Goal: Task Accomplishment & Management: Manage account settings

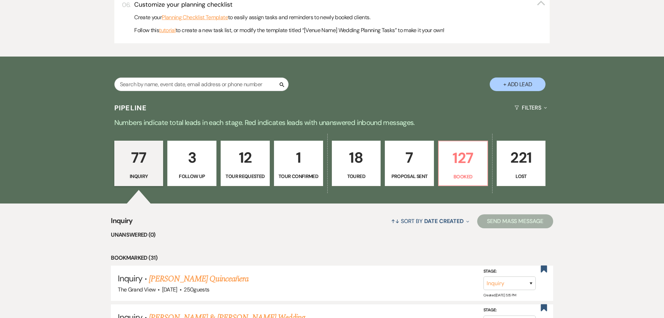
click at [472, 197] on div "77 Inquiry 3 Follow Up 12 Tour Requested 1 Tour Confirmed 18 Toured 7 Proposal …" at bounding box center [332, 167] width 502 height 71
click at [470, 174] on p "Booked" at bounding box center [463, 177] width 40 height 8
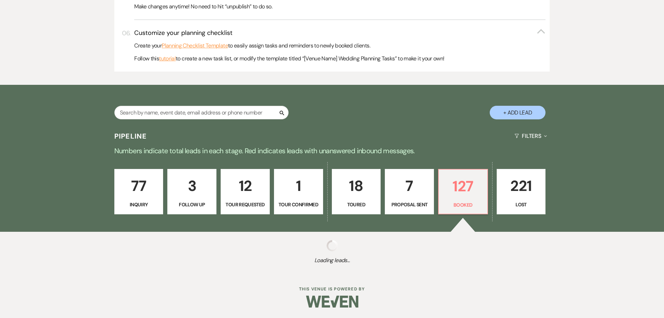
scroll to position [355, 0]
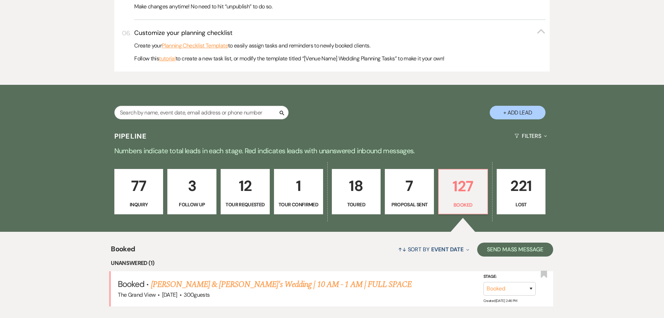
click at [253, 278] on link "Herrera & Mandloi's Wedding | 10 AM - 1 AM | FULL SPACE" at bounding box center [281, 284] width 261 height 13
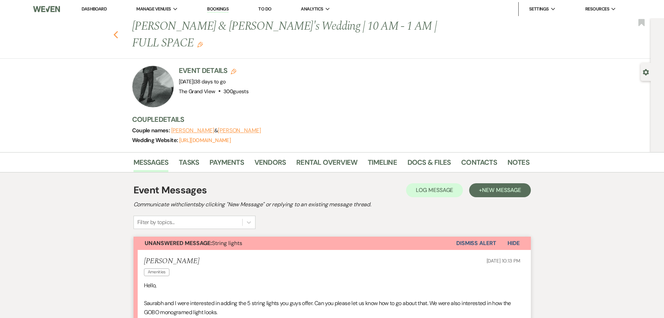
click at [116, 31] on icon "Previous" at bounding box center [115, 35] width 5 height 8
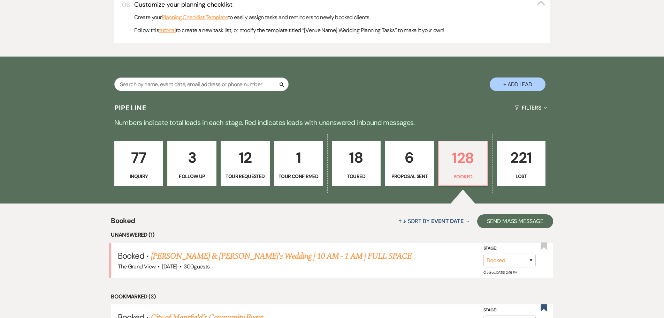
click at [418, 167] on p "6" at bounding box center [409, 157] width 40 height 23
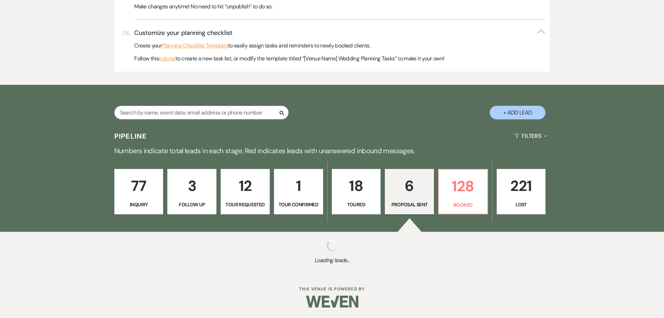
select select "6"
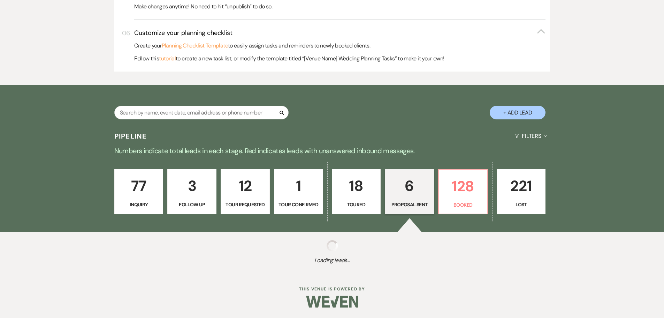
select select "6"
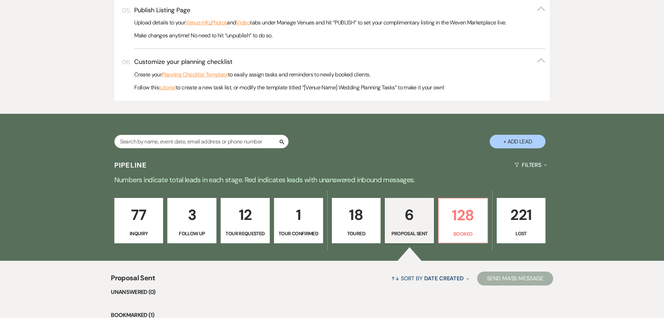
click at [528, 146] on button "+ Add Lead" at bounding box center [518, 142] width 56 height 14
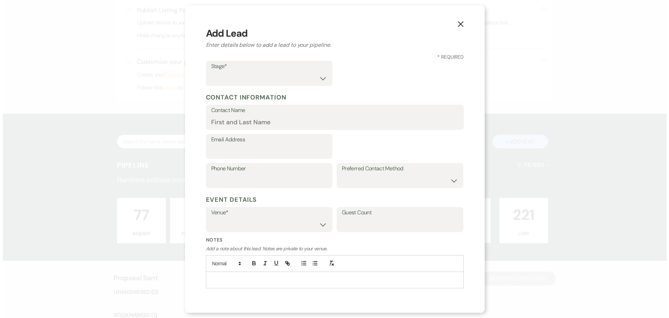
scroll to position [327, 0]
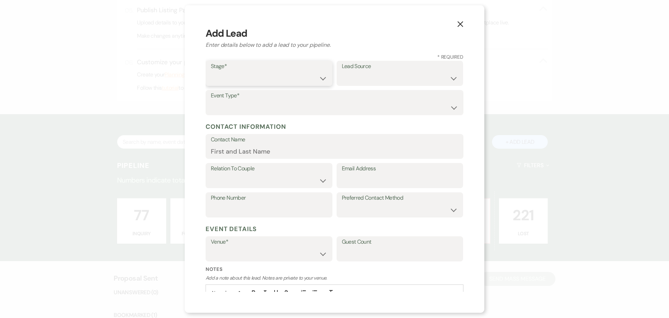
click at [219, 72] on select "Inquiry Follow Up Tour Requested Tour Confirmed Toured Proposal Sent Booked Lost" at bounding box center [269, 78] width 116 height 14
select select "6"
click at [211, 71] on select "Inquiry Follow Up Tour Requested Tour Confirmed Toured Proposal Sent Booked Lost" at bounding box center [269, 78] width 116 height 14
click at [374, 67] on label "Lead Source" at bounding box center [400, 66] width 116 height 10
click at [374, 70] on label "Lead Source" at bounding box center [400, 66] width 116 height 10
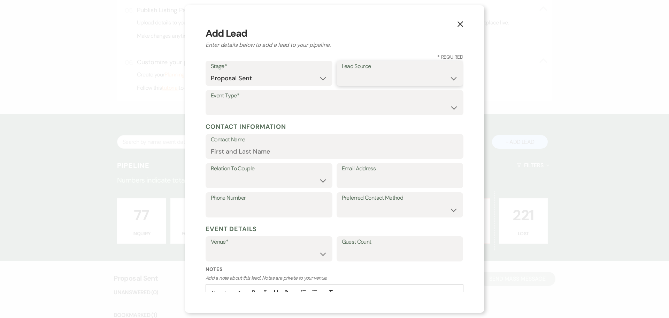
click at [374, 74] on select "Weven Venue Website Instagram Facebook Pinterest Google The Knot Wedding Wire H…" at bounding box center [400, 78] width 116 height 14
select select "12"
click at [342, 71] on select "Weven Venue Website Instagram Facebook Pinterest Google The Knot Wedding Wire H…" at bounding box center [400, 78] width 116 height 14
click at [264, 109] on select "Wedding Anniversary Party Baby Shower Bachelorette / Bachelor Party Birthday Pa…" at bounding box center [334, 108] width 247 height 14
select select "13"
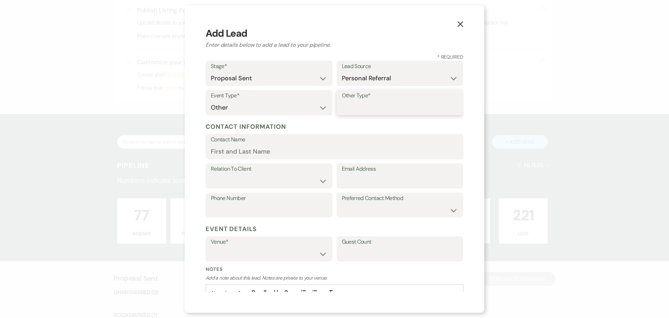
click at [364, 109] on input "Other Type*" at bounding box center [400, 108] width 116 height 14
paste input "Metroplex Mfg Summit"
type input "Metroplex Mfg Summit"
click at [282, 154] on input "Contact Name" at bounding box center [334, 152] width 247 height 14
click at [250, 157] on input "Contact Name" at bounding box center [334, 152] width 247 height 14
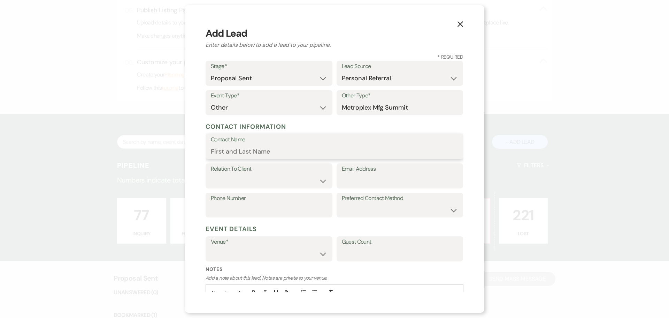
paste input "Natalie Phelps"
type input "Natalie Phelps"
drag, startPoint x: 224, startPoint y: 180, endPoint x: 226, endPoint y: 183, distance: 4.2
click at [225, 180] on select "Client Event Planner Parent of Client Family Member Friend Other" at bounding box center [269, 181] width 116 height 14
select select "1"
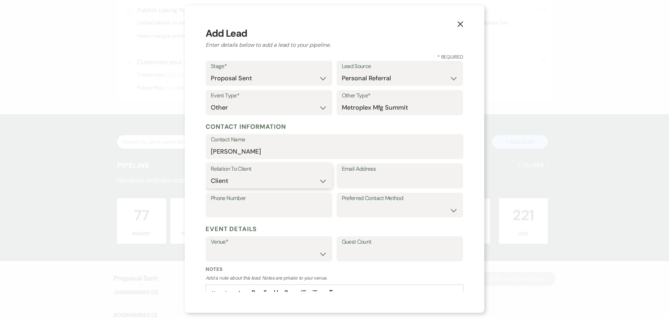
click at [211, 174] on select "Client Event Planner Parent of Client Family Member Friend Other" at bounding box center [269, 181] width 116 height 14
click at [391, 179] on input "Email Address" at bounding box center [400, 181] width 116 height 14
paste input "natalie.phelps@mansfield-texas.com"
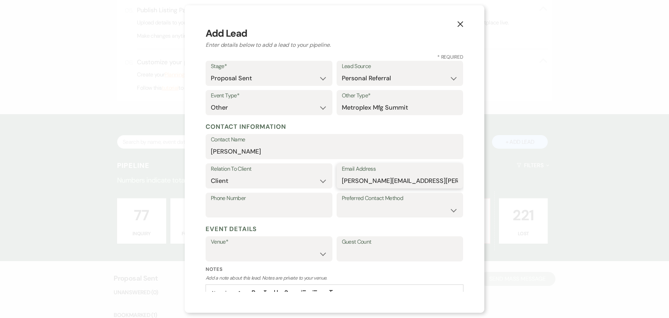
type input "natalie.phelps@mansfield-texas.com"
click at [274, 251] on select "The Grand View Sellmark Ranch" at bounding box center [269, 254] width 116 height 14
select select "836"
click at [211, 247] on select "The Grand View Sellmark Ranch" at bounding box center [269, 254] width 116 height 14
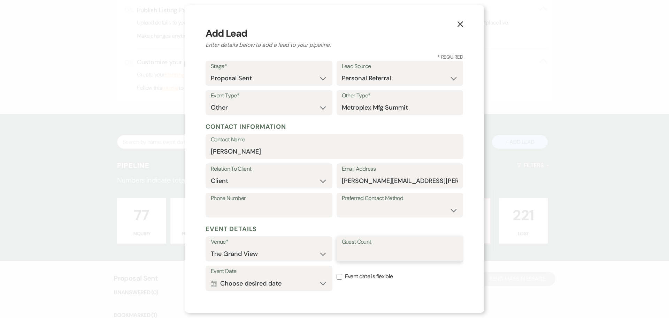
drag, startPoint x: 379, startPoint y: 254, endPoint x: 374, endPoint y: 254, distance: 5.2
click at [379, 254] on input "Guest Count" at bounding box center [400, 254] width 116 height 14
click at [374, 210] on select "Email Phone Text" at bounding box center [400, 210] width 116 height 14
drag, startPoint x: 276, startPoint y: 224, endPoint x: 306, endPoint y: 233, distance: 31.8
click at [276, 224] on h5 "Event Details" at bounding box center [335, 228] width 258 height 10
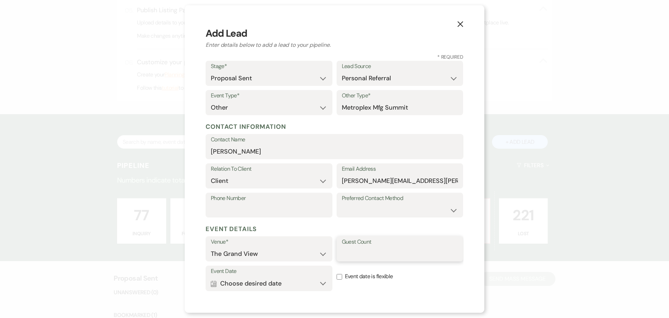
click at [359, 257] on input "Guest Count" at bounding box center [400, 254] width 116 height 14
type input "300"
click at [289, 283] on button "Calendar Choose desired date Expand" at bounding box center [269, 283] width 116 height 14
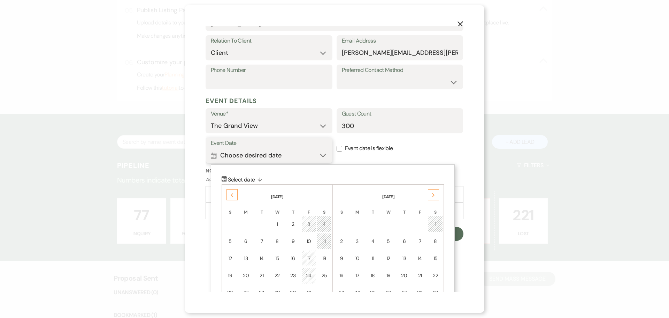
scroll to position [166, 0]
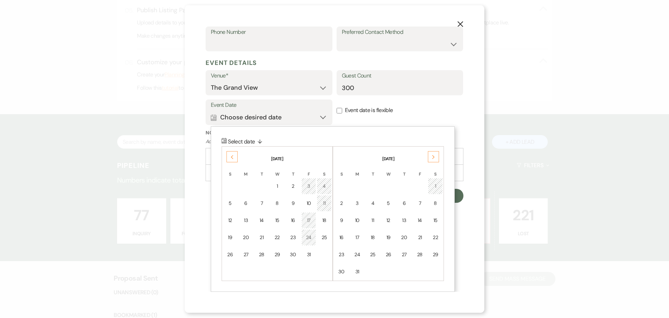
click at [230, 157] on div "Previous" at bounding box center [232, 156] width 11 height 11
click at [310, 223] on div "17" at bounding box center [309, 219] width 6 height 7
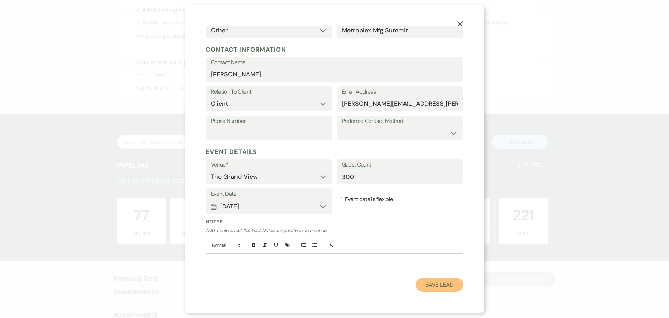
click at [431, 279] on button "Save Lead" at bounding box center [440, 284] width 48 height 14
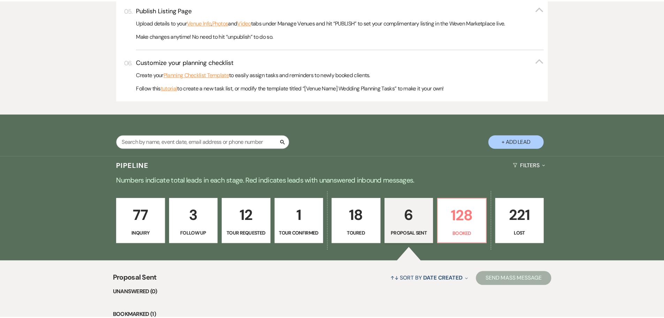
scroll to position [326, 0]
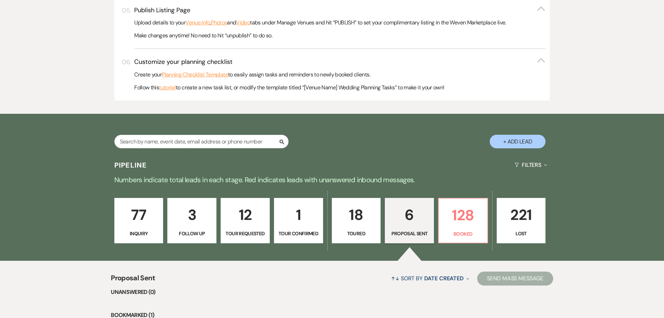
select select "6"
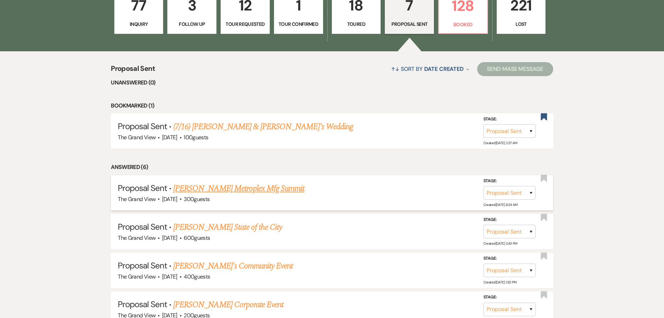
scroll to position [605, 0]
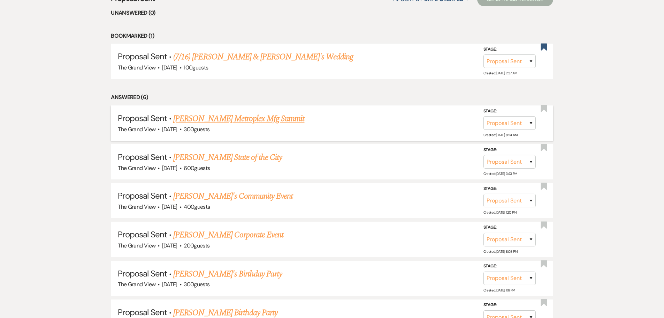
click at [264, 119] on link "Natalie Phelps's Metroplex Mfg Summit" at bounding box center [238, 118] width 131 height 13
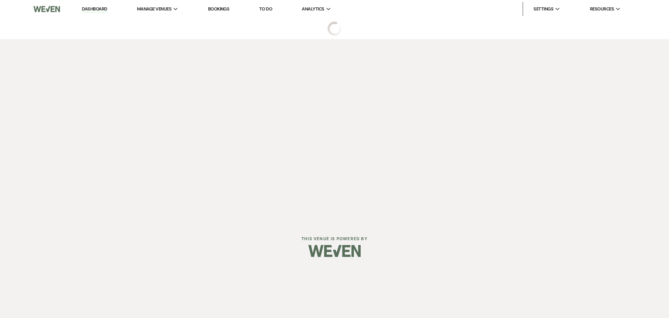
select select "6"
select select "12"
select select "13"
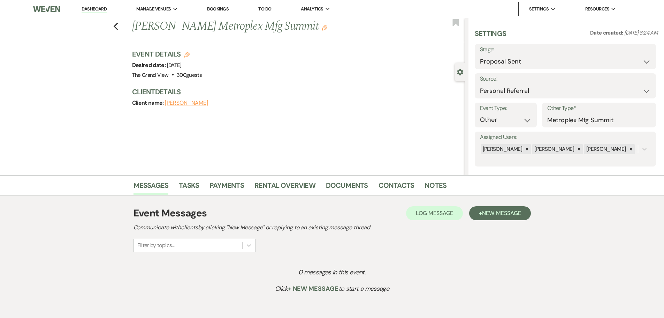
click at [282, 177] on div "Messages Tasks Payments Rental Overview Documents Contacts Notes" at bounding box center [332, 185] width 664 height 20
click at [289, 185] on link "Rental Overview" at bounding box center [284, 187] width 61 height 15
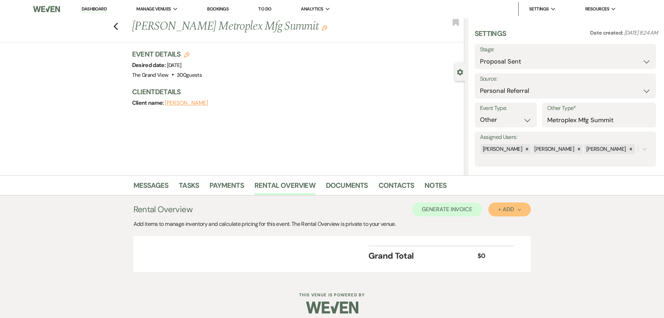
click at [508, 208] on div "+ Add Next" at bounding box center [509, 209] width 23 height 6
click at [505, 219] on ul "Item Category" at bounding box center [505, 230] width 35 height 29
click at [505, 221] on button "Item" at bounding box center [505, 225] width 35 height 11
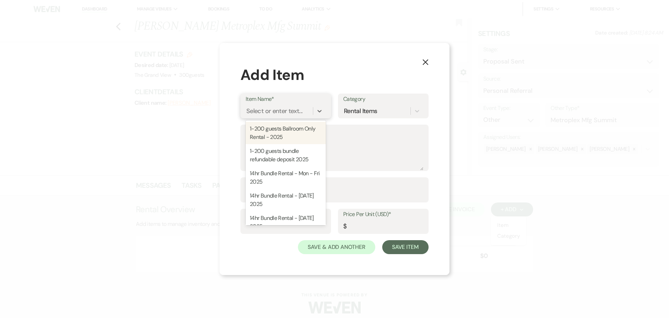
click at [247, 110] on div "Select or enter text..." at bounding box center [274, 110] width 56 height 9
type input "cor"
click at [270, 131] on div "2025 Full Day Corporate Ballroom Rental" at bounding box center [286, 133] width 80 height 22
type textarea "Rental Time: 100 guests max Round and Rectangle Tables White Garden Chairs (100…"
type input "Hours"
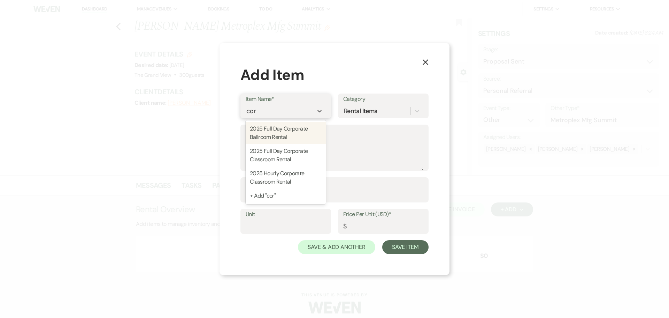
type input "400"
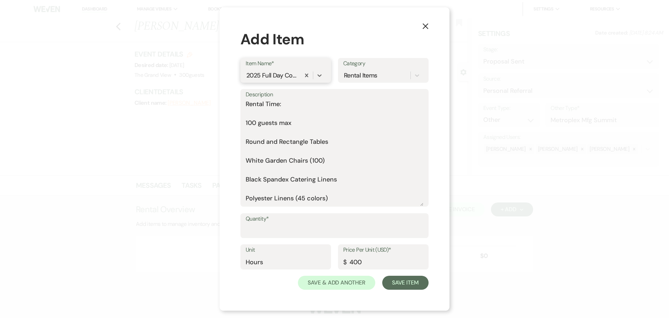
drag, startPoint x: 421, startPoint y: 169, endPoint x: 419, endPoint y: 264, distance: 94.5
click at [419, 264] on form "Item Name* option 2025 Full Day Corporate Ballroom Rental, selected. 0 results …" at bounding box center [335, 174] width 188 height 232
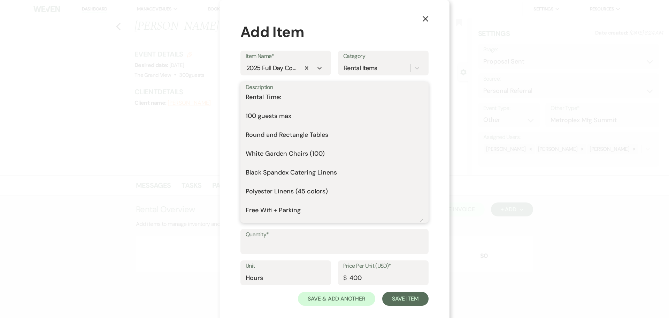
click at [260, 109] on textarea "Rental Time: 100 guests max Round and Rectangle Tables White Garden Chairs (100…" at bounding box center [335, 156] width 178 height 129
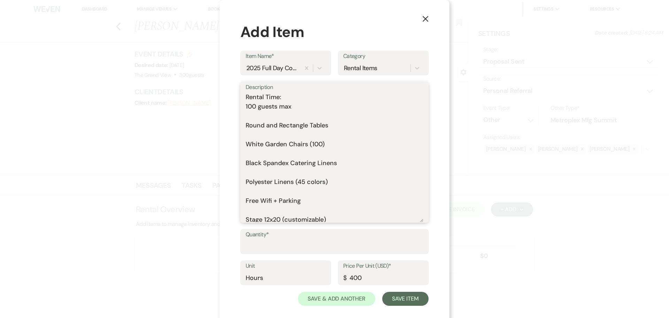
click at [286, 100] on textarea "Rental Time: 100 guests max Round and Rectangle Tables White Garden Chairs (100…" at bounding box center [335, 156] width 178 height 129
click at [269, 116] on textarea "Rental Time: 7 AM - 1 PM 100 guests max Round and Rectangle Tables White Garden…" at bounding box center [335, 156] width 178 height 129
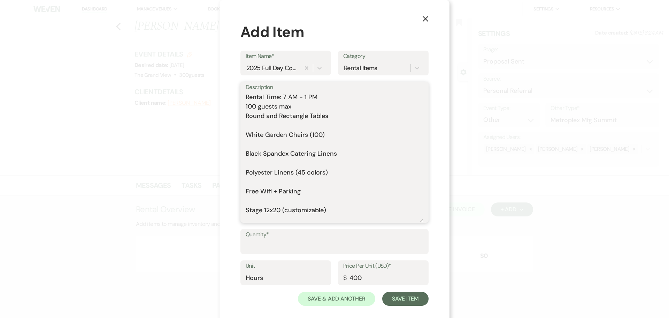
click at [246, 107] on textarea "Rental Time: 7 AM - 1 PM 100 guests max Round and Rectangle Tables White Garden…" at bounding box center [335, 156] width 178 height 129
click at [273, 127] on textarea "Rental Time: 7 AM - 1 PM 300 guests max Round and Rectangle Tables White Garden…" at bounding box center [335, 156] width 178 height 129
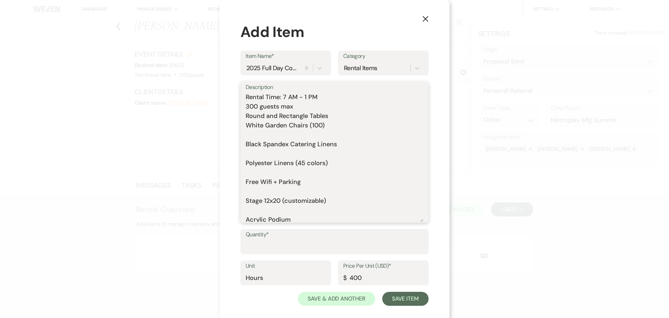
click at [267, 137] on textarea "Rental Time: 7 AM - 1 PM 300 guests max Round and Rectangle Tables White Garden…" at bounding box center [335, 156] width 178 height 129
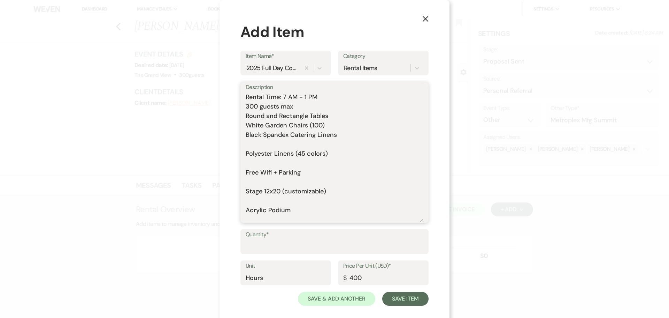
click at [309, 123] on textarea "Rental Time: 7 AM - 1 PM 300 guests max Round and Rectangle Tables White Garden…" at bounding box center [335, 156] width 178 height 129
click at [311, 123] on textarea "Rental Time: 7 AM - 1 PM 300 guests max Round and Rectangle Tables White Garden…" at bounding box center [335, 156] width 178 height 129
click at [281, 144] on textarea "Rental Time: 7 AM - 1 PM 300 guests max Round and Rectangle Tables White Garden…" at bounding box center [335, 156] width 178 height 129
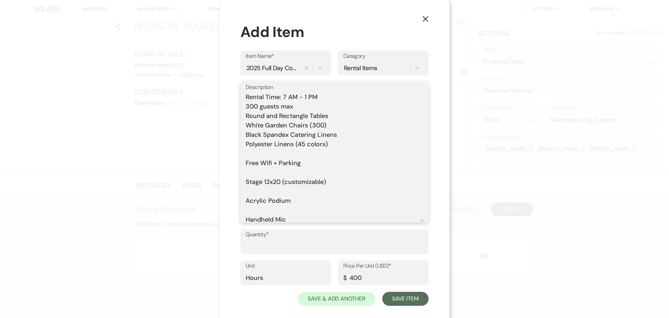
click at [275, 153] on textarea "Rental Time: 7 AM - 1 PM 300 guests max Round and Rectangle Tables White Garden…" at bounding box center [335, 156] width 178 height 129
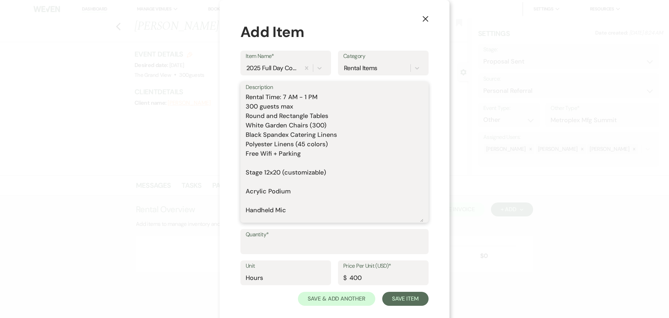
click at [273, 161] on textarea "Rental Time: 7 AM - 1 PM 300 guests max Round and Rectangle Tables White Garden…" at bounding box center [335, 156] width 178 height 129
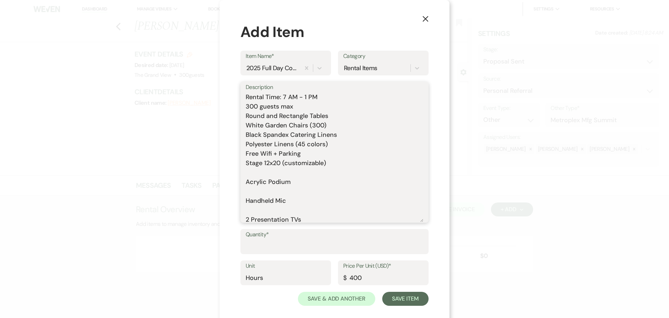
click at [268, 174] on textarea "Rental Time: 7 AM - 1 PM 300 guests max Round and Rectangle Tables White Garden…" at bounding box center [335, 156] width 178 height 129
click at [267, 181] on textarea "Rental Time: 7 AM - 1 PM 300 guests max Round and Rectangle Tables White Garden…" at bounding box center [335, 156] width 178 height 129
click at [266, 191] on textarea "Rental Time: 7 AM - 1 PM 300 guests max Round and Rectangle Tables White Garden…" at bounding box center [335, 156] width 178 height 129
click at [262, 203] on textarea "Rental Time: 7 AM - 1 PM 300 guests max Round and Rectangle Tables White Garden…" at bounding box center [335, 156] width 178 height 129
click at [260, 213] on textarea "Rental Time: 7 AM - 1 PM 300 guests max Round and Rectangle Tables White Garden…" at bounding box center [335, 156] width 178 height 129
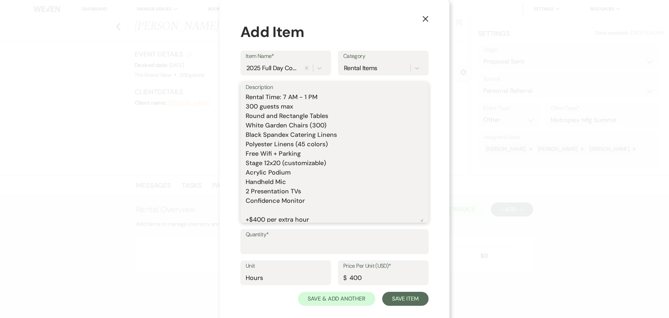
drag, startPoint x: 311, startPoint y: 202, endPoint x: 174, endPoint y: 199, distance: 137.4
click at [174, 199] on div "X Add Item Item Name* 2025 Full Day Corporate Ballroom Rental Category Rental I…" at bounding box center [334, 159] width 669 height 318
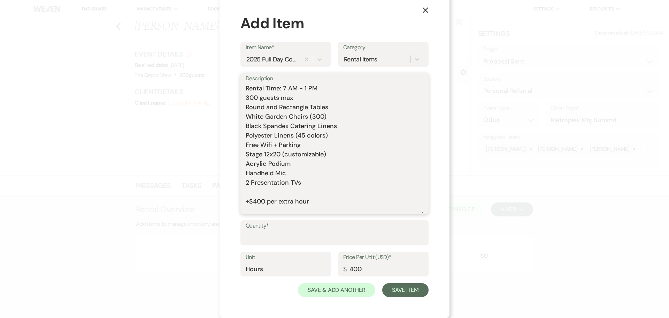
scroll to position [35, 0]
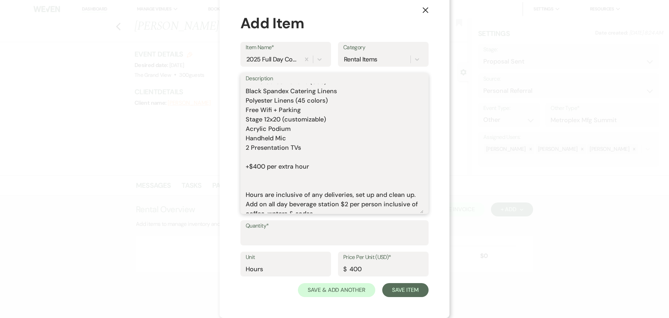
click at [267, 182] on textarea "Rental Time: 7 AM - 1 PM 300 guests max Round and Rectangle Tables White Garden…" at bounding box center [335, 148] width 178 height 129
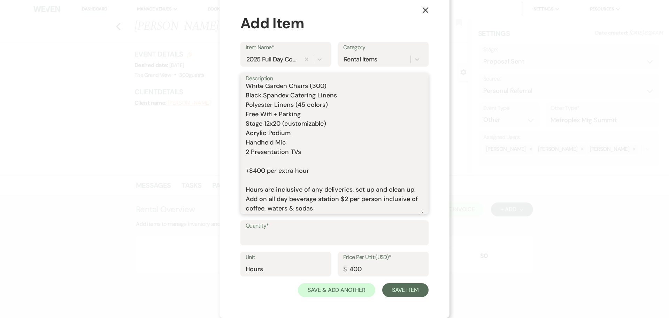
scroll to position [31, 0]
type textarea "Rental Time: 7 AM - 1 PM 300 guests max Round and Rectangle Tables White Garden…"
click at [257, 237] on input "Quantity*" at bounding box center [335, 238] width 178 height 14
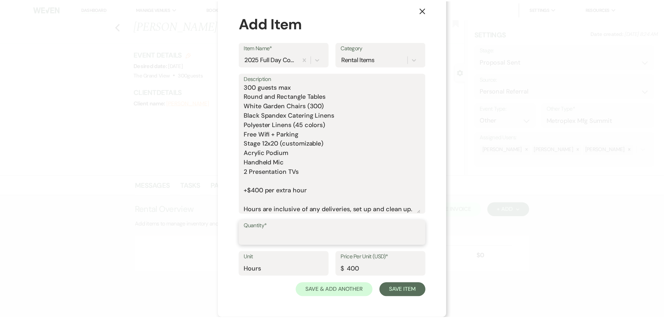
scroll to position [0, 0]
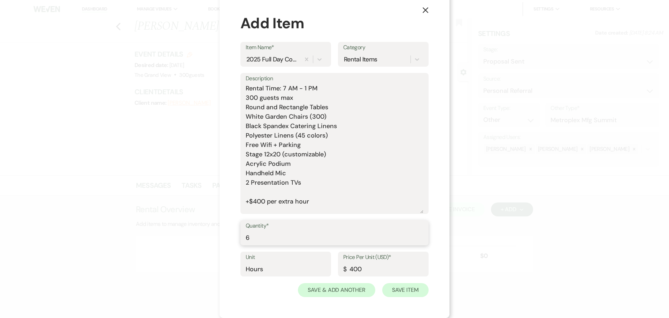
type input "6"
click at [412, 293] on button "Save Item" at bounding box center [405, 290] width 46 height 14
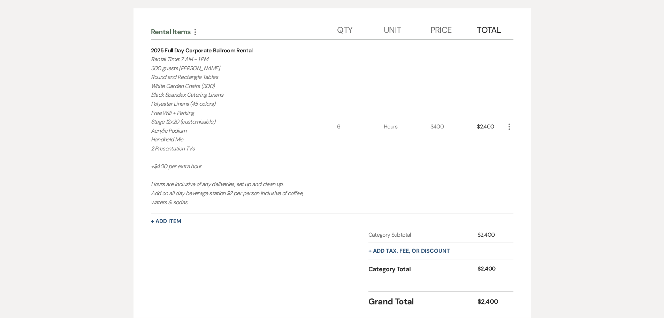
scroll to position [244, 0]
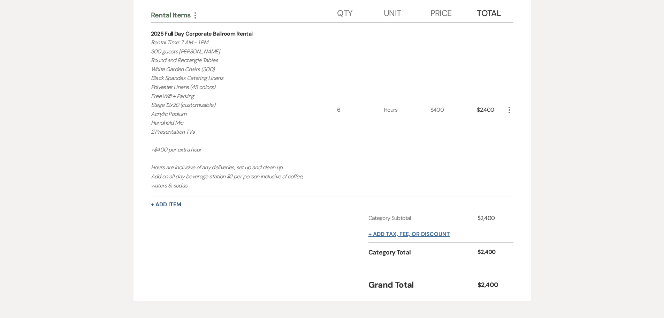
click at [424, 236] on button "+ Add tax, fee, or discount" at bounding box center [409, 234] width 82 height 6
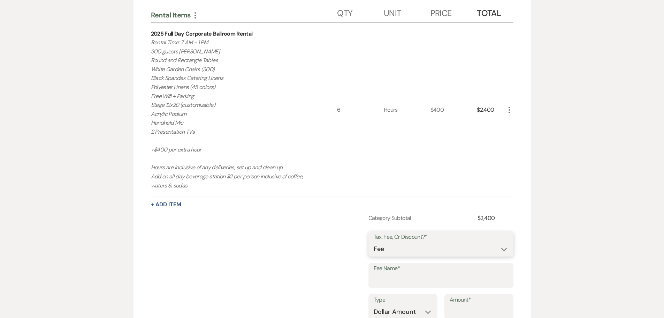
click at [422, 248] on select "Fee Discount Tax" at bounding box center [441, 249] width 135 height 14
select select "2"
click at [374, 242] on select "Fee Discount Tax" at bounding box center [441, 249] width 135 height 14
click at [404, 285] on input "Fee Name*" at bounding box center [441, 280] width 135 height 14
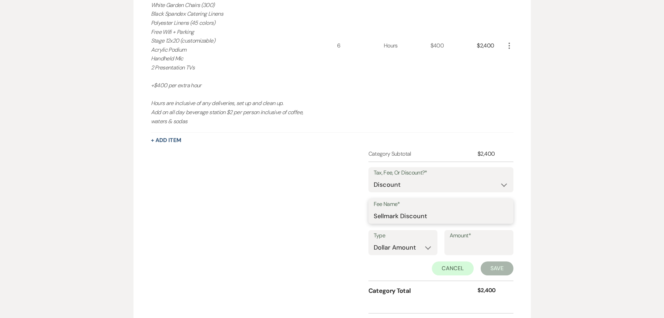
scroll to position [314, 0]
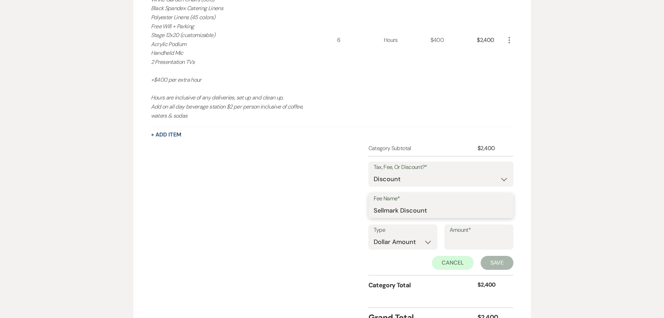
type input "Sellmark Discount"
click at [404, 243] on select "Dollar Amount Percentage" at bounding box center [403, 242] width 59 height 14
select select "false"
click at [374, 235] on select "Dollar Amount Percentage" at bounding box center [403, 242] width 59 height 14
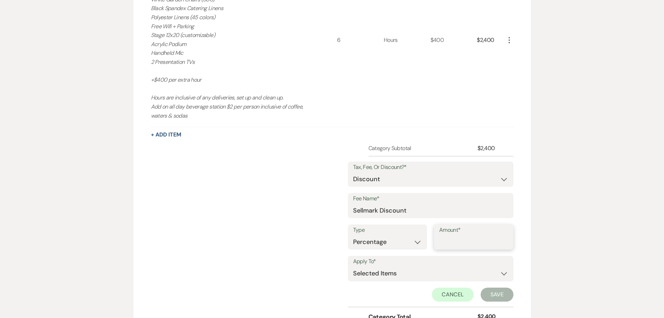
click at [458, 244] on input "Amount*" at bounding box center [473, 242] width 69 height 14
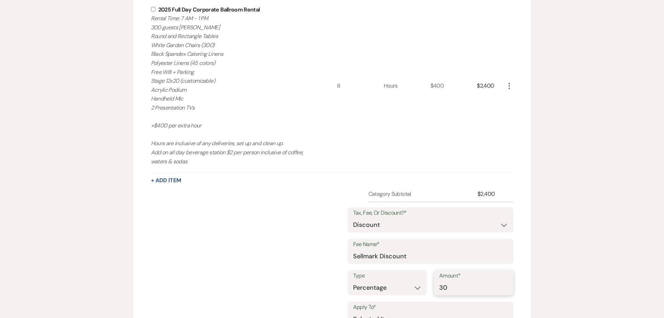
scroll to position [139, 0]
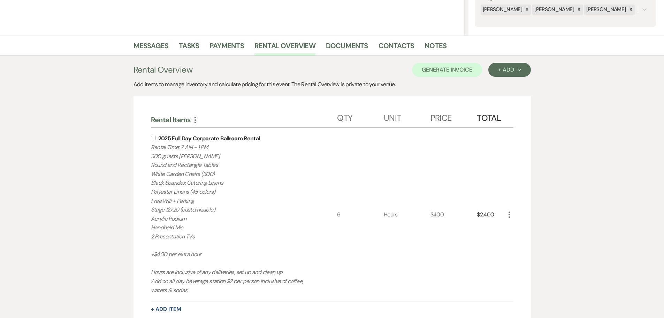
type input "30"
click at [151, 136] on input "checkbox" at bounding box center [153, 138] width 5 height 5
checkbox input "true"
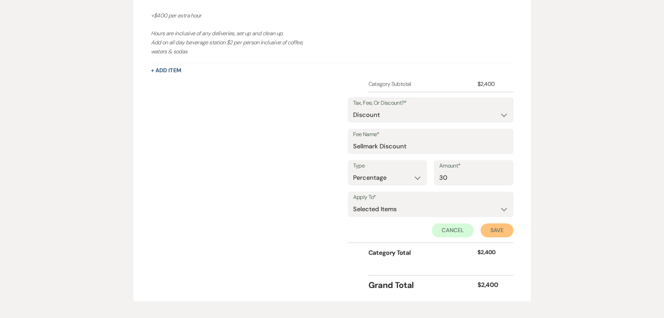
click at [499, 225] on button "Save" at bounding box center [497, 230] width 33 height 14
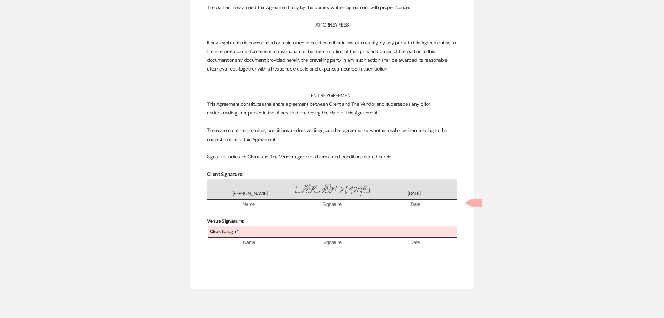
scroll to position [3995, 0]
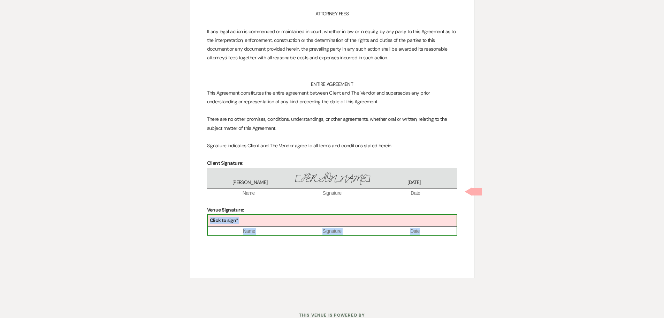
click at [269, 215] on div "Click to sign*" at bounding box center [332, 221] width 249 height 12
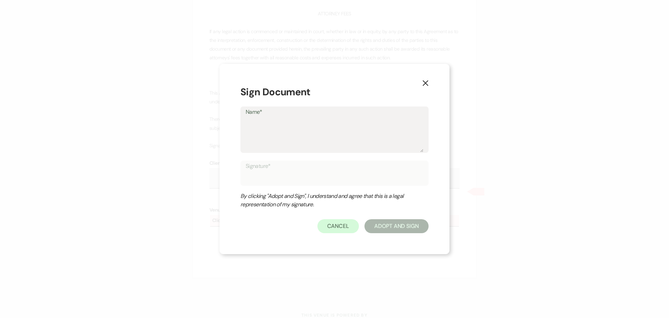
type textarea "C"
type input "C"
type textarea "Ch"
type input "Ch"
type textarea "Chl"
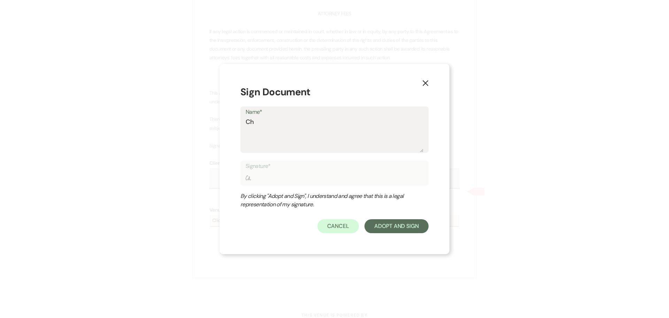
type input "Chl"
type textarea "Chle"
type input "Chle"
type textarea "Chles"
type input "Chles"
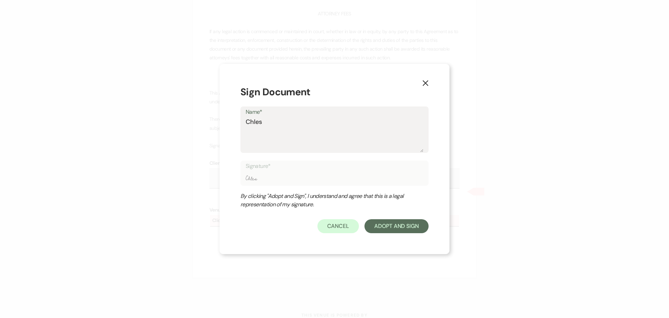
type textarea "Chle"
type input "Chle"
type textarea "Chl"
type input "Chl"
type textarea "Ch"
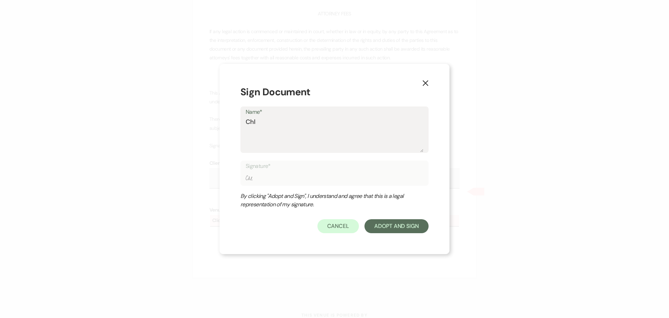
type input "Ch"
type textarea "Che"
type input "Che"
type textarea "Chel"
type input "Chel"
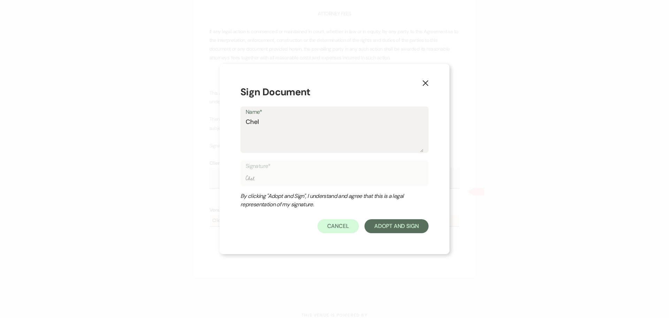
type textarea "Chels"
type input "Chels"
type textarea "Chelse"
type input "Chelse"
type textarea "Chelsea"
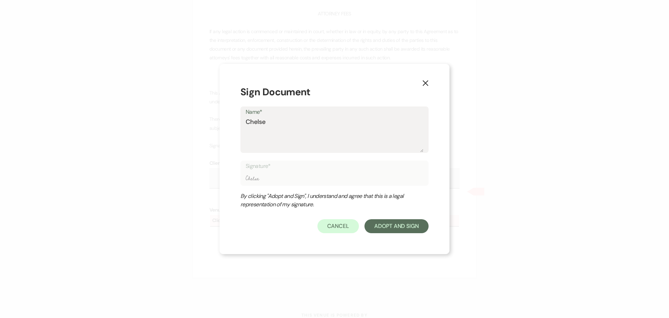
type input "Chelsea"
type textarea "Chelsea"
type input "Chelsea"
type textarea "Chelsea N"
type input "Chelsea N"
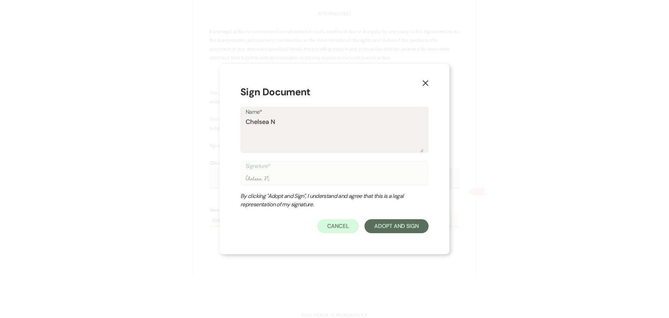
type textarea "Chelsea Ne"
type input "Chelsea Ne"
type textarea "Chelsea Nee"
type input "Chelsea Nee"
type textarea "Chelsea Need"
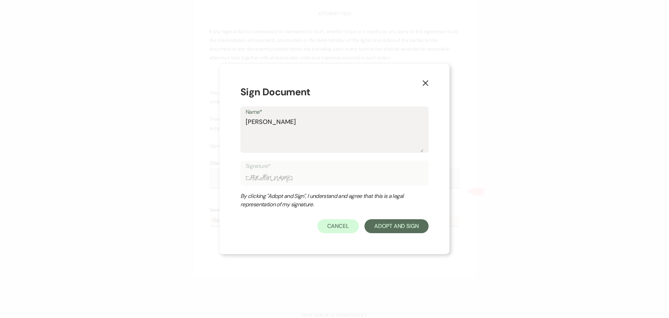
type input "Chelsea Need"
type textarea "Chelsea Needh"
type input "Chelsea Needh"
type textarea "Chelsea Needha"
type input "Chelsea Needha"
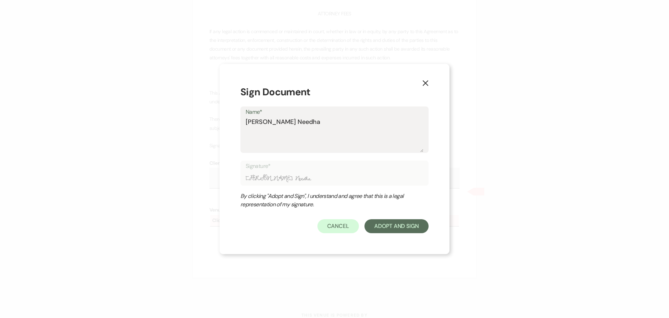
type textarea "[PERSON_NAME]"
type input "[PERSON_NAME]"
type textarea "Chelsea Needhamn"
type input "Chelsea Needhamn"
type textarea "[PERSON_NAME]"
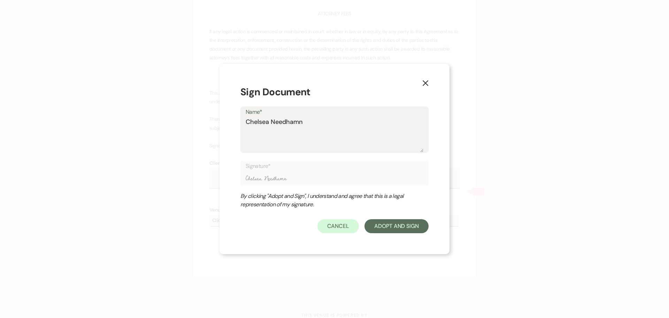
type input "[PERSON_NAME]"
type textarea "[PERSON_NAME]"
click at [387, 227] on button "Adopt And Sign" at bounding box center [397, 226] width 64 height 14
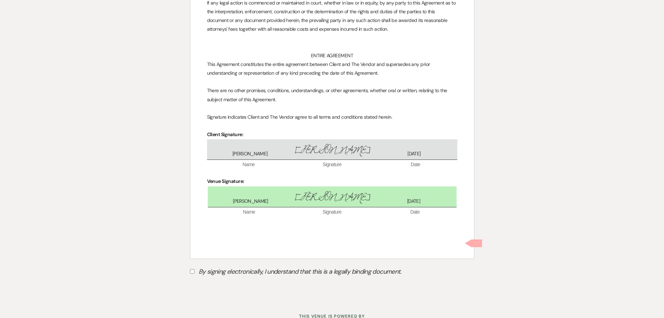
scroll to position [4024, 0]
drag, startPoint x: 223, startPoint y: 237, endPoint x: 223, endPoint y: 242, distance: 5.2
click at [224, 265] on label "By signing electronically, I understand that this is a legally binding document." at bounding box center [332, 271] width 284 height 13
click at [195, 268] on input "By signing electronically, I understand that this is a legally binding document." at bounding box center [192, 270] width 5 height 5
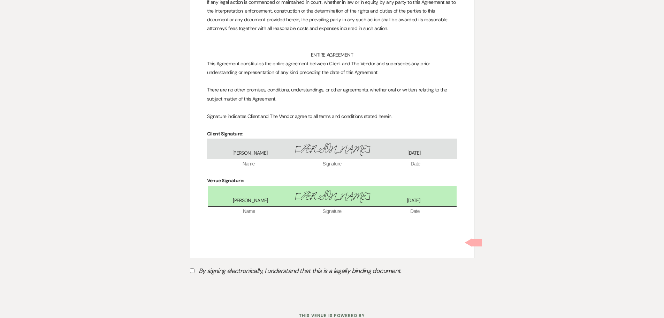
checkbox input "true"
click at [226, 282] on button "Submit" at bounding box center [214, 288] width 49 height 13
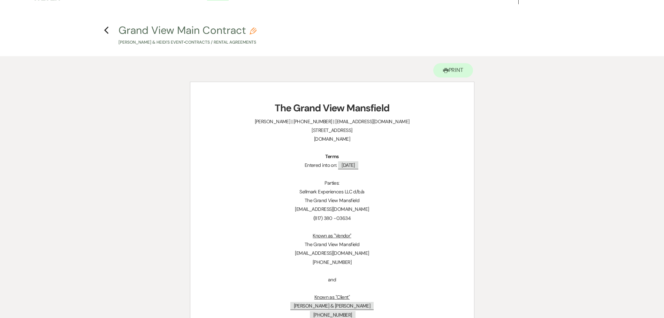
scroll to position [0, 0]
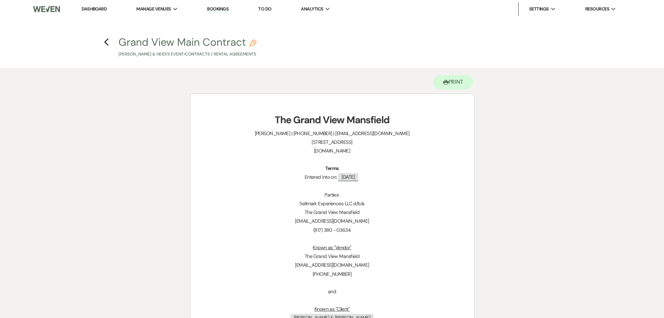
click at [103, 42] on h4 "Previous Grand View Main Contract Pencil Brandi Villanueva & Heidi's Event • Co…" at bounding box center [332, 46] width 502 height 23
click at [104, 43] on icon "Previous" at bounding box center [106, 42] width 5 height 8
click at [106, 42] on icon "Previous" at bounding box center [106, 42] width 5 height 8
click at [96, 8] on link "Dashboard" at bounding box center [94, 9] width 25 height 6
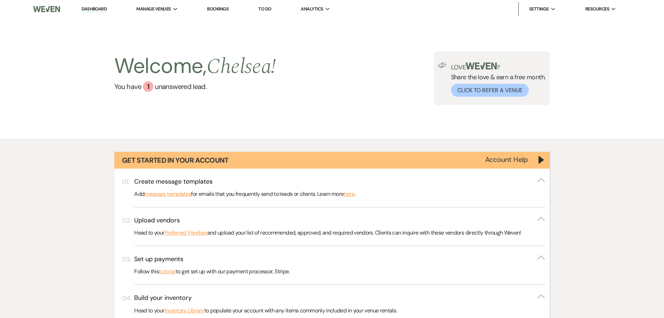
click at [410, 306] on p "Head to your Inventory Library to populate your account with any items commonly…" at bounding box center [339, 310] width 411 height 9
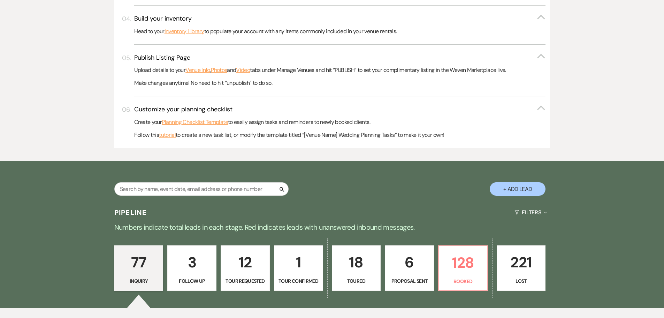
click at [411, 282] on p "Proposal Sent" at bounding box center [409, 281] width 40 height 8
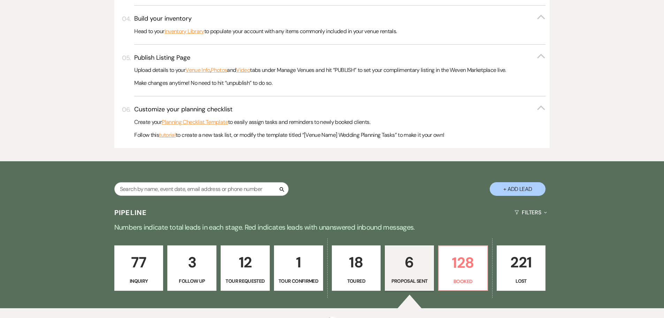
select select "6"
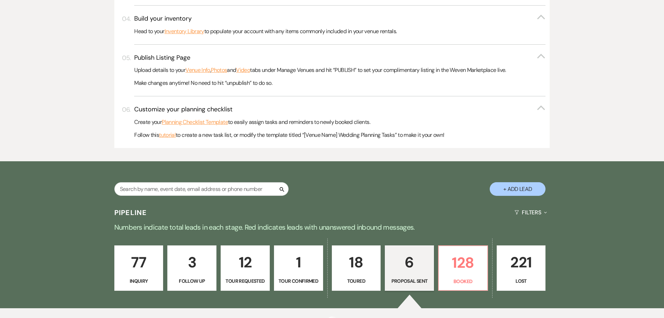
select select "6"
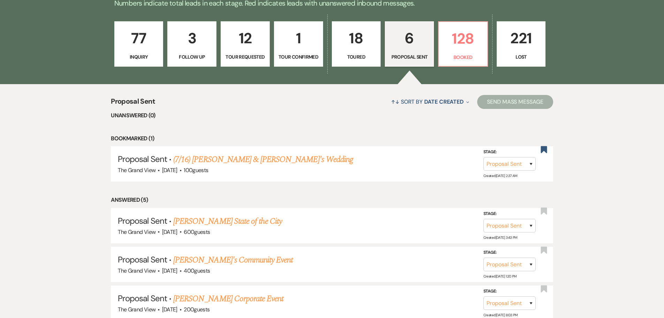
scroll to position [501, 0]
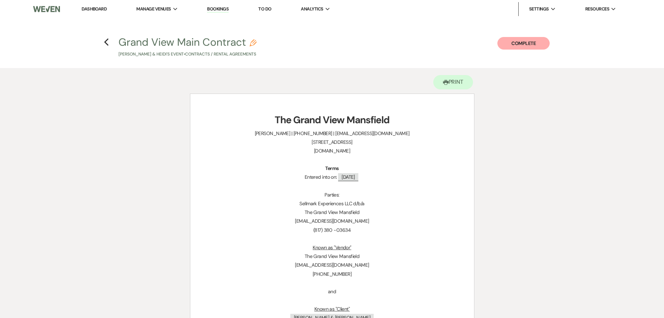
click at [525, 47] on button "Complete" at bounding box center [523, 43] width 52 height 13
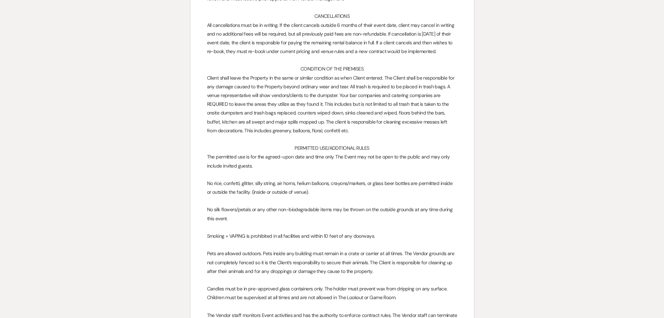
scroll to position [3995, 0]
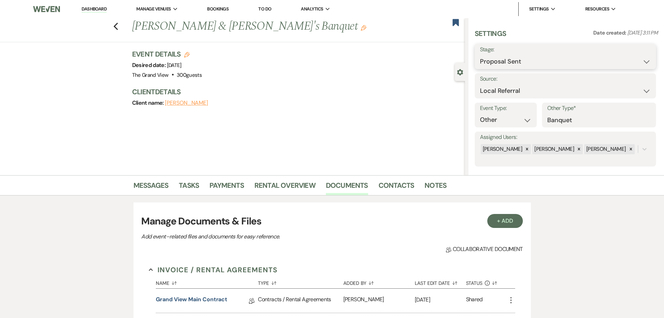
click at [518, 68] on select "Inquiry Follow Up Tour Requested Tour Confirmed Toured Proposal Sent Booked Lost" at bounding box center [565, 62] width 171 height 14
select select "7"
click at [480, 55] on select "Inquiry Follow Up Tour Requested Tour Confirmed Toured Proposal Sent Booked Lost" at bounding box center [565, 62] width 171 height 14
click at [645, 56] on button "Save" at bounding box center [636, 56] width 39 height 14
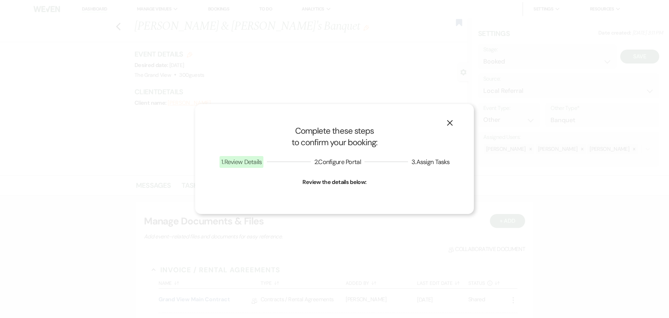
click at [449, 123] on icon "X" at bounding box center [450, 123] width 6 height 6
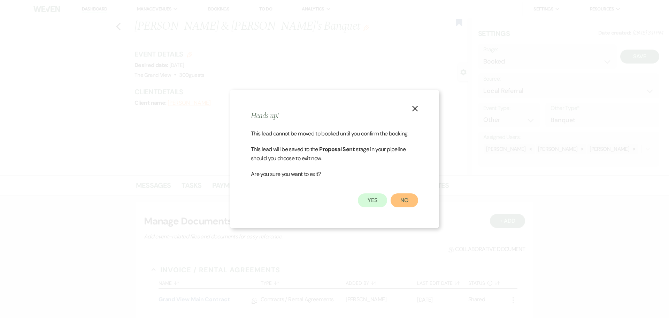
click at [399, 200] on button "No" at bounding box center [405, 200] width 28 height 14
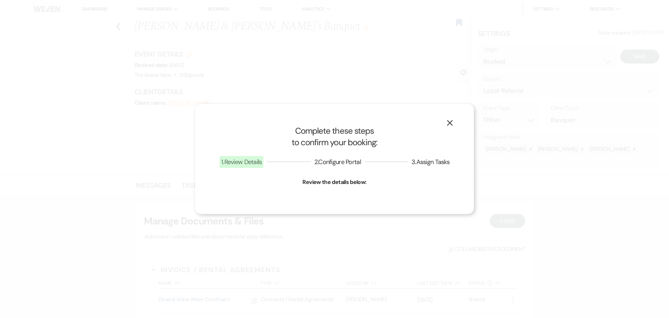
select select "13"
select select "836"
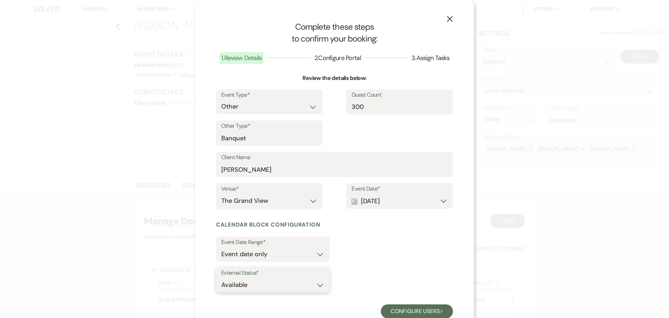
click at [280, 286] on select "Available Unavailable" at bounding box center [272, 285] width 103 height 14
select select "false"
click at [221, 278] on select "Available Unavailable" at bounding box center [272, 285] width 103 height 14
click at [409, 313] on button "Configure users Next" at bounding box center [417, 311] width 72 height 14
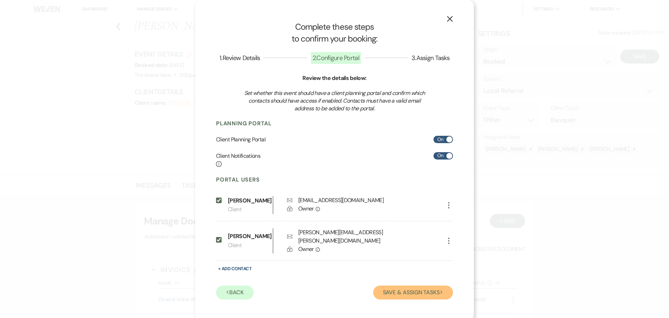
click at [400, 295] on button "Save & Assign Tasks Next" at bounding box center [413, 292] width 80 height 14
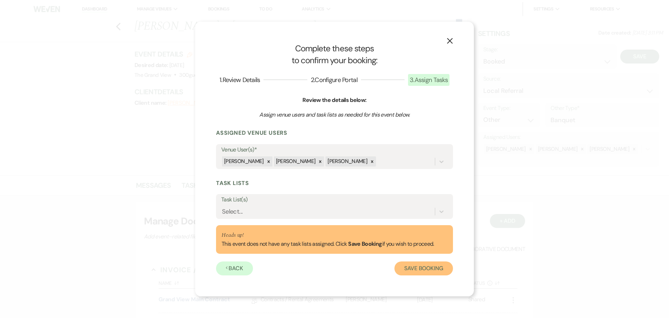
click at [414, 267] on button "Save Booking" at bounding box center [424, 268] width 59 height 14
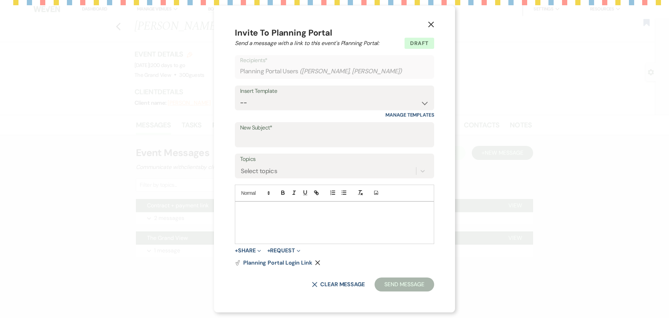
click at [429, 23] on icon "X" at bounding box center [431, 24] width 6 height 6
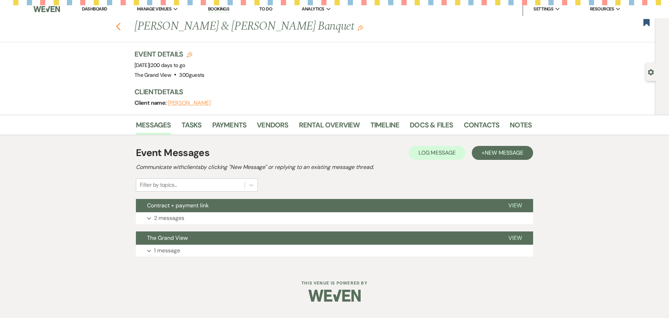
click at [119, 27] on icon "Previous" at bounding box center [118, 26] width 5 height 8
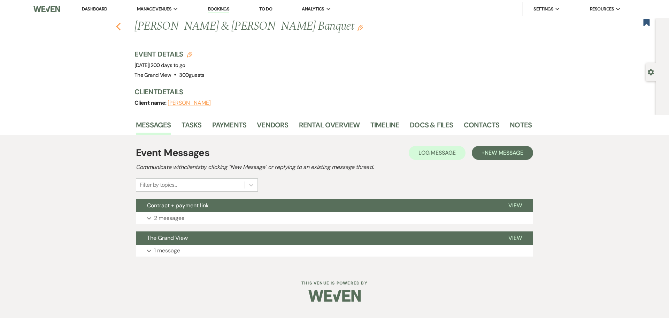
click at [116, 30] on icon "Previous" at bounding box center [118, 26] width 5 height 8
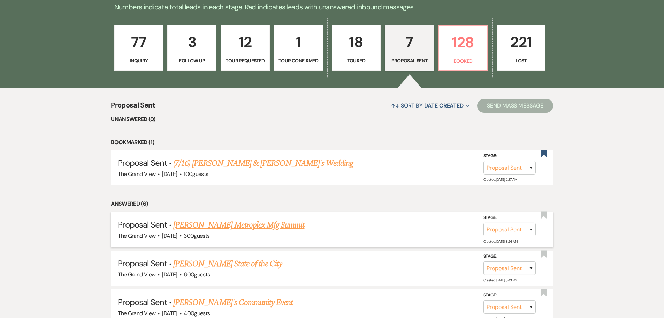
click at [228, 223] on link "[PERSON_NAME] Metroplex Mfg Summit" at bounding box center [238, 225] width 131 height 13
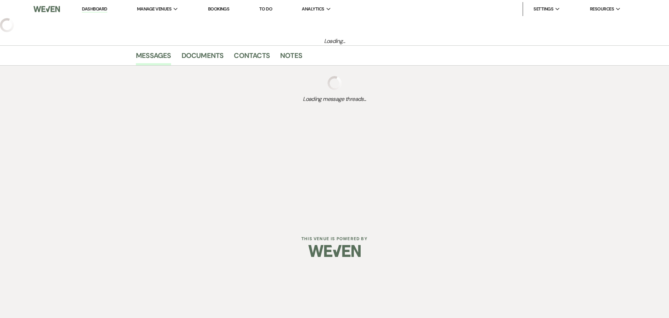
select select "6"
select select "12"
select select "13"
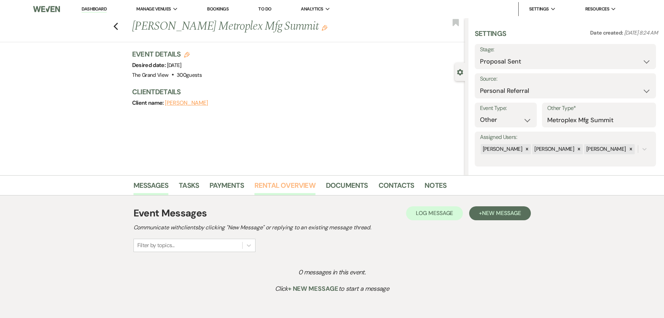
click at [290, 183] on link "Rental Overview" at bounding box center [284, 187] width 61 height 15
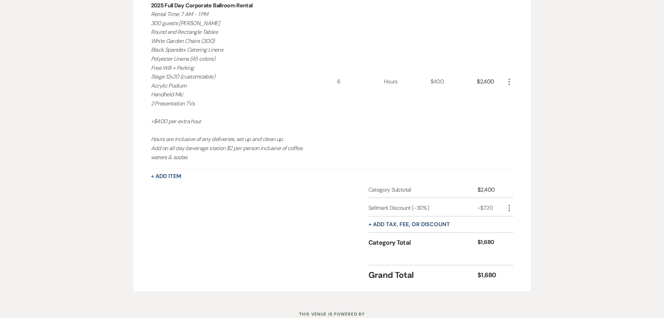
scroll to position [262, 0]
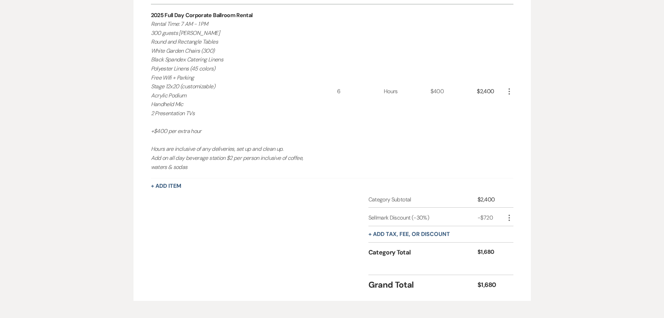
click at [508, 215] on icon "More" at bounding box center [509, 217] width 8 height 8
click at [518, 229] on button "Pencil Edit" at bounding box center [523, 231] width 36 height 11
select select "2"
select select "false"
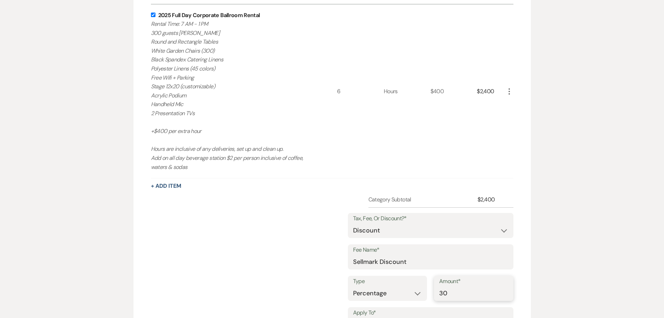
drag, startPoint x: 454, startPoint y: 297, endPoint x: 412, endPoint y: 297, distance: 42.2
click at [412, 297] on div "Type Dollar Amount Percentage Amount* 30" at bounding box center [431, 290] width 166 height 31
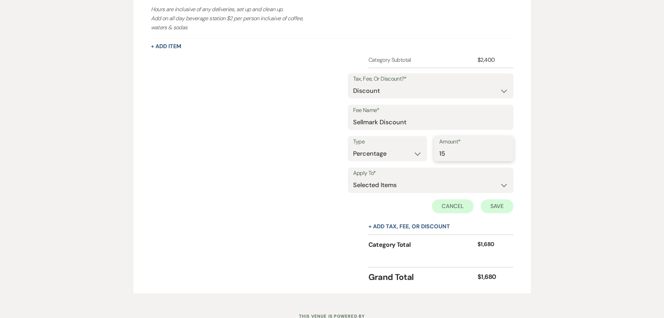
type input "15"
click at [512, 206] on button "Save" at bounding box center [497, 206] width 33 height 14
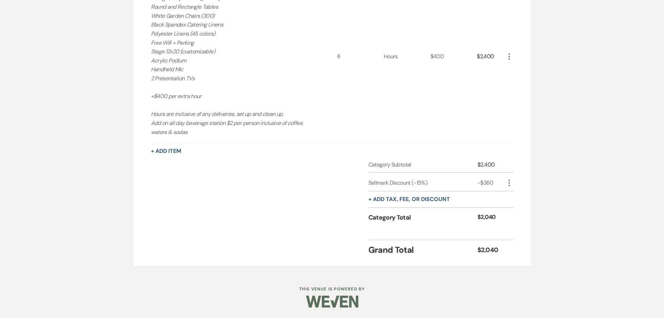
scroll to position [297, 0]
click at [513, 184] on div "Rental Items More Qty Unit Price Total 2025 Full Day Corporate Ballroom Rental …" at bounding box center [332, 101] width 397 height 327
click at [511, 184] on icon "More" at bounding box center [509, 182] width 8 height 8
click at [516, 197] on icon "Pencil" at bounding box center [515, 196] width 4 height 5
select select "2"
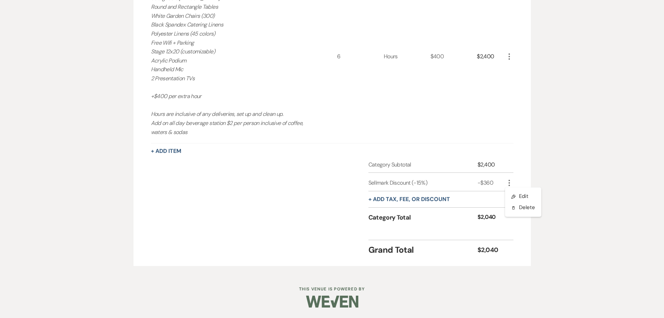
select select "false"
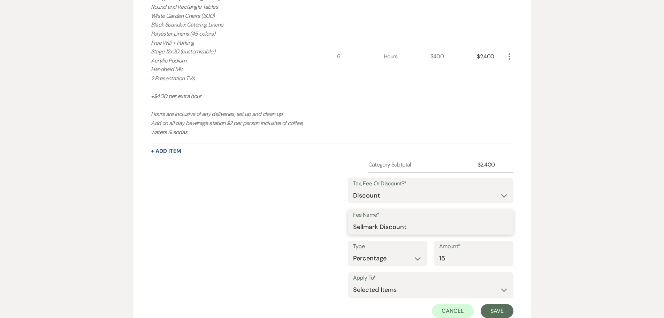
drag, startPoint x: 411, startPoint y: 228, endPoint x: 268, endPoint y: 221, distance: 143.1
click at [268, 221] on div "Category Subtotal $2,400 Tax, Fee, Or Discount?* Fee Discount Tax Fee Name* Sel…" at bounding box center [332, 263] width 363 height 206
type input "S"
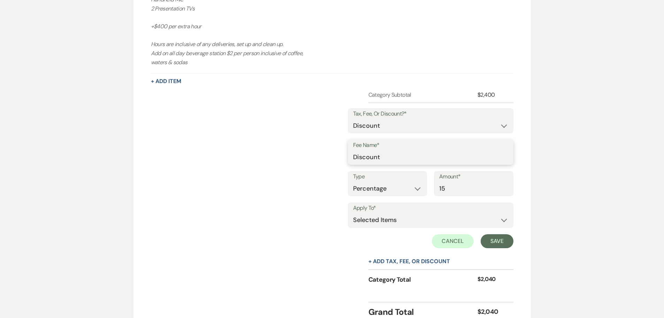
type input "Discount"
click at [508, 233] on div "Apply To* Selected Items Category Subtotal (before all Taxes/Fees/Discounts) Ca…" at bounding box center [431, 218] width 166 height 32
click at [506, 236] on button "Save" at bounding box center [497, 241] width 33 height 14
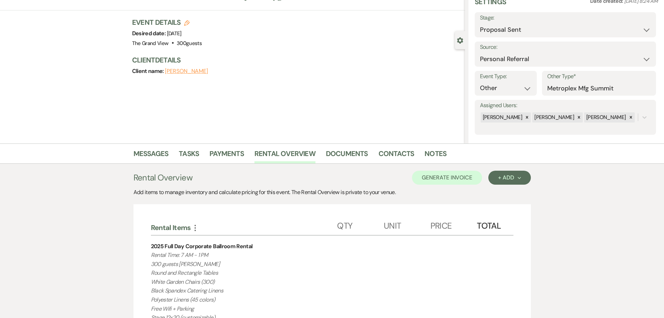
scroll to position [0, 0]
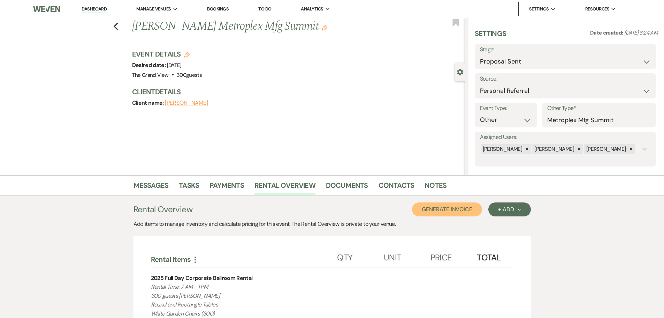
click at [449, 215] on button "Generate Invoice" at bounding box center [447, 209] width 70 height 14
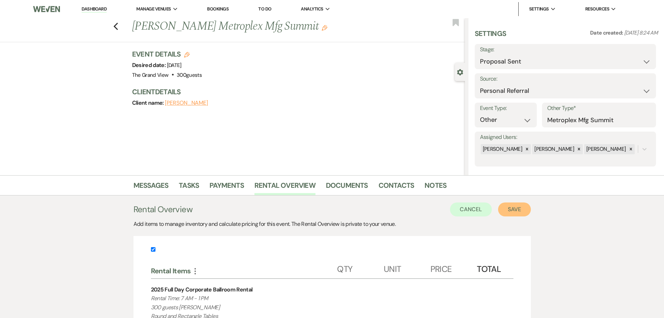
click at [520, 207] on button "Save" at bounding box center [514, 209] width 33 height 14
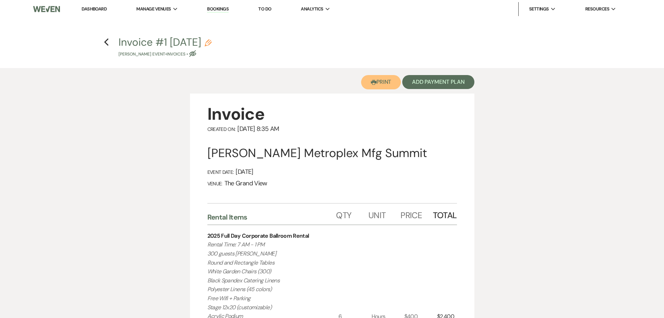
click at [379, 82] on button "Printer Print" at bounding box center [381, 82] width 40 height 14
click at [104, 42] on icon "Previous" at bounding box center [106, 42] width 5 height 8
select select "6"
select select "12"
select select "13"
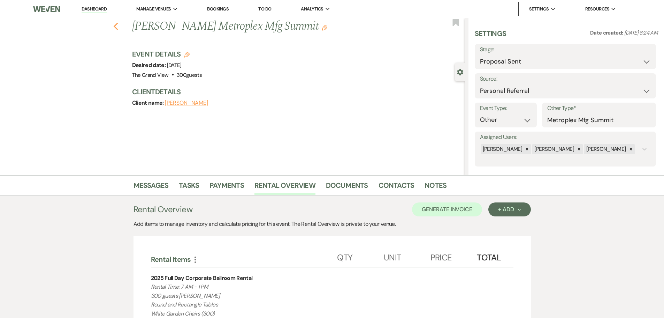
click at [117, 23] on icon "Previous" at bounding box center [115, 26] width 5 height 8
select select "6"
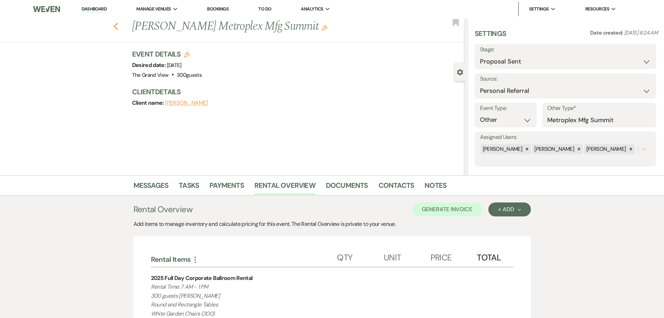
select select "6"
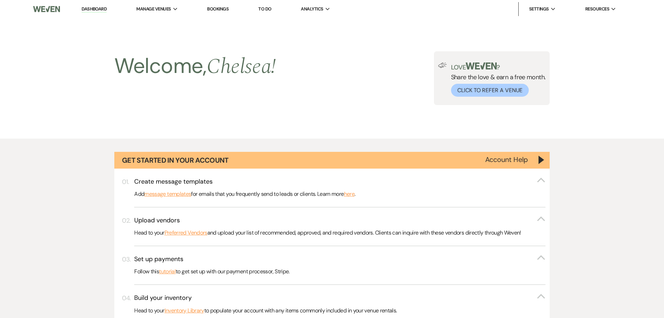
scroll to position [499, 0]
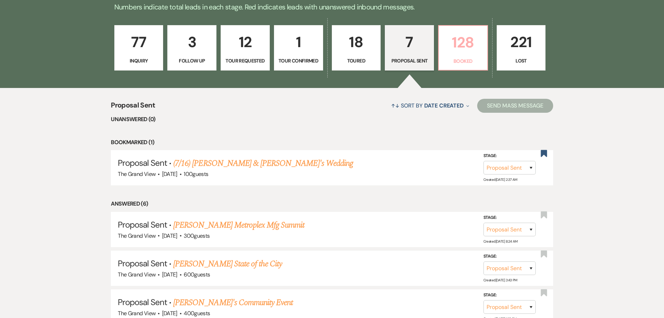
click at [447, 53] on p "128" at bounding box center [463, 42] width 40 height 23
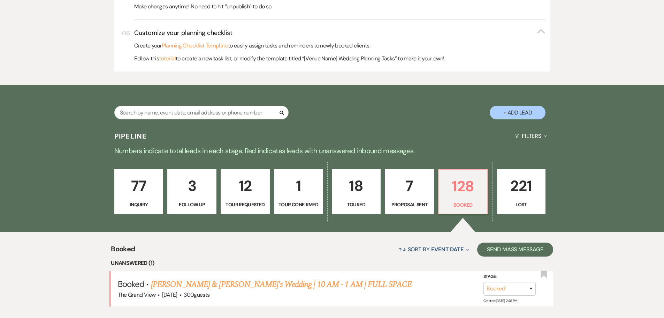
scroll to position [499, 0]
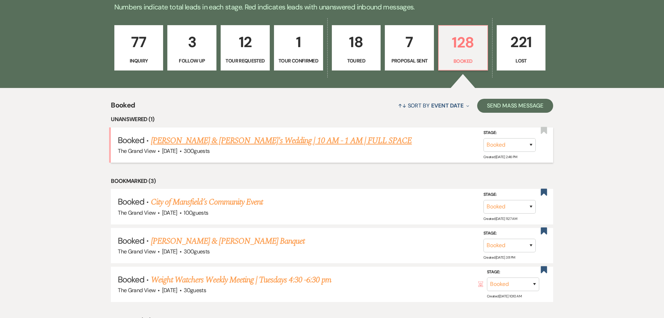
click at [209, 142] on link "Herrera & Mandloi's Wedding | 10 AM - 1 AM | FULL SPACE" at bounding box center [281, 140] width 261 height 13
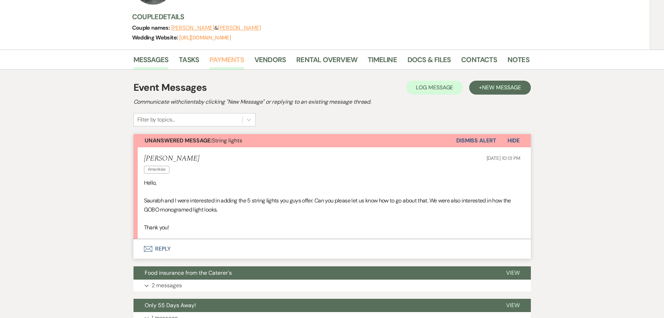
scroll to position [105, 0]
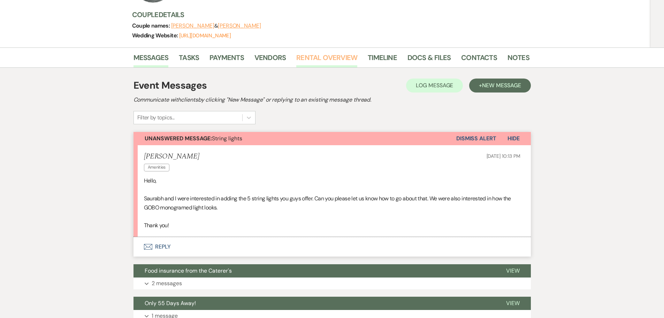
click at [331, 52] on link "Rental Overview" at bounding box center [326, 59] width 61 height 15
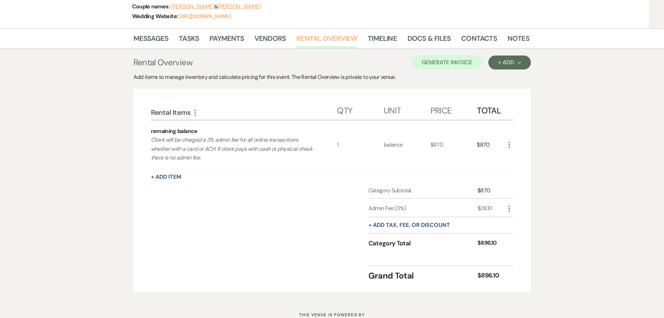
scroll to position [133, 0]
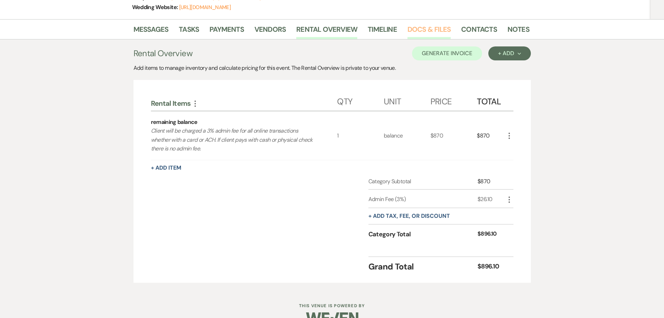
click at [439, 24] on link "Docs & Files" at bounding box center [428, 31] width 43 height 15
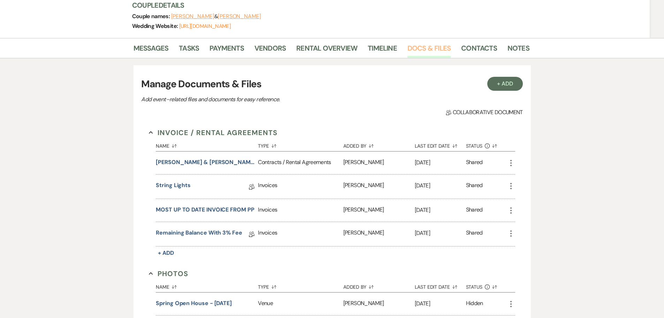
scroll to position [98, 0]
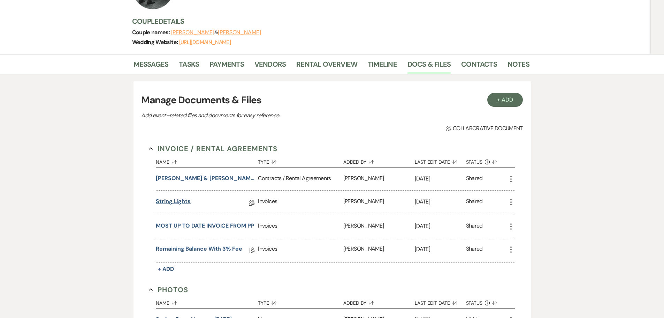
click at [174, 197] on link "String Lights" at bounding box center [173, 202] width 35 height 11
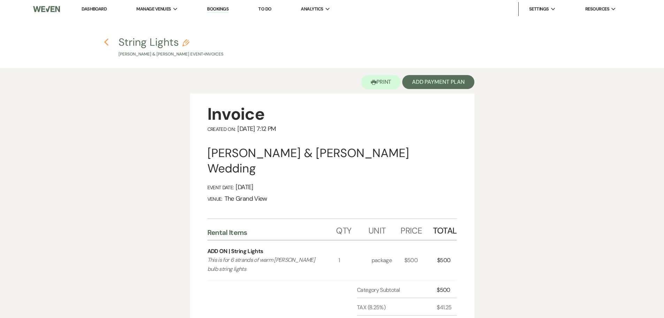
click at [105, 39] on icon "Previous" at bounding box center [106, 42] width 5 height 8
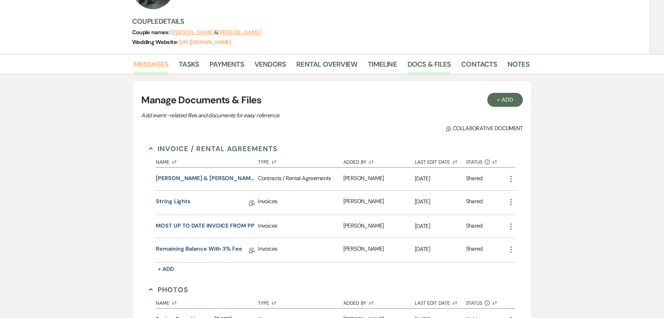
click at [160, 59] on link "Messages" at bounding box center [151, 66] width 35 height 15
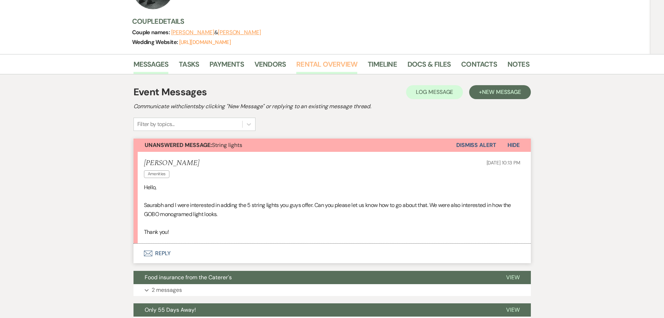
click at [320, 59] on link "Rental Overview" at bounding box center [326, 66] width 61 height 15
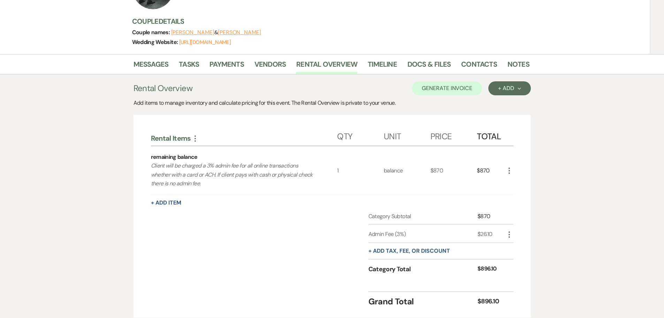
click at [509, 159] on div "More" at bounding box center [509, 170] width 8 height 48
click at [509, 166] on icon "More" at bounding box center [509, 170] width 8 height 8
click at [517, 190] on button "X Delete" at bounding box center [524, 195] width 38 height 11
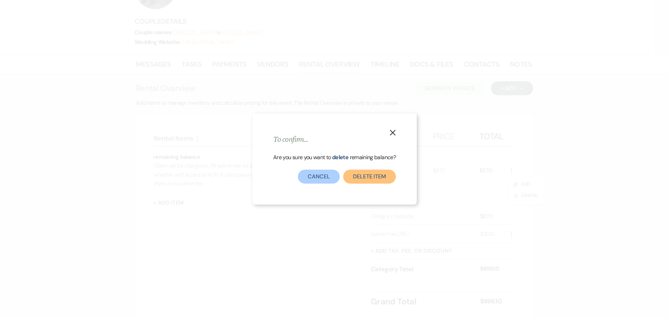
click at [370, 173] on button "Delete Item" at bounding box center [369, 176] width 53 height 14
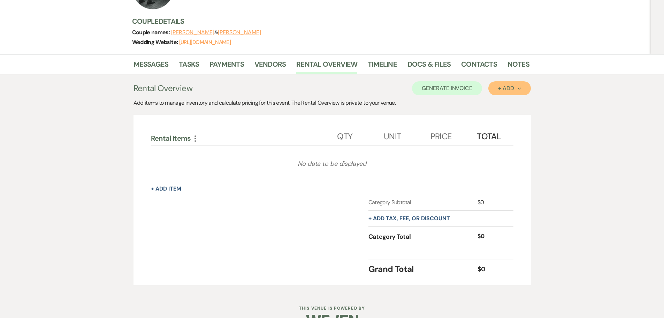
click at [500, 81] on button "+ Add Next" at bounding box center [509, 88] width 42 height 14
click at [500, 99] on button "Item" at bounding box center [505, 104] width 35 height 11
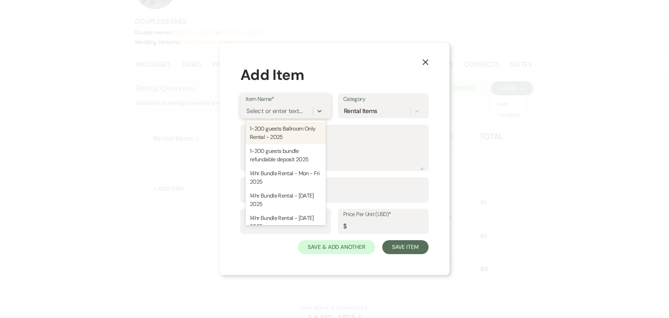
click at [285, 111] on div "Select or enter text..." at bounding box center [274, 110] width 56 height 9
type input "str"
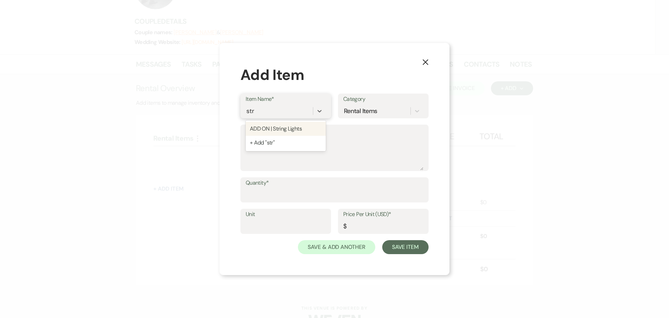
click at [292, 126] on div "ADD ON | String Lights" at bounding box center [286, 129] width 80 height 14
type input "Strand"
type input "100"
click at [313, 189] on input "Quantity*" at bounding box center [335, 195] width 178 height 14
type input "5"
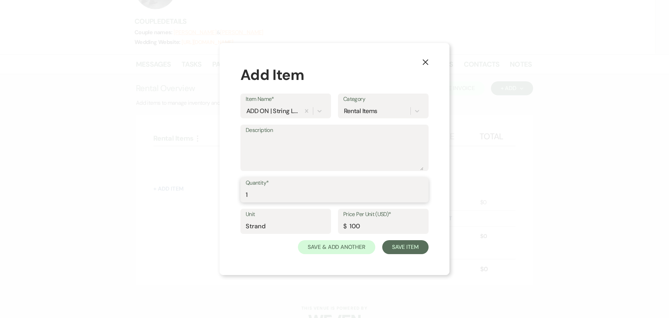
type input "1"
drag, startPoint x: 363, startPoint y: 226, endPoint x: 327, endPoint y: 227, distance: 36.3
click at [327, 227] on div "Unit Strand Price Per Unit (USD)* $ 100" at bounding box center [335, 223] width 188 height 31
type input "500"
click at [325, 227] on input "Strand" at bounding box center [286, 226] width 80 height 14
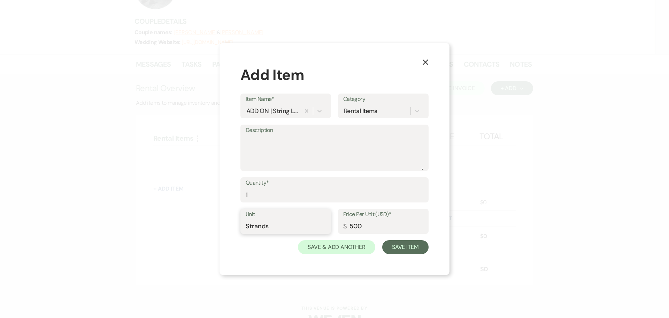
type input "Strands"
click at [293, 134] on label "Description" at bounding box center [335, 130] width 178 height 10
click at [293, 135] on textarea "Description" at bounding box center [335, 152] width 178 height 35
click at [291, 146] on textarea "Description" at bounding box center [335, 152] width 178 height 35
click at [409, 249] on button "Save Item" at bounding box center [405, 247] width 46 height 14
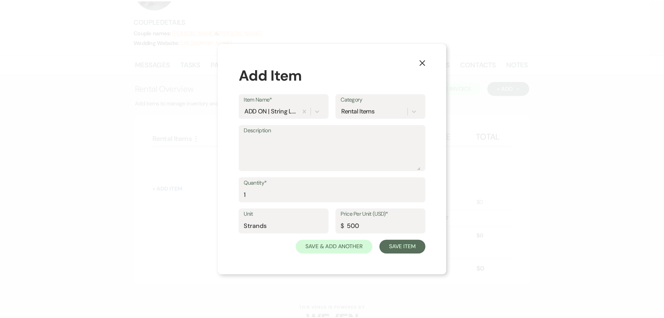
scroll to position [89, 0]
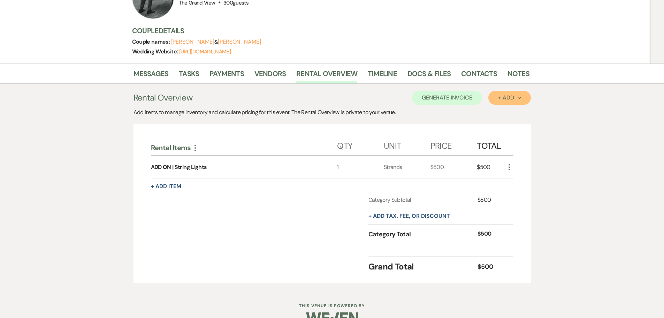
click at [512, 91] on button "+ Add Next" at bounding box center [509, 98] width 42 height 14
click at [506, 108] on button "Item" at bounding box center [505, 113] width 35 height 11
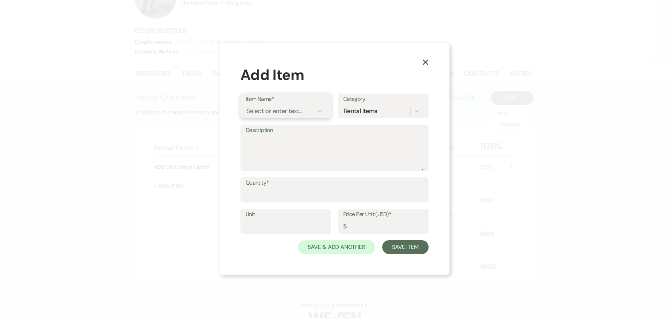
click at [292, 116] on div "Select or enter text..." at bounding box center [279, 111] width 67 height 12
type input "go"
click at [279, 135] on div "ADD ON | Customized Gobo Light" at bounding box center [286, 133] width 80 height 22
type textarea "GOBO (custom template design)"
type input "ITEM"
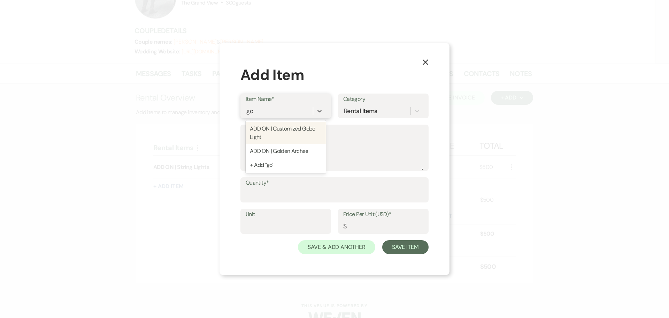
type input "150"
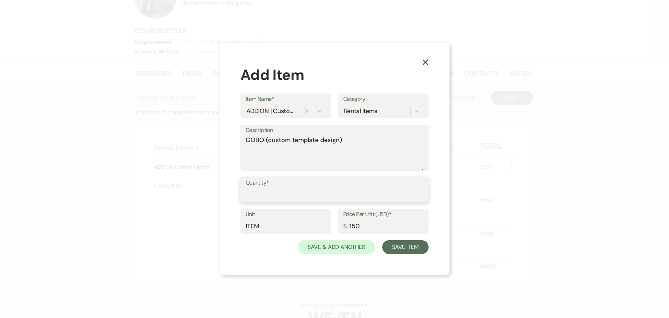
click at [261, 199] on input "Quantity*" at bounding box center [335, 195] width 178 height 14
type input "1"
click at [406, 254] on div "X Add Item Item Name* ADD ON | Customized Gobo Light Category Rental Items Desc…" at bounding box center [335, 159] width 230 height 232
click at [406, 251] on button "Save Item" at bounding box center [405, 247] width 46 height 14
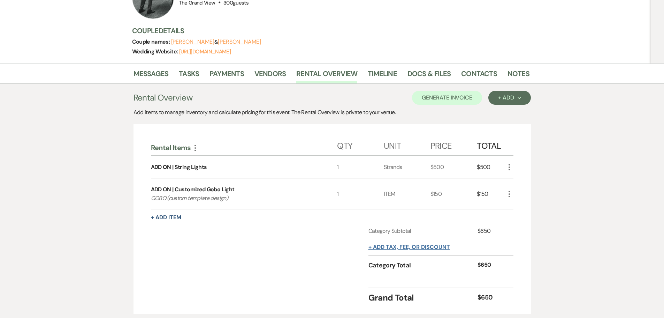
click at [389, 244] on button "+ Add tax, fee, or discount" at bounding box center [409, 247] width 82 height 6
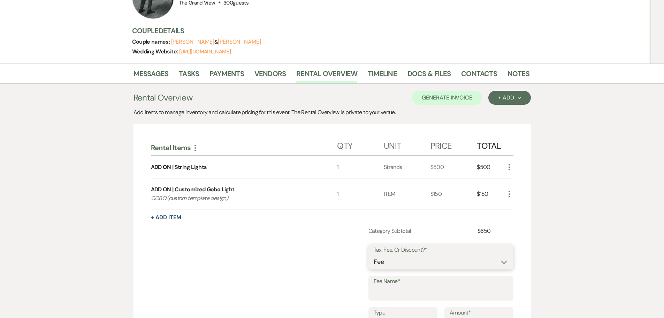
click at [393, 255] on select "Fee Discount Tax" at bounding box center [441, 262] width 135 height 14
select select "3"
click at [374, 255] on select "Fee Discount Tax" at bounding box center [441, 262] width 135 height 14
click at [396, 286] on input "Fee Name*" at bounding box center [441, 293] width 135 height 14
type input "tax"
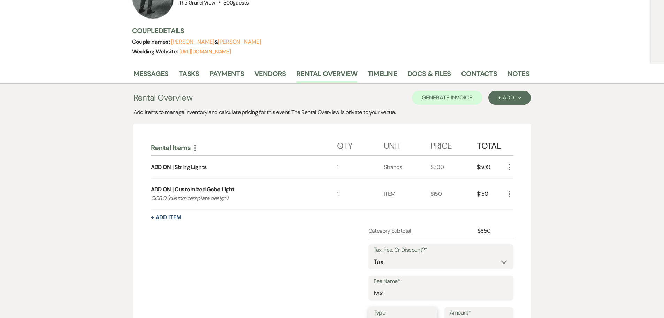
click at [408, 317] on select "Dollar Amount Percentage" at bounding box center [403, 324] width 59 height 14
select select "false"
click at [374, 317] on select "Dollar Amount Percentage" at bounding box center [403, 324] width 59 height 14
click at [457, 317] on input "Amount*" at bounding box center [473, 324] width 69 height 14
type input "8.25"
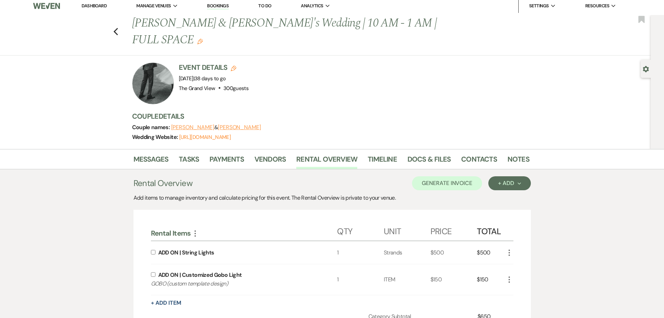
scroll to position [0, 0]
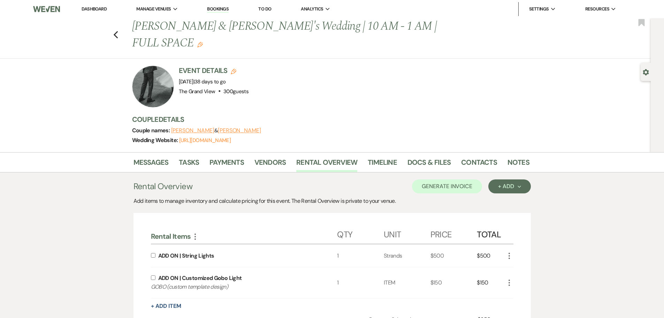
click at [155, 253] on input "checkbox" at bounding box center [153, 255] width 5 height 5
checkbox input "true"
click at [154, 275] on input "checkbox" at bounding box center [153, 277] width 5 height 5
checkbox input "true"
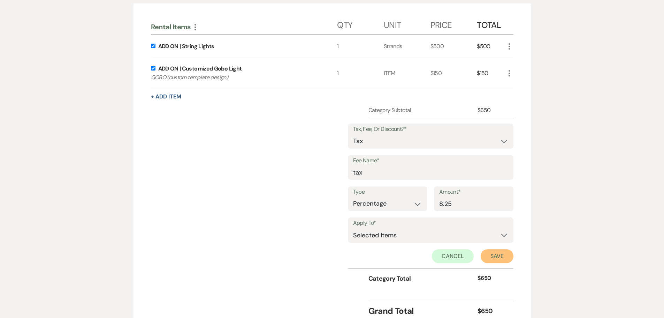
click at [503, 249] on button "Save" at bounding box center [497, 256] width 33 height 14
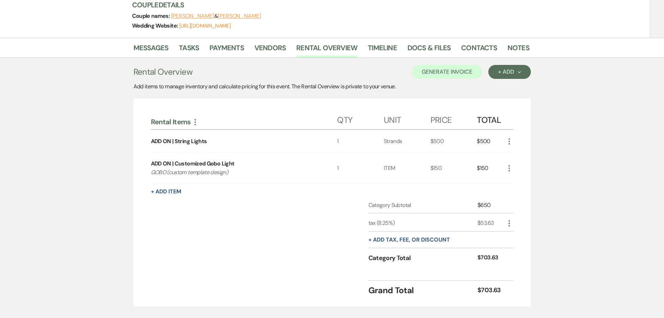
scroll to position [68, 0]
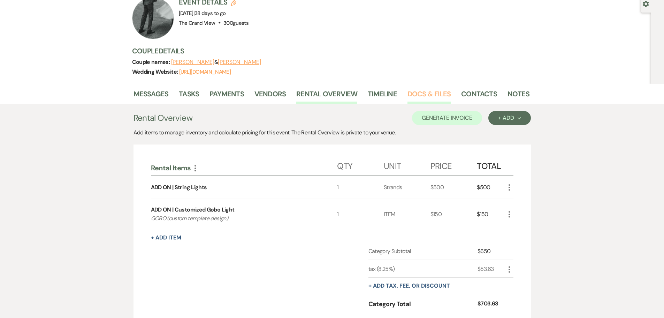
click at [433, 88] on link "Docs & Files" at bounding box center [428, 95] width 43 height 15
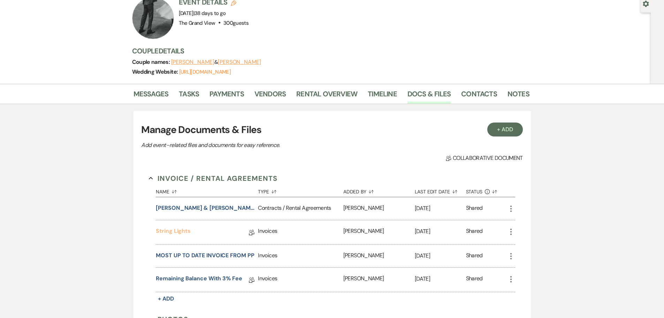
click at [165, 227] on link "String Lights" at bounding box center [173, 232] width 35 height 11
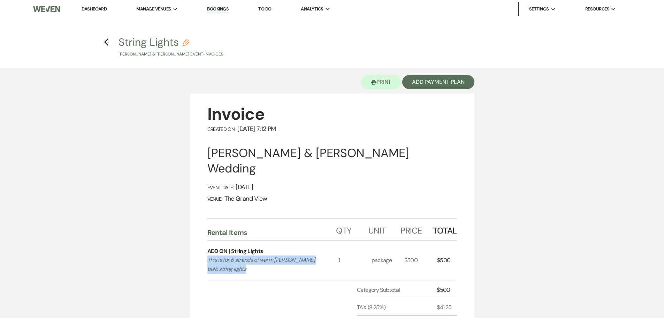
drag, startPoint x: 237, startPoint y: 269, endPoint x: 203, endPoint y: 263, distance: 35.1
click at [203, 263] on div "Invoice Created On: July 8, 2025 7:12 PM Saphire Herrera & Saurabh Mandloi's We…" at bounding box center [332, 239] width 284 height 292
copy p "This is for 6 strands of warm white Eddison bulb string lights"
click at [102, 40] on h4 "Previous String Lights Pencil Saphire Herrera & Saurabh Mandloi's Event • Invoi…" at bounding box center [332, 46] width 502 height 23
click at [107, 41] on use "button" at bounding box center [106, 42] width 5 height 8
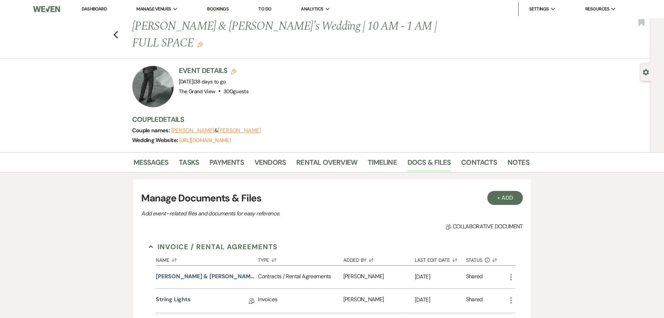
scroll to position [68, 0]
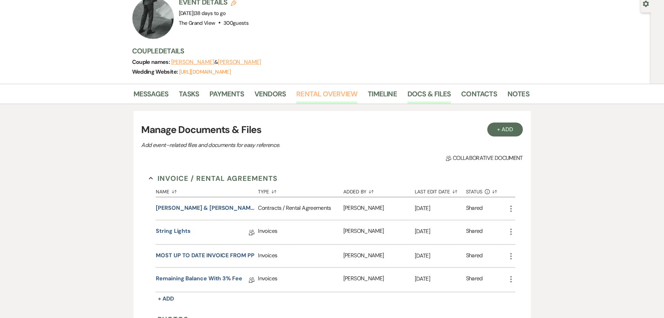
click at [338, 88] on link "Rental Overview" at bounding box center [326, 95] width 61 height 15
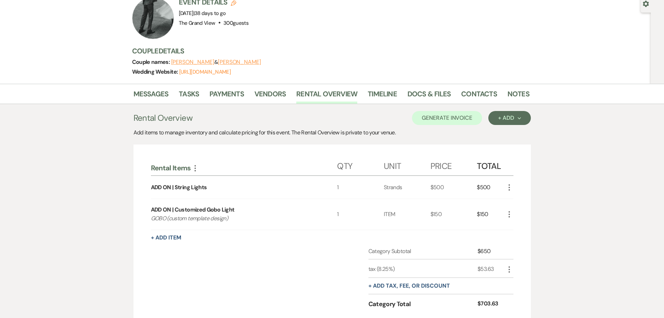
click at [505, 183] on icon "More" at bounding box center [509, 187] width 8 height 8
click at [513, 198] on icon "Pencil" at bounding box center [515, 200] width 4 height 5
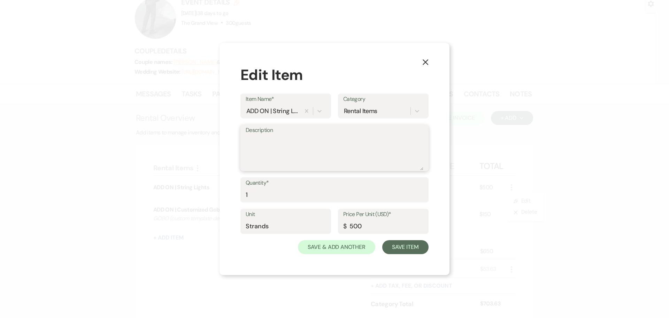
click at [282, 153] on textarea "Description" at bounding box center [335, 152] width 178 height 35
paste textarea "This is for 6 strands of warm white Eddison bulb string lights"
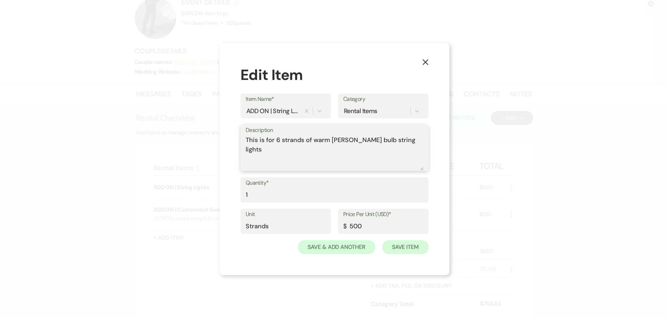
type textarea "This is for 6 strands of warm white Eddison bulb string lights"
click at [428, 249] on button "Save Item" at bounding box center [405, 247] width 46 height 14
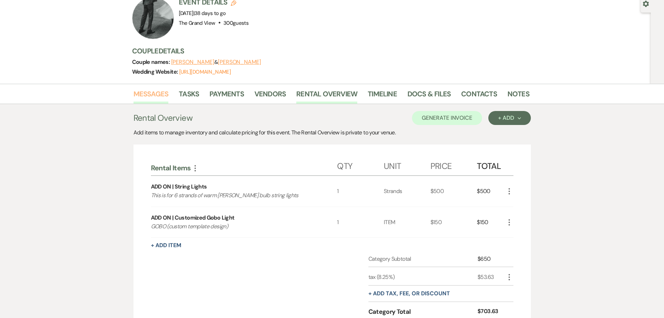
click at [145, 88] on link "Messages" at bounding box center [151, 95] width 35 height 15
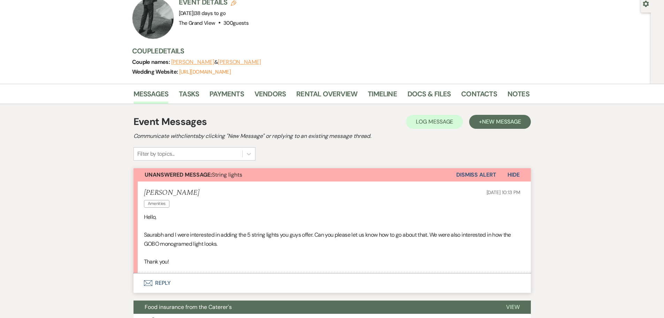
click at [158, 273] on button "Envelope Reply" at bounding box center [332, 283] width 397 height 20
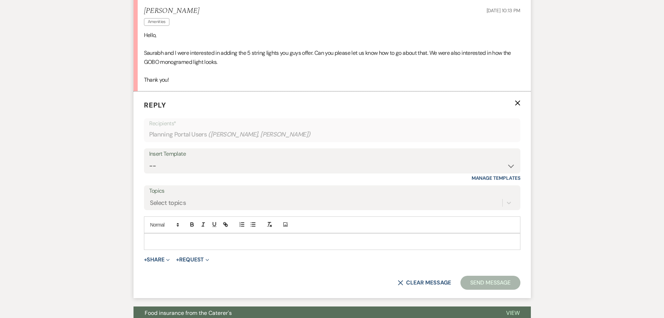
scroll to position [251, 0]
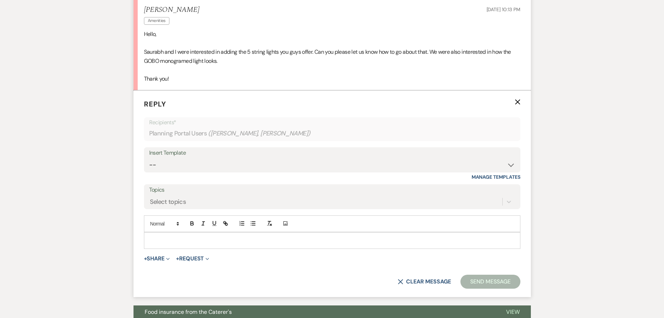
click at [175, 236] on p at bounding box center [332, 240] width 365 height 8
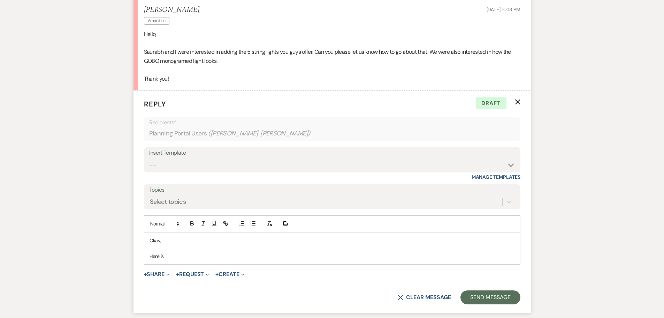
drag, startPoint x: 172, startPoint y: 238, endPoint x: 125, endPoint y: 238, distance: 46.7
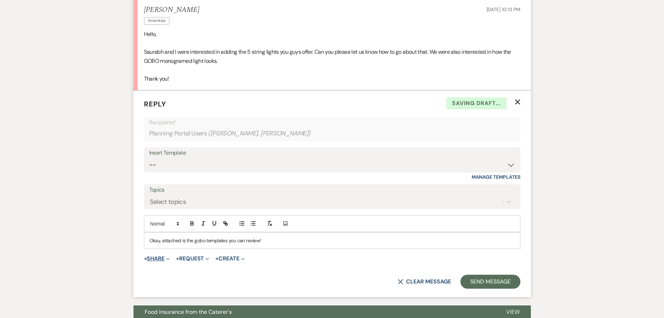
click at [158, 256] on button "+ Share Expand" at bounding box center [157, 259] width 26 height 6
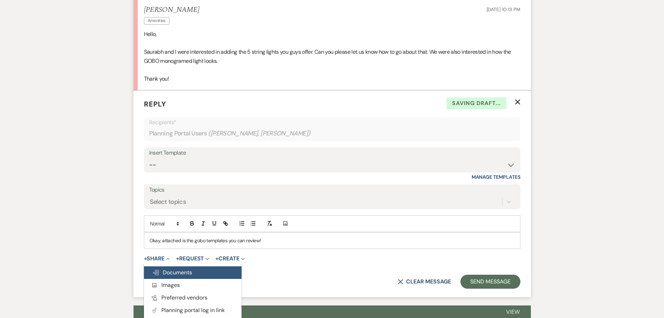
click at [168, 268] on span "Doc Upload Documents" at bounding box center [172, 271] width 40 height 7
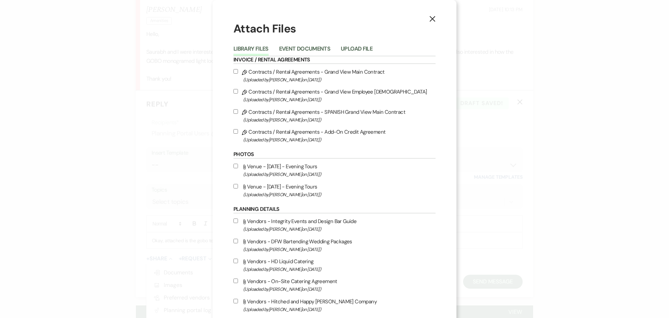
click at [303, 43] on div "Library Files Event Documents Upload File" at bounding box center [335, 48] width 202 height 15
click at [303, 50] on button "Event Documents" at bounding box center [304, 51] width 51 height 10
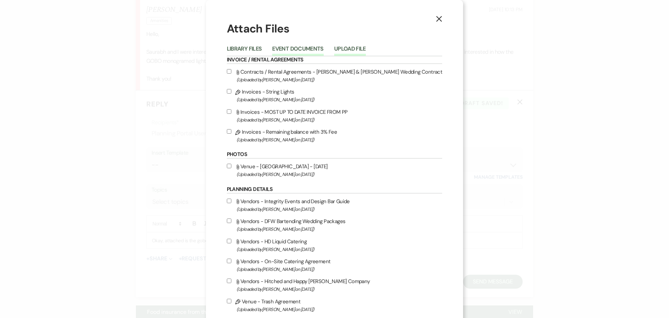
click at [342, 52] on button "Upload File" at bounding box center [350, 51] width 32 height 10
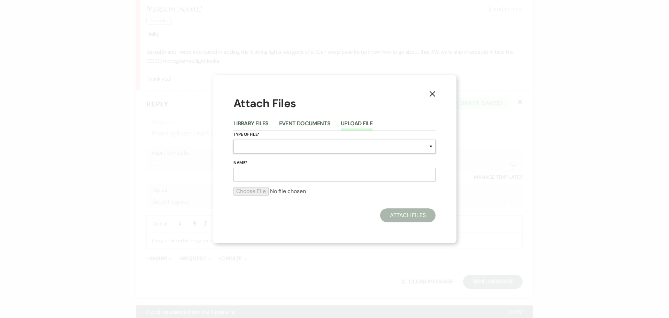
click at [258, 144] on select "Special Event Insurance Vendor Certificate of Insurance Contracts / Rental Agre…" at bounding box center [335, 147] width 202 height 14
select select "0"
click at [234, 140] on select "Special Event Insurance Vendor Certificate of Insurance Contracts / Rental Agre…" at bounding box center [335, 147] width 202 height 14
click at [253, 175] on input "Name*" at bounding box center [335, 175] width 202 height 14
type input "Gobo Templates"
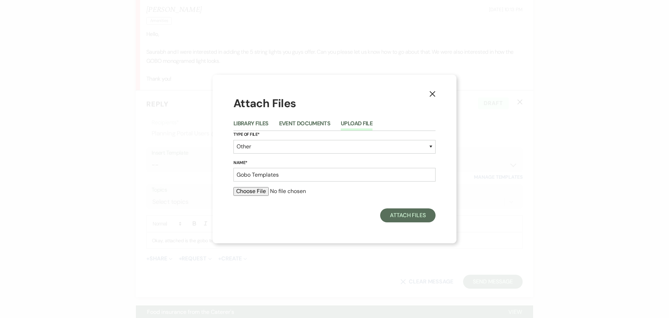
click at [254, 195] on input "file" at bounding box center [335, 191] width 202 height 8
type input "C:\fakepath\GoboTemplates.pdf"
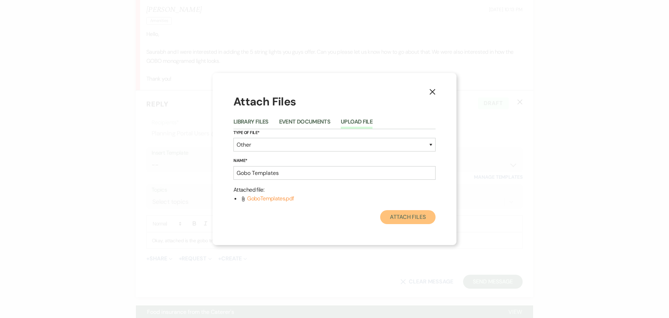
click at [418, 214] on button "Attach Files" at bounding box center [407, 217] width 55 height 14
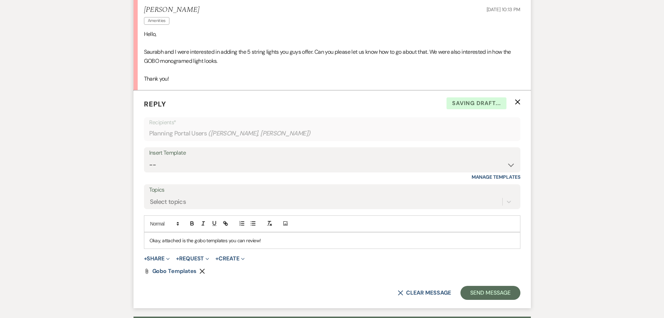
click at [291, 236] on p "Okay, attached is the gobo templates you can review!" at bounding box center [332, 240] width 365 height 8
click at [500, 285] on button "Send Message" at bounding box center [490, 292] width 60 height 14
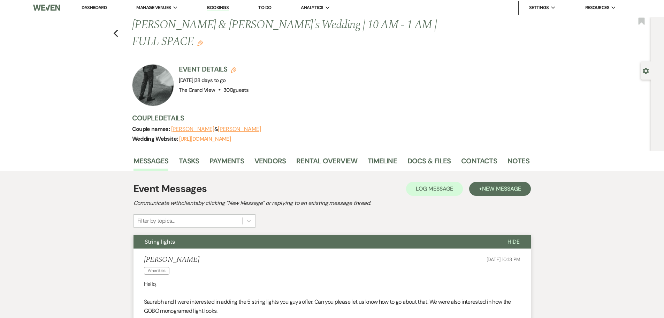
scroll to position [0, 0]
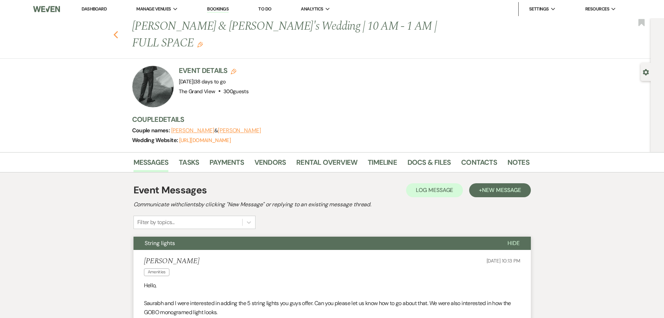
click at [118, 31] on icon "Previous" at bounding box center [115, 35] width 5 height 8
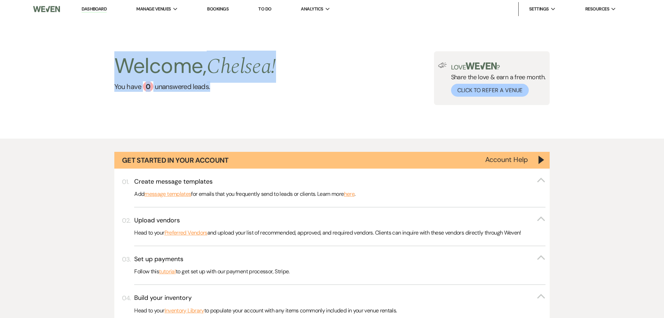
drag, startPoint x: 86, startPoint y: 55, endPoint x: 325, endPoint y: 89, distance: 240.5
click at [325, 89] on div "Welcome, Chelsea ! You have 0 unanswered lead s . Love ? Share the love & earn …" at bounding box center [332, 78] width 502 height 54
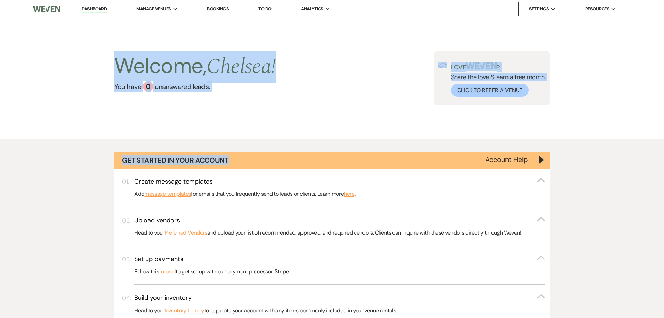
drag, startPoint x: 284, startPoint y: 153, endPoint x: 96, endPoint y: 62, distance: 209.1
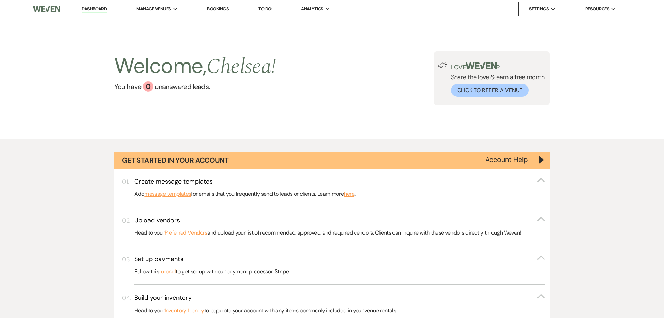
click at [96, 62] on div "Welcome, Chelsea ! You have 0 unanswered lead s . Love ? Share the love & earn …" at bounding box center [332, 78] width 502 height 54
drag, startPoint x: 97, startPoint y: 61, endPoint x: 537, endPoint y: 234, distance: 472.9
click at [594, 235] on div "Get Started in Your Account Account Help Create message templates Collapse Add …" at bounding box center [332, 289] width 664 height 302
drag, startPoint x: 96, startPoint y: 62, endPoint x: 593, endPoint y: 239, distance: 527.7
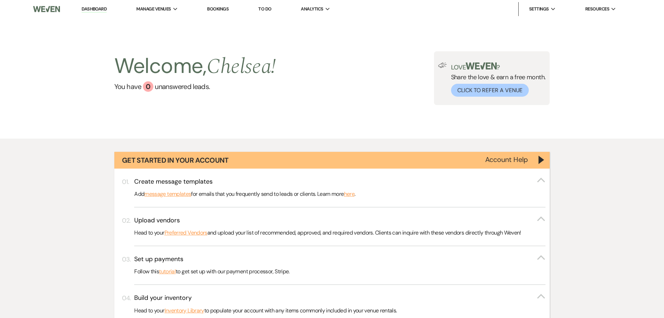
click at [593, 239] on div "Get Started in Your Account Account Help Create message templates Collapse Add …" at bounding box center [332, 289] width 664 height 302
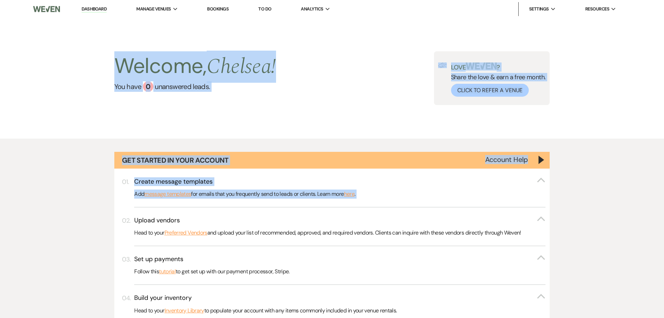
drag, startPoint x: 593, startPoint y: 239, endPoint x: -50, endPoint y: 27, distance: 676.9
click at [104, 52] on div "Welcome, Chelsea ! You have 0 unanswered lead s . Love ? Share the love & earn …" at bounding box center [332, 78] width 502 height 54
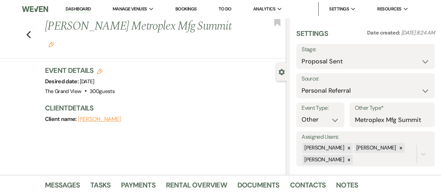
select select "6"
select select "12"
select select "13"
click at [30, 31] on use "button" at bounding box center [28, 35] width 5 height 8
select select "6"
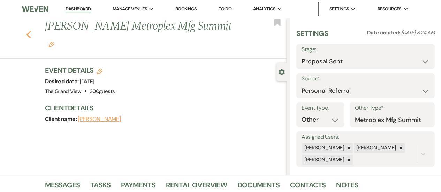
select select "6"
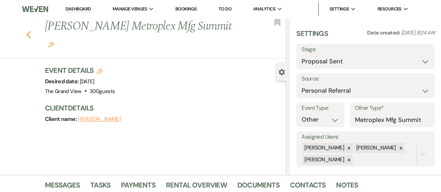
select select "6"
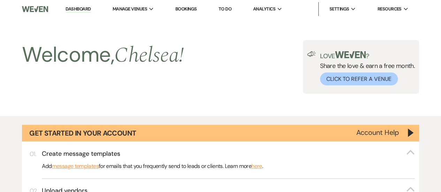
scroll to position [403, 0]
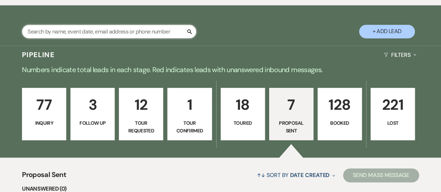
click at [97, 38] on input "text" at bounding box center [109, 32] width 174 height 14
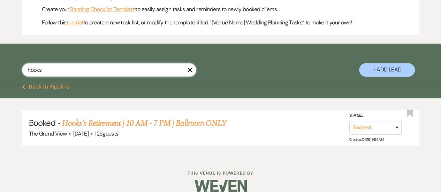
scroll to position [383, 0]
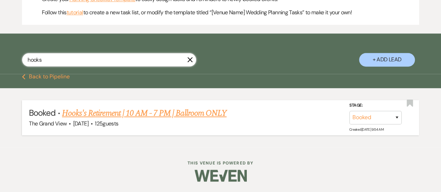
type input "hooks"
click at [123, 119] on link "Hooks's Retirement | 10 AM - 7 PM | Ballroom ONLY" at bounding box center [144, 113] width 165 height 13
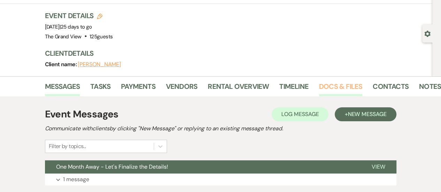
scroll to position [39, 0]
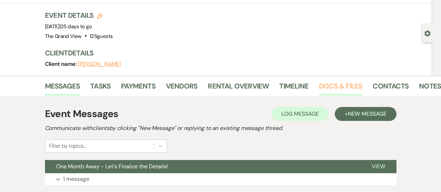
click at [339, 87] on link "Docs & Files" at bounding box center [340, 88] width 43 height 15
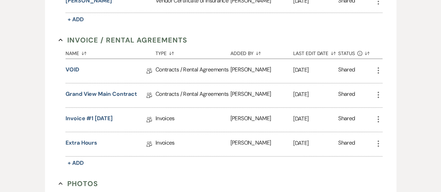
scroll to position [237, 0]
click at [123, 90] on link "Grand View Main Contract" at bounding box center [101, 95] width 71 height 11
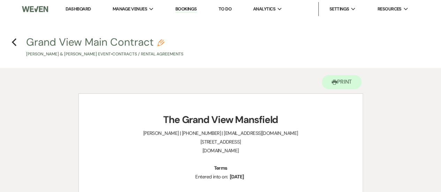
click at [78, 6] on li "Dashboard" at bounding box center [78, 9] width 32 height 14
click at [77, 8] on link "Dashboard" at bounding box center [78, 9] width 25 height 6
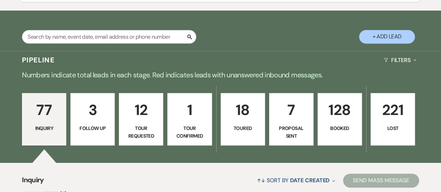
scroll to position [403, 0]
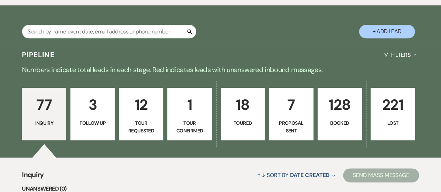
click at [334, 116] on p "128" at bounding box center [339, 104] width 35 height 23
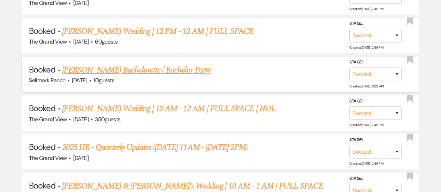
scroll to position [1095, 0]
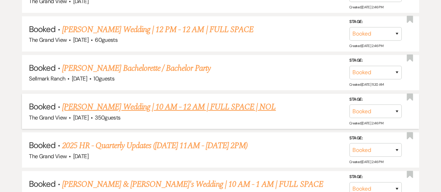
click at [122, 113] on link "[PERSON_NAME] Wedding | 10 AM - 12 AM | FULL SPACE | NOL" at bounding box center [169, 107] width 214 height 13
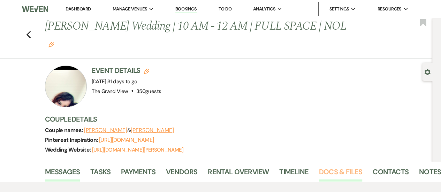
click at [341, 166] on link "Docs & Files" at bounding box center [340, 173] width 43 height 15
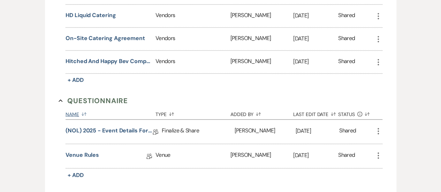
scroll to position [549, 0]
click at [131, 127] on link "(NOL) 2025 - Event Details Form" at bounding box center [109, 132] width 87 height 11
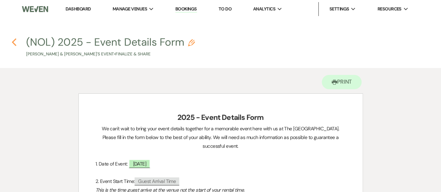
click at [14, 45] on icon "Previous" at bounding box center [14, 42] width 5 height 8
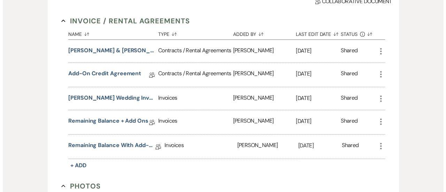
scroll to position [233, 0]
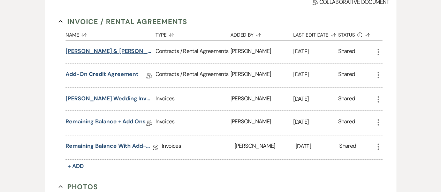
click at [105, 47] on button "Maribel Garcia Ortiz & Arturo's Wedding Contract" at bounding box center [109, 51] width 87 height 8
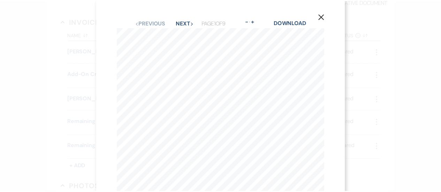
scroll to position [0, 0]
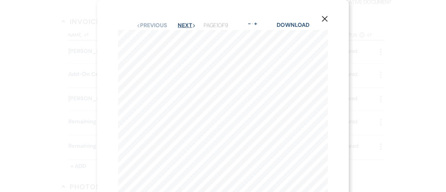
click at [179, 23] on button "Next Next" at bounding box center [187, 26] width 18 height 6
click at [326, 18] on use "button" at bounding box center [325, 19] width 6 height 6
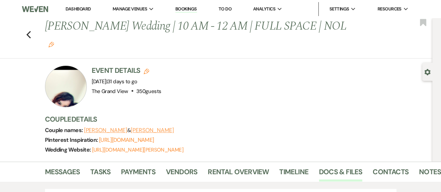
click at [69, 8] on link "Dashboard" at bounding box center [78, 9] width 25 height 6
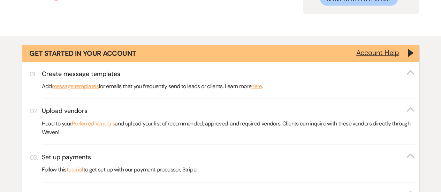
scroll to position [79, 0]
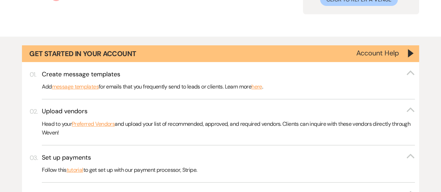
click at [419, 51] on div "Get Started in Your Account Account Help Create message templates Collapse Add …" at bounding box center [220, 183] width 441 height 293
click at [406, 50] on div "Get Started in Your Account" at bounding box center [220, 53] width 397 height 17
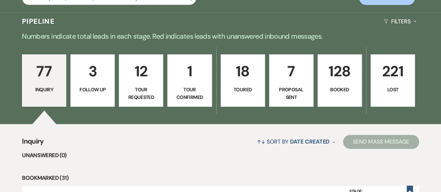
scroll to position [177, 0]
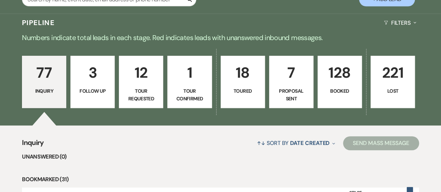
click at [333, 87] on p "Booked" at bounding box center [339, 91] width 35 height 8
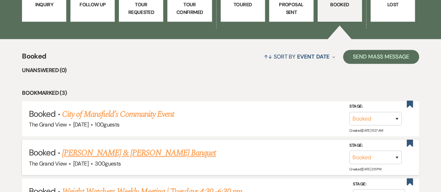
scroll to position [262, 0]
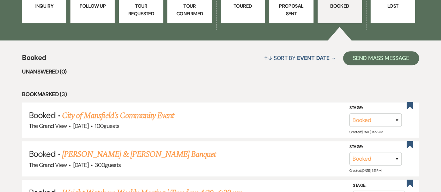
click at [290, 13] on p "Proposal Sent" at bounding box center [291, 10] width 35 height 16
select select "6"
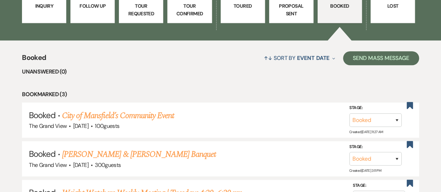
select select "6"
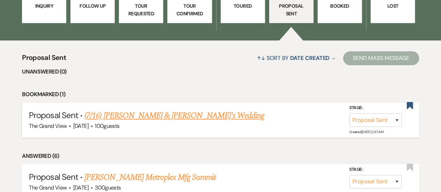
scroll to position [287, 0]
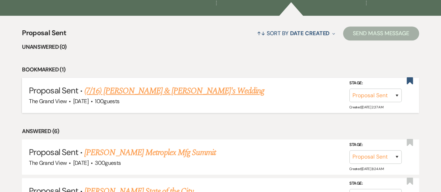
click at [212, 90] on link "(7/16) [PERSON_NAME] & [PERSON_NAME]'s Wedding" at bounding box center [174, 91] width 180 height 13
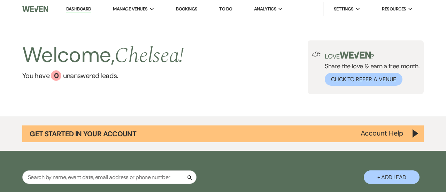
select select "6"
select select "5"
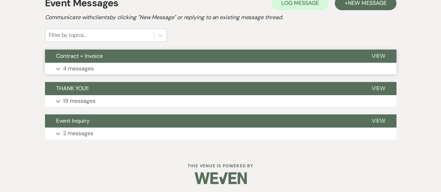
click at [166, 71] on button "Expand 4 messages" at bounding box center [220, 69] width 351 height 12
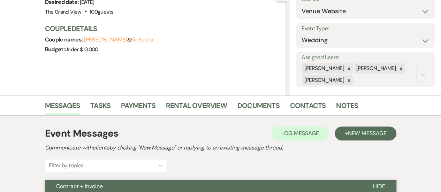
scroll to position [9, 0]
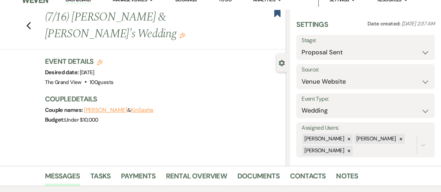
click at [34, 27] on div "Previous (7/16) Mardarius Thompson & KinSasha's Wedding Edit Bookmark" at bounding box center [142, 29] width 290 height 40
click at [34, 26] on div "Previous (7/16) Mardarius Thompson & KinSasha's Wedding Edit Bookmark" at bounding box center [142, 29] width 290 height 40
click at [29, 25] on icon "Previous" at bounding box center [28, 26] width 5 height 8
select select "6"
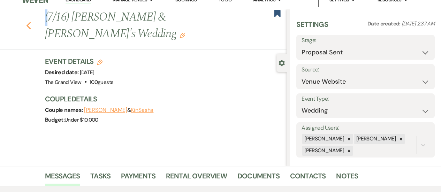
select select "6"
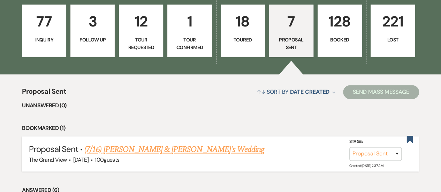
scroll to position [475, 0]
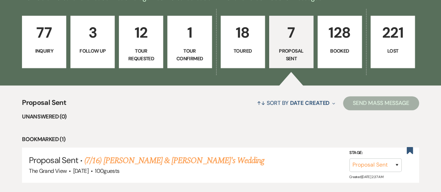
click at [356, 37] on p "128" at bounding box center [339, 32] width 35 height 23
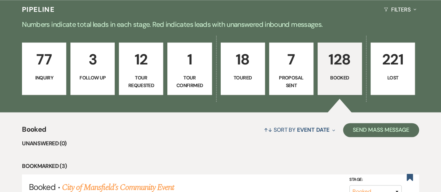
scroll to position [448, 0]
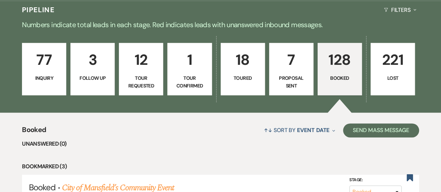
click at [295, 82] on p "Proposal Sent" at bounding box center [291, 82] width 35 height 16
select select "6"
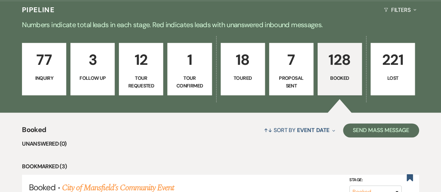
select select "6"
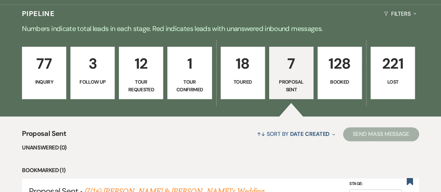
scroll to position [444, 0]
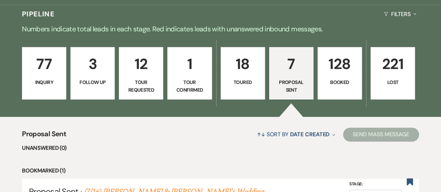
click at [239, 86] on p "Toured" at bounding box center [242, 82] width 35 height 8
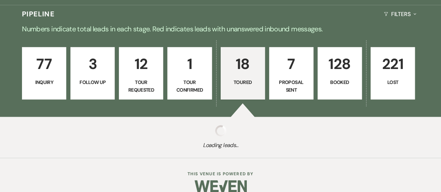
select select "5"
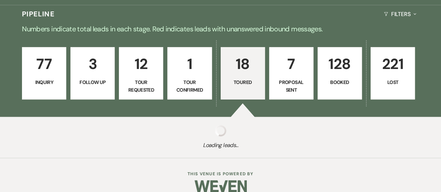
select select "5"
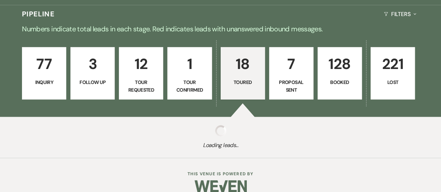
select select "5"
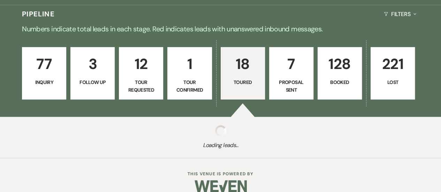
select select "5"
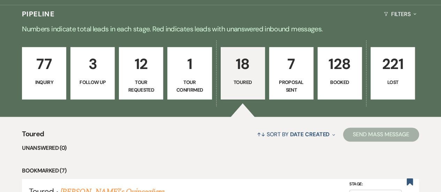
click at [179, 94] on p "Tour Confirmed" at bounding box center [189, 86] width 35 height 16
select select "4"
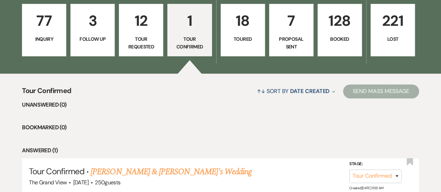
click at [146, 51] on p "Tour Requested" at bounding box center [140, 43] width 35 height 16
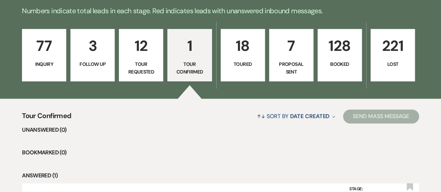
select select "2"
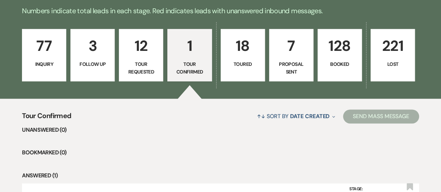
select select "2"
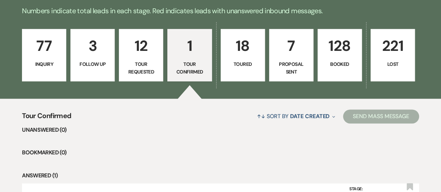
select select "2"
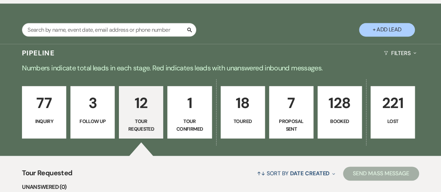
scroll to position [405, 0]
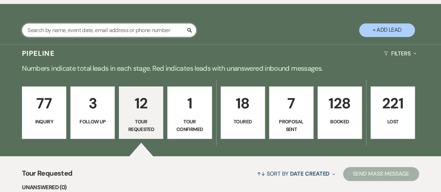
click at [118, 37] on input "text" at bounding box center [109, 30] width 174 height 14
type input "maria"
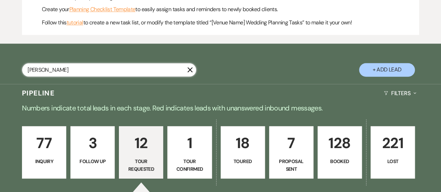
select select "5"
select select "8"
select select "5"
select select "8"
select select "5"
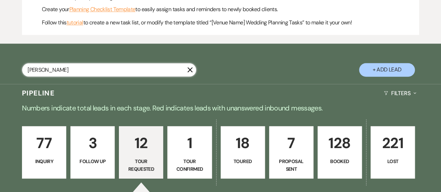
select select "8"
select select "5"
select select "8"
select select "5"
select select "8"
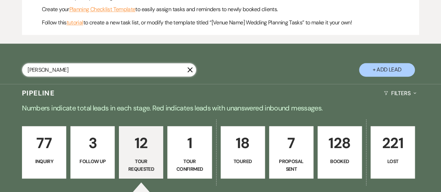
select select "5"
select select "8"
select select "4"
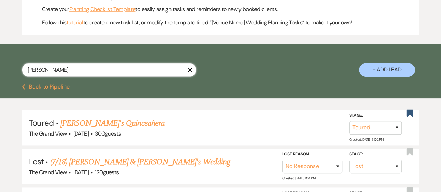
scroll to position [405, 0]
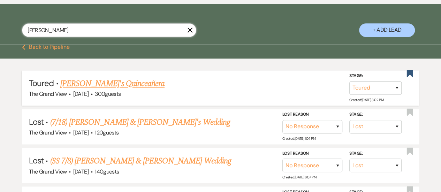
type input "maria"
click at [110, 90] on link "[PERSON_NAME]'s Quinceañera" at bounding box center [112, 83] width 104 height 13
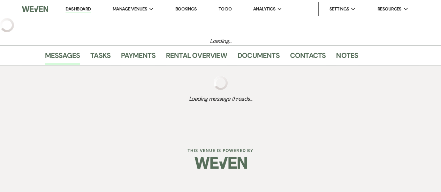
select select "5"
select select "22"
select select "15"
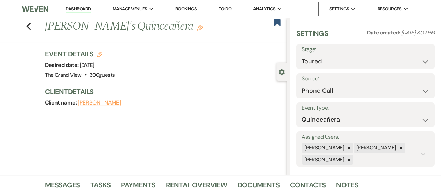
click at [100, 55] on icon "Edit" at bounding box center [100, 55] width 6 height 6
select select "836"
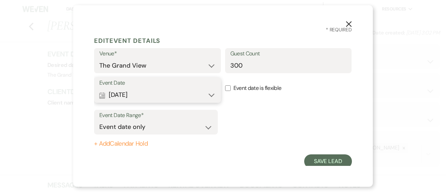
click at [164, 94] on button "Calendar Aug 15, 2026 Expand" at bounding box center [157, 95] width 116 height 14
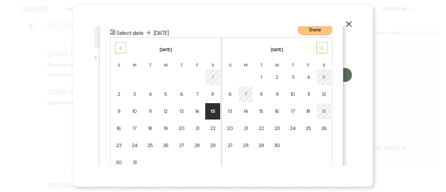
scroll to position [90, 0]
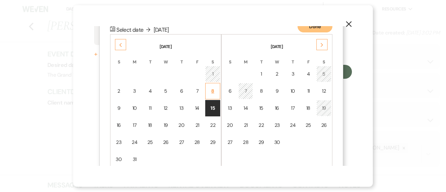
click at [216, 91] on div "8" at bounding box center [213, 90] width 6 height 7
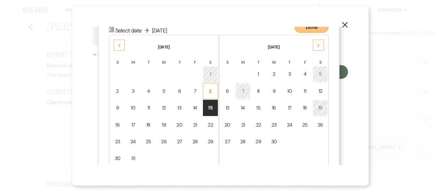
scroll to position [2, 0]
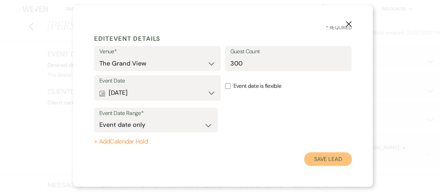
click at [320, 158] on button "Save Lead" at bounding box center [328, 159] width 48 height 14
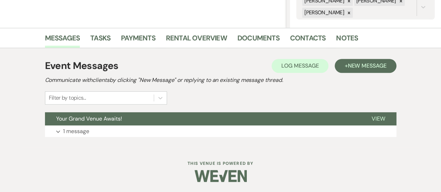
scroll to position [147, 0]
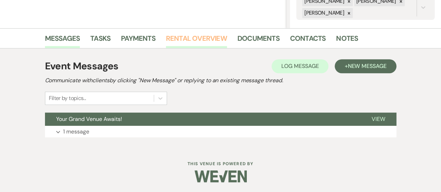
click at [194, 39] on link "Rental Overview" at bounding box center [196, 40] width 61 height 15
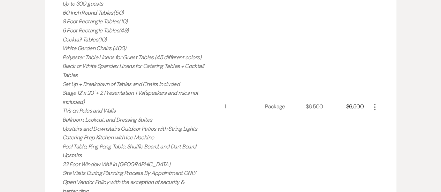
scroll to position [302, 0]
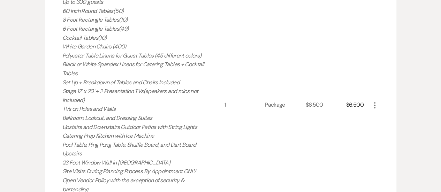
click at [375, 105] on use "button" at bounding box center [374, 105] width 1 height 6
click at [384, 128] on button "X Delete" at bounding box center [390, 129] width 38 height 11
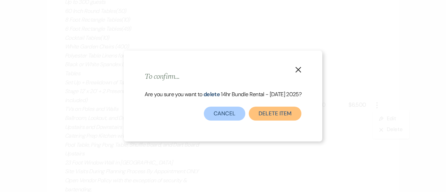
click at [287, 111] on button "Delete Item" at bounding box center [275, 114] width 53 height 14
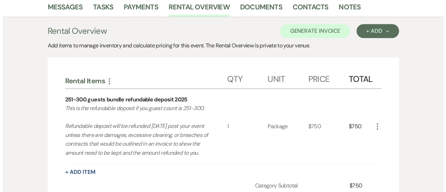
scroll to position [176, 0]
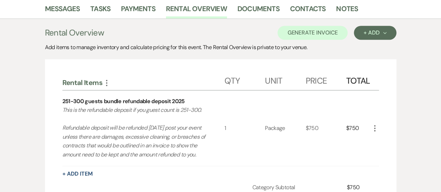
click at [372, 131] on icon "More" at bounding box center [375, 128] width 8 height 8
click at [379, 156] on icon "X" at bounding box center [380, 153] width 4 height 5
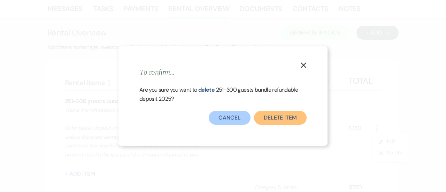
click at [286, 116] on button "Delete Item" at bounding box center [280, 118] width 53 height 14
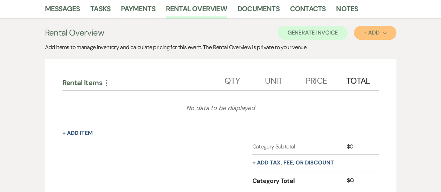
click at [363, 34] on button "+ Add Next" at bounding box center [375, 33] width 42 height 14
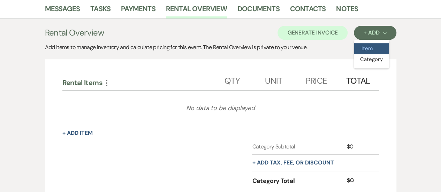
click at [361, 49] on button "Item" at bounding box center [371, 48] width 35 height 11
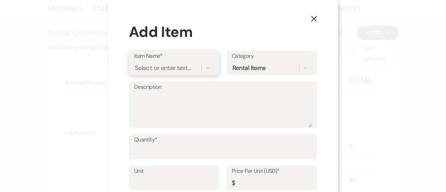
click at [172, 68] on div "Select or enter text..." at bounding box center [163, 67] width 56 height 9
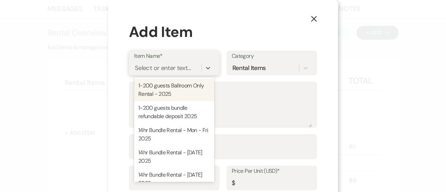
click at [170, 91] on div "1-200 guests Ballroom Only Rental - 2025" at bounding box center [174, 90] width 80 height 22
type textarea "Includes: Rental time: Up to 200 guests 60 Inch Round Tables(50) 8 Foot Rectang…"
type input "Hours"
type input "500"
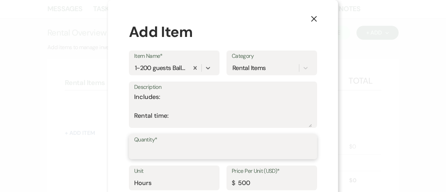
click at [243, 152] on input "Quantity*" at bounding box center [223, 152] width 178 height 14
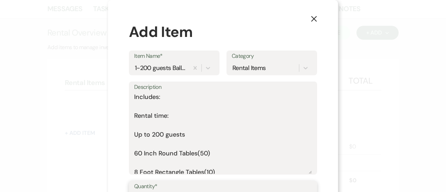
drag, startPoint x: 307, startPoint y: 127, endPoint x: 321, endPoint y: 185, distance: 60.5
click at [321, 185] on div "X Add Item Item Name* 1-200 guests Ballroom Only Rental - 2025 Category Rental …" at bounding box center [223, 139] width 230 height 279
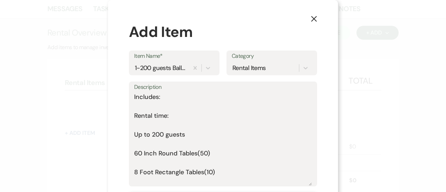
type input "8"
click at [147, 105] on textarea "Includes: Rental time: Up to 200 guests 60 Inch Round Tables(50) 8 Foot Rectang…" at bounding box center [223, 138] width 178 height 93
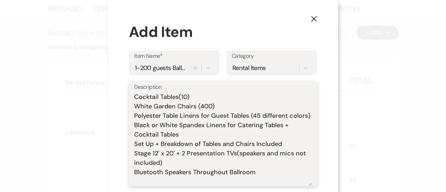
scroll to position [66, 0]
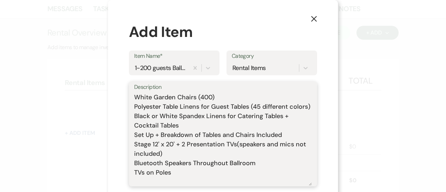
drag, startPoint x: 255, startPoint y: 174, endPoint x: 131, endPoint y: 171, distance: 123.8
click at [131, 171] on div "Description Includes: Rental time: Up to 200 guests 60 Inch Round Tables(50) 8 …" at bounding box center [223, 134] width 188 height 105
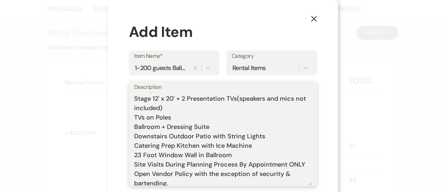
scroll to position [109, 0]
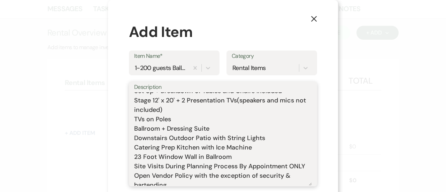
click at [206, 138] on textarea "Includes: Rental time: Up to 200 guests 60 Inch Round Tables(50) 8 Foot Rectang…" at bounding box center [223, 138] width 178 height 93
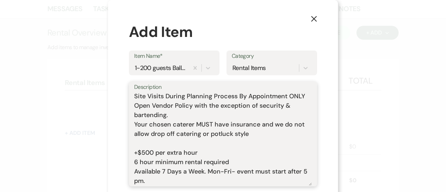
scroll to position [98, 0]
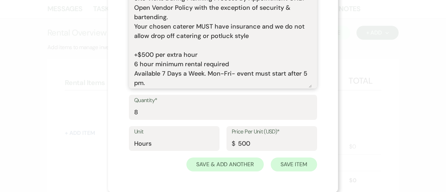
type textarea "Includes: Rental time: Up to 200 guests 60 Inch Round Tables(50) 8 Foot Rectang…"
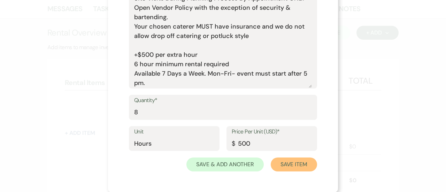
click at [302, 164] on button "Save Item" at bounding box center [294, 165] width 46 height 14
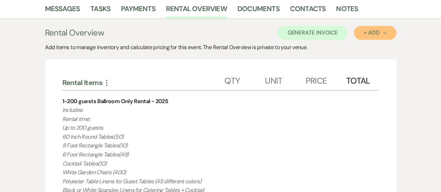
click at [363, 30] on button "+ Add Next" at bounding box center [375, 33] width 42 height 14
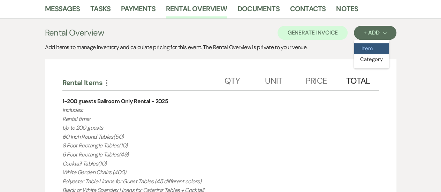
click at [361, 44] on button "Item" at bounding box center [371, 48] width 35 height 11
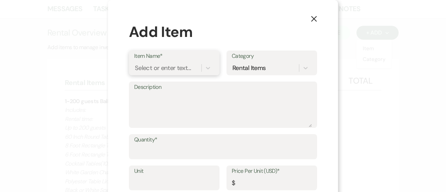
click at [152, 69] on div "Select or enter text..." at bounding box center [163, 67] width 56 height 9
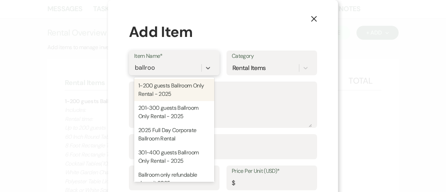
type input "ballroom"
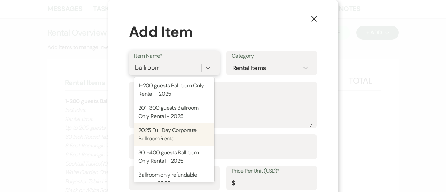
scroll to position [24, 0]
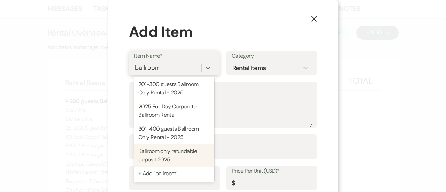
click at [173, 155] on div "Ballroom only refundable deposit 2025" at bounding box center [174, 155] width 80 height 22
type textarea "This is the refundable deposit if you are only renting The Ballroom. Refundable…"
type input "Package"
type input "500"
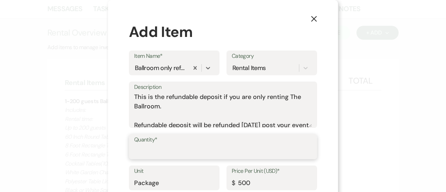
click at [166, 145] on input "Quantity*" at bounding box center [223, 152] width 178 height 14
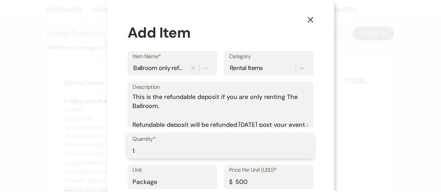
scroll to position [39, 0]
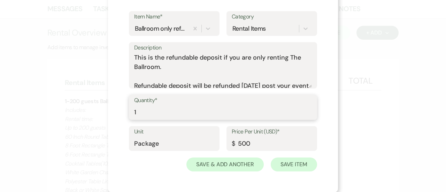
type input "1"
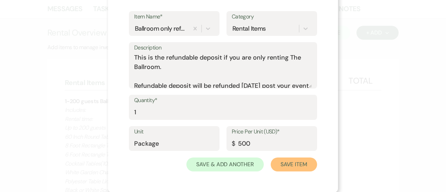
click at [288, 166] on button "Save Item" at bounding box center [294, 165] width 46 height 14
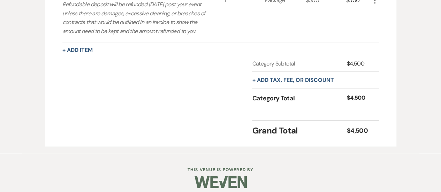
scroll to position [592, 0]
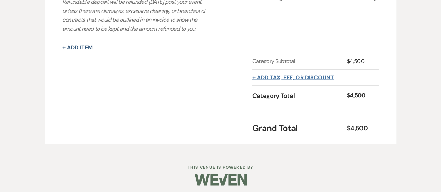
click at [290, 80] on button "+ Add tax, fee, or discount" at bounding box center [293, 78] width 82 height 6
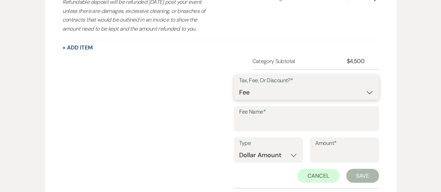
click at [260, 99] on select "Fee Discount Tax" at bounding box center [306, 92] width 135 height 14
select select "3"
click at [245, 94] on select "Fee Discount Tax" at bounding box center [306, 92] width 135 height 14
click at [254, 130] on input "Fee Name*" at bounding box center [306, 124] width 135 height 14
type input "tax"
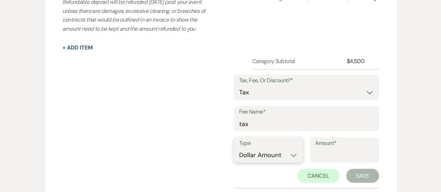
click at [271, 162] on select "Dollar Amount Percentage" at bounding box center [268, 155] width 59 height 14
select select "false"
click at [239, 156] on select "Dollar Amount Percentage" at bounding box center [268, 155] width 59 height 14
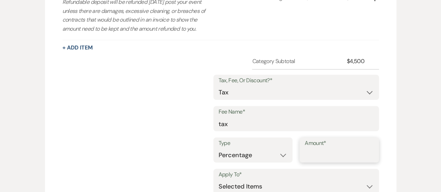
click at [312, 162] on input "Amount*" at bounding box center [339, 155] width 69 height 14
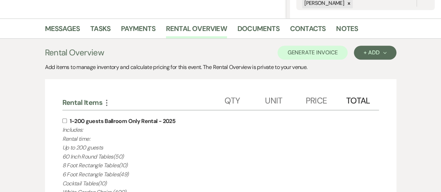
scroll to position [153, 0]
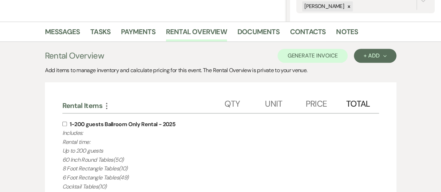
type input "8.25"
click at [66, 122] on input "checkbox" at bounding box center [64, 124] width 5 height 5
checkbox input "true"
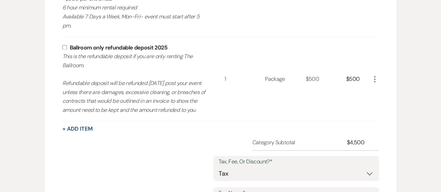
scroll to position [649, 0]
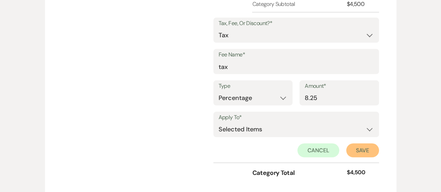
click at [359, 153] on button "Save" at bounding box center [362, 150] width 33 height 14
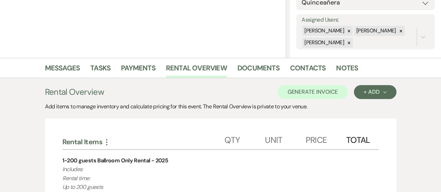
scroll to position [116, 0]
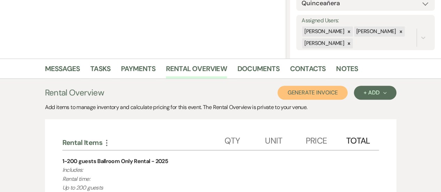
click at [325, 94] on button "Generate Invoice" at bounding box center [312, 93] width 70 height 14
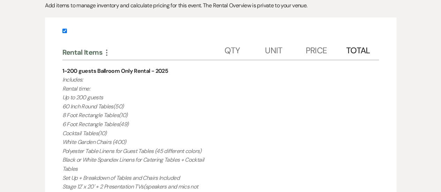
scroll to position [218, 0]
click at [361, 28] on label at bounding box center [220, 33] width 317 height 12
click at [67, 29] on input "checkbox" at bounding box center [64, 31] width 5 height 5
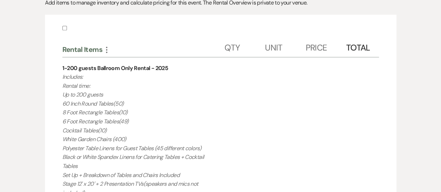
scroll to position [131, 0]
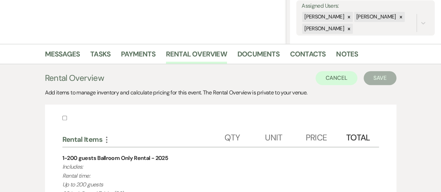
click at [64, 115] on label at bounding box center [220, 120] width 317 height 12
click at [64, 116] on input "checkbox" at bounding box center [64, 118] width 5 height 5
checkbox input "true"
click at [380, 78] on button "Save" at bounding box center [380, 78] width 33 height 14
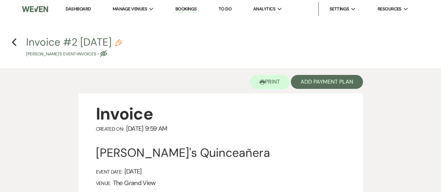
click at [17, 43] on h4 "Previous Invoice #2 9-23-2025 Pencil Maria's Event • Invoices • Eye Blocked" at bounding box center [220, 46] width 441 height 23
click at [14, 43] on use "button" at bounding box center [14, 42] width 5 height 8
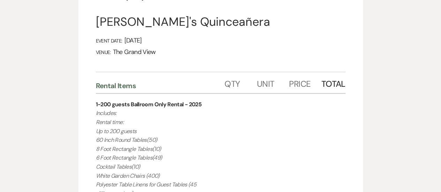
select select "5"
select select "22"
select select "15"
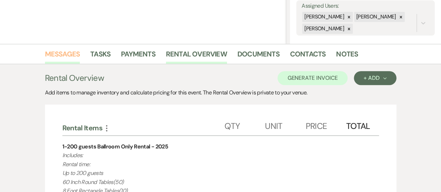
click at [61, 60] on link "Messages" at bounding box center [62, 55] width 35 height 15
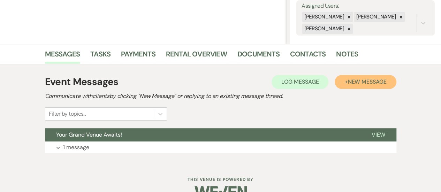
click at [365, 83] on span "New Message" at bounding box center [367, 81] width 39 height 7
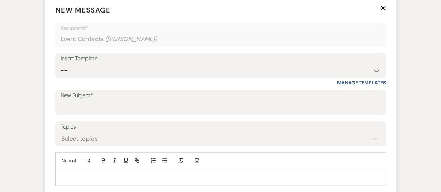
scroll to position [276, 0]
click at [174, 78] on div "Insert Template -- Weven Planning Portal Introduction (Booked Events) Initial I…" at bounding box center [220, 69] width 330 height 33
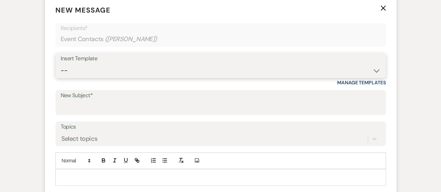
click at [168, 71] on select "-- Weven Planning Portal Introduction (Booked Events) Initial Inquiry Response …" at bounding box center [221, 71] width 320 height 14
select select "5215"
click at [61, 64] on select "-- Weven Planning Portal Introduction (Booked Events) Initial Inquiry Response …" at bounding box center [221, 71] width 320 height 14
type input "THANK YOU!!"
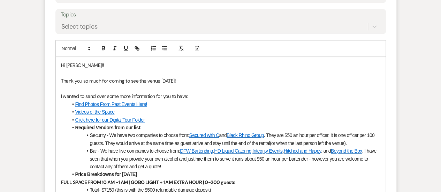
scroll to position [416, 0]
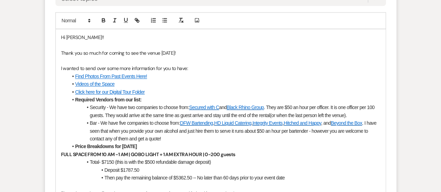
click at [165, 53] on p "Thank you so much for coming to see the venue today!" at bounding box center [220, 53] width 319 height 8
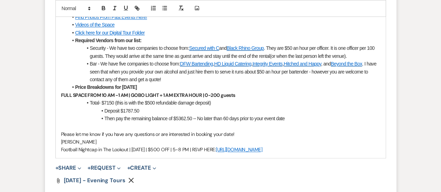
scroll to position [475, 0]
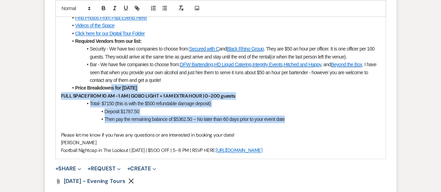
drag, startPoint x: 285, startPoint y: 119, endPoint x: 112, endPoint y: 90, distance: 175.9
click at [112, 90] on div "Hi Maria!! Thank you so much for coming to see the venue yesterday it was a ple…" at bounding box center [221, 65] width 330 height 188
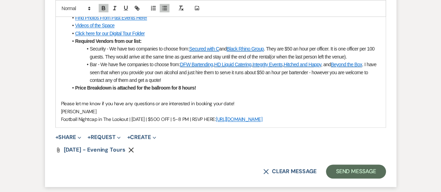
click at [127, 149] on div "Attach File Sept 12 - Evening Tours Remove" at bounding box center [220, 150] width 330 height 6
click at [132, 149] on use "button" at bounding box center [131, 149] width 5 height 5
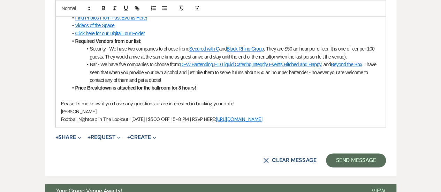
drag, startPoint x: 346, startPoint y: 115, endPoint x: 32, endPoint y: 134, distance: 314.6
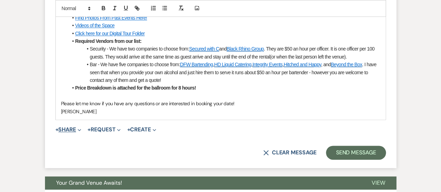
click at [76, 127] on button "+ Share Expand" at bounding box center [68, 130] width 26 height 6
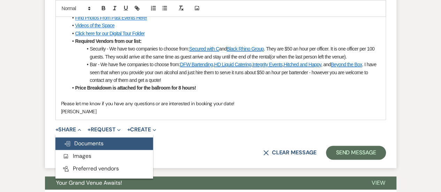
click at [80, 142] on span "Doc Upload Documents" at bounding box center [84, 143] width 40 height 7
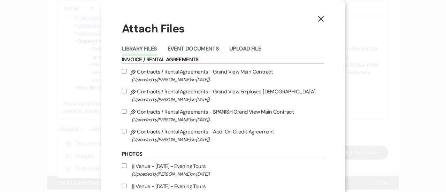
click at [195, 41] on div "Library Files Event Documents Upload File" at bounding box center [223, 48] width 202 height 15
click at [194, 48] on button "Event Documents" at bounding box center [193, 51] width 51 height 10
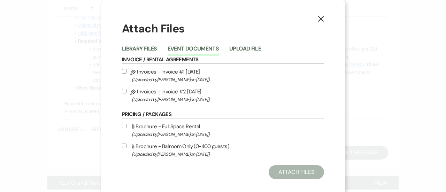
click at [174, 101] on span "(Uploaded by Chelsea Needham on Sep 23rd, 2025 )" at bounding box center [228, 100] width 192 height 8
click at [127, 93] on input "Pencil Invoices - Invoice #2 9-23-2025 (Uploaded by Chelsea Needham on Sep 23rd…" at bounding box center [124, 91] width 5 height 5
checkbox input "true"
click at [310, 176] on button "Attach Files" at bounding box center [296, 172] width 55 height 14
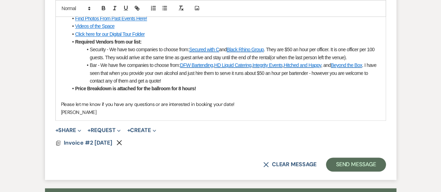
scroll to position [485, 0]
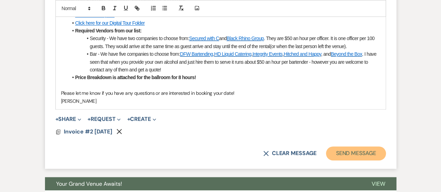
click at [350, 154] on button "Send Message" at bounding box center [356, 153] width 60 height 14
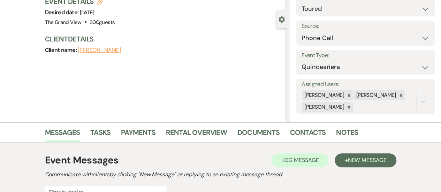
scroll to position [0, 0]
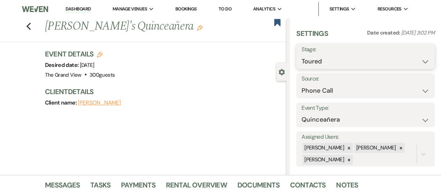
click at [319, 62] on select "Inquiry Follow Up Tour Requested Tour Confirmed Toured Proposal Sent Booked Lost" at bounding box center [366, 62] width 128 height 14
click at [280, 25] on use "button" at bounding box center [277, 22] width 6 height 7
click at [277, 28] on div "Previous Maria's Quinceañera Edit" at bounding box center [163, 26] width 245 height 17
click at [277, 24] on use "button" at bounding box center [277, 22] width 6 height 7
click at [28, 27] on div "Previous Maria's Quinceañera Edit Bookmark" at bounding box center [142, 30] width 290 height 24
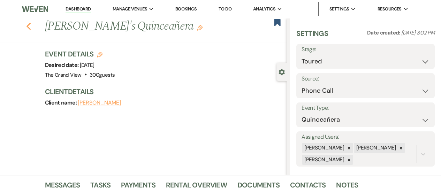
click at [31, 27] on icon "Previous" at bounding box center [28, 26] width 5 height 8
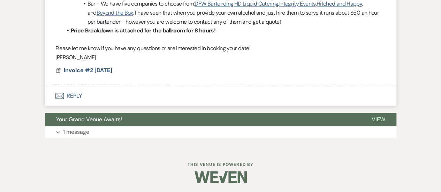
select select "5"
select select "8"
select select "5"
select select "8"
select select "5"
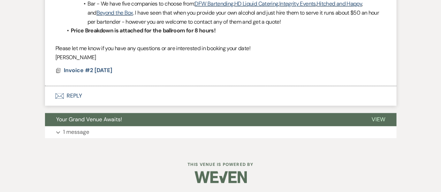
select select "8"
select select "5"
select select "8"
select select "5"
select select "8"
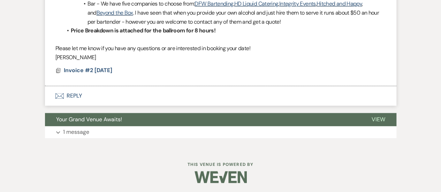
select select "5"
select select "8"
select select "4"
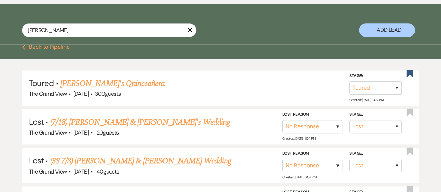
click at [187, 33] on icon "X" at bounding box center [190, 30] width 6 height 6
select select "2"
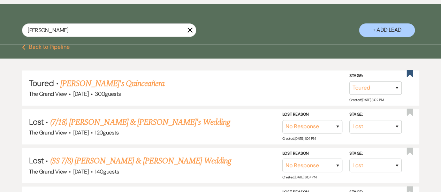
select select "2"
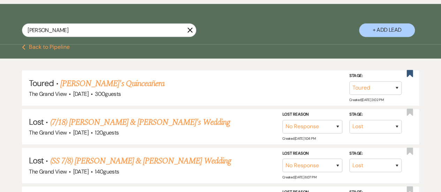
select select "2"
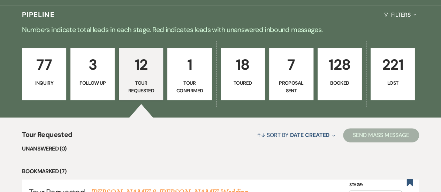
scroll to position [443, 0]
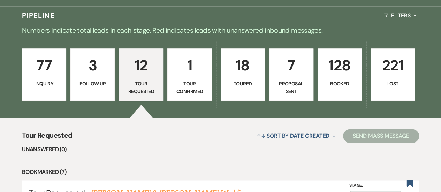
click at [250, 77] on p "18" at bounding box center [242, 65] width 35 height 23
select select "5"
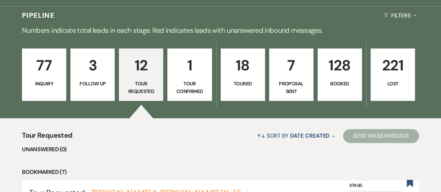
select select "5"
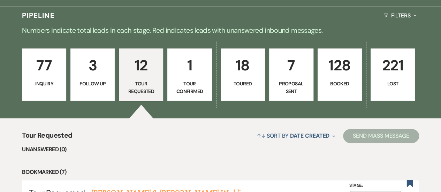
select select "5"
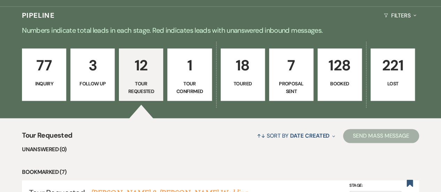
select select "5"
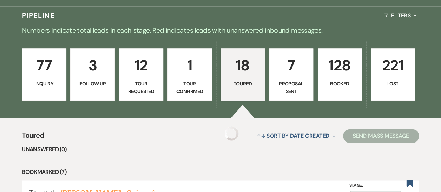
click at [291, 96] on p "Proposal Sent" at bounding box center [291, 88] width 35 height 16
select select "6"
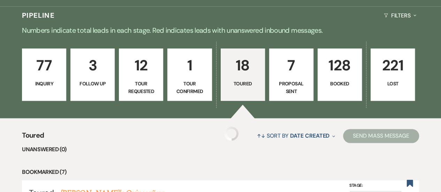
select select "6"
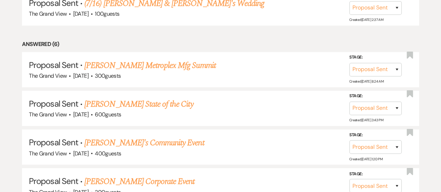
scroll to position [634, 0]
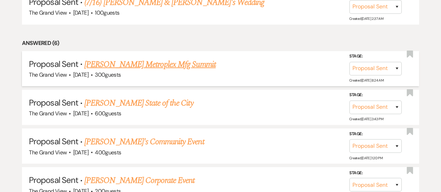
click at [169, 70] on link "Natalie Phelps's Metroplex Mfg Summit" at bounding box center [149, 64] width 131 height 13
select select "6"
select select "12"
select select "13"
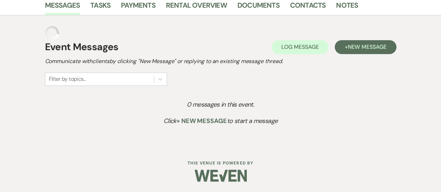
scroll to position [165, 0]
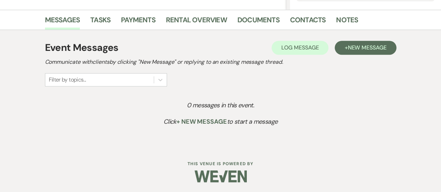
click at [228, 21] on li "Rental Overview" at bounding box center [201, 21] width 71 height 17
click at [201, 22] on link "Rental Overview" at bounding box center [196, 21] width 61 height 15
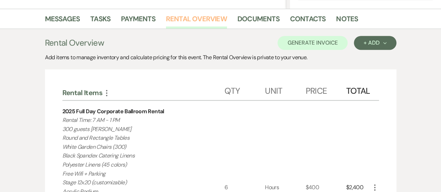
scroll to position [166, 0]
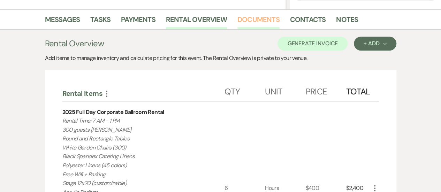
click at [266, 22] on link "Documents" at bounding box center [258, 21] width 42 height 15
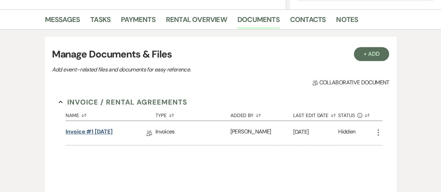
click at [112, 136] on link "Invoice #1 9-23-2025" at bounding box center [89, 133] width 47 height 11
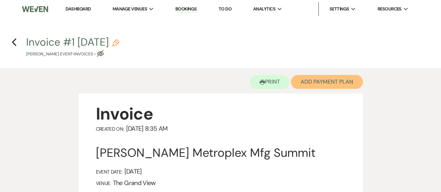
click at [316, 84] on button "Add Payment Plan" at bounding box center [327, 82] width 72 height 14
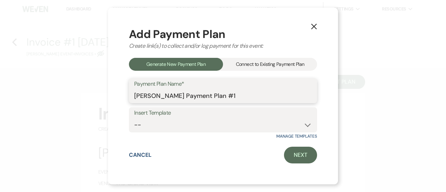
drag, startPoint x: 246, startPoint y: 99, endPoint x: 223, endPoint y: 97, distance: 23.4
click at [223, 97] on input "Natalie Phelps's Payment Plan #1" at bounding box center [223, 96] width 178 height 14
click at [318, 25] on button "X" at bounding box center [314, 26] width 10 height 12
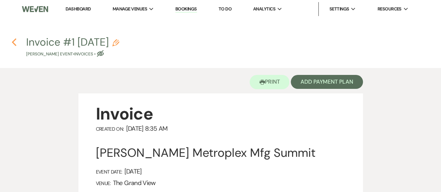
click at [15, 44] on use "button" at bounding box center [14, 42] width 5 height 8
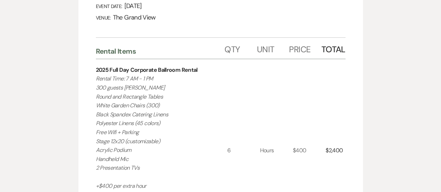
select select "6"
select select "12"
select select "13"
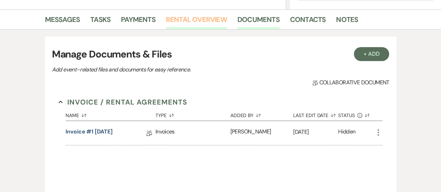
click at [213, 23] on link "Rental Overview" at bounding box center [196, 21] width 61 height 15
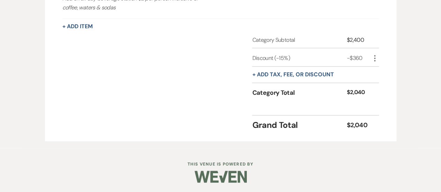
scroll to position [421, 0]
click at [284, 74] on button "+ Add tax, fee, or discount" at bounding box center [293, 75] width 82 height 6
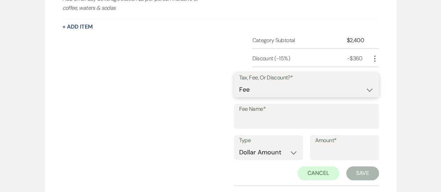
click at [281, 88] on select "Fee Discount Tax" at bounding box center [306, 90] width 135 height 14
select select "2"
click at [245, 83] on select "Fee Discount Tax" at bounding box center [306, 90] width 135 height 14
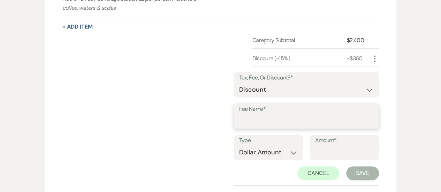
click at [260, 121] on input "Fee Name*" at bounding box center [306, 121] width 135 height 14
type input "S"
type input "Sellmark Paid"
click at [290, 150] on select "Dollar Amount Percentage" at bounding box center [268, 153] width 59 height 14
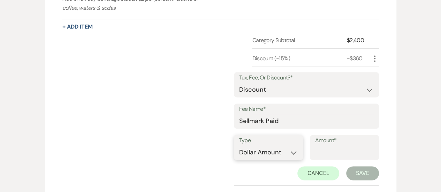
select select "false"
click at [239, 146] on select "Dollar Amount Percentage" at bounding box center [268, 153] width 59 height 14
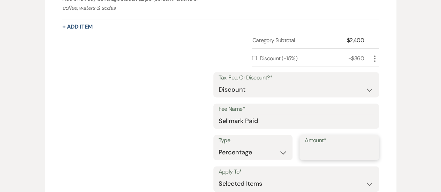
click at [324, 152] on input "Amount*" at bounding box center [339, 153] width 69 height 14
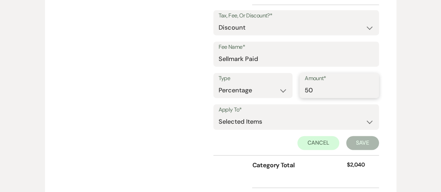
type input "50"
click at [302, 117] on select "Selected Items Category Subtotal (before all Taxes/Fees/Discounts) Category Tot…" at bounding box center [296, 122] width 155 height 14
select select "2"
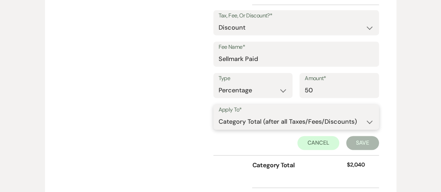
click at [219, 115] on select "Selected Items Category Subtotal (before all Taxes/Fees/Discounts) Category Tot…" at bounding box center [296, 122] width 155 height 14
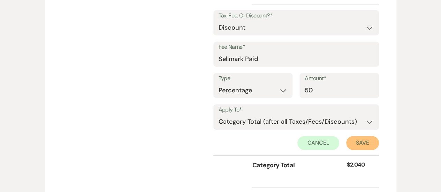
click at [355, 143] on button "Save" at bounding box center [362, 143] width 33 height 14
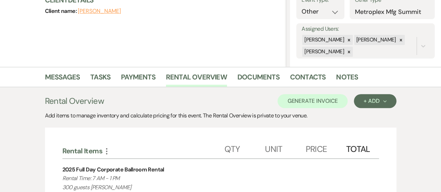
scroll to position [105, 0]
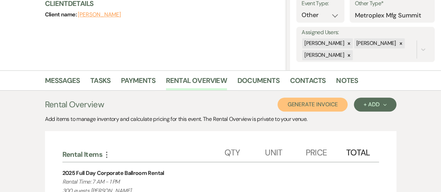
click at [304, 104] on button "Generate Invoice" at bounding box center [312, 105] width 70 height 14
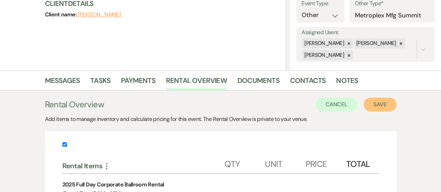
click at [384, 103] on button "Save" at bounding box center [380, 105] width 33 height 14
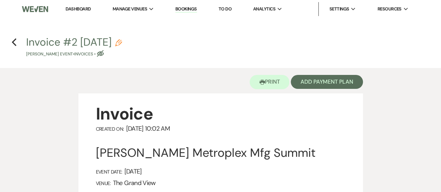
click at [122, 45] on icon "Pencil" at bounding box center [118, 42] width 7 height 7
select select "22"
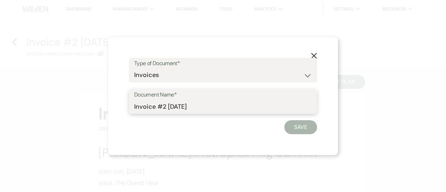
drag, startPoint x: 233, startPoint y: 103, endPoint x: 98, endPoint y: 90, distance: 136.2
click at [98, 90] on div "X Type of Document* Special Event Insurance Vendor Certificate of Insurance Con…" at bounding box center [223, 96] width 446 height 192
type input "City Invoice"
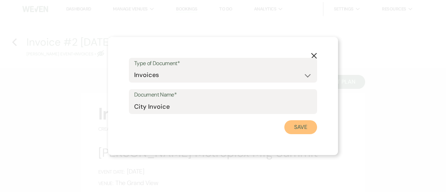
click at [310, 129] on button "Save" at bounding box center [300, 127] width 33 height 14
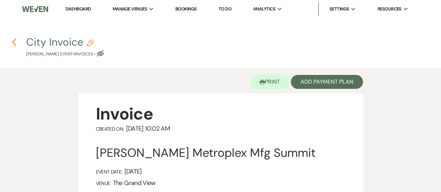
click at [14, 41] on use "button" at bounding box center [14, 42] width 5 height 8
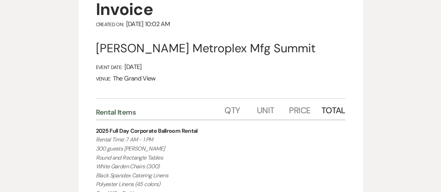
select select "6"
select select "12"
select select "13"
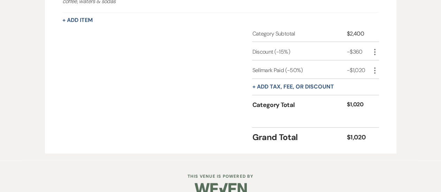
scroll to position [440, 0]
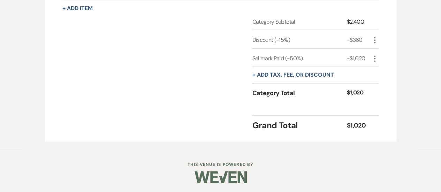
click at [374, 57] on icon "More" at bounding box center [375, 58] width 8 height 8
click at [381, 67] on button "Pencil Edit" at bounding box center [389, 72] width 36 height 11
select select "2"
select select "false"
select select "2"
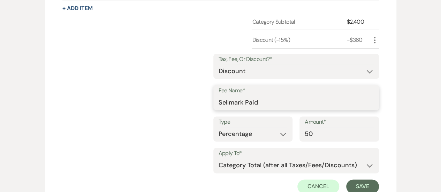
click at [230, 101] on input "Sellmark Paid" at bounding box center [296, 103] width 155 height 14
type input "City Paid"
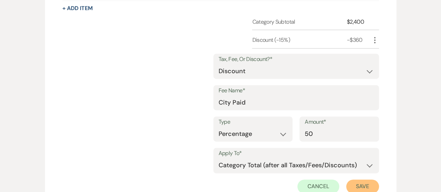
click at [370, 180] on button "Save" at bounding box center [362, 187] width 33 height 14
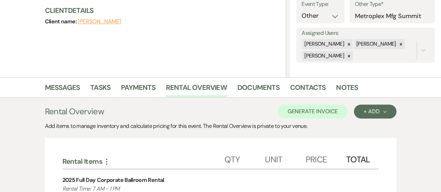
scroll to position [98, 0]
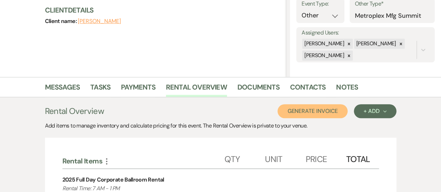
click at [321, 112] on button "Generate Invoice" at bounding box center [312, 111] width 70 height 14
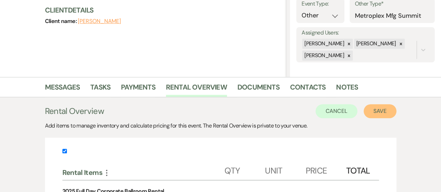
click at [379, 106] on button "Save" at bounding box center [380, 111] width 33 height 14
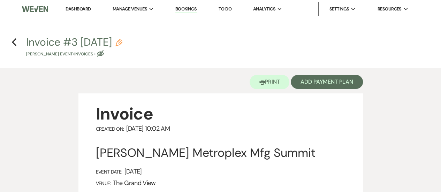
click at [122, 41] on use "button" at bounding box center [118, 42] width 7 height 7
select select "22"
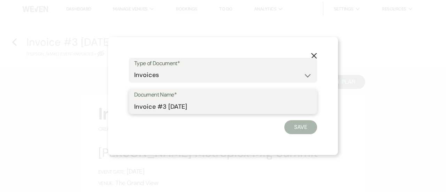
drag, startPoint x: 214, startPoint y: 113, endPoint x: 106, endPoint y: 109, distance: 107.8
click at [106, 109] on div "X Type of Document* Special Event Insurance Vendor Certificate of Insurance Con…" at bounding box center [223, 96] width 446 height 192
type input "Sellmark Invoice"
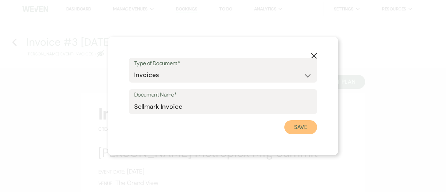
click at [304, 131] on button "Save" at bounding box center [300, 127] width 33 height 14
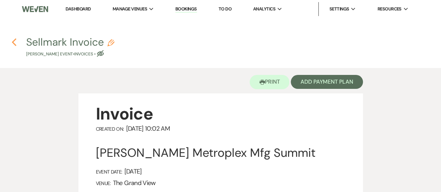
click at [13, 43] on use "button" at bounding box center [14, 42] width 5 height 8
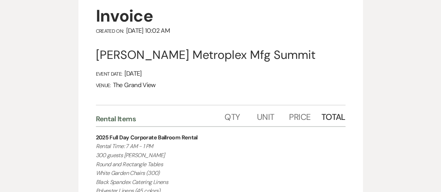
select select "6"
select select "12"
select select "13"
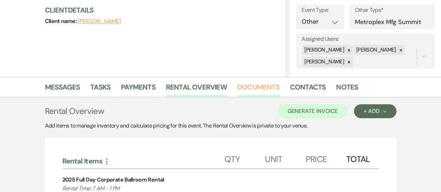
click at [254, 85] on link "Documents" at bounding box center [258, 89] width 42 height 15
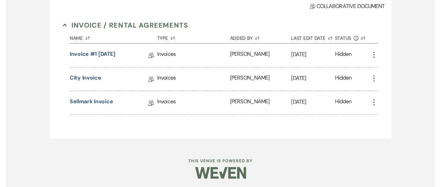
scroll to position [241, 0]
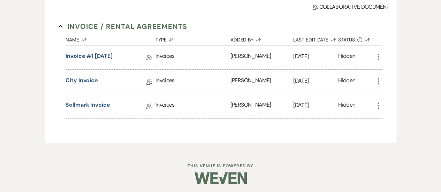
click at [377, 82] on icon "More" at bounding box center [378, 81] width 8 height 8
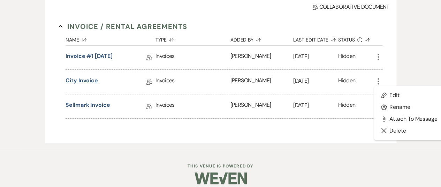
click at [84, 83] on link "City Invoice" at bounding box center [82, 81] width 32 height 11
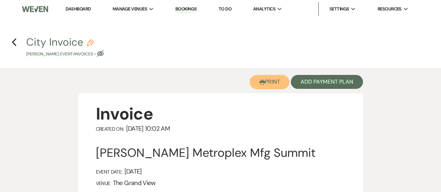
click at [274, 82] on button "Printer Print" at bounding box center [270, 82] width 40 height 14
click at [14, 42] on icon "Previous" at bounding box center [14, 42] width 5 height 8
select select "6"
select select "12"
select select "13"
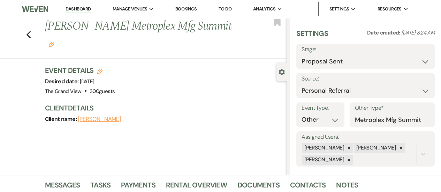
scroll to position [241, 0]
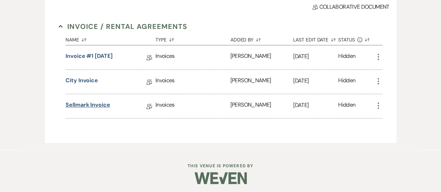
click at [100, 103] on link "Sellmark Invoice" at bounding box center [88, 106] width 45 height 11
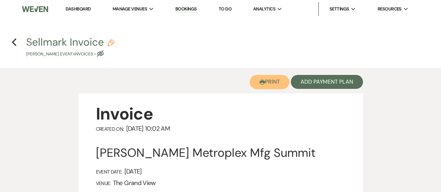
click at [269, 78] on button "Printer Print" at bounding box center [270, 82] width 40 height 14
click at [79, 9] on link "Dashboard" at bounding box center [78, 9] width 25 height 6
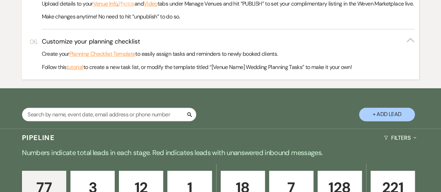
scroll to position [325, 0]
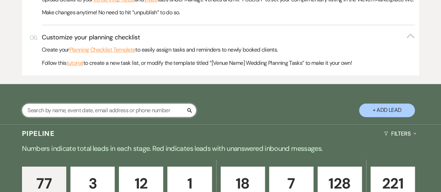
click at [123, 117] on input "text" at bounding box center [109, 111] width 174 height 14
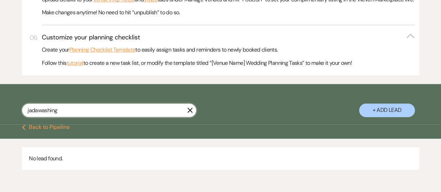
click at [39, 117] on input "jadawashing" at bounding box center [109, 111] width 174 height 14
type input "jada washing"
select select "8"
select select "5"
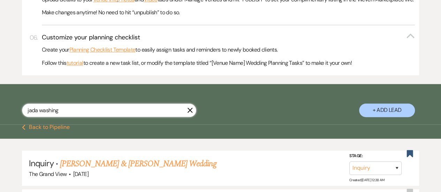
click at [69, 117] on input "jada washing" at bounding box center [109, 111] width 174 height 14
type input "jada wash"
select select "8"
select select "5"
type input "jada washington"
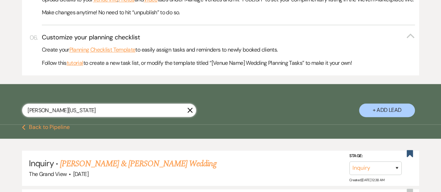
select select "8"
select select "5"
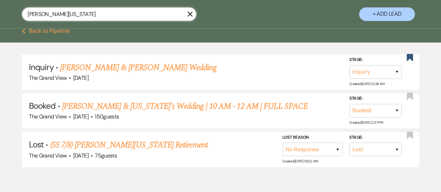
scroll to position [421, 0]
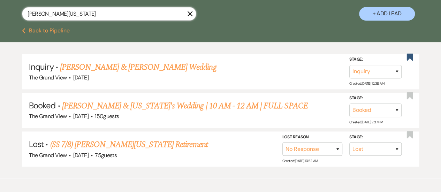
type input "jada washington"
click at [190, 16] on use "button" at bounding box center [190, 13] width 5 height 5
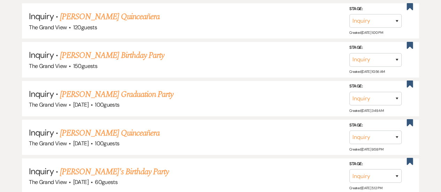
scroll to position [696, 0]
click at [117, 101] on link "[PERSON_NAME] Graduation Party" at bounding box center [116, 95] width 113 height 13
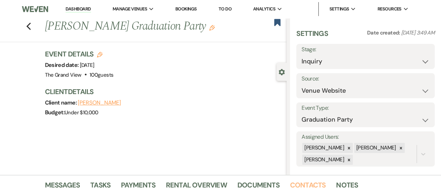
click at [304, 189] on link "Contacts" at bounding box center [308, 187] width 36 height 15
click at [29, 28] on icon "Previous" at bounding box center [28, 26] width 5 height 8
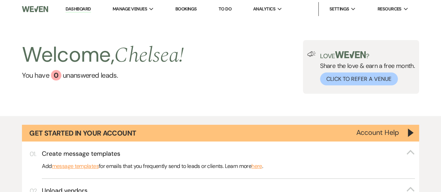
click at [73, 9] on link "Dashboard" at bounding box center [78, 9] width 25 height 7
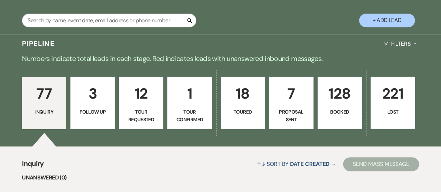
scroll to position [435, 0]
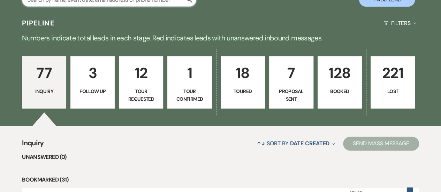
click at [157, 7] on input "text" at bounding box center [109, 0] width 174 height 14
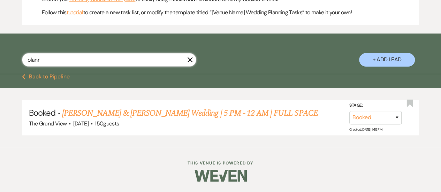
scroll to position [383, 0]
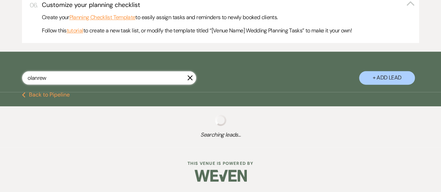
scroll to position [383, 0]
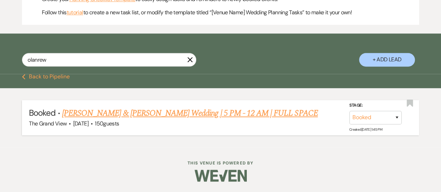
click at [119, 115] on link "Oladunjoye & Jones's Wedding | 5 PM - 12 AM | FULL SPACE" at bounding box center [190, 113] width 256 height 13
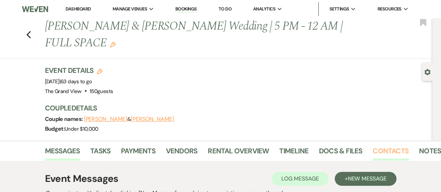
click at [398, 145] on link "Contacts" at bounding box center [391, 152] width 36 height 15
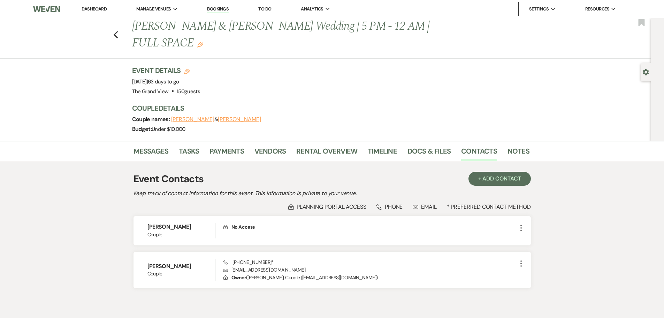
click at [114, 27] on div "Previous Oladunjoye & Jones's Wedding | 5 PM - 12 AM | FULL SPACE Edit Bookmark" at bounding box center [324, 38] width 654 height 40
click at [116, 31] on icon "Previous" at bounding box center [115, 35] width 5 height 8
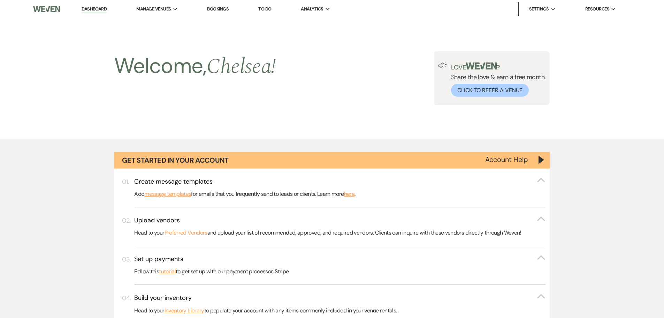
scroll to position [282, 0]
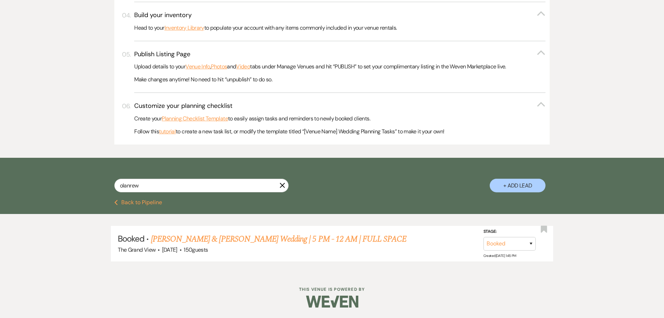
click at [281, 184] on icon "X" at bounding box center [283, 185] width 6 height 6
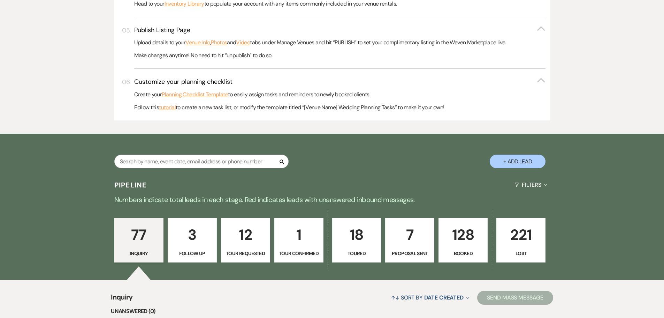
scroll to position [409, 0]
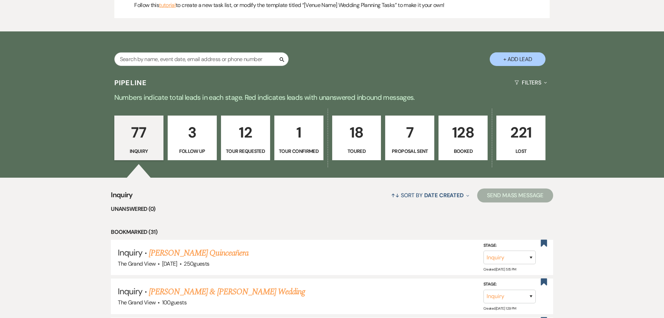
click at [383, 123] on div "77 Inquiry 3 Follow Up 12 Tour Requested 1 Tour Confirmed 18 Toured 7 Proposal …" at bounding box center [332, 142] width 502 height 70
click at [394, 123] on p "7" at bounding box center [410, 132] width 40 height 23
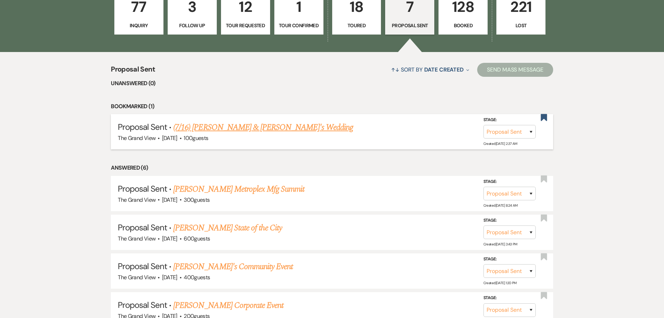
scroll to position [548, 0]
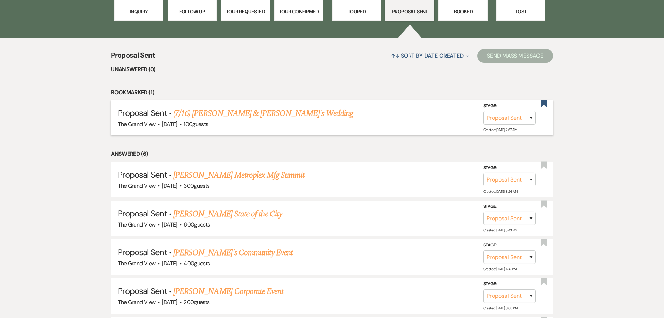
click at [276, 114] on link "(7/16) Mardarius Thompson & KinSasha's Wedding" at bounding box center [263, 113] width 180 height 13
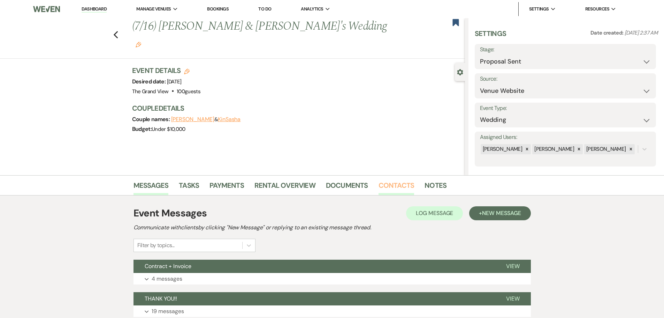
click at [401, 187] on link "Contacts" at bounding box center [397, 187] width 36 height 15
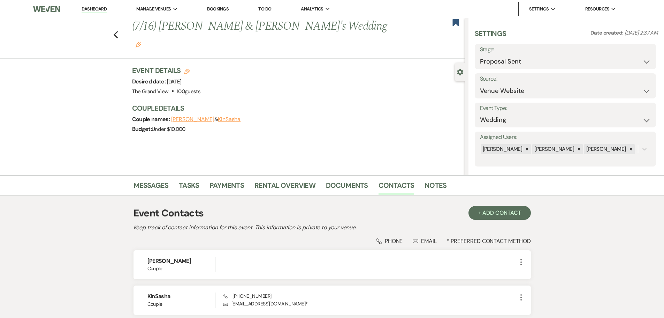
click at [106, 137] on div "Previous (7/16) Mardarius Thompson & KinSasha's Wedding Edit Bookmark Gear Sett…" at bounding box center [232, 96] width 465 height 157
click at [119, 31] on icon "Previous" at bounding box center [115, 35] width 5 height 8
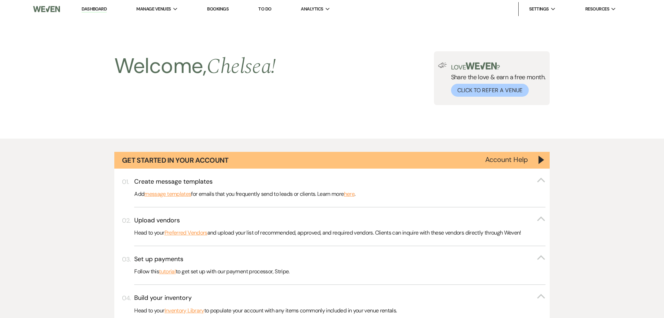
scroll to position [548, 0]
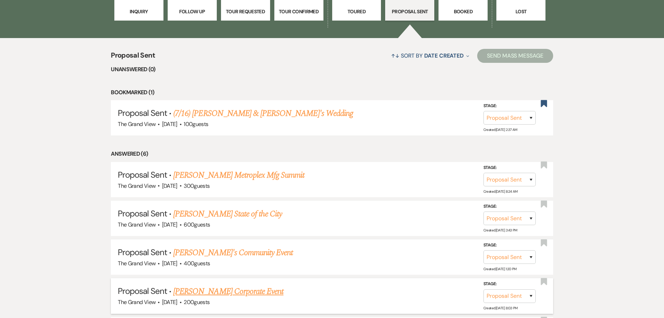
click at [209, 192] on link "Judy Porter's Corporate Event" at bounding box center [228, 291] width 110 height 13
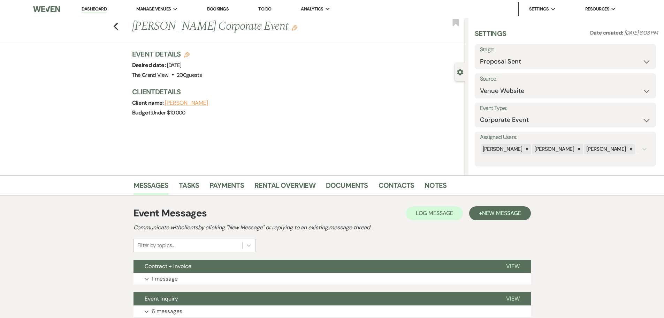
click at [397, 177] on div "Messages Tasks Payments Rental Overview Documents Contacts Notes" at bounding box center [332, 185] width 664 height 20
click at [397, 186] on link "Contacts" at bounding box center [397, 187] width 36 height 15
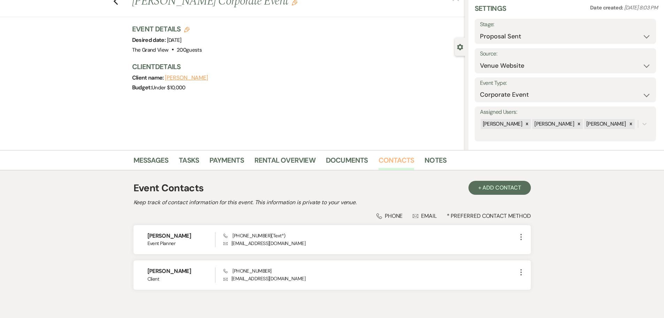
scroll to position [59, 0]
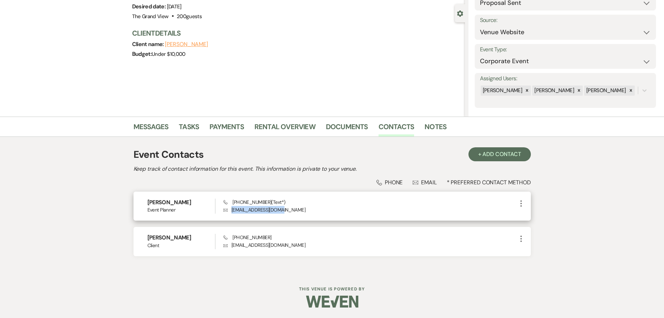
drag, startPoint x: 282, startPoint y: 211, endPoint x: 229, endPoint y: 213, distance: 53.0
click at [229, 192] on p "Envelope cristinecroft@me.com" at bounding box center [369, 210] width 293 height 8
copy p "cristinecroft@me.com"
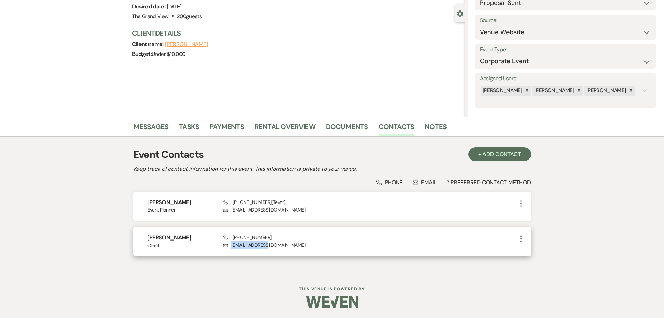
drag, startPoint x: 270, startPoint y: 247, endPoint x: 231, endPoint y: 245, distance: 38.7
click at [231, 192] on p "Envelope klrw163@kw.com" at bounding box center [369, 245] width 293 height 8
copy p "klrw163@kw.com"
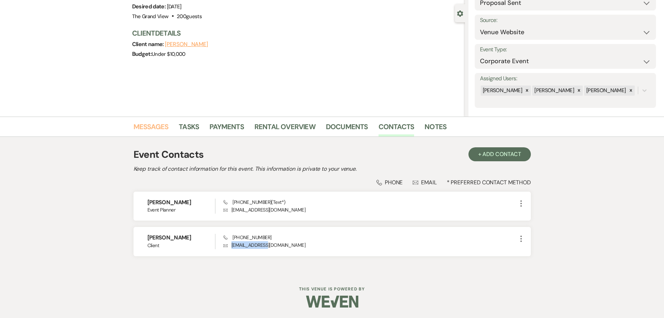
drag, startPoint x: 148, startPoint y: 122, endPoint x: 162, endPoint y: 139, distance: 21.5
click at [148, 122] on link "Messages" at bounding box center [151, 128] width 35 height 15
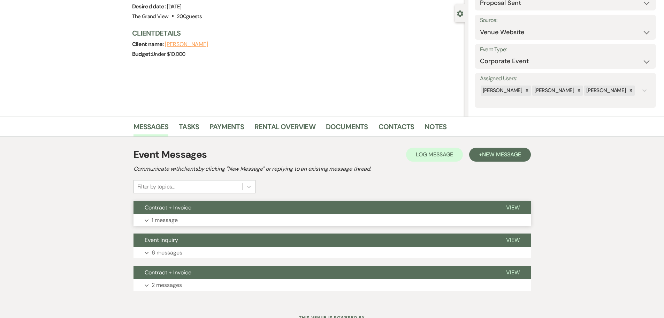
click at [189, 192] on button "Contract + Invoice" at bounding box center [314, 207] width 361 height 13
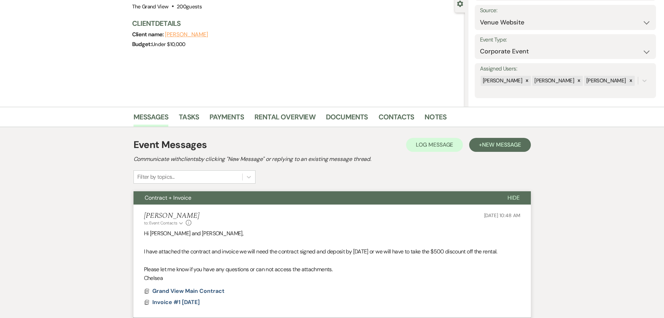
scroll to position [128, 0]
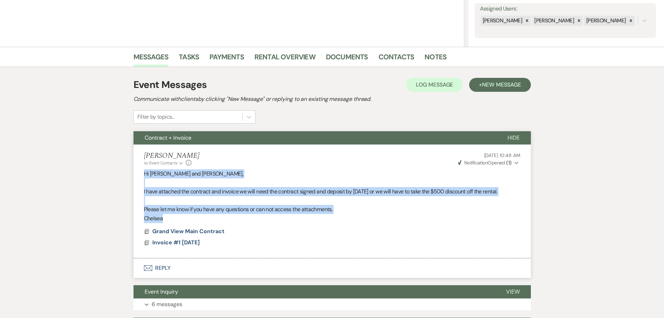
drag, startPoint x: 186, startPoint y: 219, endPoint x: 127, endPoint y: 171, distance: 76.1
click at [127, 171] on div "Messages Tasks Payments Rental Overview Documents Contacts Notes Event Messages…" at bounding box center [332, 200] width 664 height 306
copy div "Hi Cristine and Judy, I have attached the contract and invoice we will need the…"
click at [381, 58] on link "Contacts" at bounding box center [397, 58] width 36 height 15
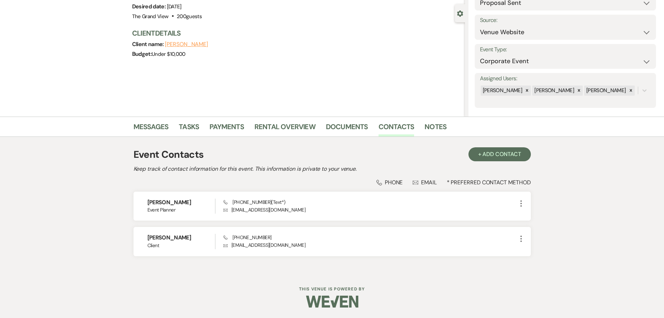
click at [344, 119] on div "Messages Tasks Payments Rental Overview Documents Contacts Notes" at bounding box center [332, 126] width 664 height 20
click at [344, 125] on link "Documents" at bounding box center [347, 128] width 42 height 15
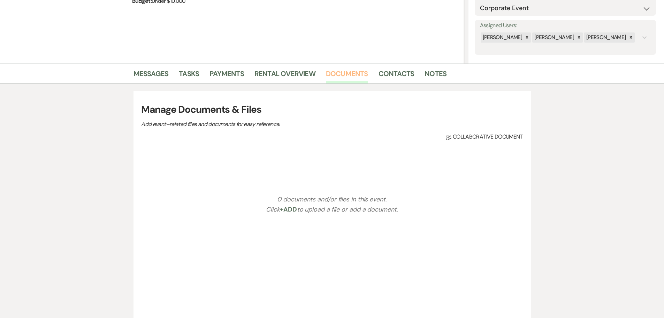
scroll to position [128, 0]
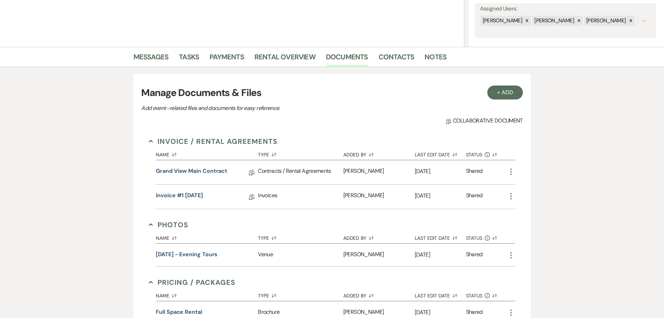
click at [441, 171] on use "button" at bounding box center [510, 171] width 1 height 6
click at [178, 172] on link "Grand View Main Contract" at bounding box center [191, 172] width 71 height 11
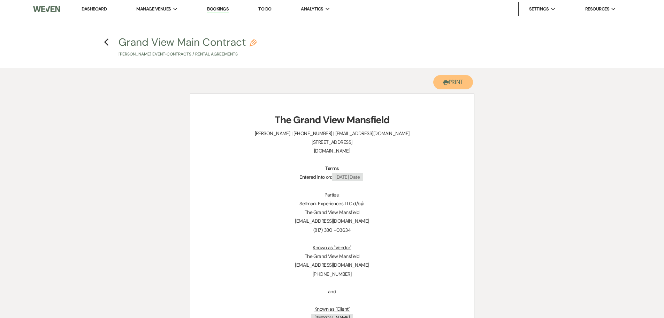
click at [441, 81] on button "Printer Print" at bounding box center [453, 82] width 40 height 14
click at [107, 43] on icon "Previous" at bounding box center [106, 42] width 5 height 8
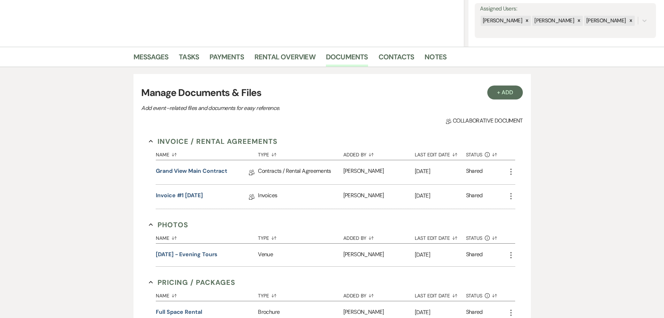
click at [441, 192] on icon "More" at bounding box center [511, 196] width 8 height 8
click at [193, 192] on link "Invoice #1 9-12-2025" at bounding box center [179, 196] width 47 height 11
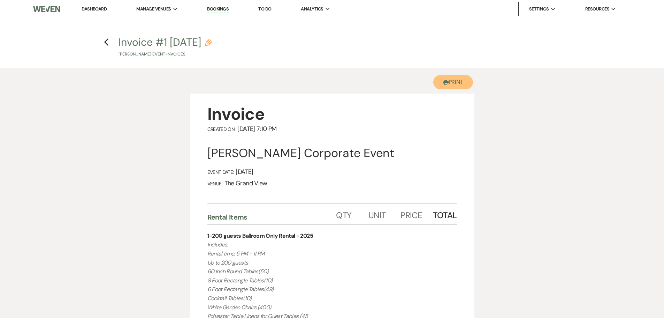
click at [441, 85] on button "Printer Print" at bounding box center [453, 82] width 40 height 14
drag, startPoint x: 98, startPoint y: 41, endPoint x: 103, endPoint y: 42, distance: 5.6
click at [98, 41] on h4 "Previous Invoice #1 9-12-2025 Pencil Judy Porter's Event • Invoices" at bounding box center [332, 46] width 502 height 23
click at [104, 43] on icon "Previous" at bounding box center [106, 42] width 5 height 8
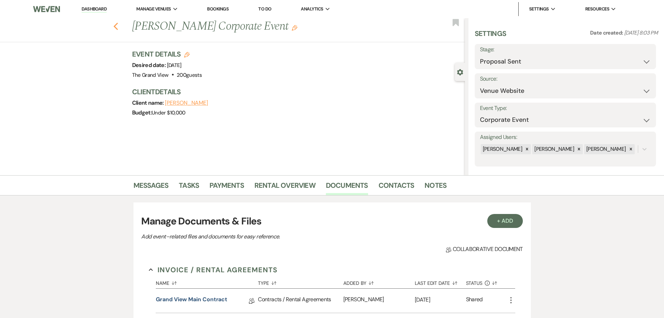
click at [119, 29] on icon "Previous" at bounding box center [115, 26] width 5 height 8
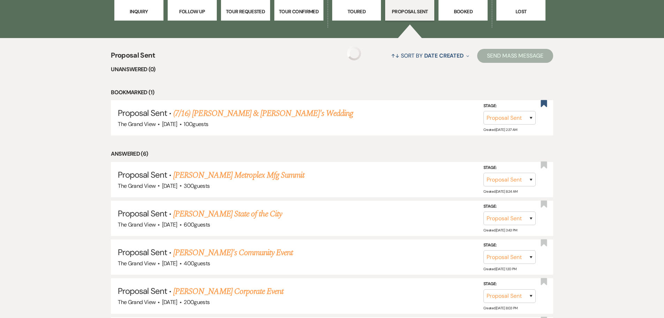
scroll to position [548, 0]
click at [269, 113] on link "(7/16) Mardarius Thompson & KinSasha's Wedding" at bounding box center [263, 113] width 180 height 13
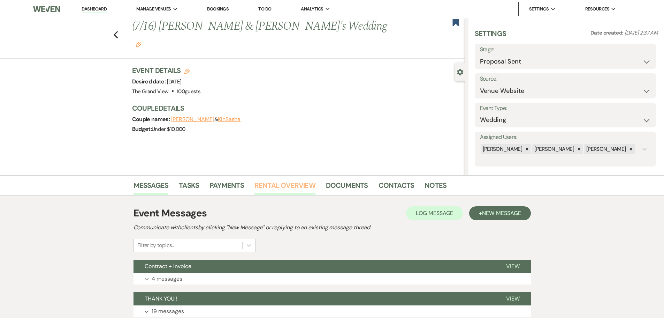
click at [291, 187] on link "Rental Overview" at bounding box center [284, 187] width 61 height 15
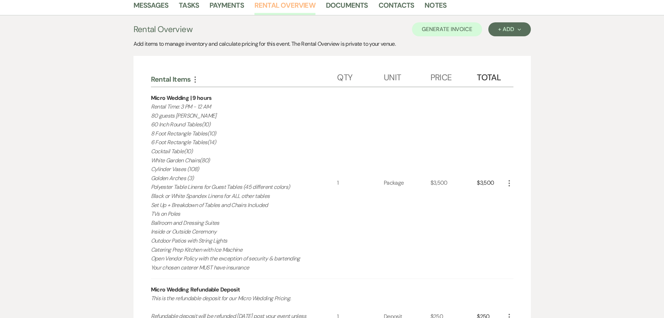
scroll to position [70, 0]
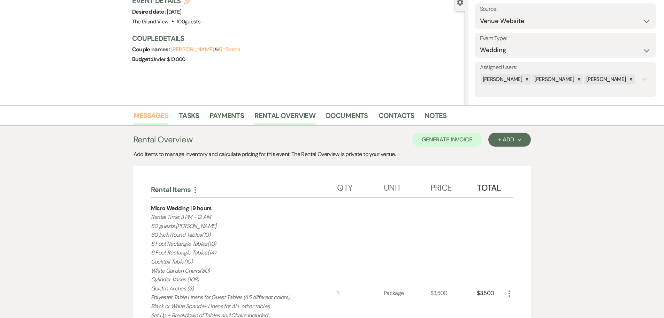
click at [141, 115] on link "Messages" at bounding box center [151, 117] width 35 height 15
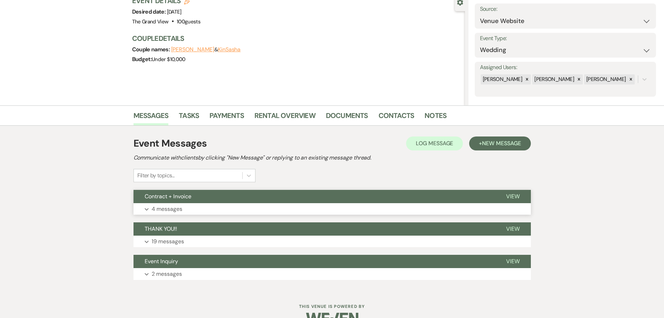
click at [187, 192] on span "Contract + Invoice" at bounding box center [168, 195] width 47 height 7
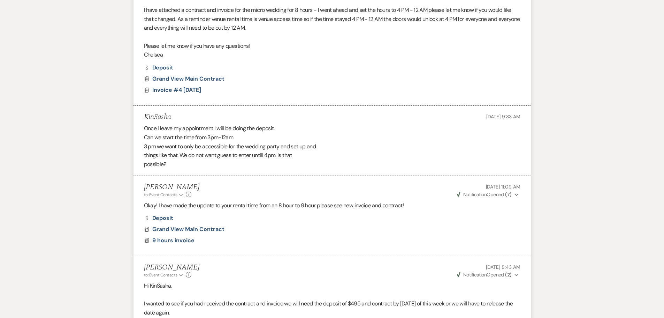
scroll to position [349, 0]
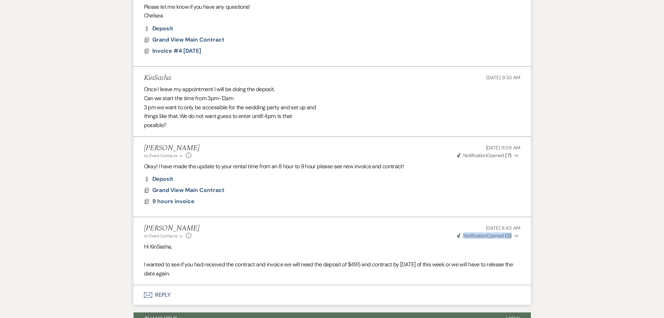
drag, startPoint x: 524, startPoint y: 235, endPoint x: 464, endPoint y: 236, distance: 60.7
click at [441, 192] on li "Chelsea Needham to: Event Contacts Expand Info Sep 22, 2025, 8:43 AM Weven Chec…" at bounding box center [332, 251] width 397 height 68
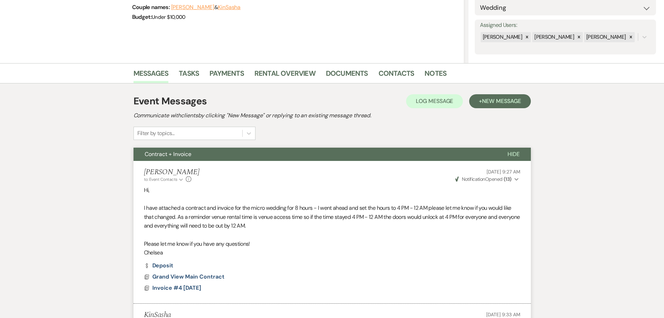
scroll to position [0, 0]
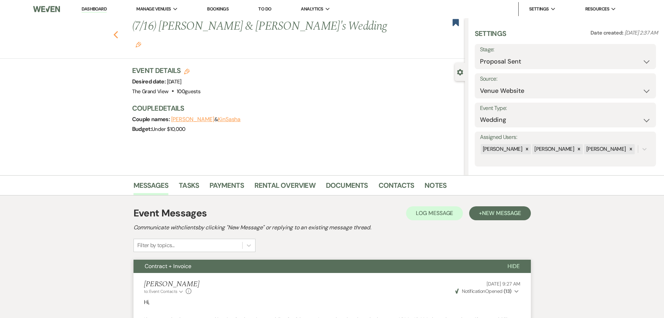
click at [119, 31] on icon "Previous" at bounding box center [115, 35] width 5 height 8
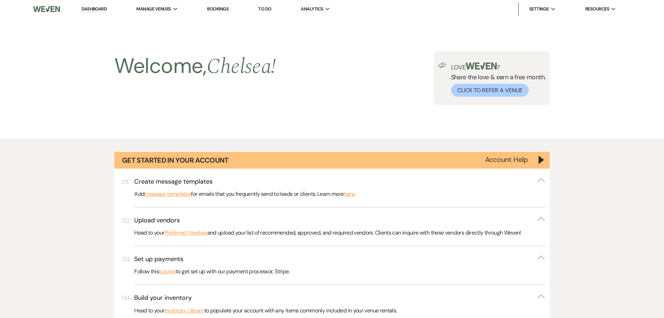
scroll to position [548, 0]
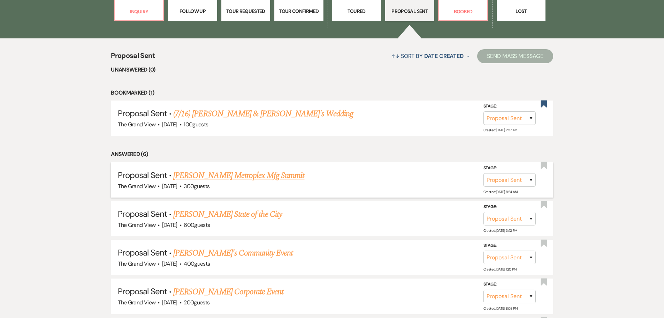
click at [270, 174] on link "Natalie Phelps's Metroplex Mfg Summit" at bounding box center [238, 175] width 131 height 13
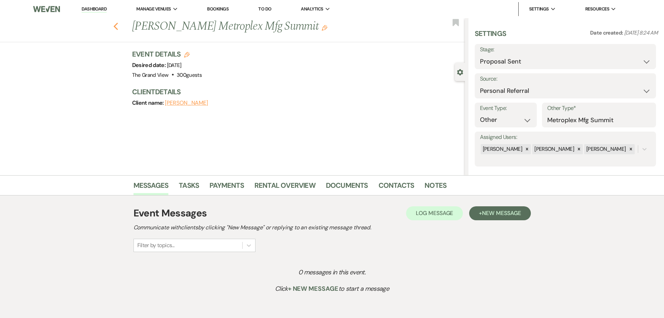
drag, startPoint x: 107, startPoint y: 26, endPoint x: 118, endPoint y: 25, distance: 10.5
click at [115, 25] on div "Previous Natalie Phelps's Metroplex Mfg Summit Edit Bookmark" at bounding box center [231, 30] width 468 height 24
click at [118, 25] on use "button" at bounding box center [115, 27] width 5 height 8
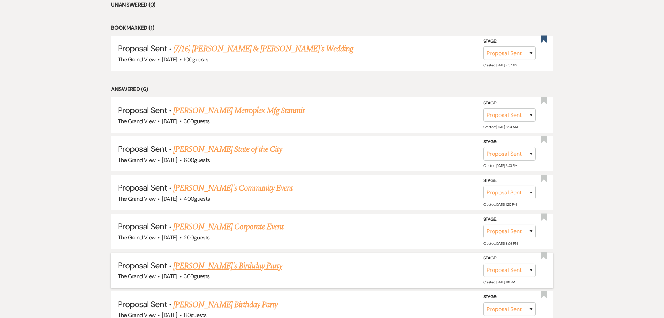
scroll to position [618, 0]
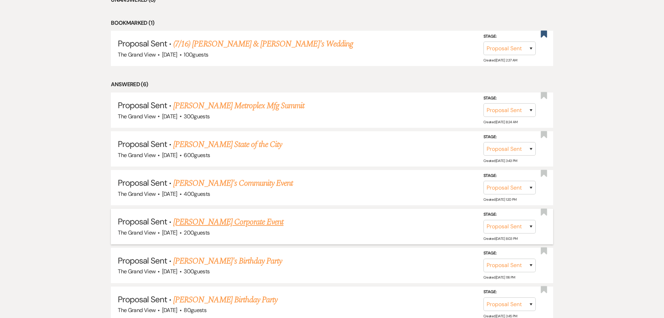
click at [207, 192] on link "Judy Porter's Corporate Event" at bounding box center [228, 221] width 110 height 13
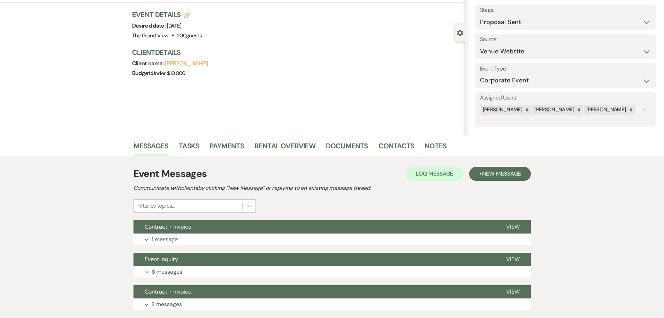
scroll to position [87, 0]
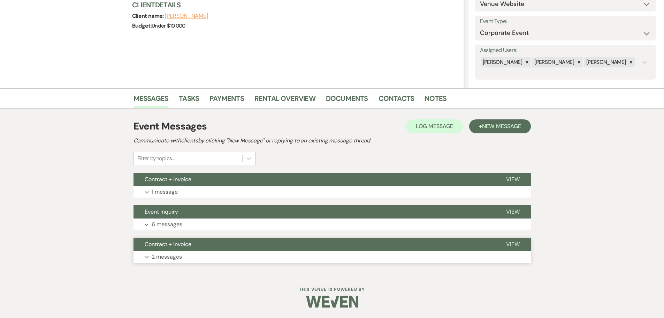
click at [170, 192] on p "2 messages" at bounding box center [167, 256] width 30 height 9
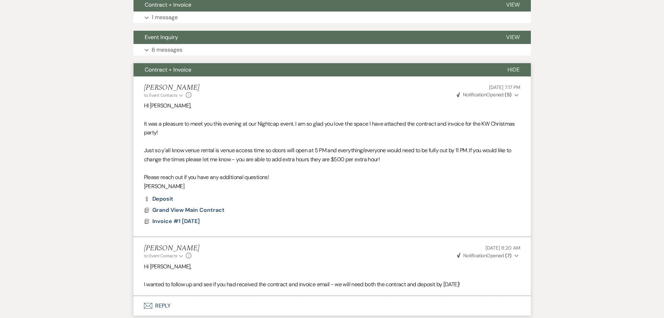
scroll to position [314, 0]
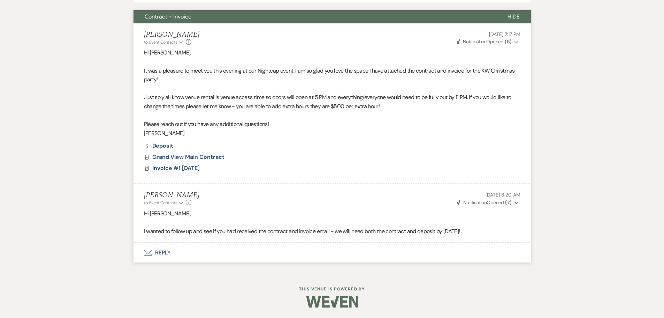
click at [441, 192] on p "I wanted to follow up and see if you had received the contract and invoice emai…" at bounding box center [332, 231] width 376 height 9
drag, startPoint x: 466, startPoint y: 196, endPoint x: 499, endPoint y: 195, distance: 33.5
click at [441, 192] on p "Sep 16, 2025, 8:20 AM" at bounding box center [488, 195] width 64 height 8
drag, startPoint x: 526, startPoint y: 203, endPoint x: 453, endPoint y: 203, distance: 73.2
click at [441, 192] on li "Chelsea Needham to: Event Contacts Expand Info Sep 16, 2025, 8:20 AM Weven Chec…" at bounding box center [332, 213] width 397 height 59
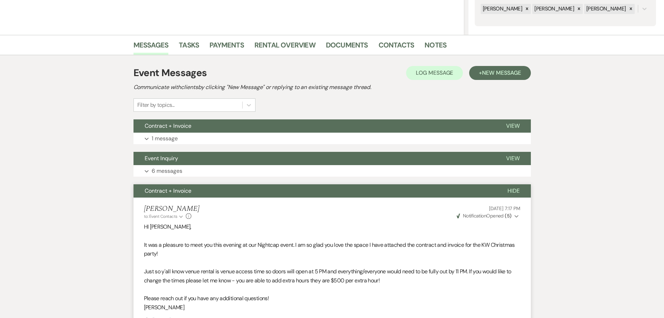
scroll to position [140, 0]
click at [241, 163] on button "Event Inquiry" at bounding box center [314, 158] width 361 height 13
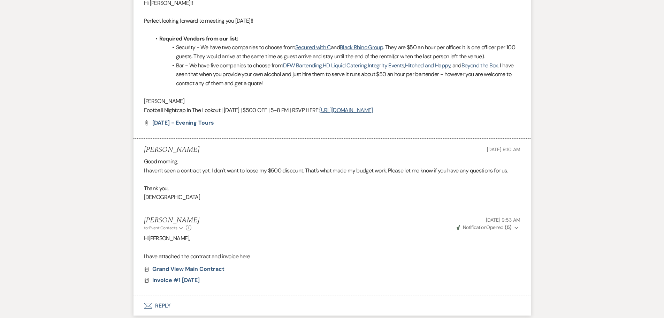
scroll to position [698, 0]
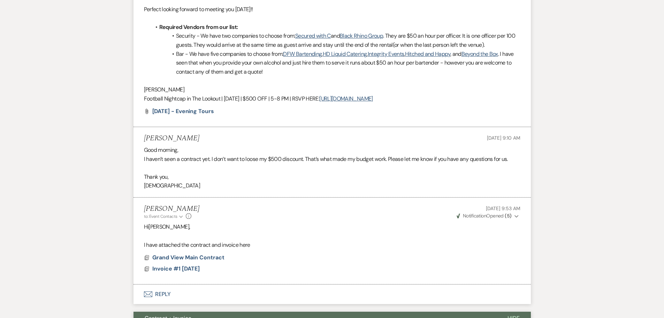
drag, startPoint x: 429, startPoint y: 214, endPoint x: 292, endPoint y: 204, distance: 137.4
click at [441, 192] on div "Messages Tasks Payments Rental Overview Documents Contacts Notes Event Messages…" at bounding box center [332, 25] width 664 height 1096
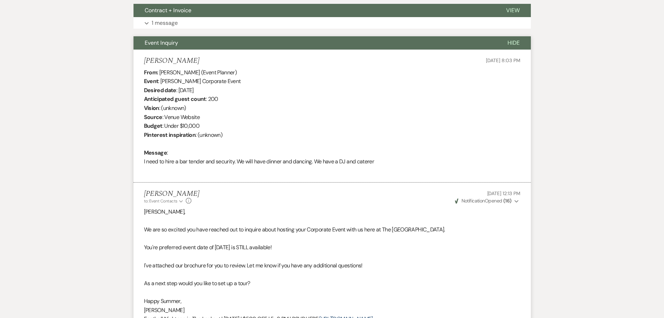
scroll to position [209, 0]
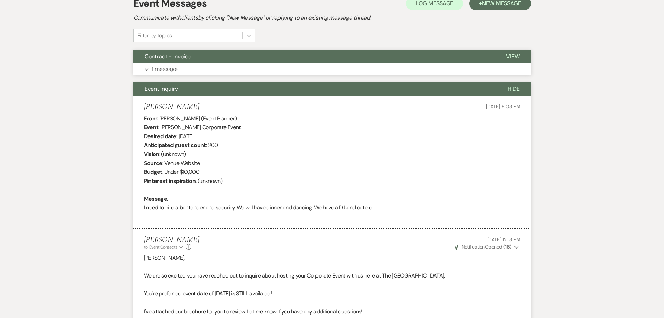
click at [154, 68] on p "1 message" at bounding box center [165, 68] width 26 height 9
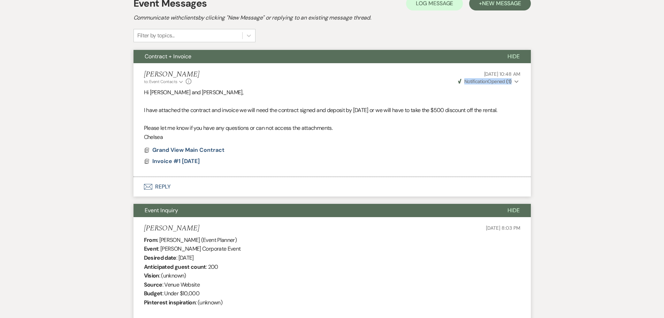
drag, startPoint x: 521, startPoint y: 82, endPoint x: 448, endPoint y: 81, distance: 73.9
click at [441, 81] on li "Chelsea Needham to: Event Contacts Expand Info Sep 22, 2025, 10:48 AM Weven Che…" at bounding box center [332, 120] width 397 height 114
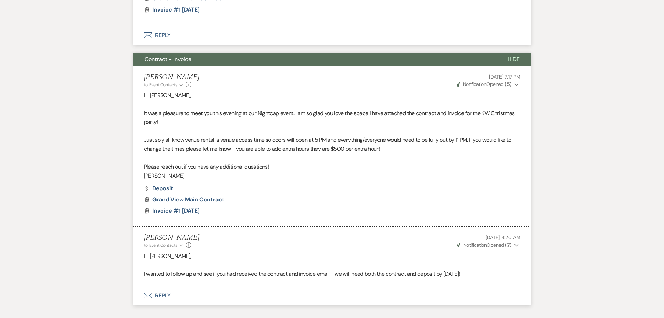
scroll to position [1081, 0]
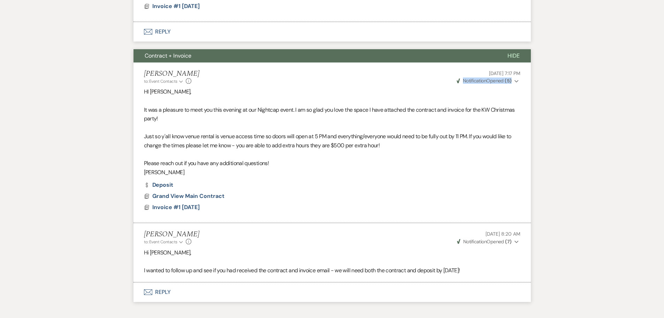
drag, startPoint x: 453, startPoint y: 78, endPoint x: 528, endPoint y: 78, distance: 75.6
click at [441, 78] on li "Chelsea Needham to: Event Contacts Expand Info Sep 12, 2025, 7:17 PM Weven Chec…" at bounding box center [332, 142] width 397 height 160
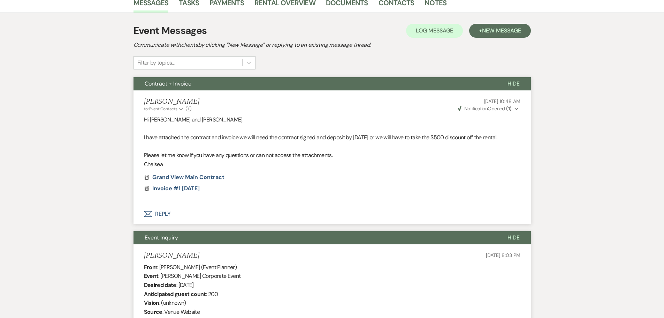
scroll to position [0, 0]
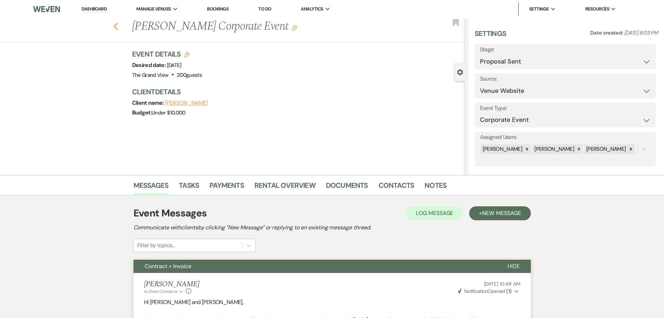
click at [119, 24] on icon "Previous" at bounding box center [115, 26] width 5 height 8
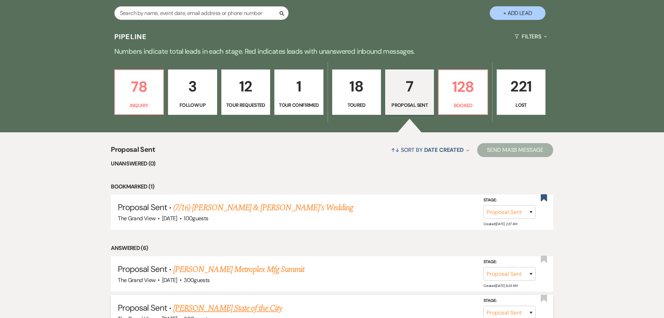
scroll to position [444, 0]
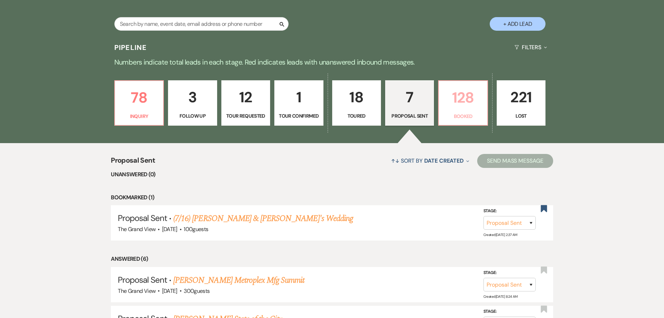
click at [441, 100] on p "128" at bounding box center [463, 97] width 40 height 23
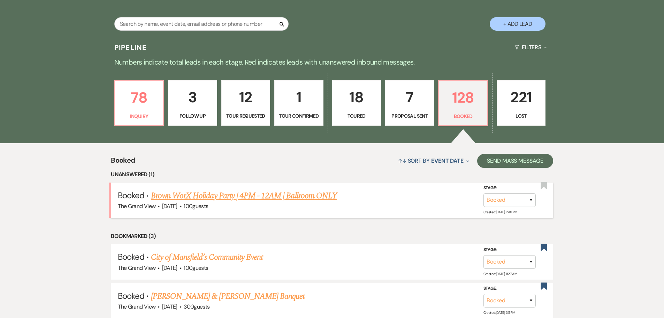
click at [221, 192] on link "Brown WorX Holiday Party | 4PM - 12AM | Ballroom ONLY" at bounding box center [244, 195] width 186 height 13
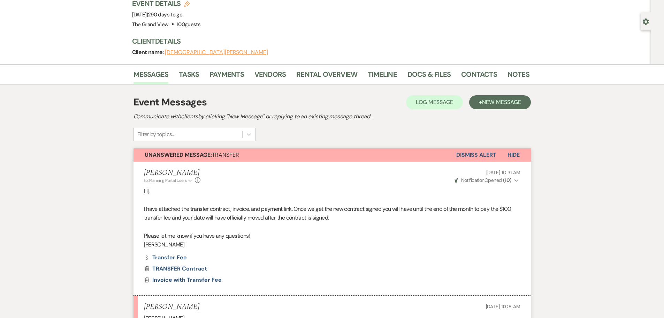
scroll to position [35, 0]
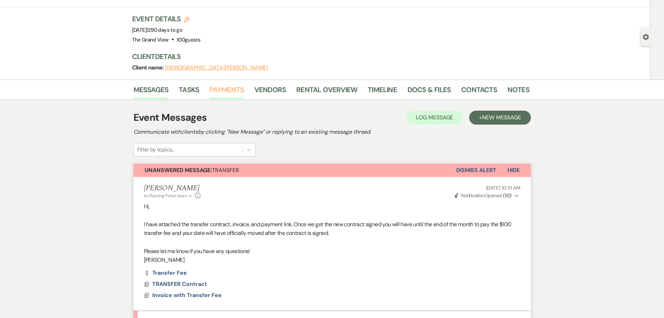
click at [225, 97] on link "Payments" at bounding box center [226, 91] width 35 height 15
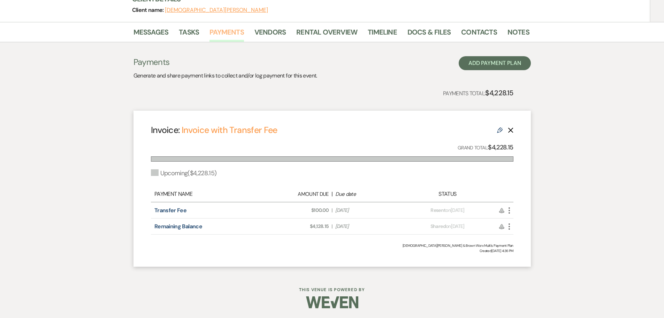
scroll to position [93, 0]
click at [148, 39] on link "Messages" at bounding box center [151, 33] width 35 height 15
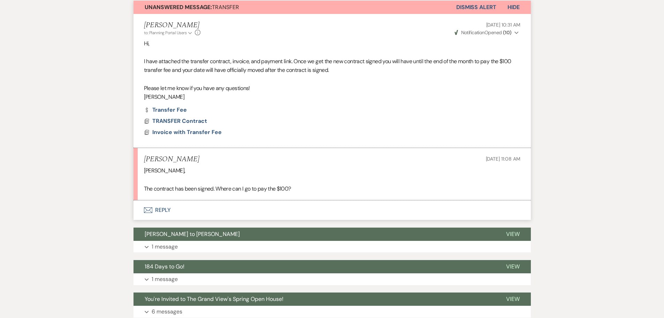
click at [161, 192] on button "Envelope Reply" at bounding box center [332, 210] width 397 height 20
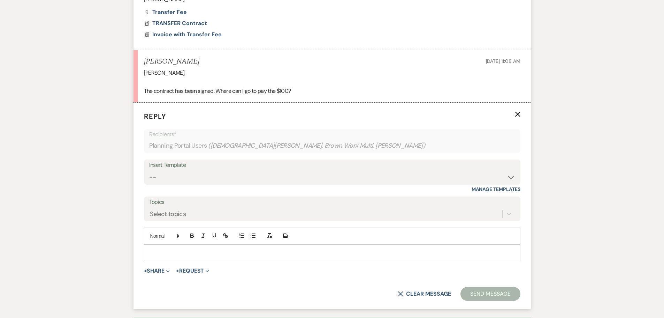
scroll to position [343, 0]
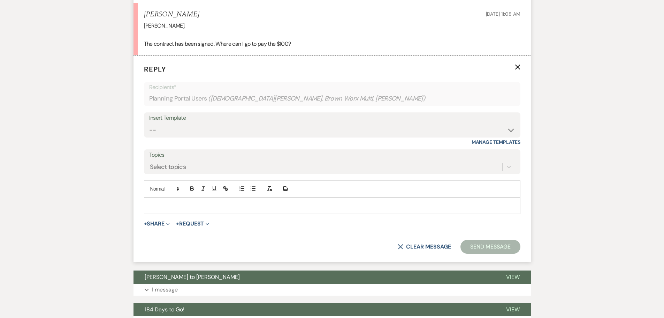
click at [154, 192] on form "Reply X Recipients* Planning Portal Users ( Christian Brown, Brown Worx Multi, …" at bounding box center [332, 158] width 397 height 206
click at [155, 192] on button "+ Share Expand" at bounding box center [157, 224] width 26 height 6
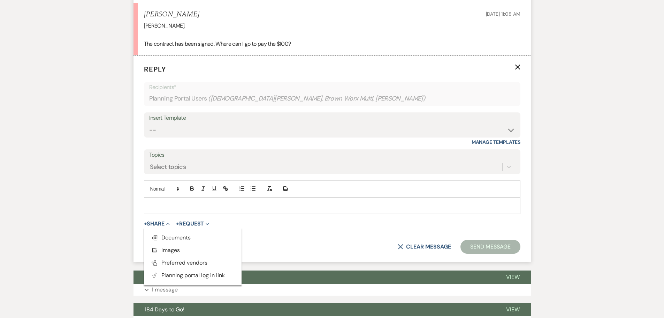
click at [199, 192] on button "+ Request Expand" at bounding box center [192, 224] width 33 height 6
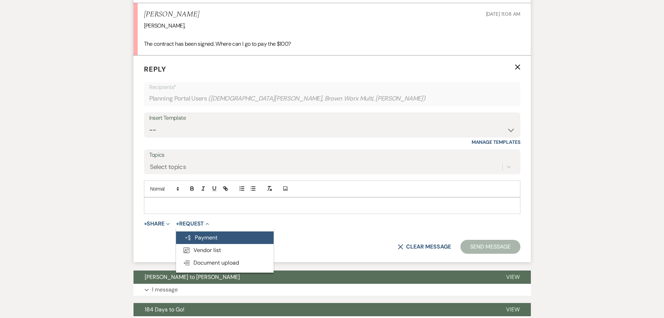
click at [203, 192] on button "Generate Payment Payment" at bounding box center [225, 237] width 98 height 13
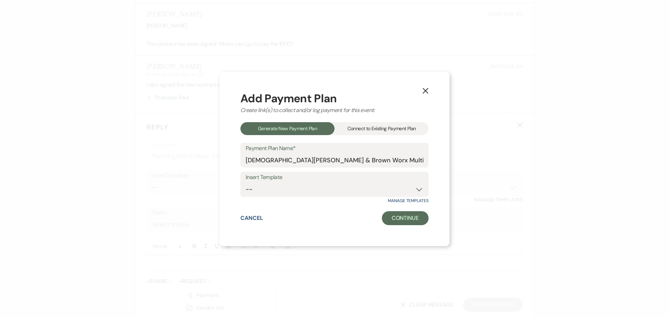
click at [426, 93] on icon "X" at bounding box center [425, 90] width 6 height 6
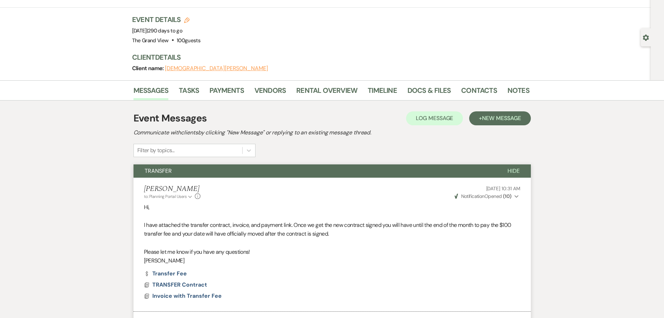
scroll to position [0, 0]
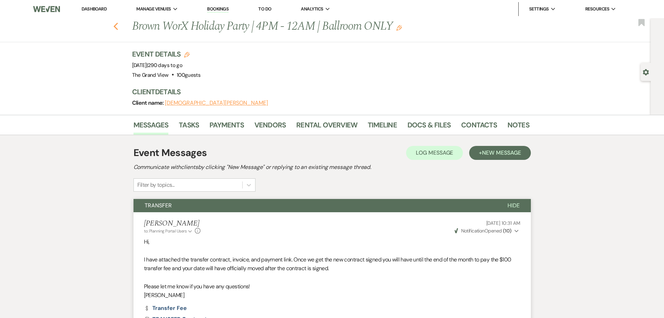
click at [118, 24] on use "button" at bounding box center [115, 27] width 5 height 8
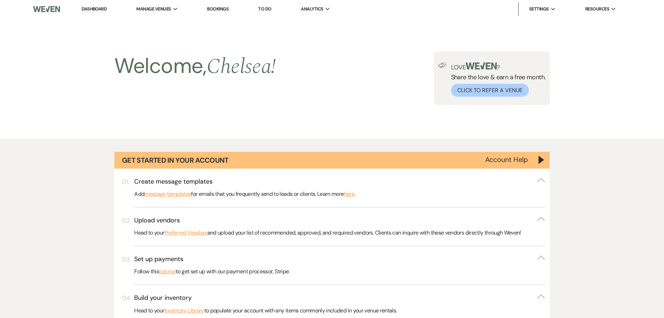
scroll to position [444, 0]
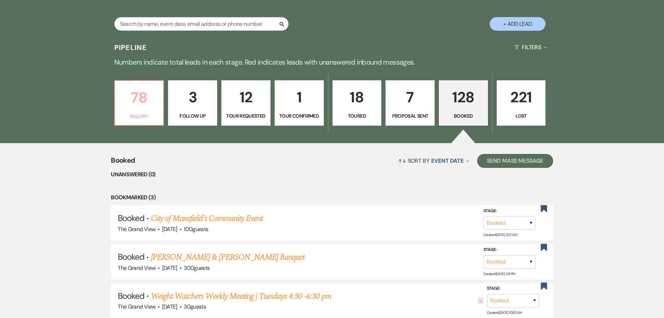
click at [151, 107] on p "78" at bounding box center [139, 97] width 40 height 23
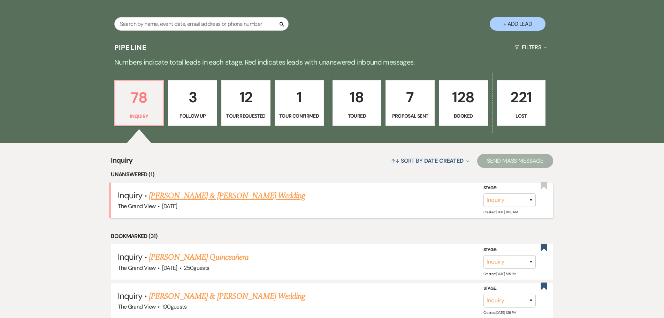
click at [259, 192] on link "[PERSON_NAME] & [PERSON_NAME] Wedding" at bounding box center [227, 195] width 156 height 13
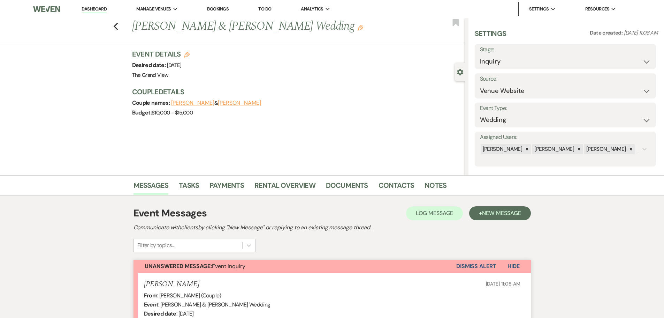
click at [271, 6] on link "To Do" at bounding box center [264, 9] width 13 height 6
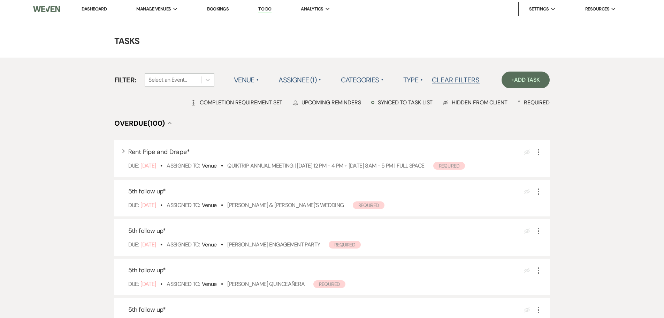
click at [373, 82] on label "Categories ▲" at bounding box center [362, 80] width 43 height 13
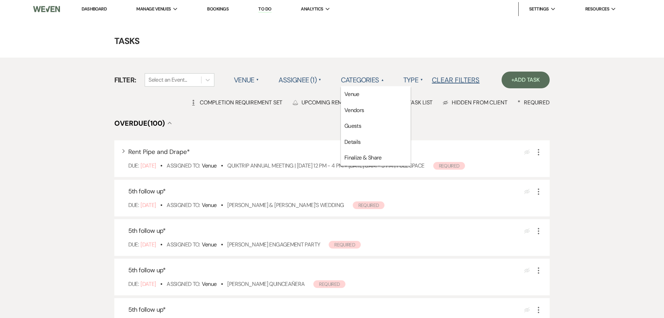
click at [411, 75] on label "Type ▲" at bounding box center [413, 80] width 20 height 13
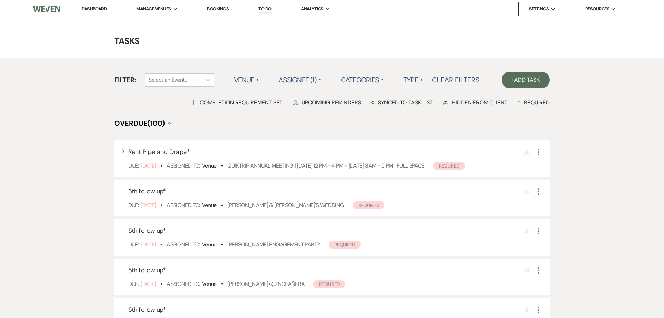
click at [415, 79] on label "Type ▲" at bounding box center [413, 80] width 20 height 13
click at [416, 105] on li "Payment tasks" at bounding box center [438, 110] width 70 height 16
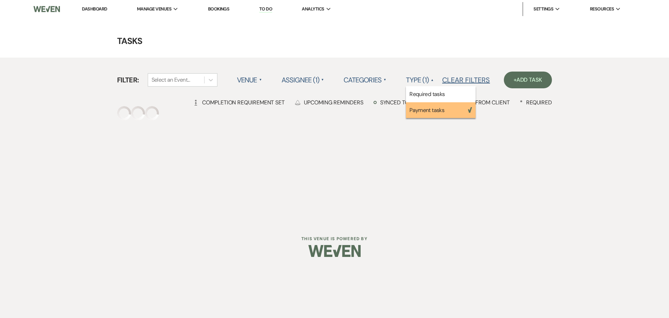
click at [309, 79] on label "Assignee (1) ▲" at bounding box center [303, 80] width 43 height 13
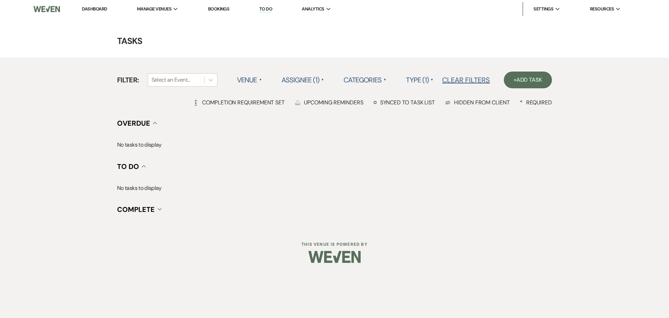
click at [308, 79] on label "Assignee (1) ▲" at bounding box center [303, 80] width 43 height 13
click at [308, 95] on li "Assigned to client" at bounding box center [317, 94] width 70 height 16
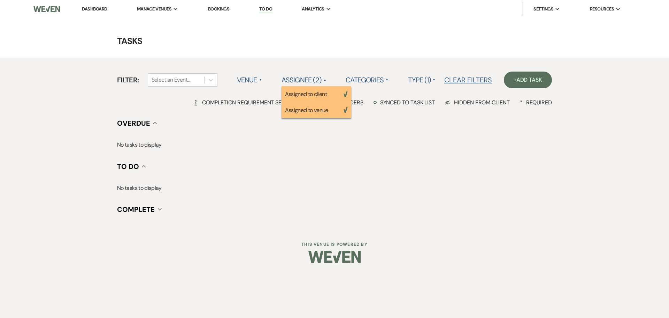
click at [308, 82] on label "Assignee (2) ▲" at bounding box center [304, 80] width 45 height 13
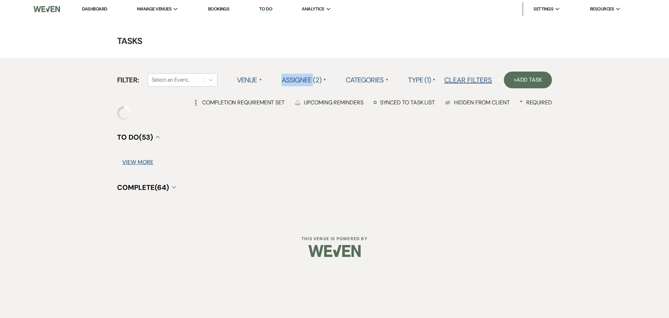
click at [308, 82] on label "Assignee (2) ▲" at bounding box center [304, 80] width 45 height 13
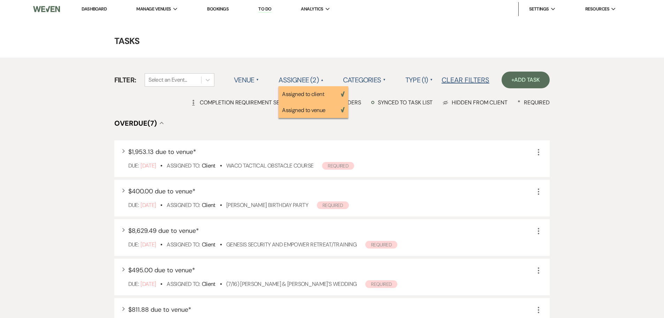
click at [311, 111] on li "Assigned to venue Weven Check" at bounding box center [314, 110] width 70 height 16
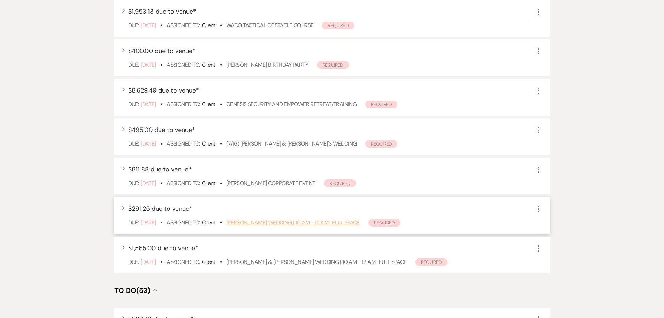
scroll to position [139, 0]
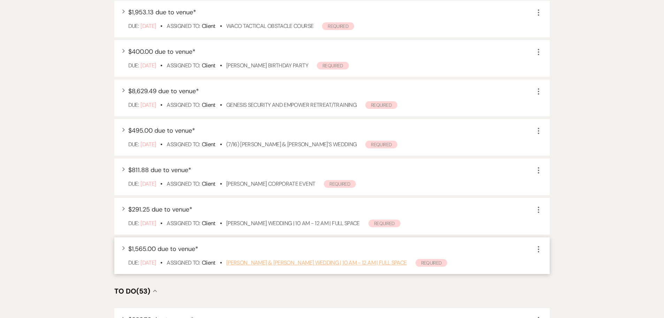
click at [300, 192] on link "Whittington & Olabode Wedding | 10 AM - 12 AM | FULL SPACE" at bounding box center [316, 262] width 181 height 7
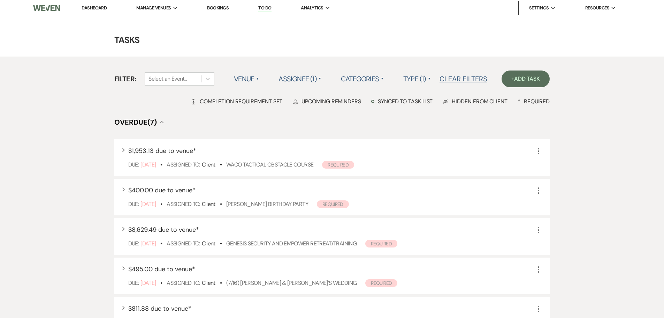
scroll to position [0, 0]
click at [107, 10] on link "Dashboard" at bounding box center [94, 9] width 25 height 6
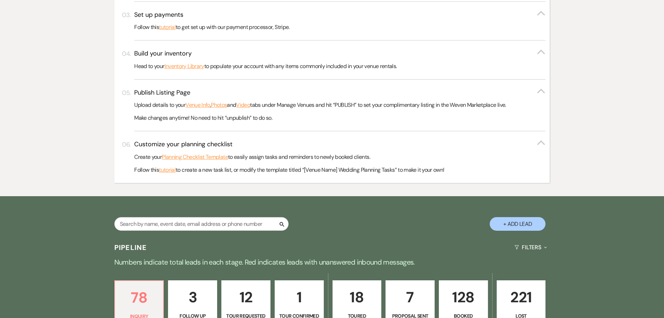
scroll to position [488, 0]
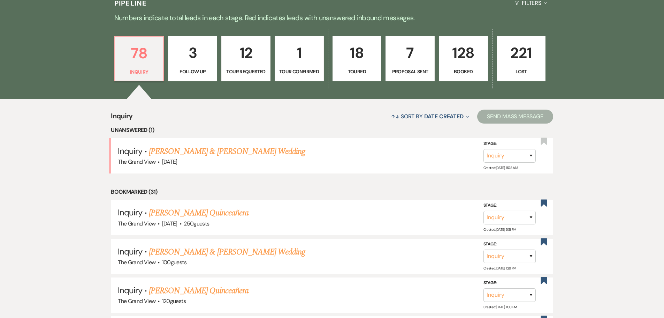
click at [441, 74] on p "Booked" at bounding box center [463, 72] width 40 height 8
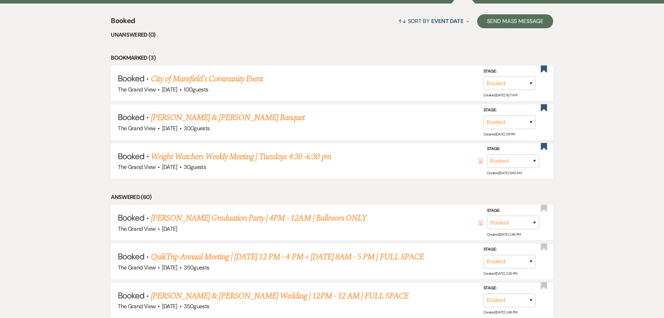
scroll to position [697, 0]
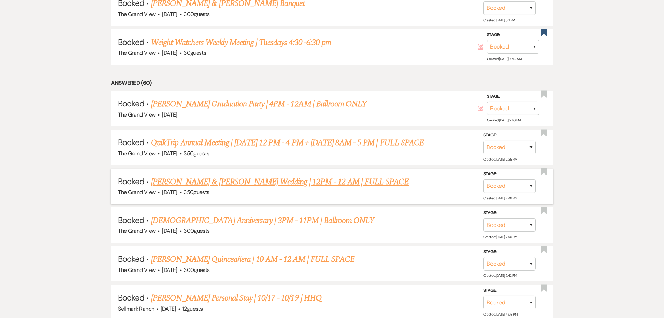
click at [219, 186] on link "Gyamfi & Ntim's Wedding | 12PM - 12 AM | FULL SPACE" at bounding box center [280, 181] width 258 height 13
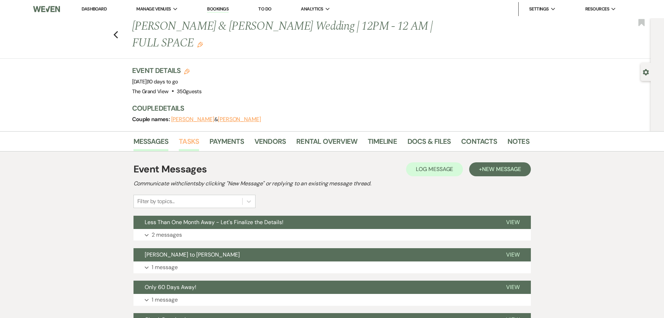
click at [194, 136] on link "Tasks" at bounding box center [189, 143] width 20 height 15
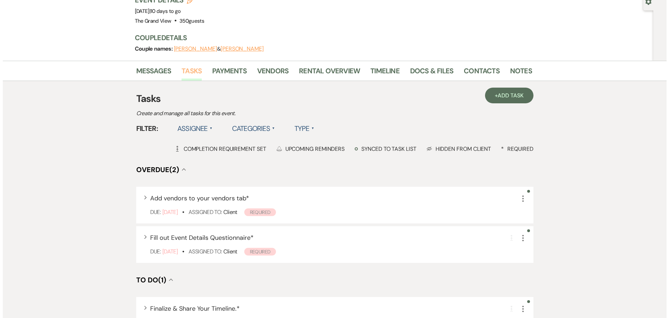
scroll to position [70, 0]
click at [201, 192] on span "Fill out Event Details Questionnaire *" at bounding box center [199, 238] width 104 height 8
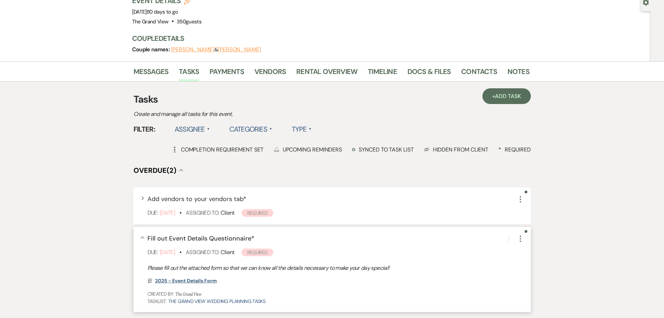
click at [190, 192] on span "2025 - Event Details Form" at bounding box center [186, 280] width 62 height 6
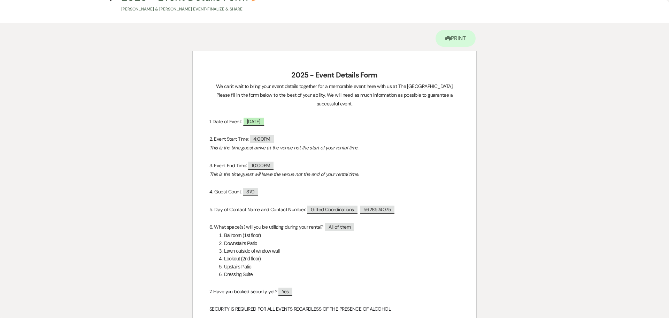
scroll to position [0, 0]
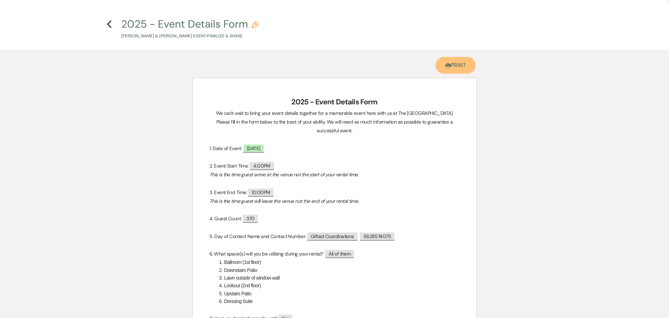
click at [441, 63] on icon "Printer" at bounding box center [448, 66] width 6 height 6
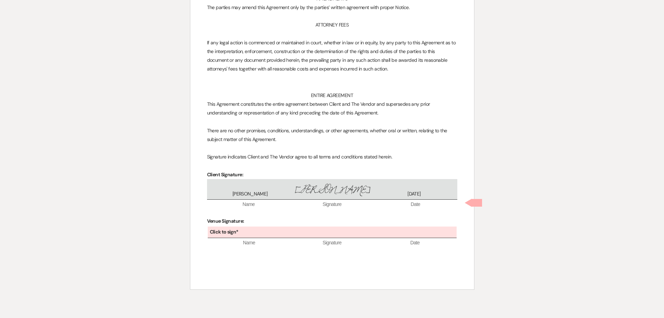
scroll to position [3916, 0]
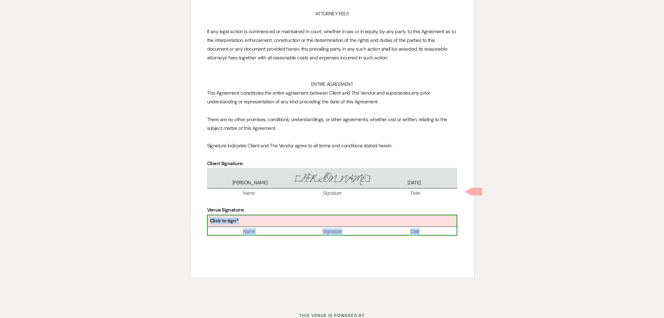
click at [254, 215] on div "Click to sign*" at bounding box center [332, 221] width 249 height 12
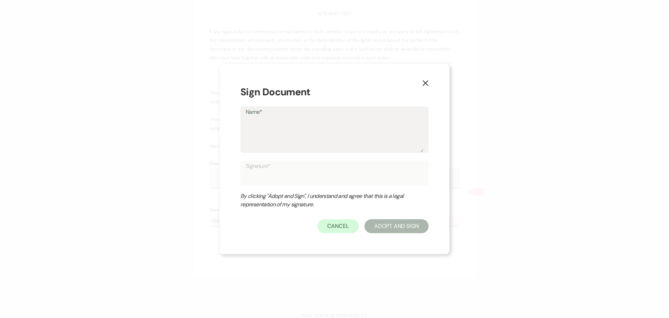
type textarea "C"
type input "C"
type textarea "Ch"
type input "Ch"
type textarea "Che"
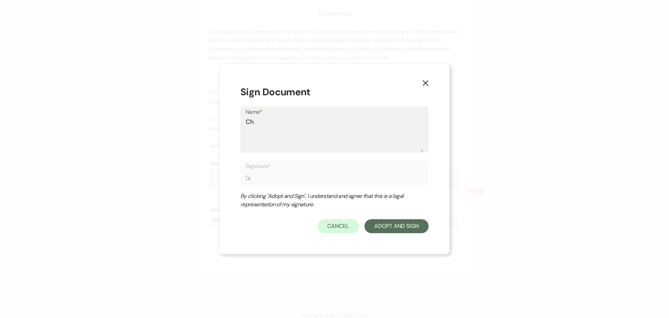
type input "Che"
type textarea "Chel"
type input "Chel"
type textarea "Chels"
type input "Chels"
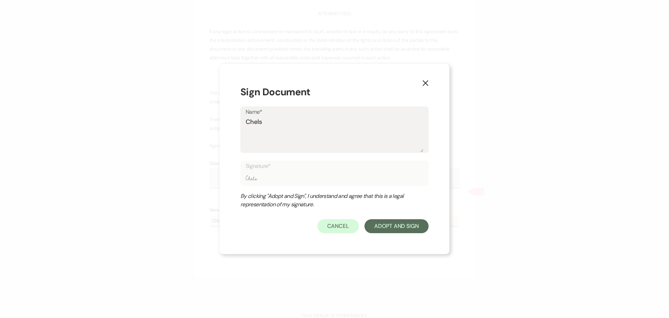
type textarea "Chelse"
type input "Chelse"
type textarea "Chelsea"
type input "Chelsea"
type textarea "Chelsea"
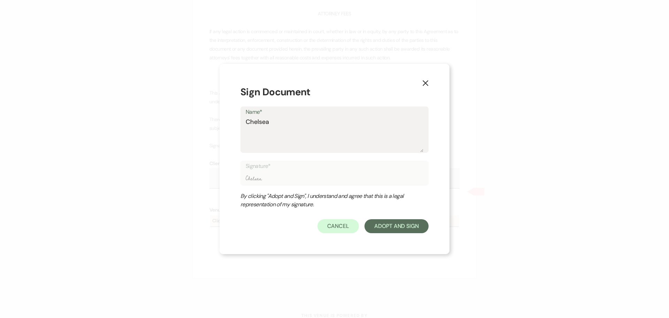
type input "Chelsea"
type textarea "Chelsea N"
type input "Chelsea N"
type textarea "Chelsea N"
type input "Chelsea N"
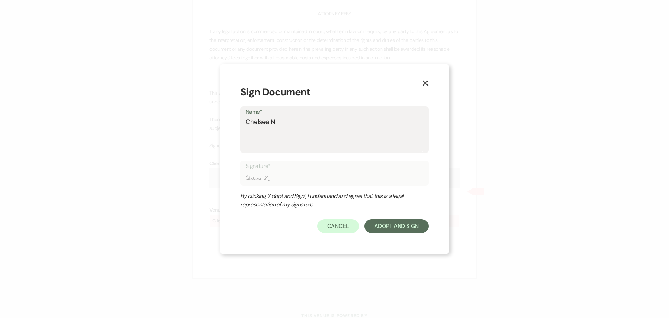
type textarea "Chelsea N e"
type input "Chelsea N e"
type textarea "Chelsea N"
type input "Chelsea N"
type textarea "Chelsea N"
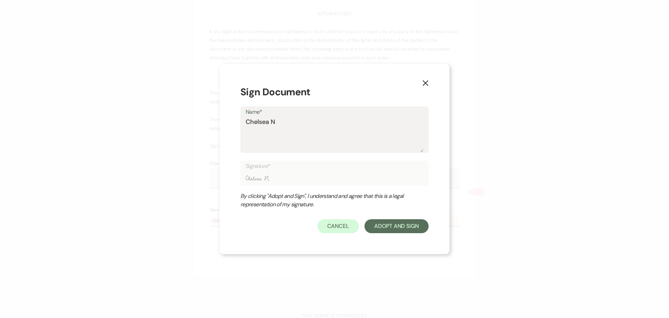
type input "Chelsea N"
type textarea "[PERSON_NAME]"
type input "[PERSON_NAME]"
type textarea "[PERSON_NAME]"
type input "[PERSON_NAME]"
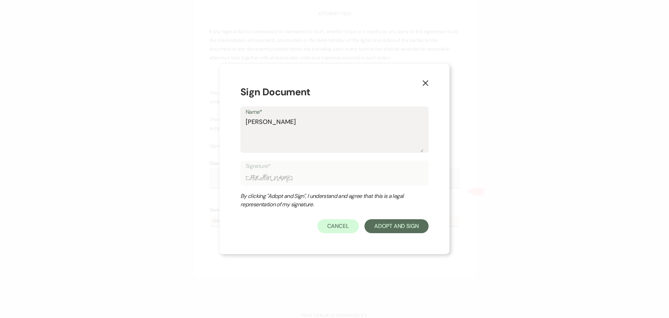
type textarea "Chelsea Need"
type input "Chelsea Need"
type textarea "[PERSON_NAME] Needh"
type input "[PERSON_NAME] Needh"
type textarea "[PERSON_NAME] Needha"
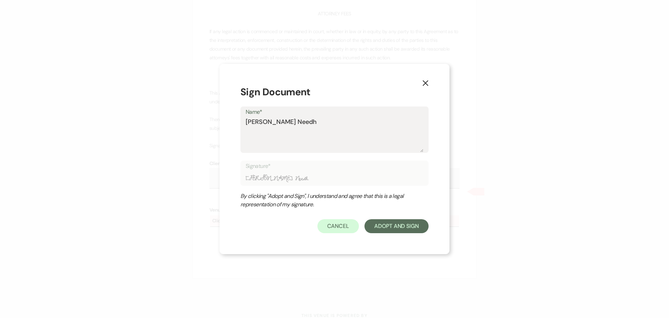
type input "[PERSON_NAME] Needha"
type textarea "[PERSON_NAME]"
type input "[PERSON_NAME]"
type textarea "[PERSON_NAME]"
click at [414, 225] on button "Adopt And Sign" at bounding box center [397, 226] width 64 height 14
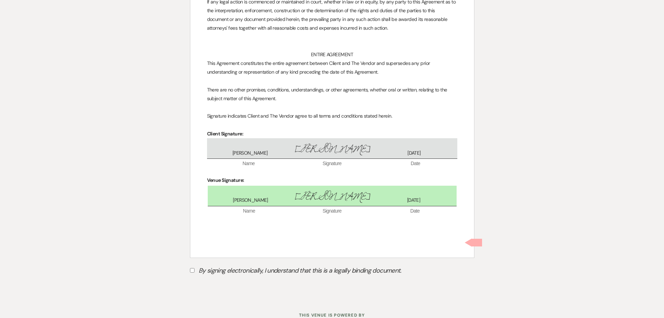
click at [209, 265] on label "By signing electronically, I understand that this is a legally binding document." at bounding box center [332, 271] width 284 height 13
click at [195, 268] on input "By signing electronically, I understand that this is a legally binding document." at bounding box center [192, 270] width 5 height 5
checkbox input "true"
click at [218, 281] on button "Submit" at bounding box center [214, 287] width 49 height 13
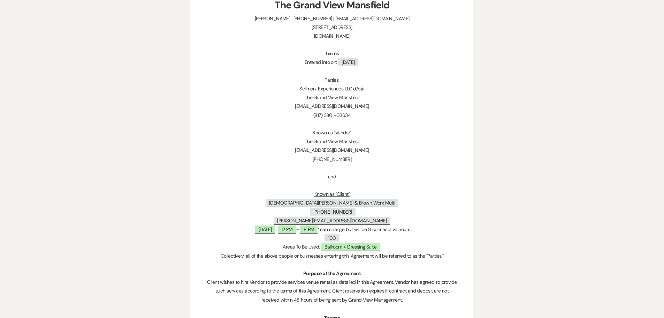
scroll to position [0, 0]
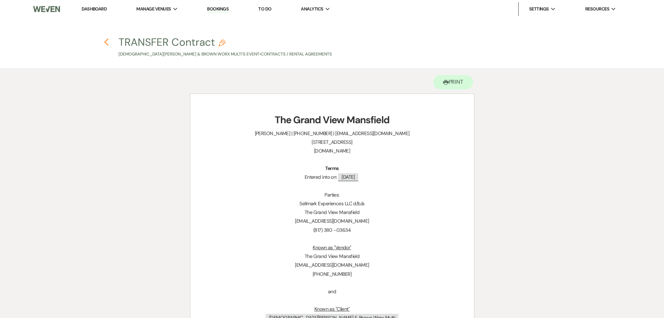
click at [109, 41] on icon "Previous" at bounding box center [106, 42] width 5 height 8
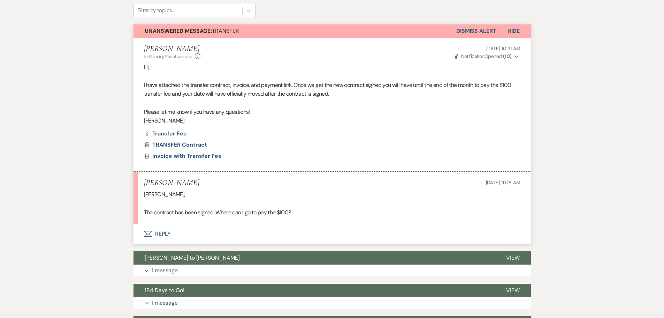
click at [155, 230] on button "Envelope Reply" at bounding box center [332, 234] width 397 height 20
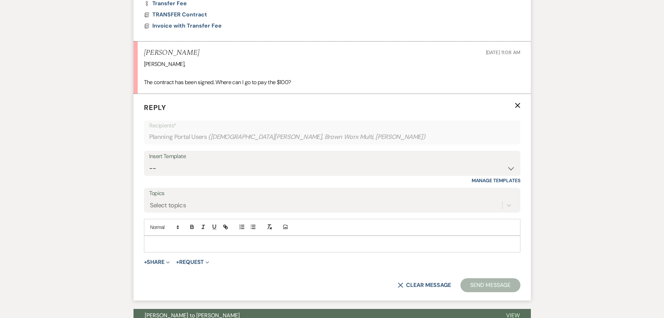
scroll to position [312, 0]
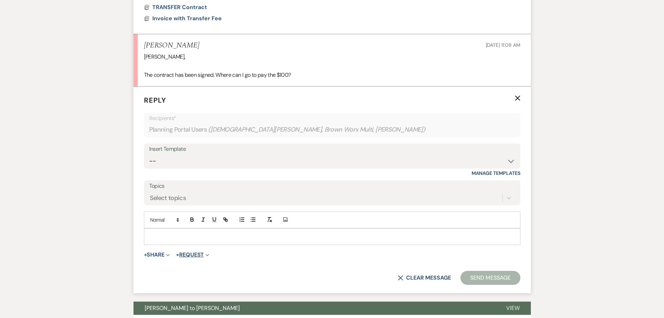
click at [197, 256] on button "+ Request Expand" at bounding box center [192, 255] width 33 height 6
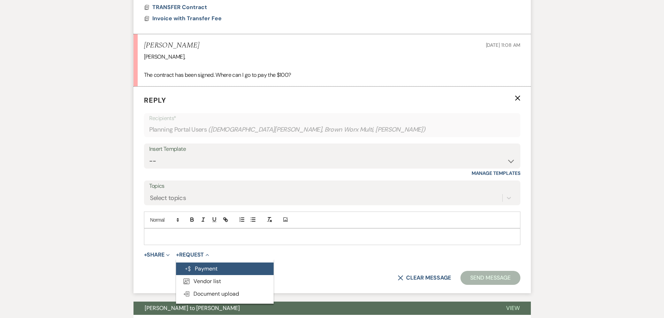
click at [210, 267] on button "Generate Payment Payment" at bounding box center [225, 268] width 98 height 13
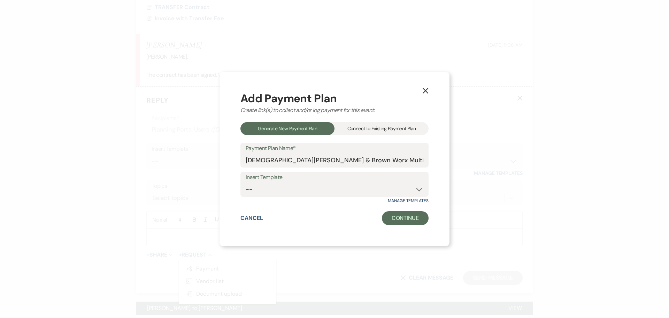
click at [379, 130] on div "Connect to Existing Payment Plan" at bounding box center [382, 128] width 94 height 13
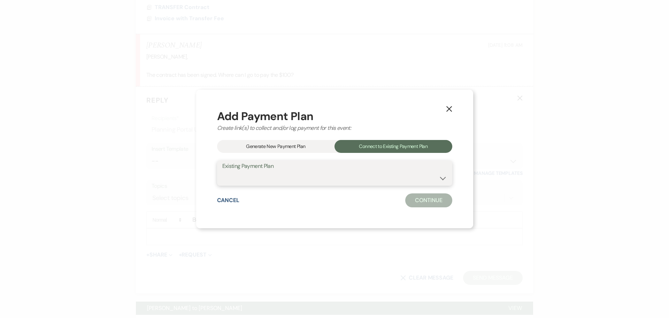
click at [342, 172] on select "[DEMOGRAPHIC_DATA][PERSON_NAME] & Brown Worx Multi's Payment Plan" at bounding box center [334, 178] width 225 height 14
select select "20157"
click at [246, 171] on select "[DEMOGRAPHIC_DATA][PERSON_NAME] & Brown Worx Multi's Payment Plan" at bounding box center [334, 178] width 225 height 14
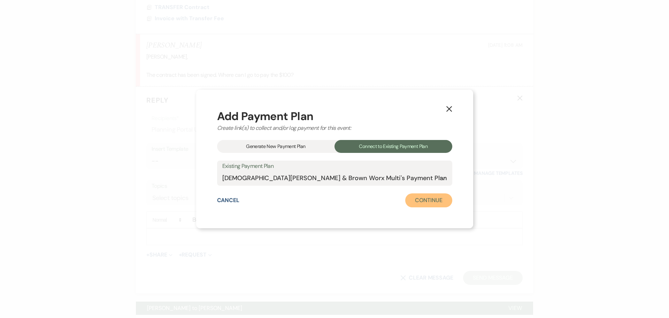
click at [405, 200] on button "Continue" at bounding box center [428, 200] width 47 height 14
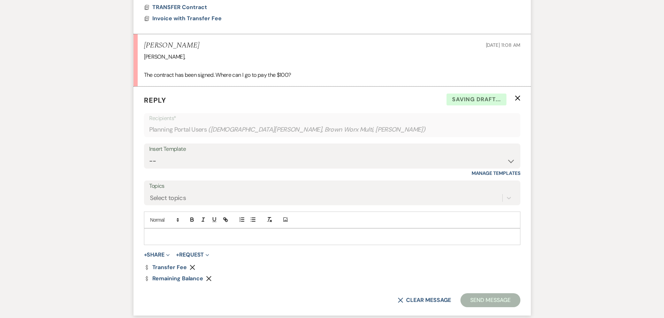
click at [210, 277] on use "button" at bounding box center [208, 277] width 5 height 5
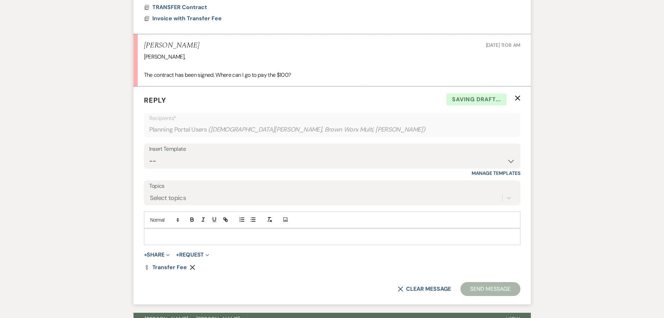
click at [209, 234] on p at bounding box center [332, 237] width 365 height 8
click at [167, 236] on p "I also sigend the new contract attached is the payment link for the transfer fee" at bounding box center [332, 237] width 365 height 8
click at [175, 269] on link "Dollar Payment Transfer Fee" at bounding box center [165, 267] width 43 height 6
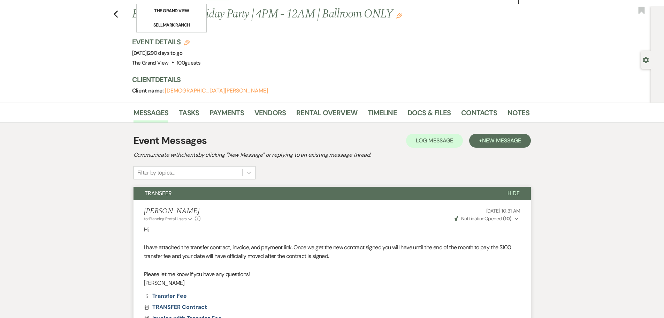
scroll to position [0, 0]
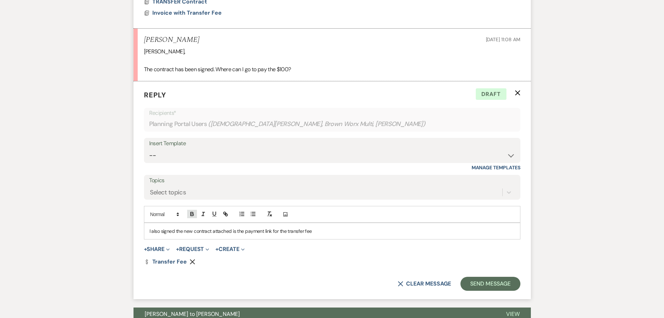
scroll to position [317, 0]
click at [319, 234] on p "I also signed the new contract attached is the payment link for the transfer fee" at bounding box center [332, 231] width 365 height 8
click at [486, 283] on button "Send Message" at bounding box center [490, 283] width 60 height 14
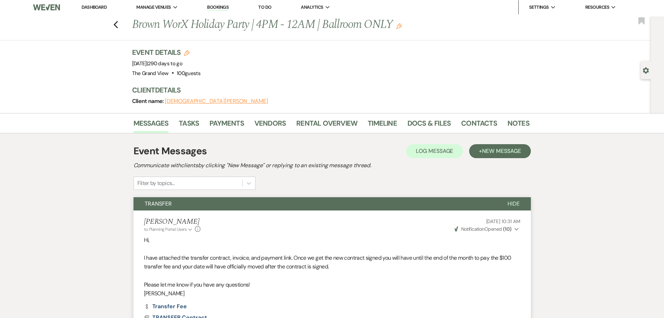
scroll to position [0, 0]
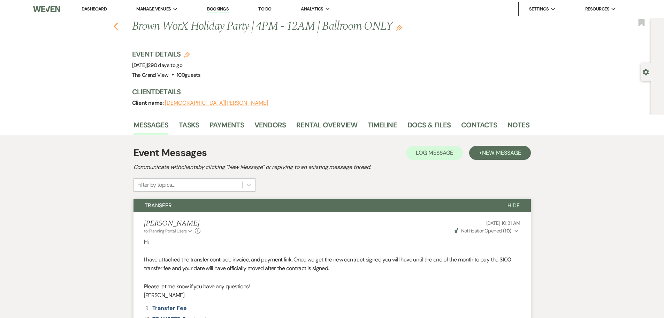
click at [117, 29] on icon "Previous" at bounding box center [115, 26] width 5 height 8
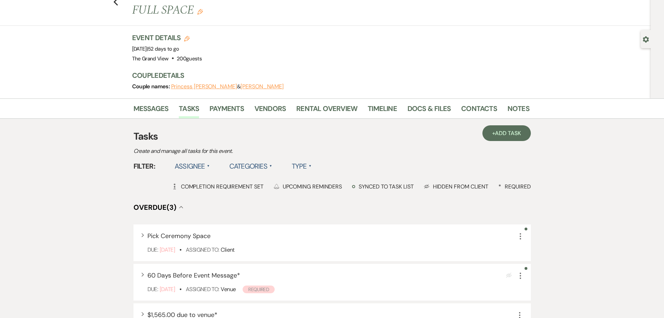
scroll to position [35, 0]
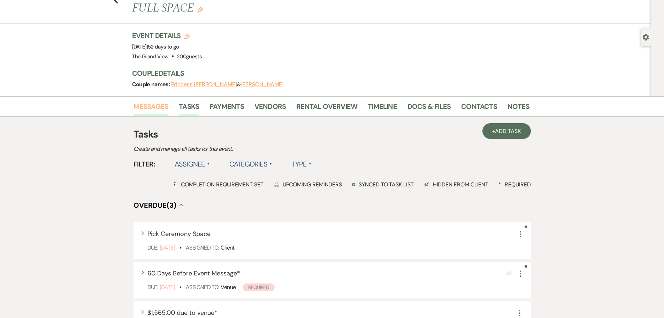
click at [144, 101] on link "Messages" at bounding box center [151, 108] width 35 height 15
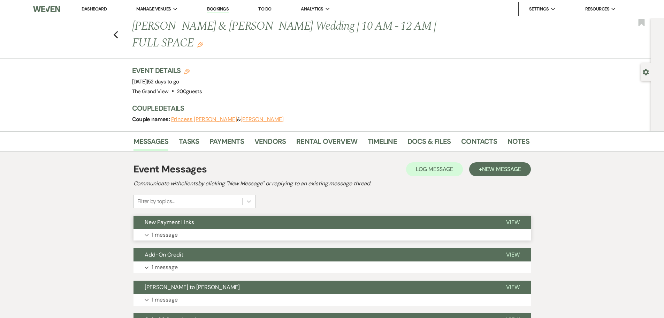
click at [188, 215] on button "New Payment Links" at bounding box center [314, 221] width 361 height 13
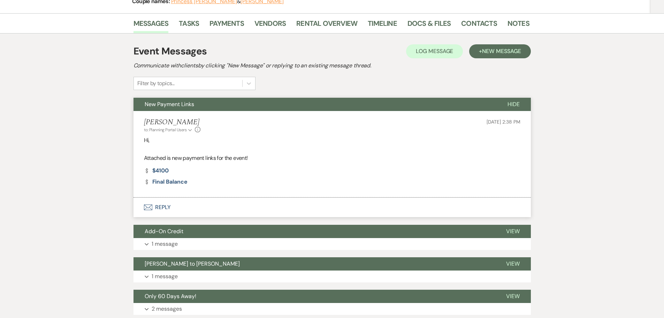
scroll to position [105, 0]
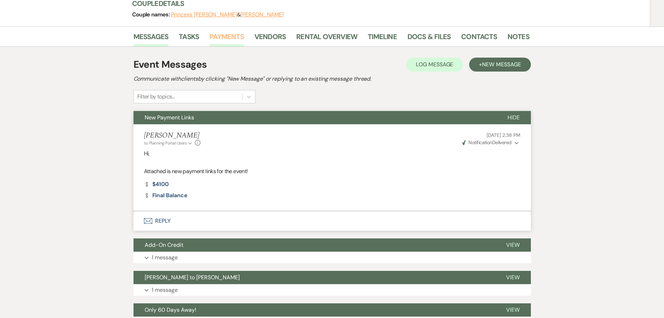
click at [242, 31] on link "Payments" at bounding box center [226, 38] width 35 height 15
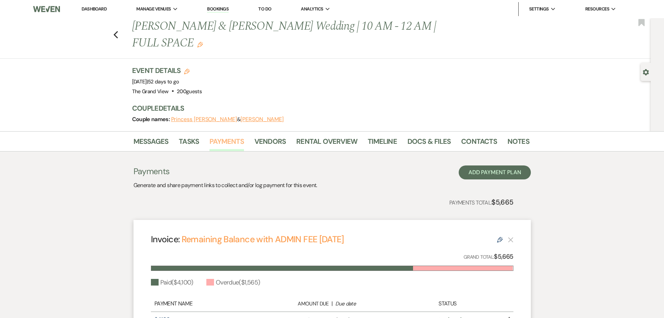
scroll to position [35, 0]
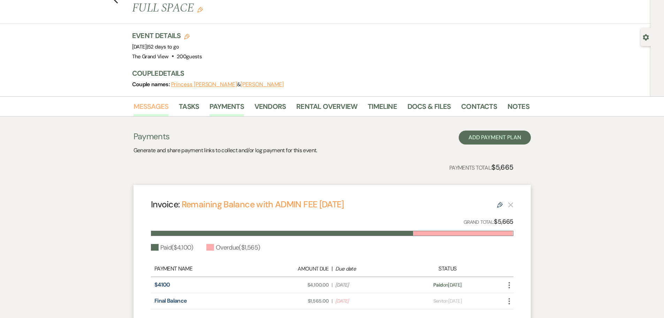
click at [158, 101] on link "Messages" at bounding box center [151, 108] width 35 height 15
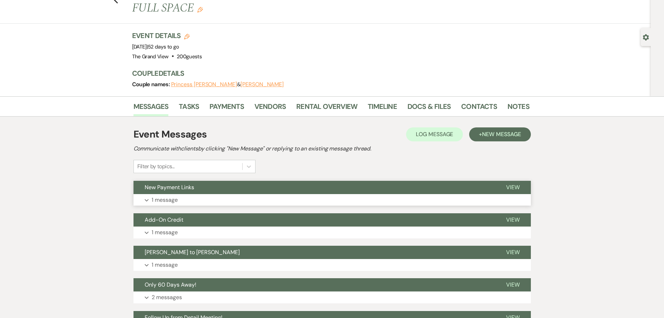
click at [223, 194] on button "Expand 1 message" at bounding box center [332, 200] width 397 height 12
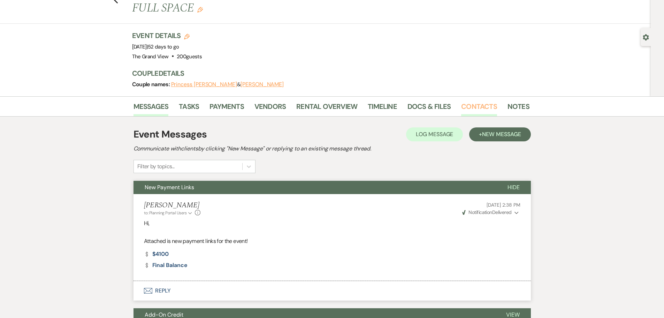
click at [468, 101] on link "Contacts" at bounding box center [479, 108] width 36 height 15
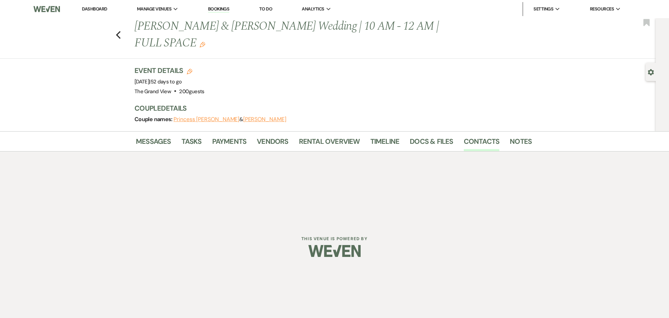
click at [647, 71] on div "Gear Settings" at bounding box center [652, 72] width 13 height 18
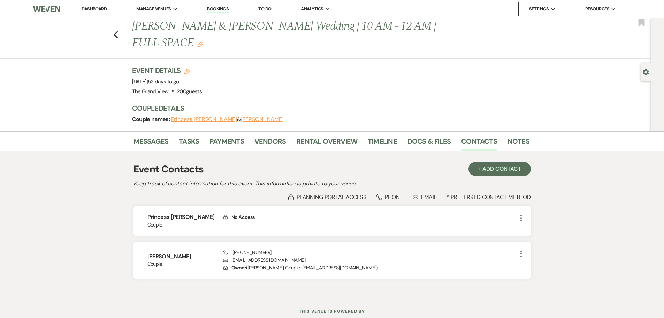
click at [644, 75] on icon "Gear" at bounding box center [646, 72] width 6 height 6
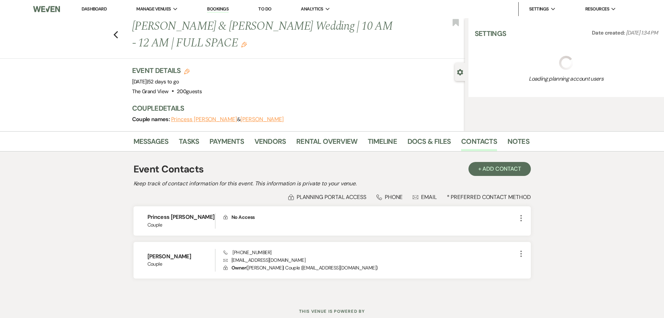
select select "5"
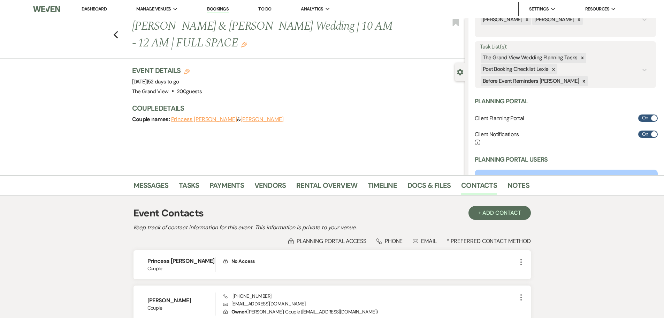
scroll to position [200, 0]
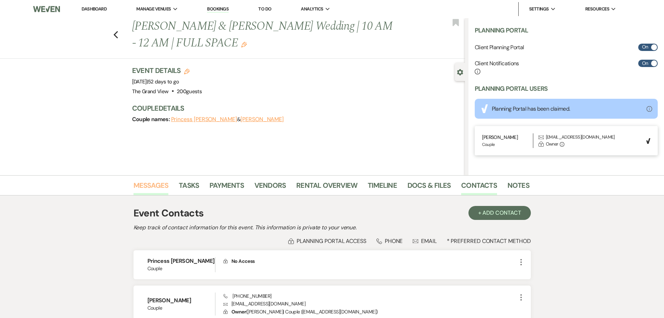
click at [153, 189] on link "Messages" at bounding box center [151, 187] width 35 height 15
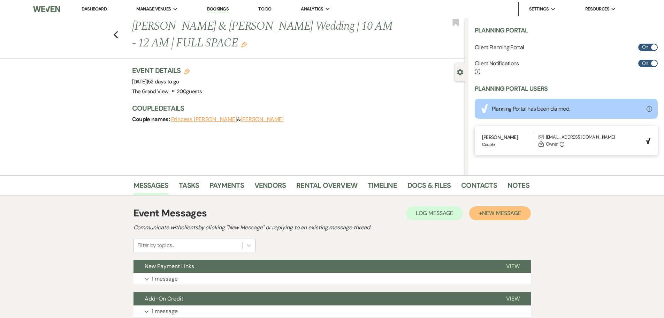
click at [497, 209] on span "New Message" at bounding box center [501, 212] width 39 height 7
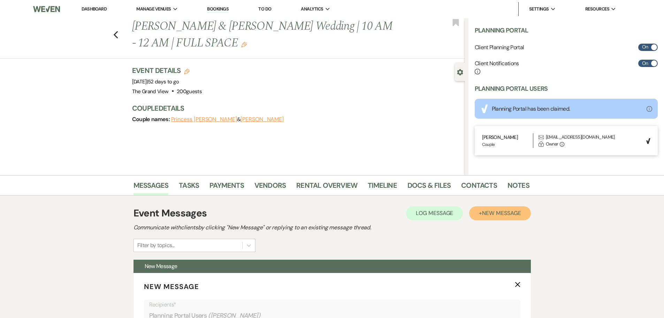
scroll to position [174, 0]
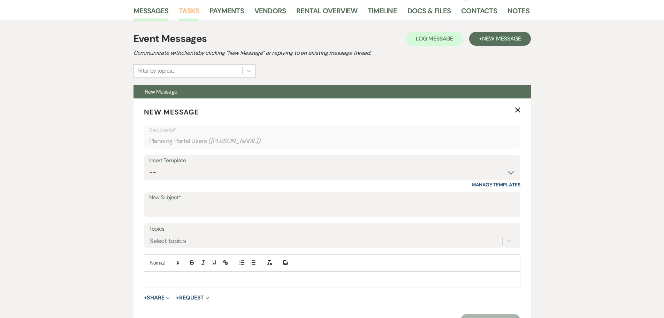
click at [191, 15] on link "Tasks" at bounding box center [189, 12] width 20 height 15
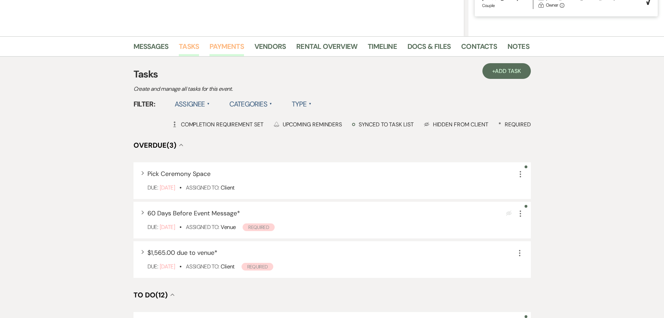
scroll to position [139, 0]
click at [151, 54] on link "Messages" at bounding box center [151, 47] width 35 height 15
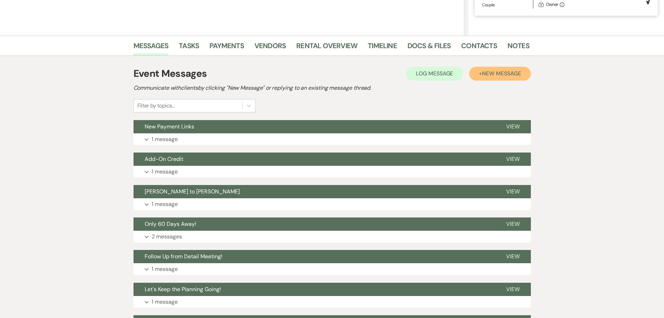
click at [498, 71] on span "New Message" at bounding box center [501, 73] width 39 height 7
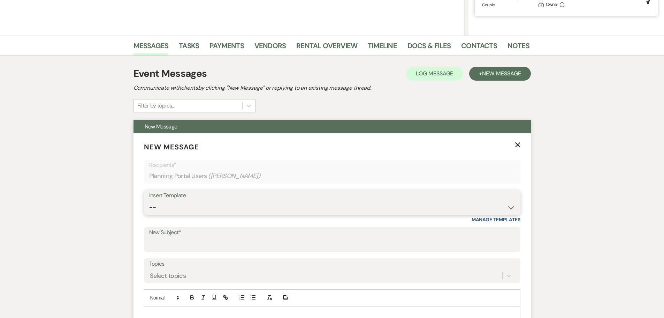
click at [207, 208] on select "-- Weven Planning Portal Introduction (Booked Events) Initial Inquiry Response …" at bounding box center [332, 207] width 366 height 14
select select "5411"
click at [149, 200] on select "-- Weven Planning Portal Introduction (Booked Events) Initial Inquiry Response …" at bounding box center [332, 207] width 366 height 14
type input "Only 60 Days Away!"
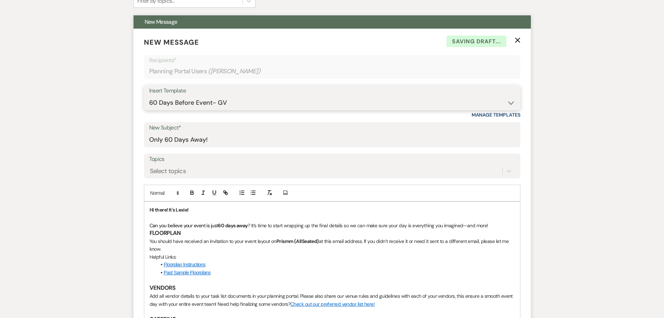
scroll to position [279, 0]
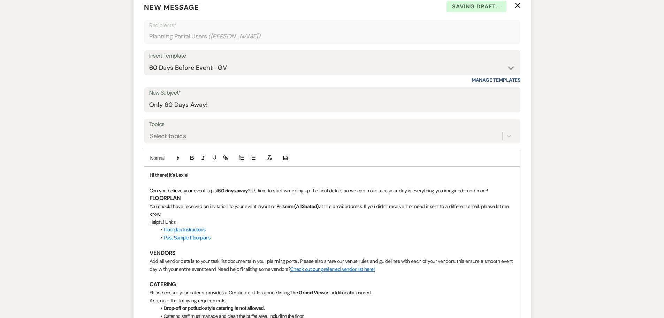
click at [186, 172] on strong "Hi there! It's Lexie!" at bounding box center [169, 175] width 39 height 6
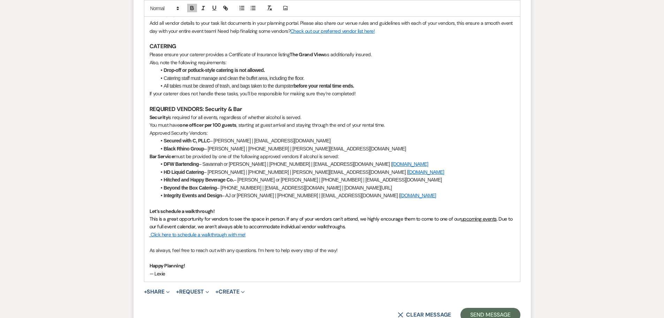
scroll to position [523, 0]
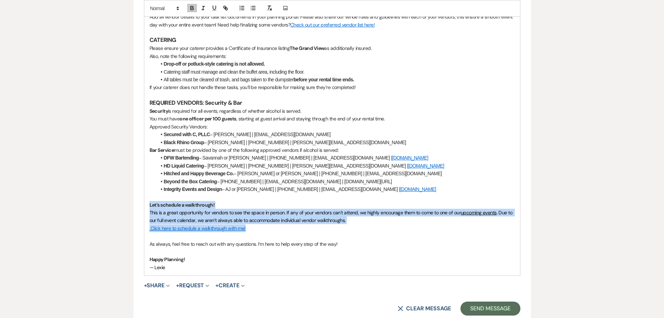
drag, startPoint x: 251, startPoint y: 229, endPoint x: 127, endPoint y: 207, distance: 126.4
click at [127, 207] on div "Messages Tasks Payments Vendors Rental Overview Timeline Docs & Files Contacts …" at bounding box center [332, 172] width 664 height 1040
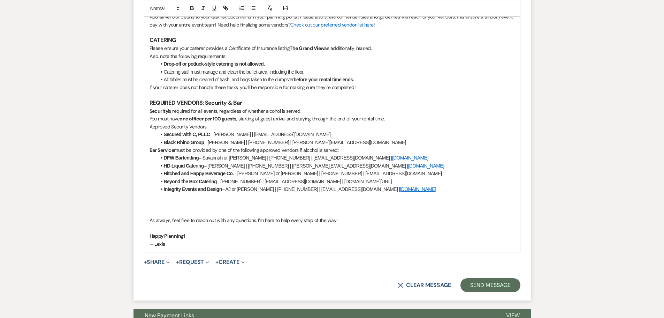
click at [159, 244] on span "— Lexie" at bounding box center [158, 244] width 16 height 6
click at [173, 218] on p "As always, feel free to reach out with any questions. I’m here to help every st…" at bounding box center [332, 220] width 365 height 8
click at [173, 205] on p at bounding box center [332, 205] width 365 height 8
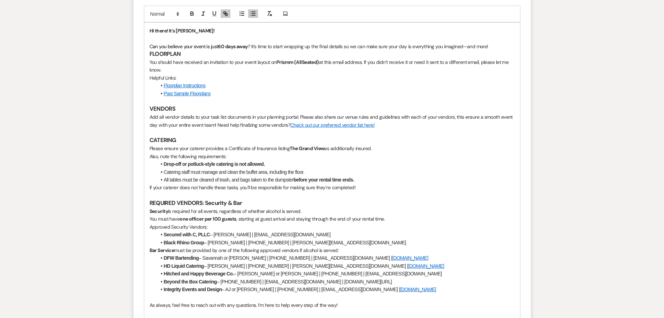
scroll to position [383, 0]
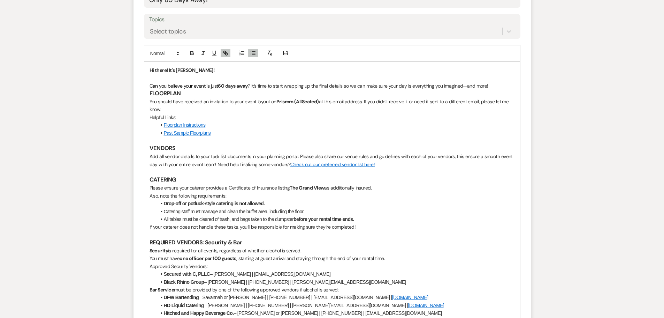
click at [205, 72] on p "Hi there! It's Chelsea!" at bounding box center [332, 70] width 365 height 8
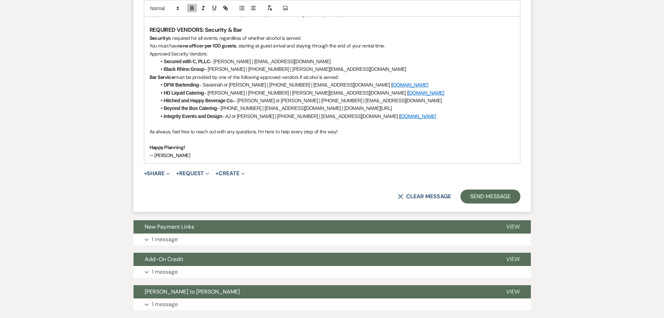
scroll to position [627, 0]
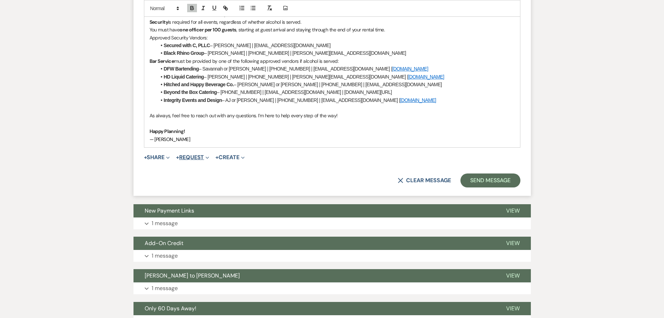
click at [190, 157] on button "+ Request Expand" at bounding box center [192, 157] width 33 height 6
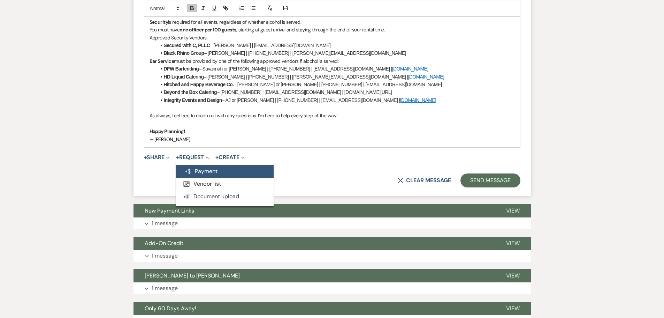
click at [202, 170] on button "Generate Payment Payment" at bounding box center [225, 171] width 98 height 13
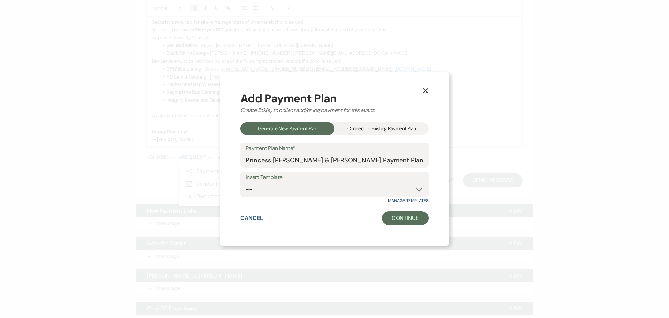
click at [364, 125] on div "Connect to Existing Payment Plan" at bounding box center [382, 128] width 94 height 13
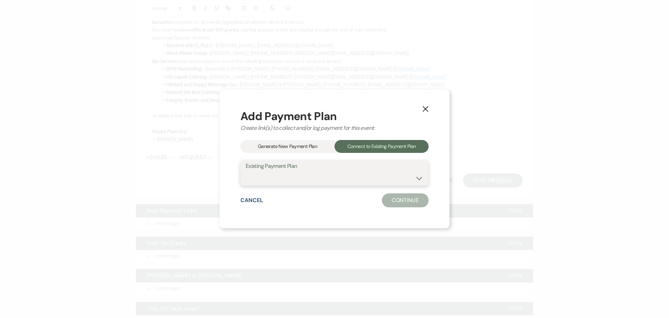
click at [278, 176] on select "Princess Whittington & Elijah Olabode's Payment Plan" at bounding box center [335, 178] width 178 height 14
select select "20153"
click at [246, 171] on select "Princess Whittington & Elijah Olabode's Payment Plan" at bounding box center [335, 178] width 178 height 14
click at [410, 203] on button "Continue" at bounding box center [405, 200] width 47 height 14
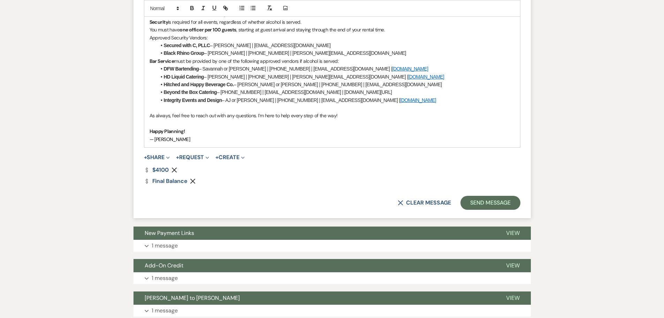
click at [175, 168] on use "button" at bounding box center [174, 169] width 5 height 5
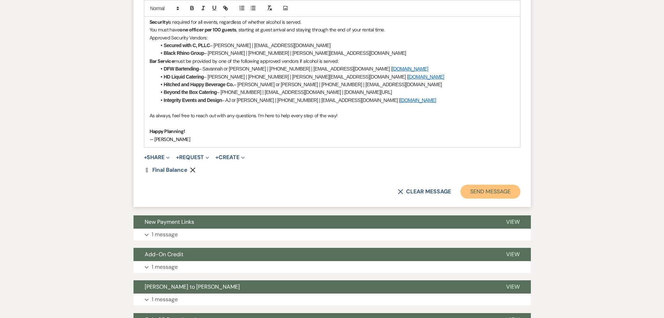
click at [478, 192] on button "Send Message" at bounding box center [490, 191] width 60 height 14
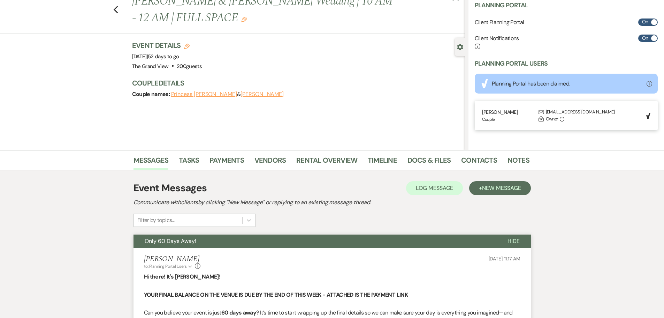
scroll to position [20, 0]
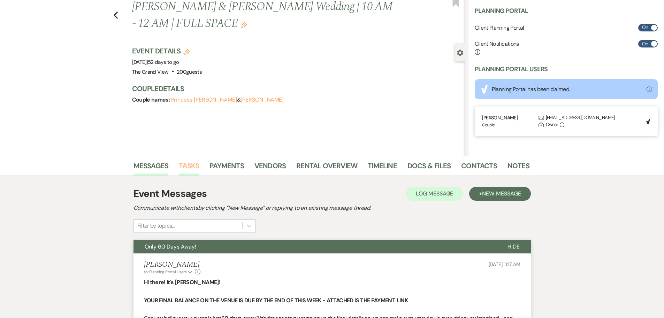
click at [193, 172] on link "Tasks" at bounding box center [189, 167] width 20 height 15
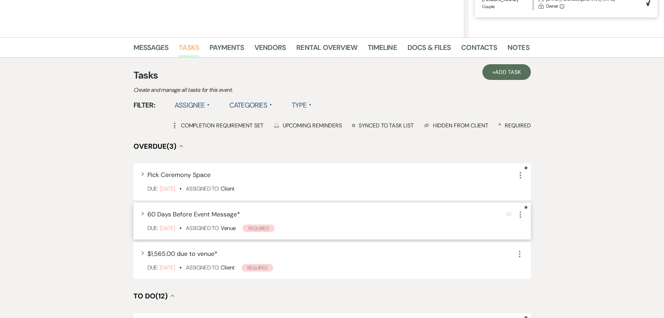
scroll to position [174, 0]
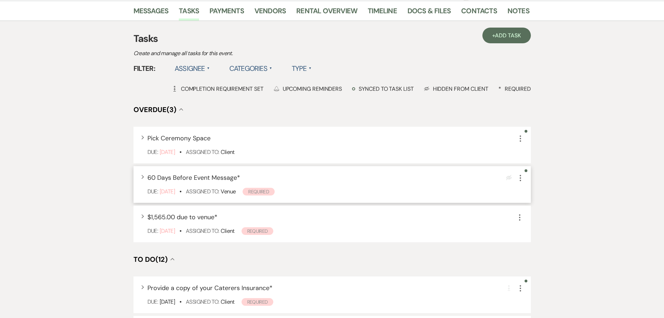
click at [520, 183] on div "Expand 60 Days Before Event Message * Eye Blocked More Due: Sep 16 25 • Assigne…" at bounding box center [332, 184] width 397 height 37
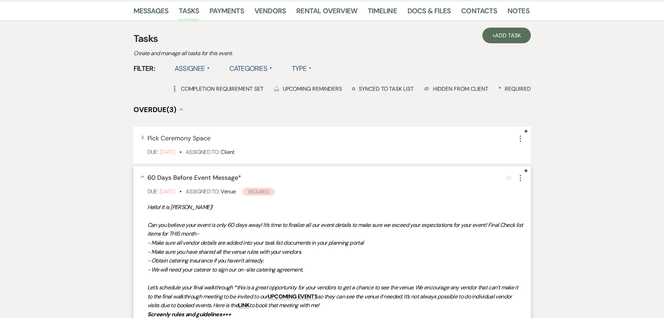
click at [518, 178] on icon "More" at bounding box center [520, 178] width 8 height 8
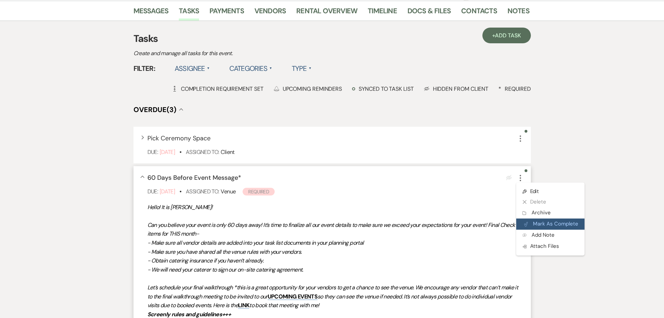
drag, startPoint x: 536, startPoint y: 224, endPoint x: 530, endPoint y: 223, distance: 6.7
click at [537, 224] on button "Plan Portal Link Mark As Complete" at bounding box center [550, 223] width 68 height 11
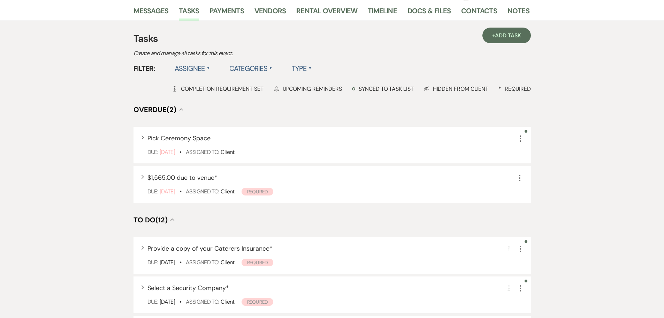
scroll to position [0, 0]
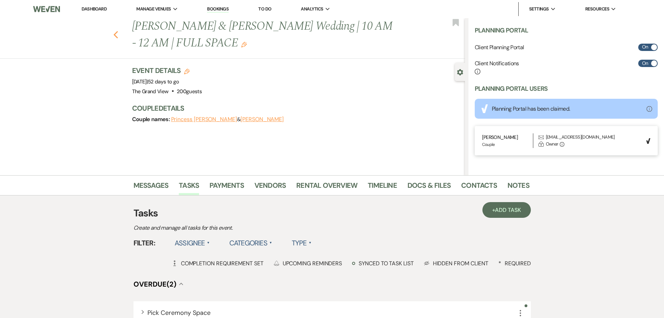
click at [118, 35] on icon "Previous" at bounding box center [115, 35] width 5 height 8
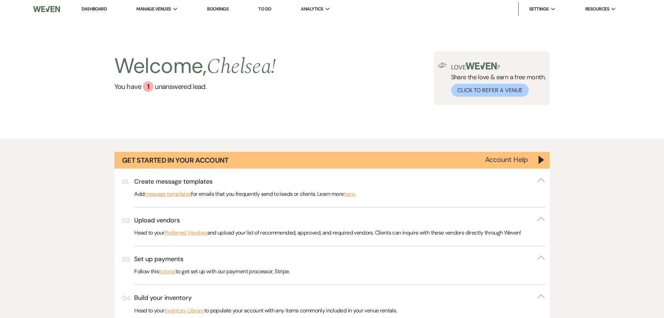
click at [265, 8] on link "To Do" at bounding box center [264, 9] width 13 height 6
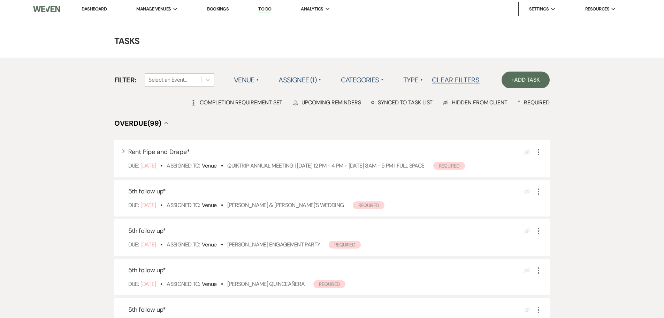
click at [362, 78] on label "Categories ▲" at bounding box center [362, 80] width 43 height 13
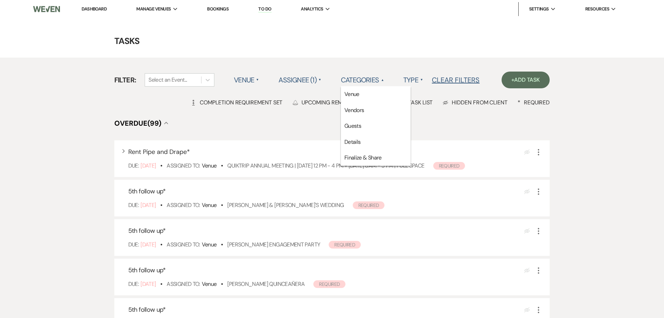
click at [406, 77] on label "Type ▲" at bounding box center [413, 80] width 20 height 13
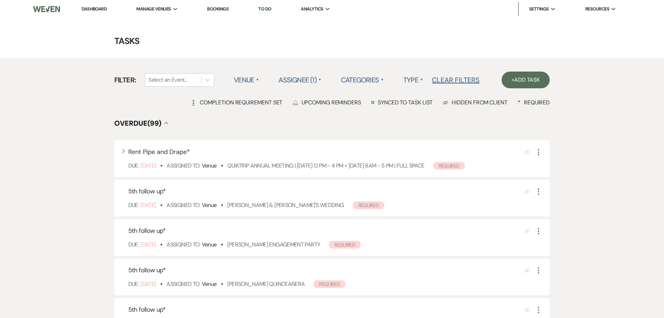
click at [415, 85] on label "Type ▲" at bounding box center [413, 80] width 20 height 13
click at [414, 111] on li "Payment tasks" at bounding box center [438, 110] width 70 height 16
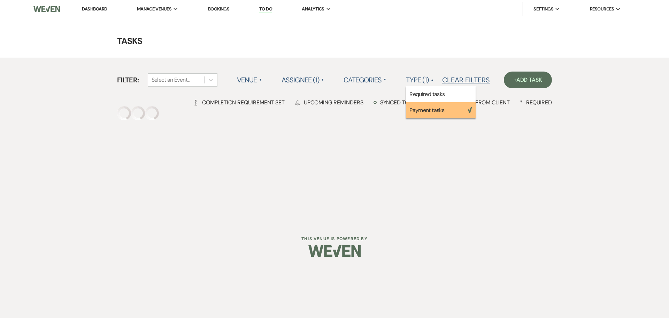
click at [307, 83] on label "Assignee (1) ▲" at bounding box center [303, 80] width 43 height 13
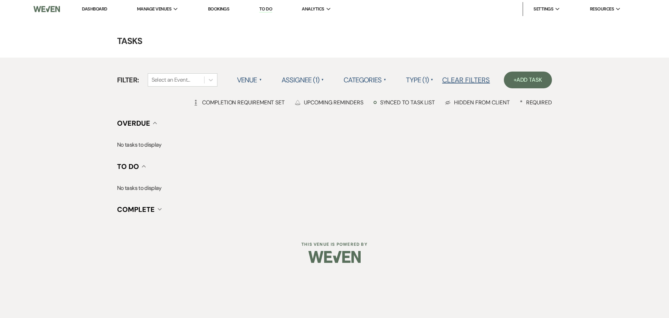
click at [306, 79] on label "Assignee (1) ▲" at bounding box center [303, 80] width 43 height 13
click at [307, 95] on li "Assigned to client" at bounding box center [317, 94] width 70 height 16
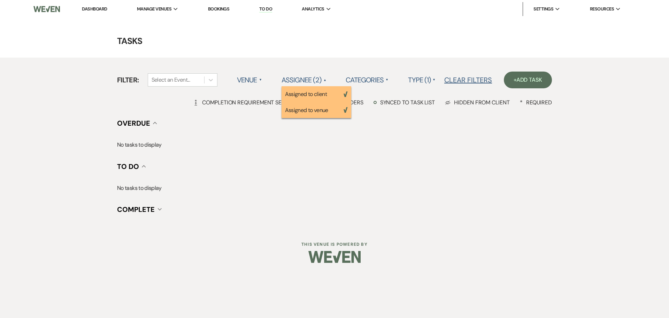
click at [306, 81] on label "Assignee (2) ▲" at bounding box center [304, 80] width 45 height 13
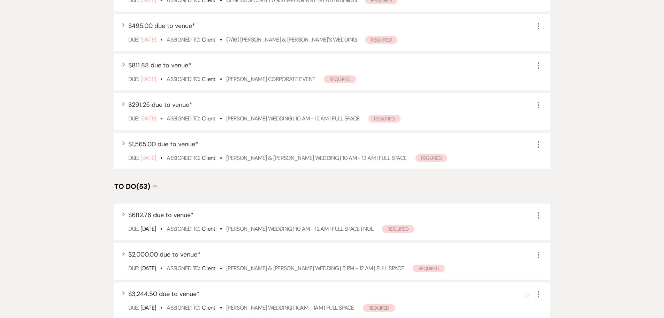
scroll to position [279, 0]
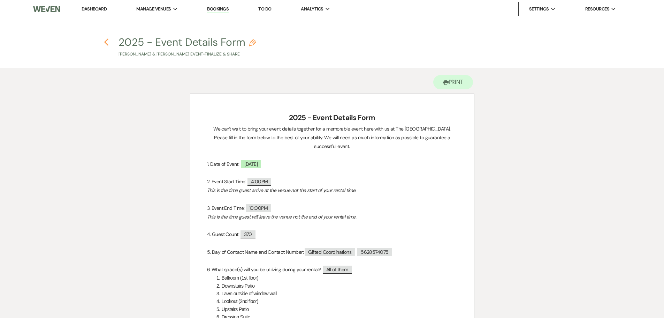
click at [105, 43] on use "button" at bounding box center [106, 42] width 5 height 8
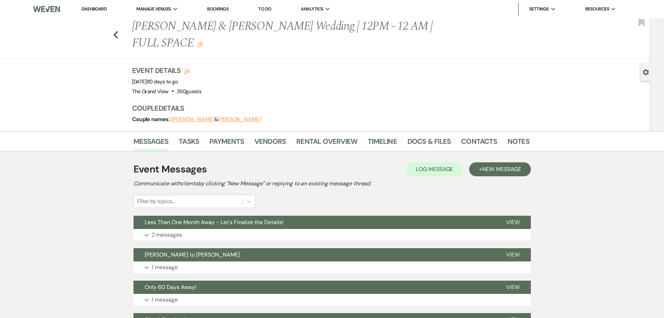
click at [99, 9] on link "Dashboard" at bounding box center [94, 9] width 25 height 6
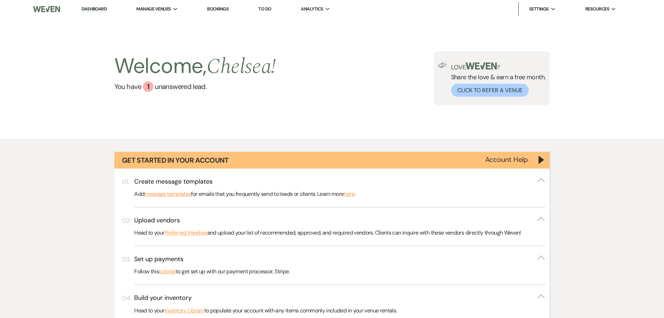
click at [474, 228] on p "Head to your Preferred Vendors and upload your list of recommended, approved, a…" at bounding box center [339, 232] width 411 height 9
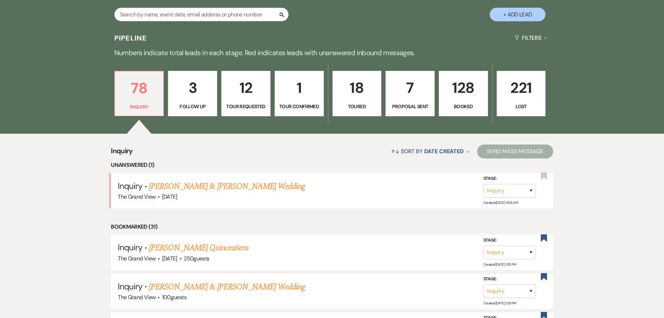
click at [473, 98] on p "128" at bounding box center [463, 87] width 40 height 23
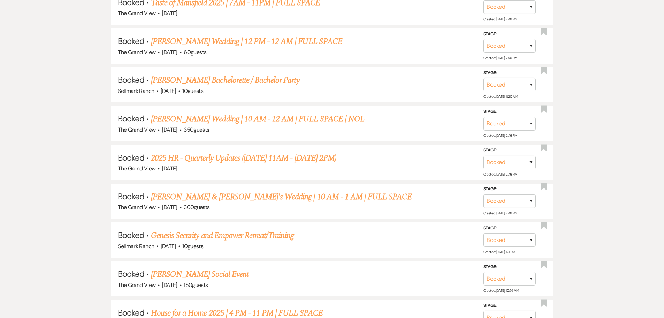
scroll to position [1115, 0]
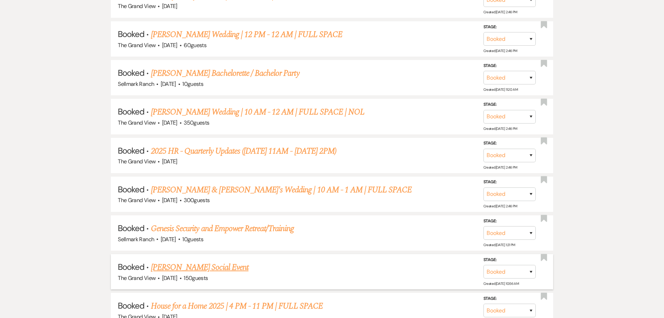
click at [214, 267] on link "[PERSON_NAME] Social Event" at bounding box center [200, 267] width 98 height 13
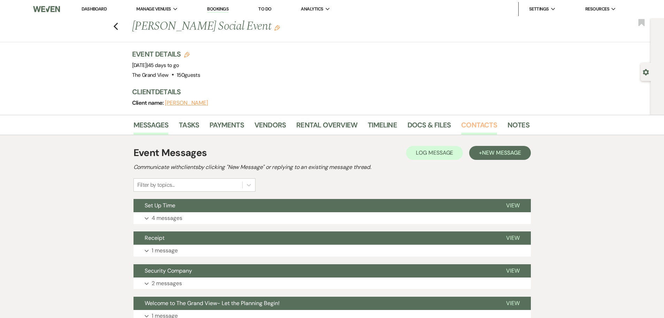
click at [483, 129] on link "Contacts" at bounding box center [479, 126] width 36 height 15
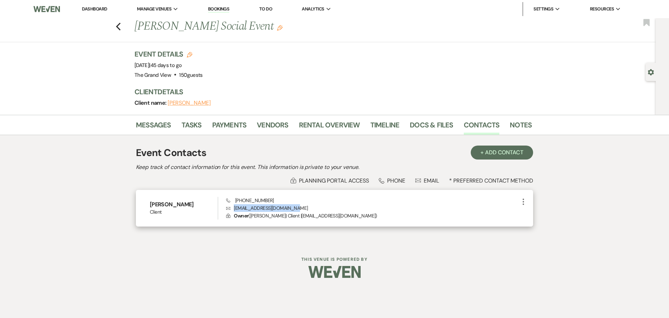
drag, startPoint x: 307, startPoint y: 209, endPoint x: 230, endPoint y: 209, distance: 76.7
click at [230, 209] on p "Envelope [EMAIL_ADDRESS][DOMAIN_NAME]" at bounding box center [372, 208] width 293 height 8
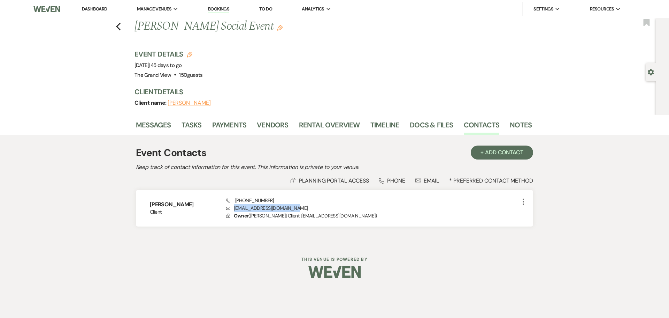
copy p "[EMAIL_ADDRESS][DOMAIN_NAME]"
drag, startPoint x: 189, startPoint y: 202, endPoint x: 130, endPoint y: 204, distance: 58.9
click at [130, 204] on div "Messages Tasks Payments Vendors Rental Overview Timeline Docs & Files Contacts …" at bounding box center [334, 179] width 669 height 129
copy h6 "[PERSON_NAME]"
click at [118, 27] on icon "Previous" at bounding box center [118, 26] width 5 height 8
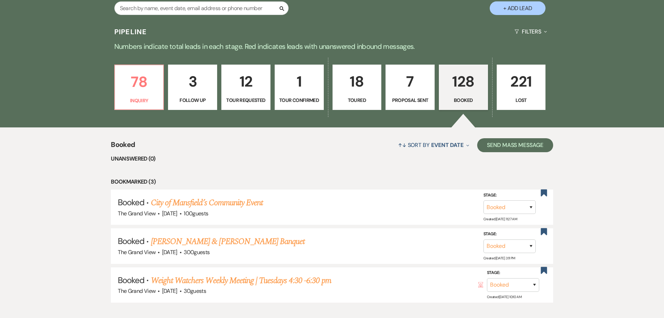
scroll to position [453, 0]
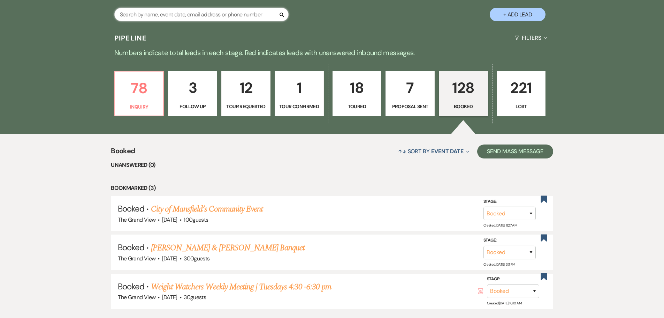
click at [221, 10] on input "text" at bounding box center [201, 15] width 174 height 14
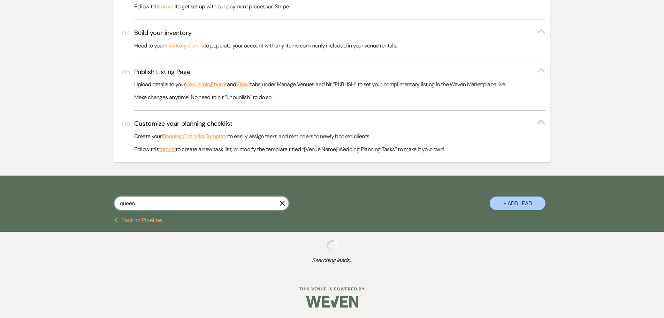
scroll to position [263, 0]
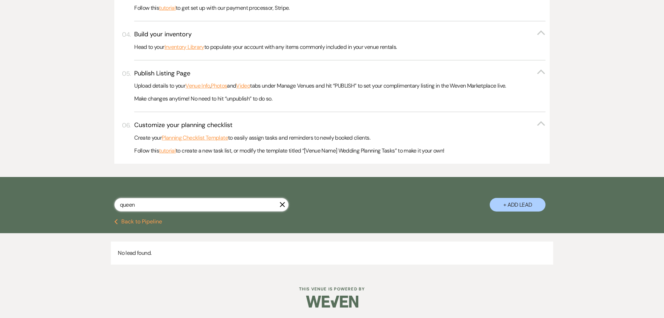
type input "queen"
click at [284, 205] on icon "X" at bounding box center [283, 204] width 6 height 6
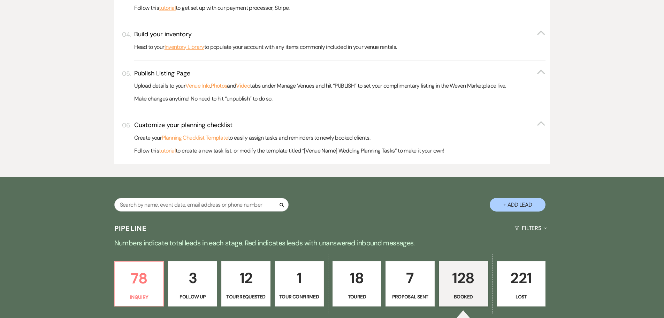
scroll to position [453, 0]
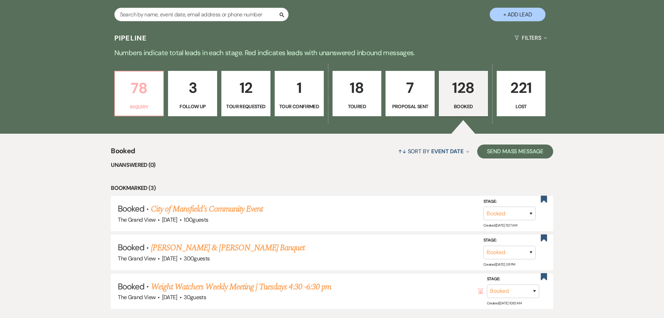
click at [135, 94] on p "78" at bounding box center [139, 87] width 40 height 23
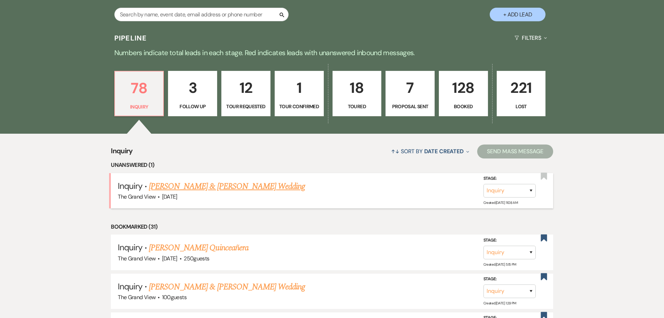
click at [176, 191] on link "[PERSON_NAME] & [PERSON_NAME] Wedding" at bounding box center [227, 186] width 156 height 13
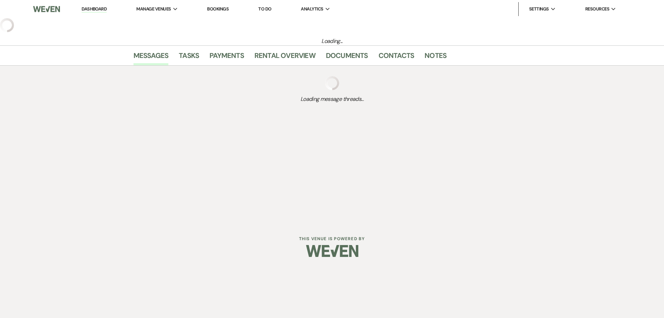
select select "5"
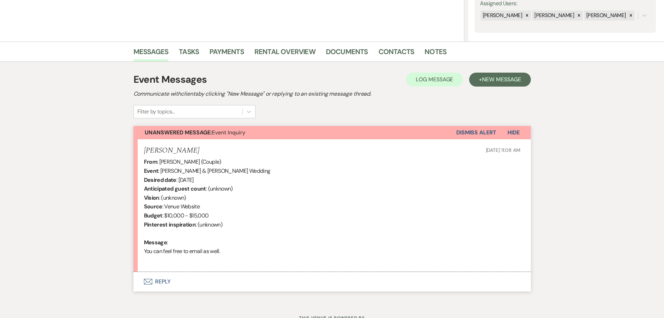
scroll to position [139, 0]
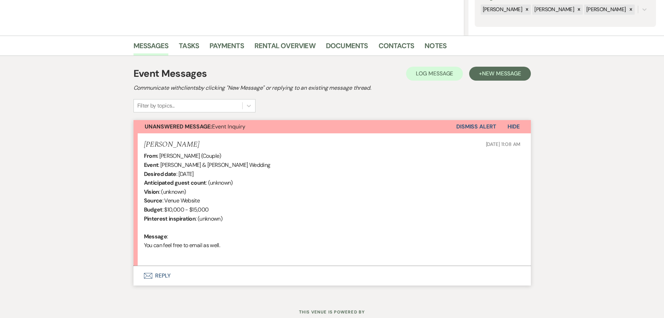
drag, startPoint x: 165, startPoint y: 274, endPoint x: 153, endPoint y: 275, distance: 11.9
click at [165, 274] on button "Envelope Reply" at bounding box center [332, 276] width 397 height 20
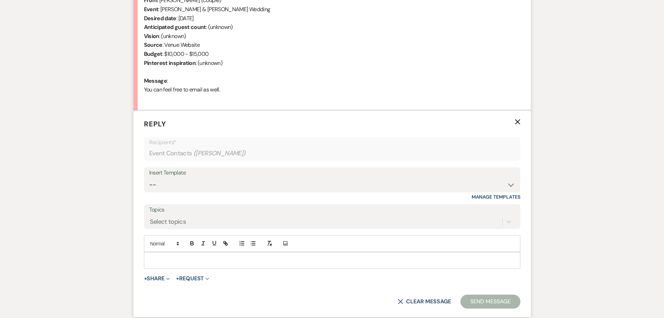
scroll to position [296, 0]
click at [200, 184] on select "-- Weven Planning Portal Introduction (Booked Events) Initial Inquiry Response …" at bounding box center [332, 184] width 366 height 14
click at [204, 190] on select "-- Weven Planning Portal Introduction (Booked Events) Initial Inquiry Response …" at bounding box center [332, 184] width 366 height 14
click at [149, 177] on select "-- Weven Planning Portal Introduction (Booked Events) Initial Inquiry Response …" at bounding box center [332, 184] width 366 height 14
click at [280, 184] on select "-- Weven Planning Portal Introduction (Booked Events) Initial Inquiry Response …" at bounding box center [332, 184] width 366 height 14
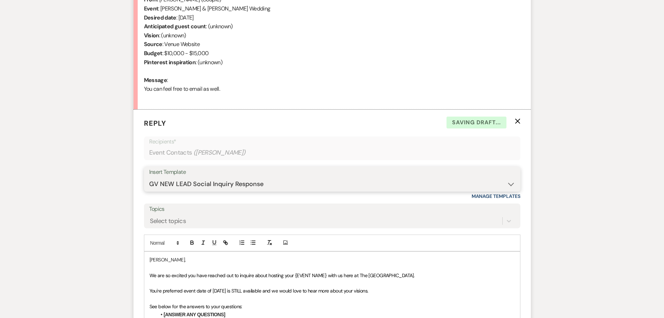
select select "5070"
click at [149, 177] on select "-- Weven Planning Portal Introduction (Booked Events) Initial Inquiry Response …" at bounding box center [332, 184] width 366 height 14
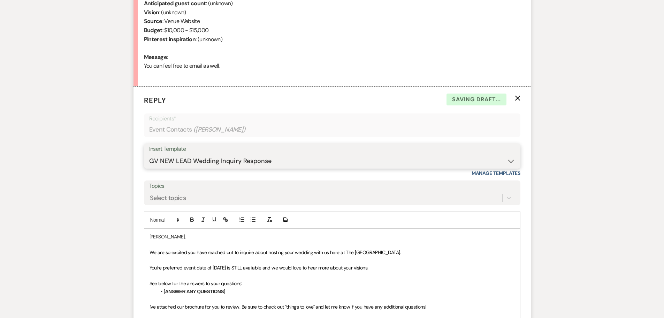
scroll to position [330, 0]
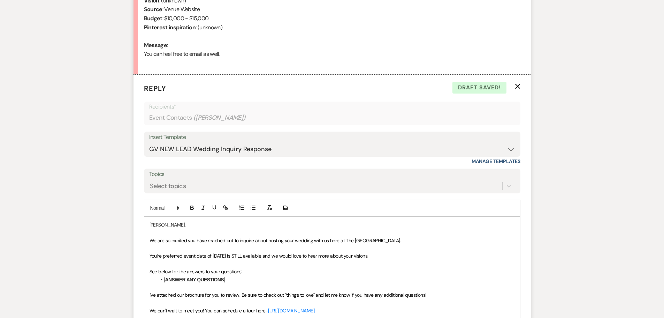
drag, startPoint x: 274, startPoint y: 256, endPoint x: 397, endPoint y: 252, distance: 123.1
click at [397, 252] on p "You're preferred event date of [DATE] is STILL available and we would love to h…" at bounding box center [332, 256] width 365 height 8
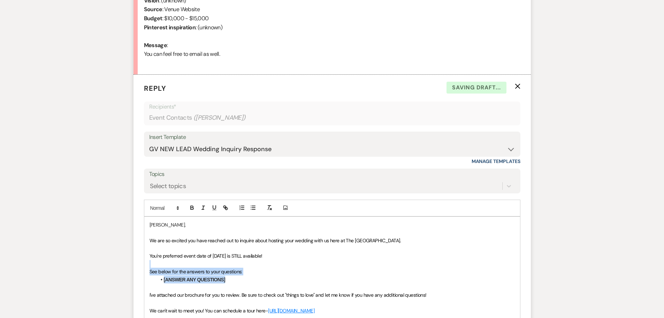
drag, startPoint x: 231, startPoint y: 280, endPoint x: 132, endPoint y: 265, distance: 99.8
click at [132, 265] on div "Messages Tasks Payments Rental Overview Documents Contacts Notes Event Messages…" at bounding box center [332, 137] width 664 height 584
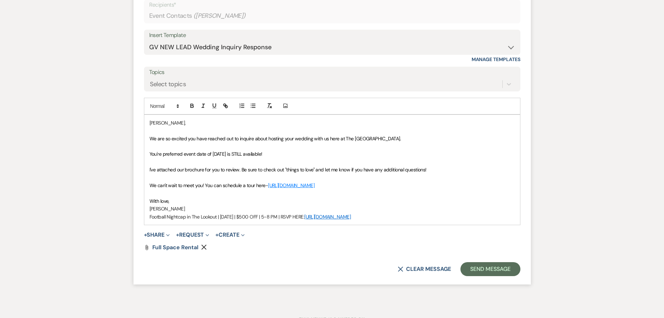
scroll to position [435, 0]
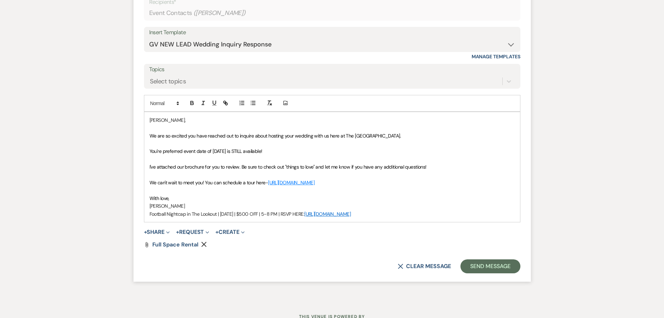
drag, startPoint x: 423, startPoint y: 212, endPoint x: 108, endPoint y: 216, distance: 314.8
click at [108, 216] on div "Messages Tasks Payments Rental Overview Documents Contacts Notes Event Messages…" at bounding box center [332, 20] width 664 height 560
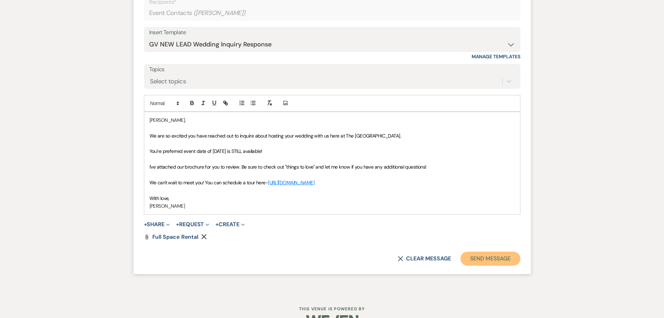
click at [497, 261] on button "Send Message" at bounding box center [490, 258] width 60 height 14
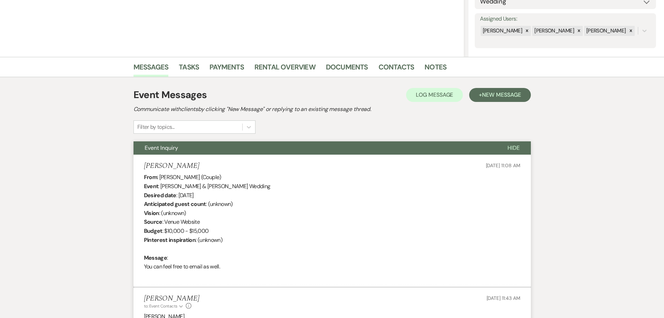
scroll to position [0, 0]
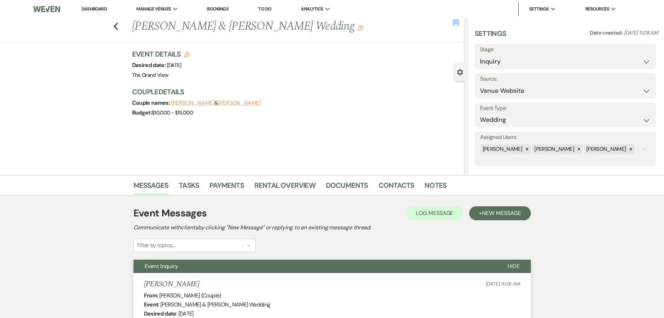
click at [453, 22] on use "button" at bounding box center [455, 22] width 6 height 7
click at [123, 30] on div "Previous [PERSON_NAME] & [PERSON_NAME] Wedding Edit Bookmark" at bounding box center [231, 30] width 468 height 24
click at [118, 29] on use "button" at bounding box center [115, 27] width 5 height 8
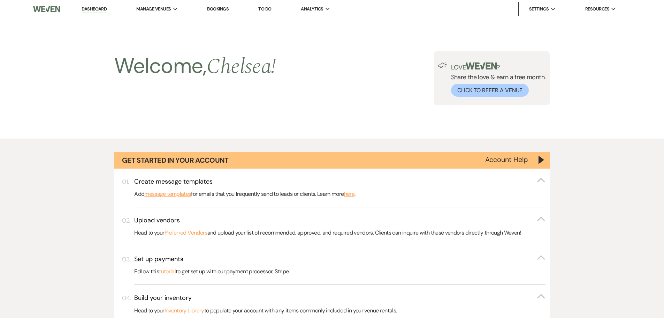
scroll to position [453, 0]
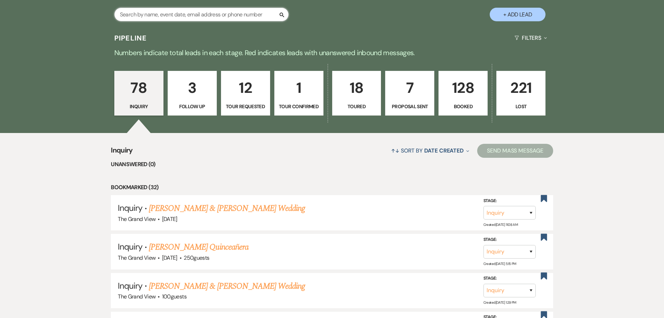
click at [163, 17] on input "text" at bounding box center [201, 15] width 174 height 14
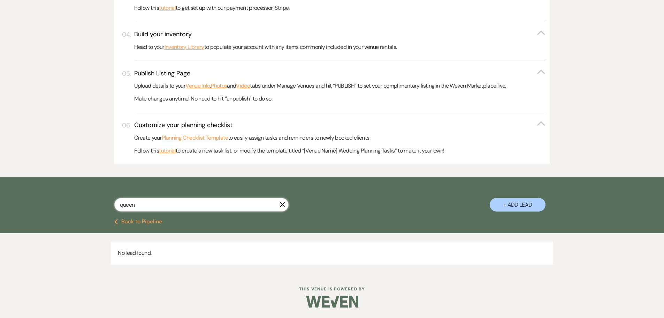
click at [129, 204] on input "queen" at bounding box center [201, 205] width 174 height 14
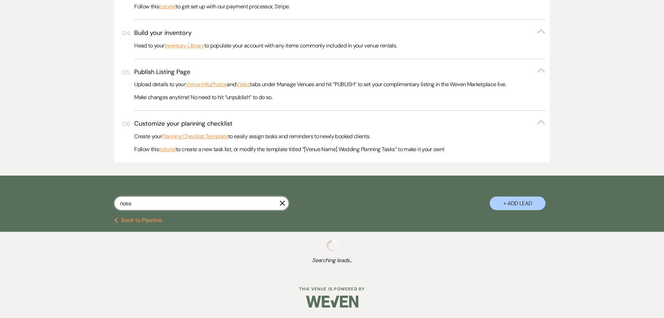
scroll to position [282, 0]
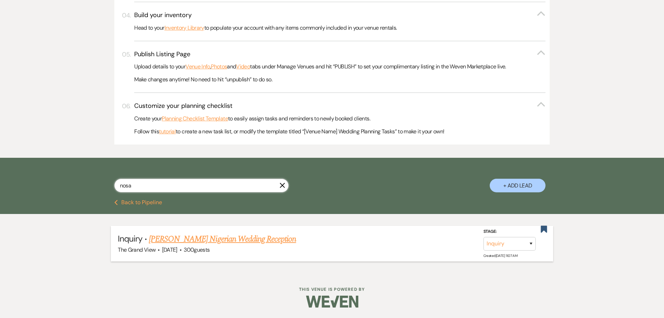
type input "nosa"
click at [172, 237] on link "[PERSON_NAME] Nigerian Wedding Reception" at bounding box center [222, 239] width 147 height 13
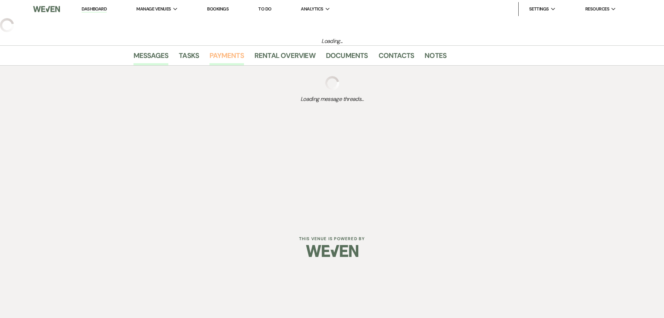
select select "5"
select select "13"
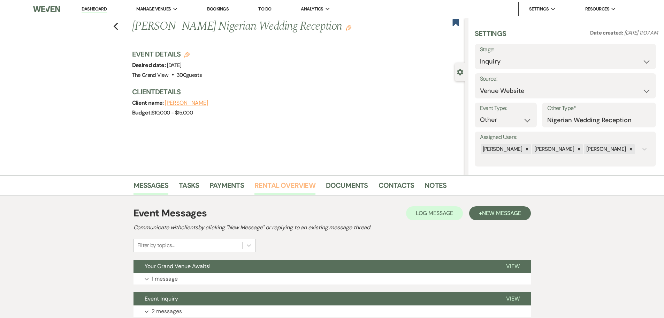
click at [282, 184] on link "Rental Overview" at bounding box center [284, 187] width 61 height 15
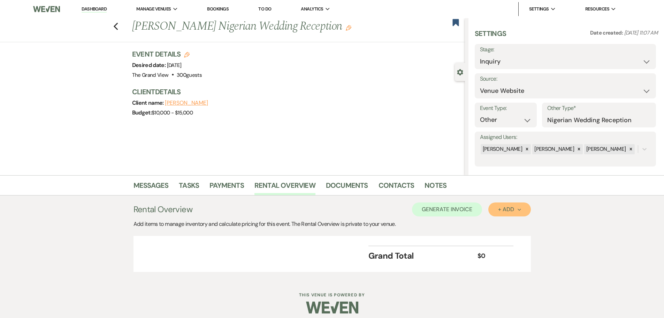
click at [502, 212] on div "+ Add Next" at bounding box center [509, 209] width 23 height 6
click at [501, 228] on button "Item" at bounding box center [505, 225] width 35 height 11
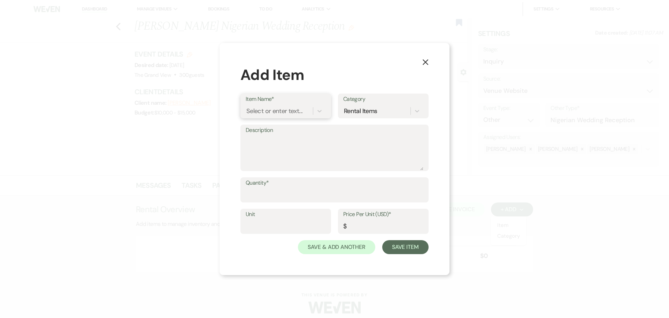
click at [283, 111] on div "Select or enter text..." at bounding box center [274, 110] width 56 height 9
type input "thu"
click at [283, 134] on div "7hr Bundle Rental - [DATE]-[DATE] 2025" at bounding box center [286, 133] width 80 height 22
type textarea "Loremips: Dolors amet: 6 CO - 09 AD El se 451 doeius 72 Temp Incid Utlabo(84) 3…"
type input "Package"
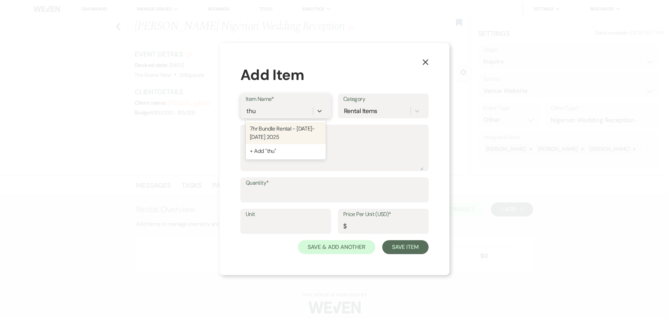
type input "3000"
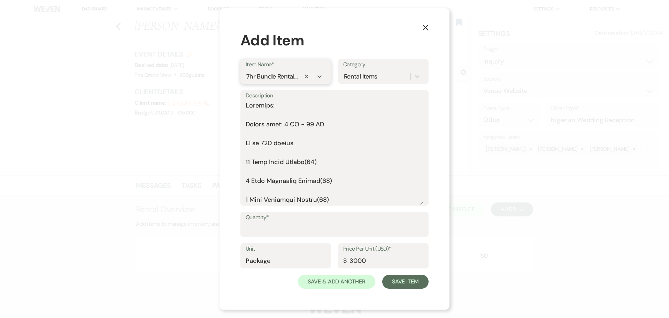
drag, startPoint x: 422, startPoint y: 168, endPoint x: 419, endPoint y: 244, distance: 75.7
click at [419, 244] on form "Item Name* option 7hr Bundle Rental - [DATE]-[DATE] 2025, selected. 0 results a…" at bounding box center [335, 173] width 188 height 229
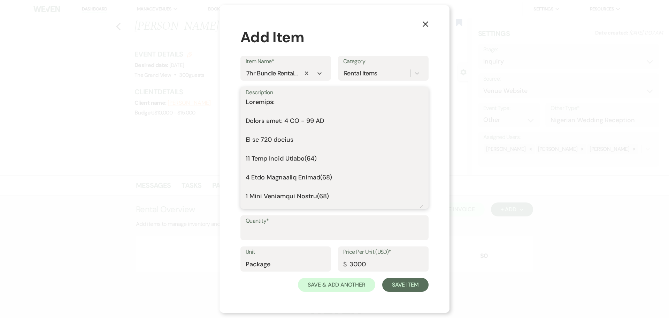
click at [261, 112] on textarea "Description" at bounding box center [335, 152] width 178 height 111
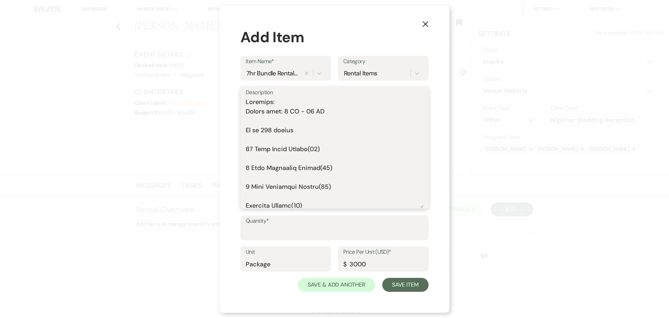
click at [248, 122] on textarea "Description" at bounding box center [335, 152] width 178 height 111
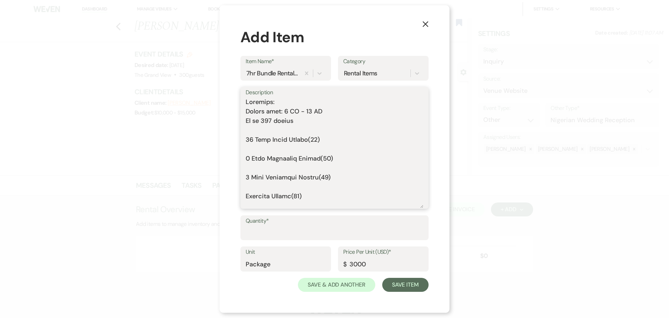
click at [267, 121] on textarea "Description" at bounding box center [335, 152] width 178 height 111
type textarea "Loremips: Dolors amet: 0 CO - 70 AD El se 115 doeius 42 Temp Incid Utlabo(18) 8…"
click at [356, 265] on input "3000" at bounding box center [383, 264] width 80 height 14
type input "3500"
drag, startPoint x: 266, startPoint y: 127, endPoint x: 267, endPoint y: 132, distance: 5.4
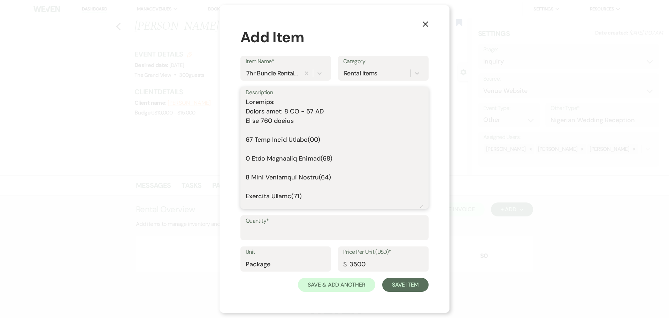
click at [266, 129] on textarea "Description" at bounding box center [335, 152] width 178 height 111
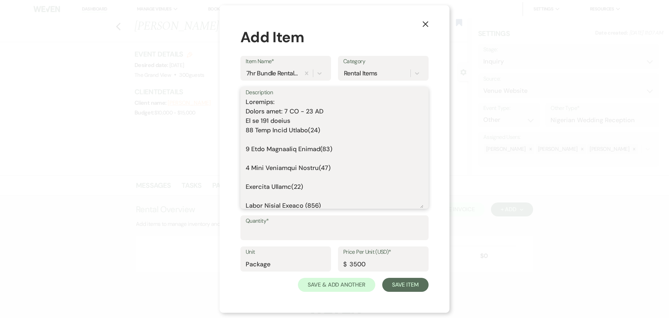
click at [267, 136] on textarea "Description" at bounding box center [335, 152] width 178 height 111
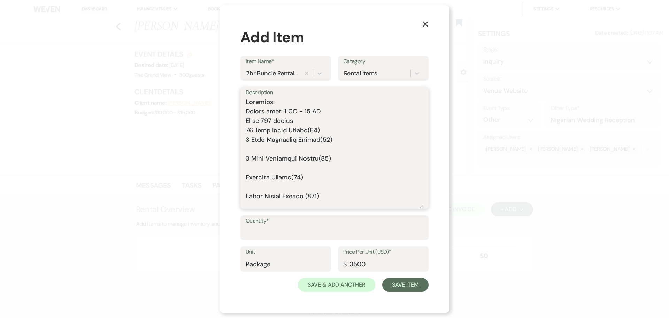
click at [263, 146] on textarea "Description" at bounding box center [335, 152] width 178 height 111
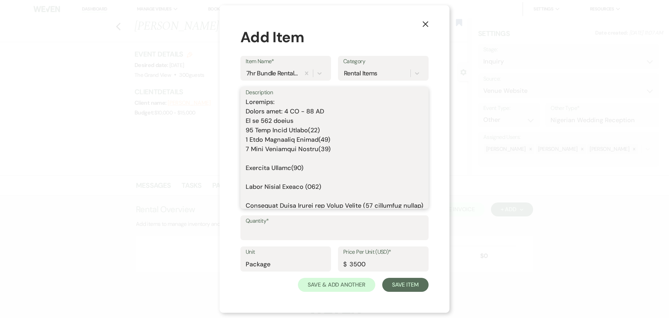
click at [264, 157] on textarea "Description" at bounding box center [335, 152] width 178 height 111
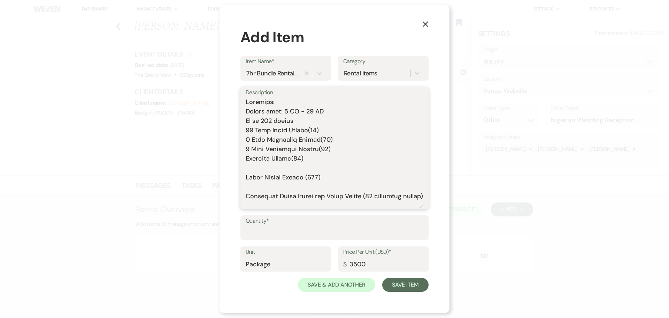
click at [264, 168] on textarea "Description" at bounding box center [335, 152] width 178 height 111
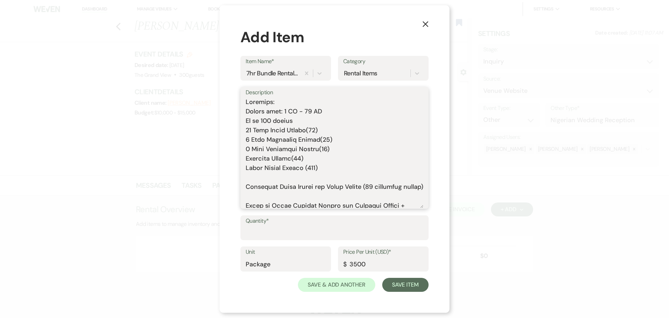
click at [262, 180] on textarea "Description" at bounding box center [335, 152] width 178 height 111
click at [261, 193] on textarea "Description" at bounding box center [335, 152] width 178 height 111
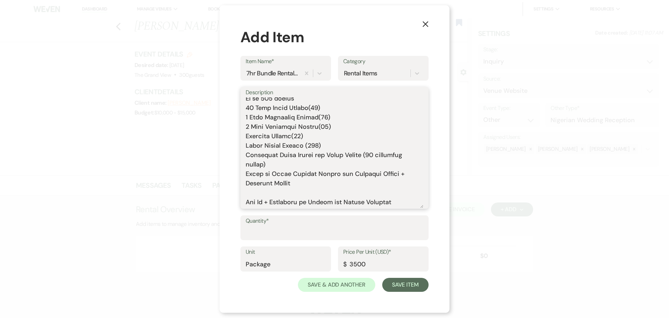
scroll to position [35, 0]
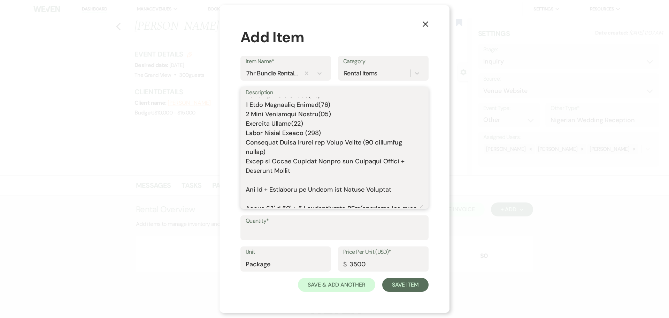
click at [259, 182] on textarea "Description" at bounding box center [335, 152] width 178 height 111
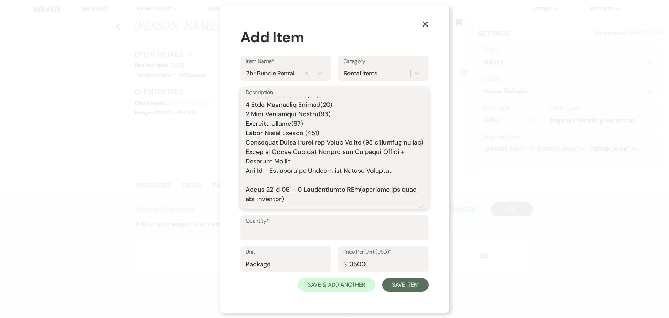
click at [258, 190] on textarea "Description" at bounding box center [335, 152] width 178 height 111
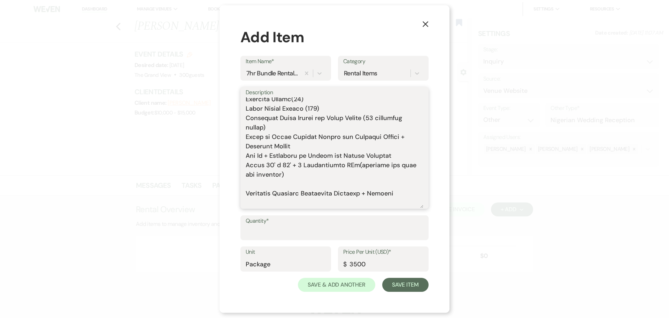
scroll to position [70, 0]
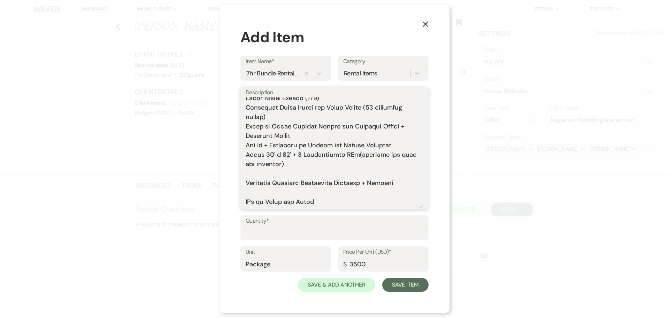
drag, startPoint x: 410, startPoint y: 184, endPoint x: 245, endPoint y: 175, distance: 165.5
click at [245, 175] on div "Description" at bounding box center [335, 148] width 188 height 122
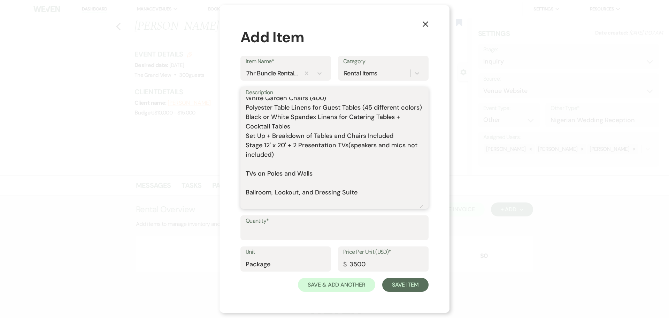
click at [257, 175] on textarea "Includes: Rental time: 5 PM - 12 AM Up to 300 guests 60 Inch Round Tables(50) 8…" at bounding box center [335, 152] width 178 height 111
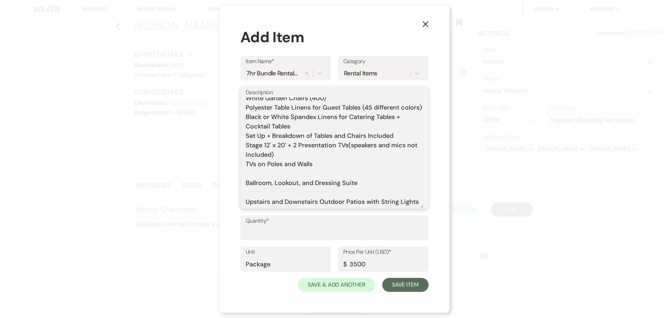
click at [257, 183] on textarea "Includes: Rental time: 5 PM - 12 AM Up to 300 guests 60 Inch Round Tables(50) 8…" at bounding box center [335, 152] width 178 height 111
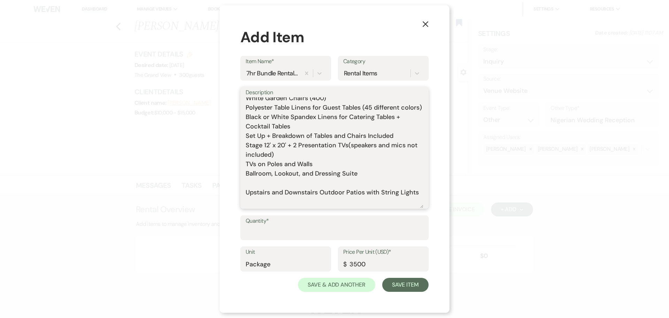
click at [365, 181] on textarea "Includes: Rental time: 5 PM - 12 AM Up to 300 guests 60 Inch Round Tables(50) 8…" at bounding box center [335, 152] width 178 height 111
click at [348, 192] on textarea "Includes: Rental time: 5 PM - 12 AM Up to 300 guests 60 Inch Round Tables(50) 8…" at bounding box center [335, 152] width 178 height 111
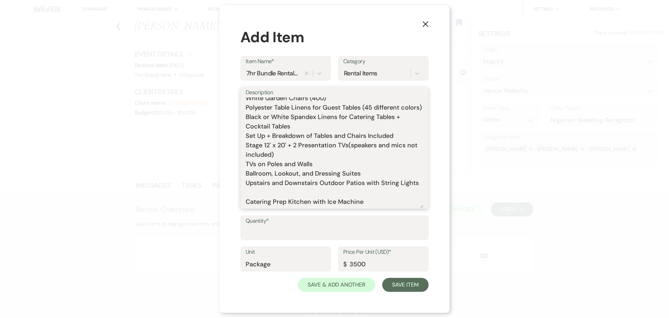
click at [324, 198] on textarea "Includes: Rental time: 5 PM - 12 AM Up to 300 guests 60 Inch Round Tables(50) 8…" at bounding box center [335, 152] width 178 height 111
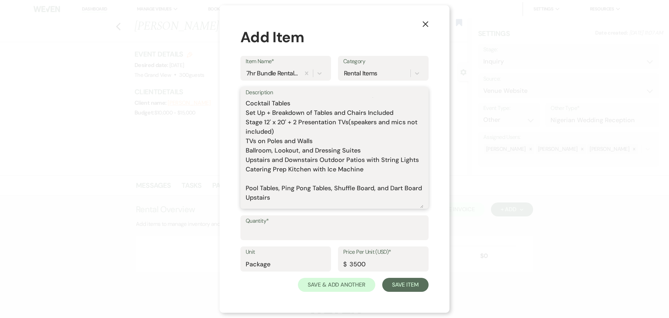
scroll to position [105, 0]
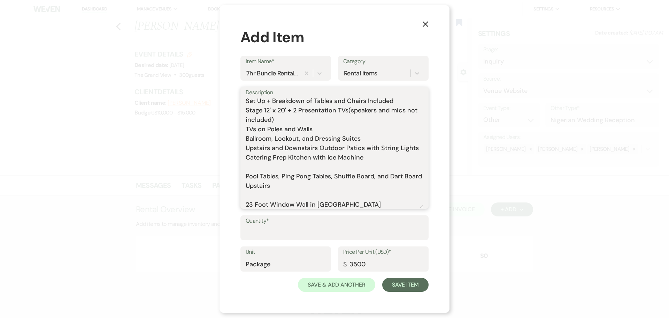
click at [303, 178] on textarea "Includes: Rental time: 5 PM - 12 AM Up to 300 guests 60 Inch Round Tables(50) 8…" at bounding box center [335, 152] width 178 height 111
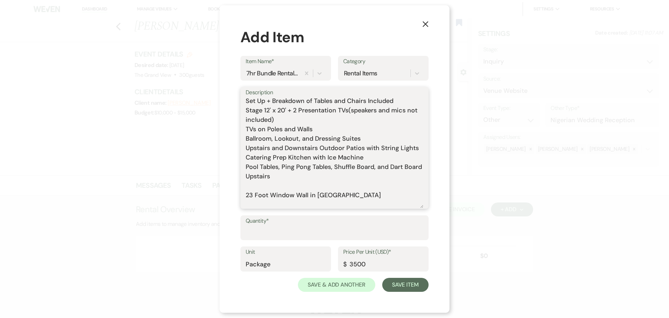
click at [278, 177] on textarea "Includes: Rental time: 5 PM - 12 AM Up to 300 guests 60 Inch Round Tables(50) 8…" at bounding box center [335, 152] width 178 height 111
click at [327, 176] on textarea "Includes: Rental time: 5 PM - 12 AM Up to 300 guests 60 Inch Round Tables(50) 8…" at bounding box center [335, 152] width 178 height 111
click at [302, 192] on textarea "Includes: Rental time: 5 PM - 12 AM Up to 300 guests 60 Inch Round Tables(50) 8…" at bounding box center [335, 152] width 178 height 111
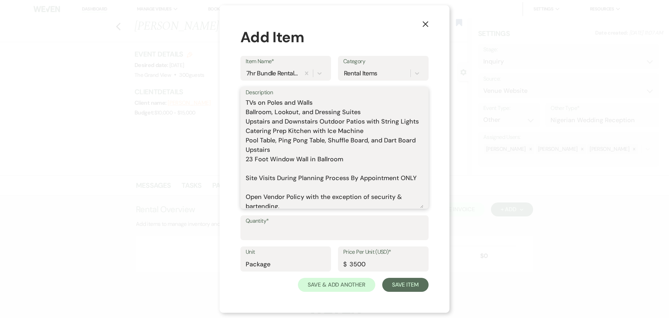
scroll to position [139, 0]
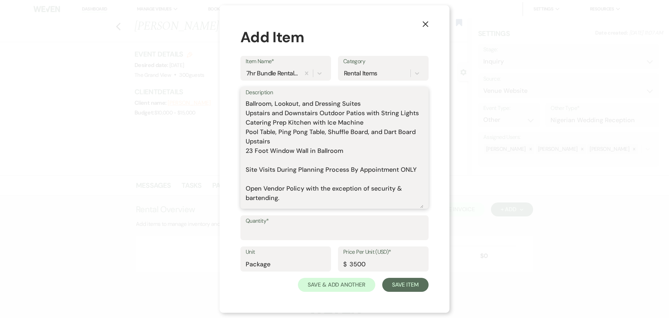
click at [288, 166] on textarea "Includes: Rental time: 5 PM - 12 AM Up to 300 guests 60 Inch Round Tables(50) 8…" at bounding box center [335, 152] width 178 height 111
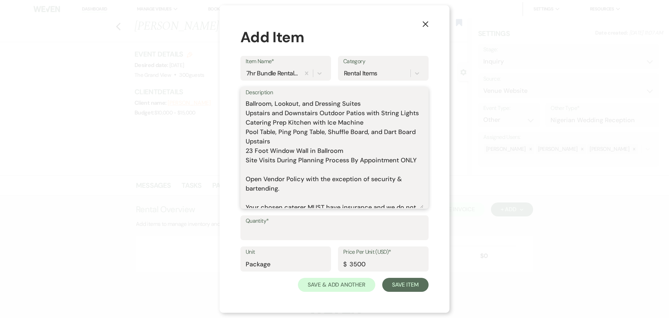
click at [274, 177] on textarea "Includes: Rental time: 5 PM - 12 AM Up to 300 guests 60 Inch Round Tables(50) 8…" at bounding box center [335, 152] width 178 height 111
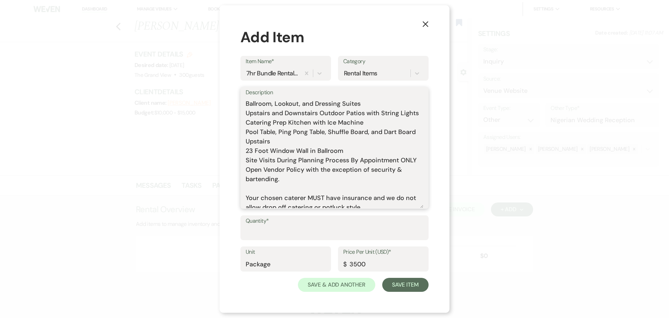
click at [276, 199] on textarea "Includes: Rental time: 5 PM - 12 AM Up to 300 guests 60 Inch Round Tables(50) 8…" at bounding box center [335, 152] width 178 height 111
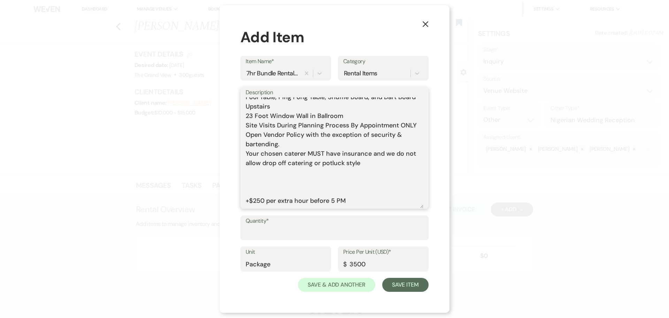
click at [278, 187] on textarea "Includes: Rental time: 5 PM - 12 AM Up to 300 guests 60 Inch Round Tables(50) 8…" at bounding box center [335, 152] width 178 height 111
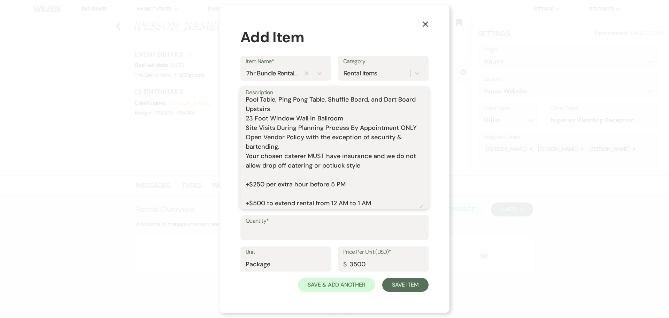
click at [273, 196] on textarea "Includes: Rental time: 5 PM - 12 AM Up to 300 guests 60 Inch Round Tables(50) 8…" at bounding box center [335, 152] width 178 height 111
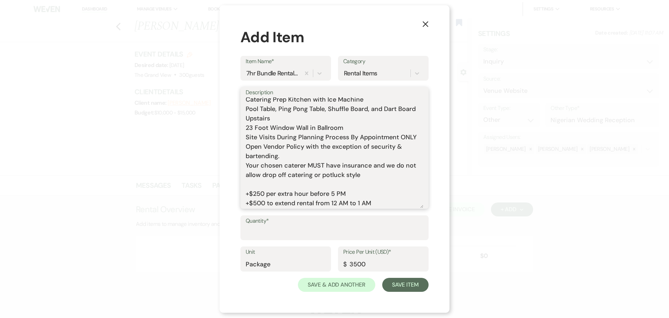
scroll to position [172, 0]
type textarea "Includes: Rental time: 5 PM - 12 AM Up to 300 guests 60 Inch Round Tables(50) 8…"
click at [261, 238] on input "Quantity*" at bounding box center [335, 233] width 178 height 14
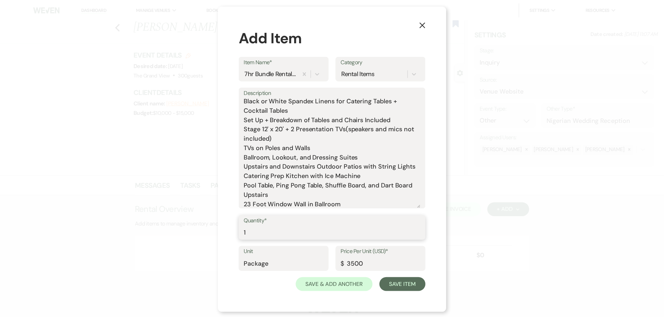
scroll to position [0, 0]
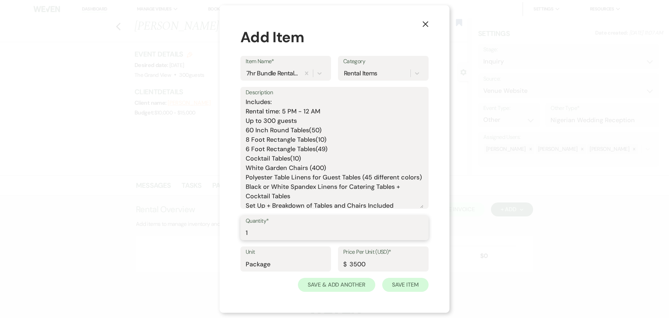
type input "1"
click at [406, 284] on button "Save Item" at bounding box center [405, 284] width 46 height 14
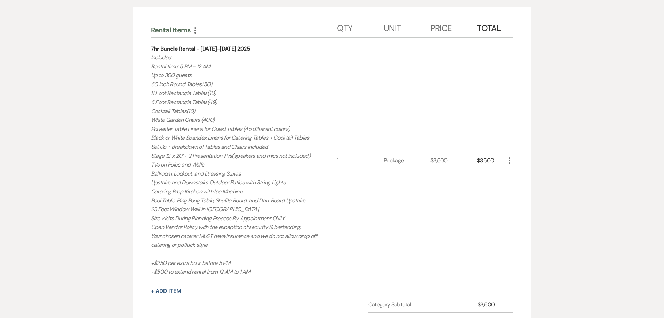
scroll to position [139, 0]
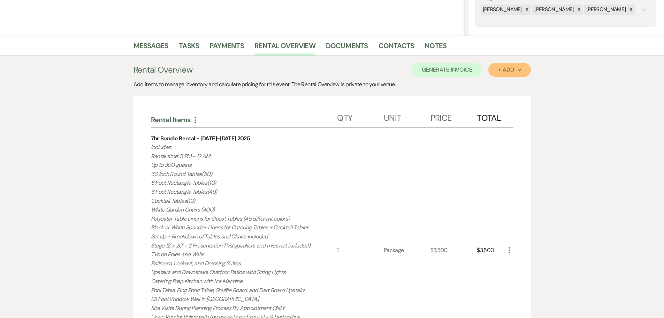
click at [510, 67] on div "+ Add Next" at bounding box center [509, 70] width 23 height 6
click at [504, 84] on button "Item" at bounding box center [505, 85] width 35 height 11
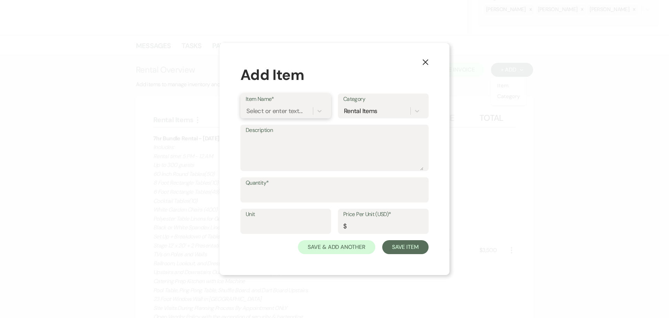
click at [251, 106] on div "Select or enter text..." at bounding box center [279, 111] width 67 height 12
type input "1 a"
click at [260, 129] on div "ADD ON | `1 AM Extra Hour" at bounding box center [286, 129] width 80 height 14
type textarea "This adds 1 extra hour onto the end of your rental time. Event must end at 12am…"
type input "Hour"
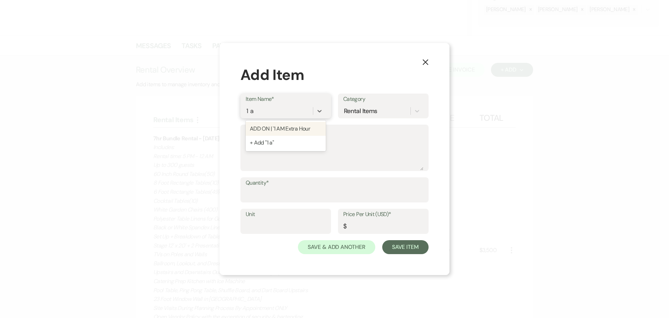
type input "500"
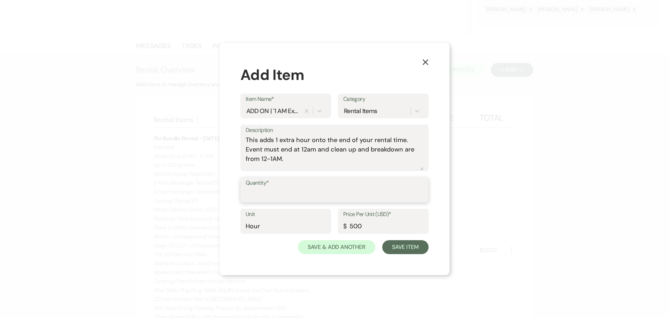
click at [268, 193] on input "Quantity*" at bounding box center [335, 195] width 178 height 14
type input "1"
click at [398, 245] on button "Save Item" at bounding box center [405, 247] width 46 height 14
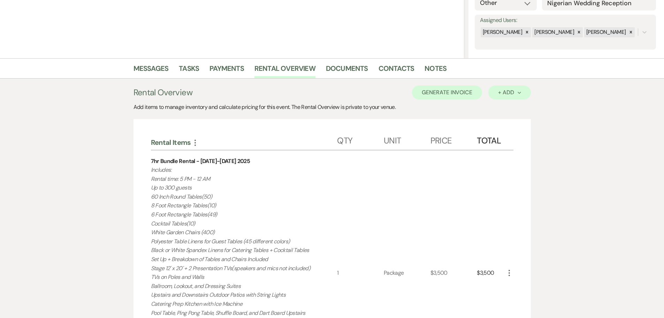
scroll to position [105, 0]
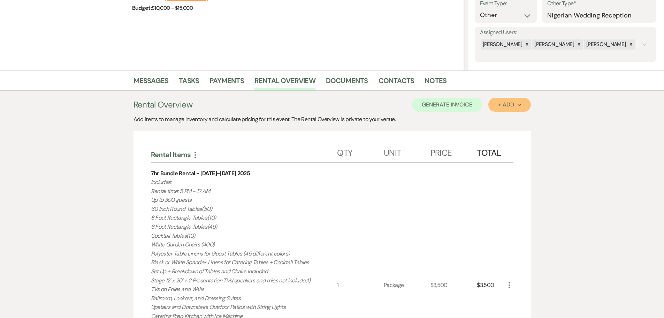
click at [497, 104] on button "+ Add Next" at bounding box center [509, 105] width 42 height 14
click at [497, 119] on button "Item" at bounding box center [505, 120] width 35 height 11
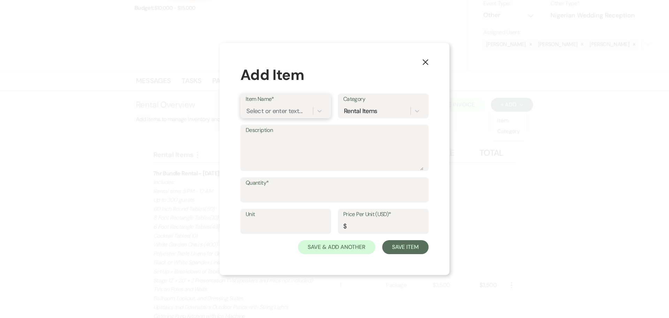
click at [269, 111] on div "Select or enter text..." at bounding box center [274, 110] width 56 height 9
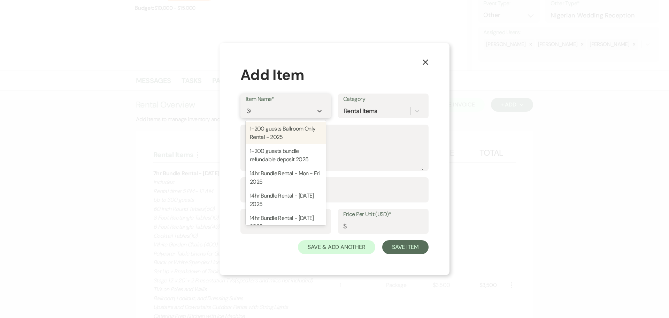
type input "300"
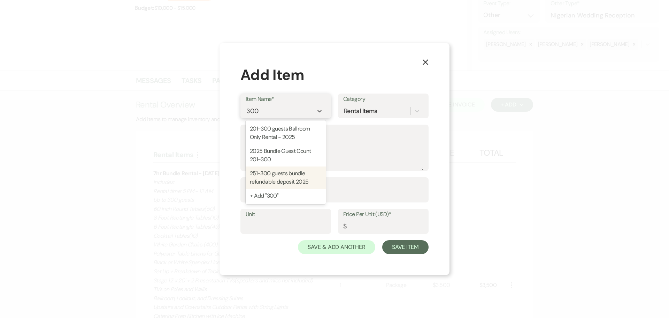
click at [298, 177] on div "251-300 guests bundle refundable deposit 2025" at bounding box center [286, 177] width 80 height 22
type textarea "This is the refundable deposit if you guest count is 251-300. Refundable deposi…"
type input "Package"
type input "750"
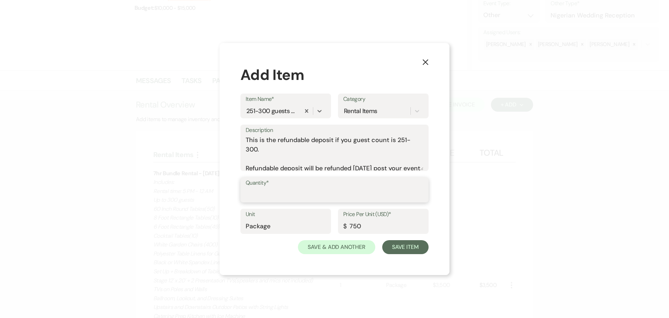
click at [269, 190] on input "Quantity*" at bounding box center [335, 195] width 178 height 14
type input "1"
click at [407, 245] on button "Save Item" at bounding box center [405, 247] width 46 height 14
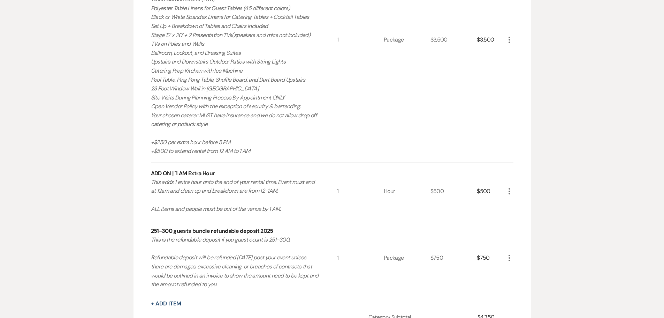
scroll to position [309, 0]
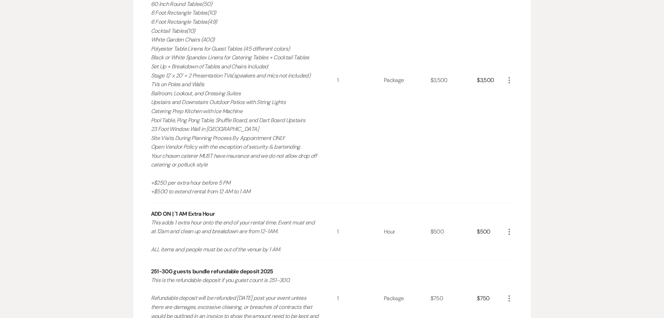
click at [508, 82] on icon "More" at bounding box center [509, 80] width 8 height 8
click at [513, 95] on use "button" at bounding box center [515, 94] width 4 height 4
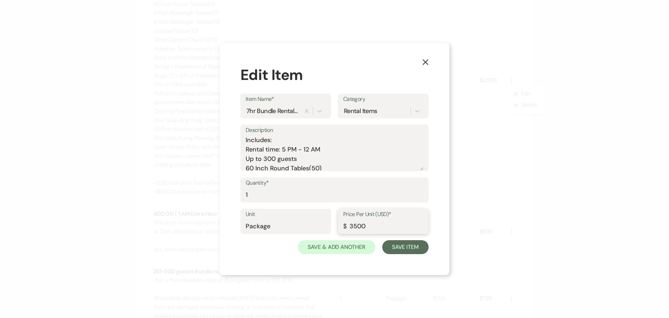
drag, startPoint x: 380, startPoint y: 227, endPoint x: 314, endPoint y: 227, distance: 66.2
click at [314, 227] on div "Unit Package Price Per Unit (USD)* $ 3500" at bounding box center [335, 223] width 188 height 31
type input "400"
click at [310, 148] on textarea "Includes: Rental time: 5 PM - 12 AM Up to 300 guests 60 Inch Round Tables(50) 8…" at bounding box center [335, 152] width 178 height 35
click at [327, 150] on textarea "Includes: Rental time: 5 PM - 1 AM Up to 300 guests 60 Inch Round Tables(50) 8 …" at bounding box center [335, 152] width 178 height 35
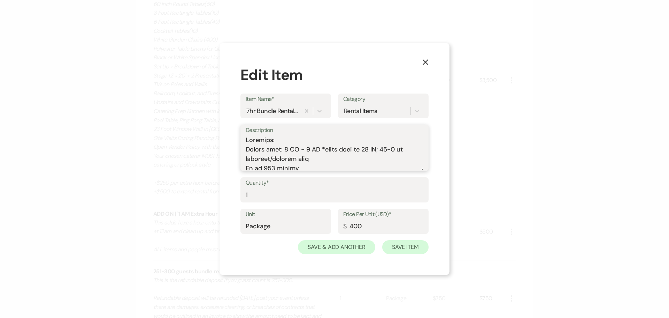
type textarea "Includes: Rental time: 5 PM - 1 AM *event ends at 12 PM; 12-1 is teardown/clean…"
click at [401, 253] on button "Save Item" at bounding box center [405, 247] width 46 height 14
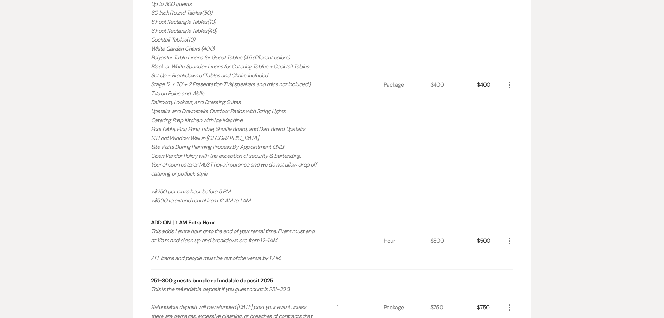
click at [510, 242] on icon "More" at bounding box center [509, 240] width 8 height 8
click at [520, 267] on button "X Delete" at bounding box center [524, 265] width 38 height 11
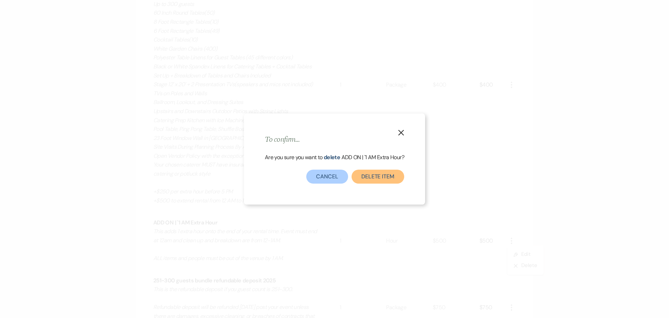
click at [375, 175] on button "Delete Item" at bounding box center [378, 176] width 53 height 14
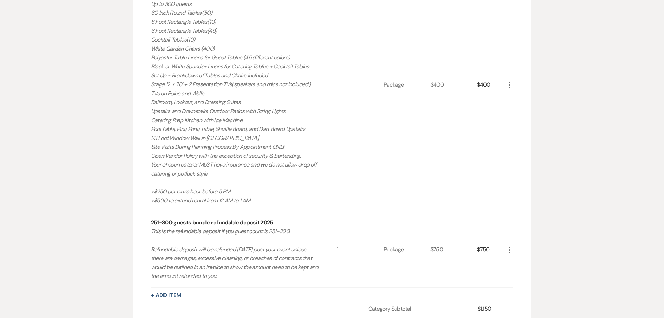
click at [508, 81] on icon "More" at bounding box center [509, 85] width 8 height 8
click at [513, 99] on icon "Pencil" at bounding box center [515, 98] width 4 height 5
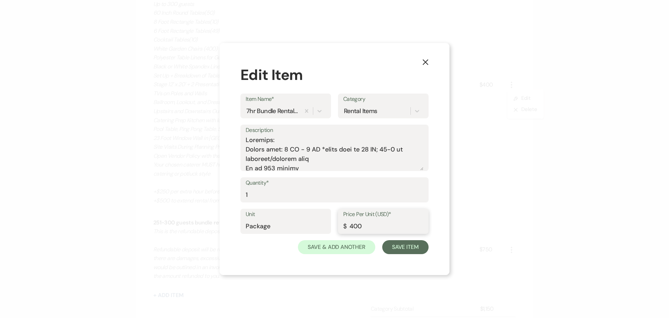
click at [388, 222] on input "400" at bounding box center [383, 226] width 80 height 14
type input "4000"
click at [392, 247] on button "Save Item" at bounding box center [405, 247] width 46 height 14
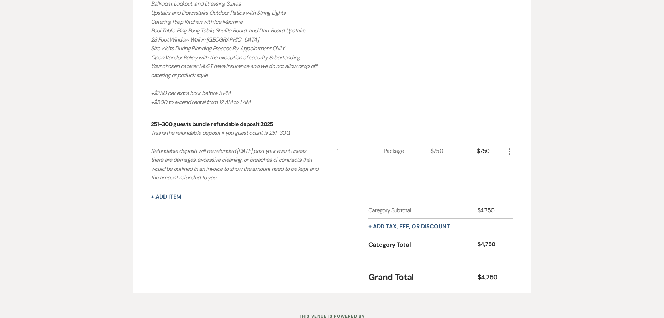
scroll to position [435, 0]
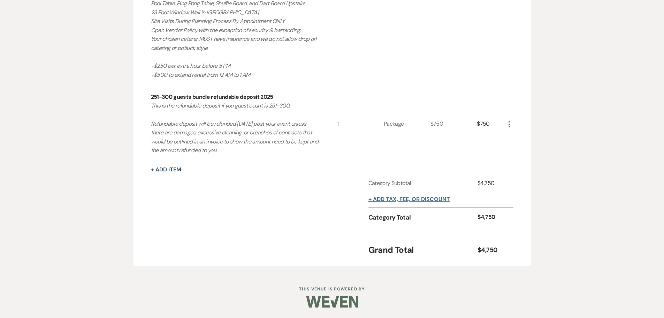
click at [419, 200] on button "+ Add tax, fee, or discount" at bounding box center [409, 199] width 82 height 6
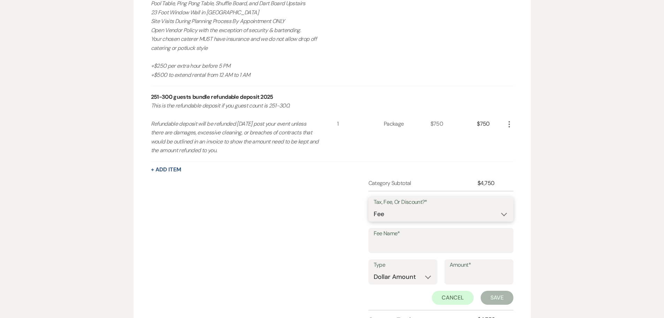
click at [414, 214] on select "Fee Discount Tax" at bounding box center [441, 214] width 135 height 14
select select "3"
click at [374, 207] on select "Fee Discount Tax" at bounding box center [441, 214] width 135 height 14
click at [395, 247] on input "Fee Name*" at bounding box center [441, 245] width 135 height 14
type input "tax"
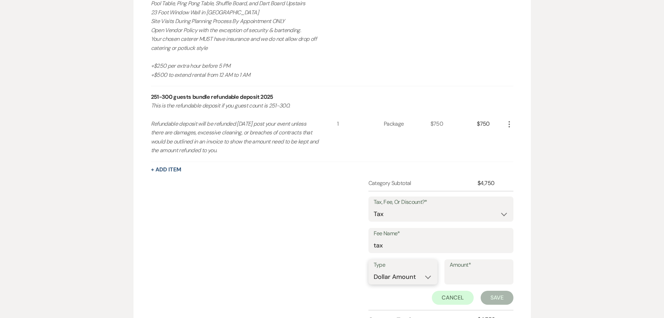
click at [382, 281] on select "Dollar Amount Percentage" at bounding box center [403, 277] width 59 height 14
select select "false"
click at [374, 270] on select "Dollar Amount Percentage" at bounding box center [403, 277] width 59 height 14
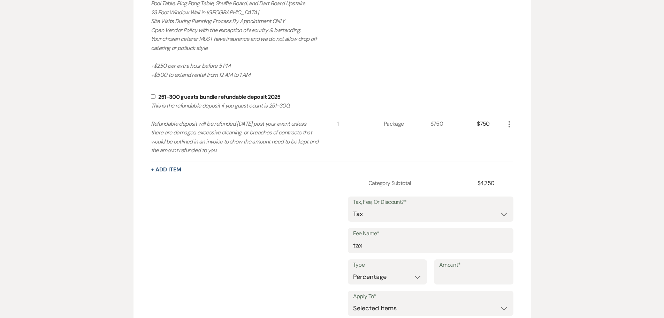
click at [445, 280] on input "Amount*" at bounding box center [473, 277] width 69 height 14
type input "8.25"
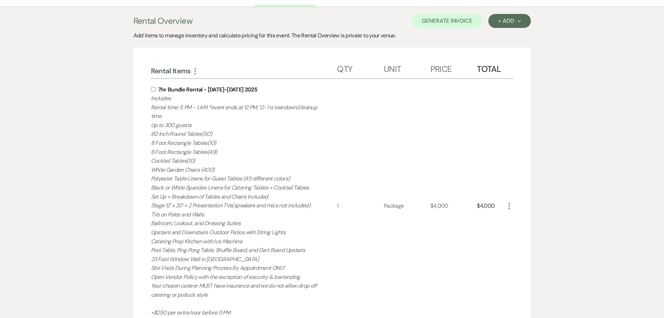
scroll to position [86, 0]
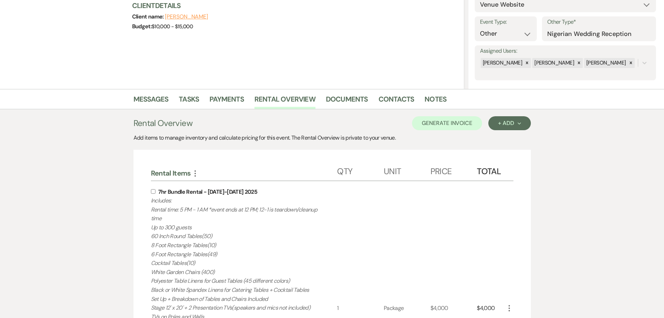
click at [153, 192] on input "checkbox" at bounding box center [153, 191] width 5 height 5
checkbox input "true"
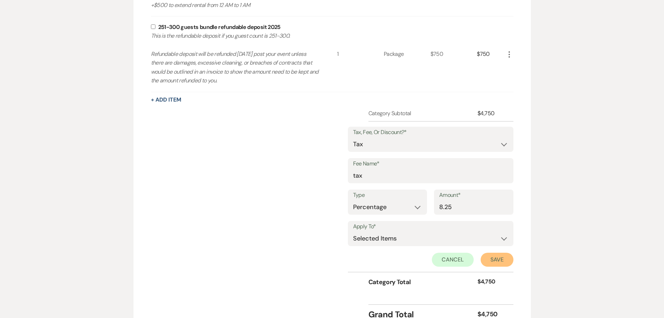
click at [495, 262] on button "Save" at bounding box center [497, 259] width 33 height 14
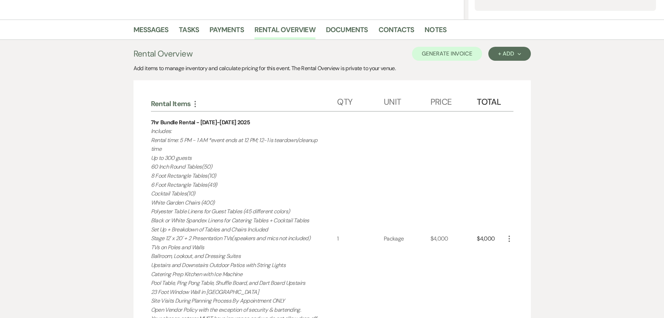
scroll to position [139, 0]
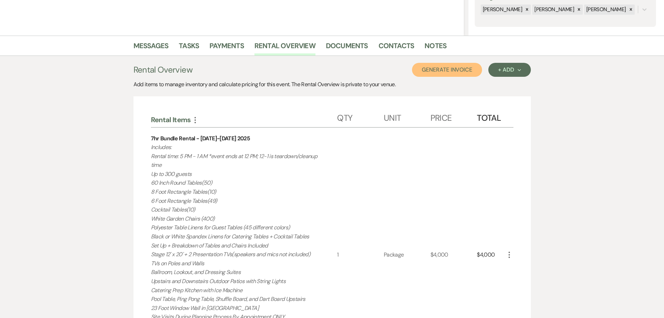
click at [444, 71] on button "Generate Invoice" at bounding box center [447, 70] width 70 height 14
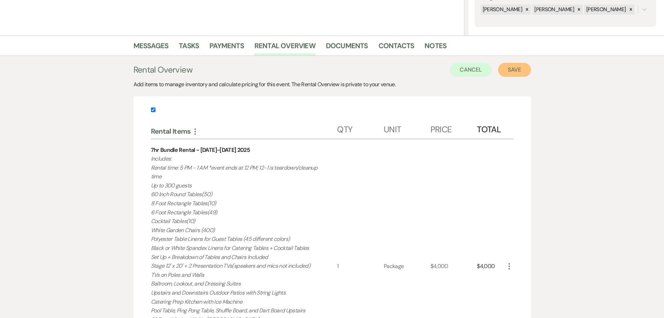
click at [521, 68] on button "Save" at bounding box center [514, 70] width 33 height 14
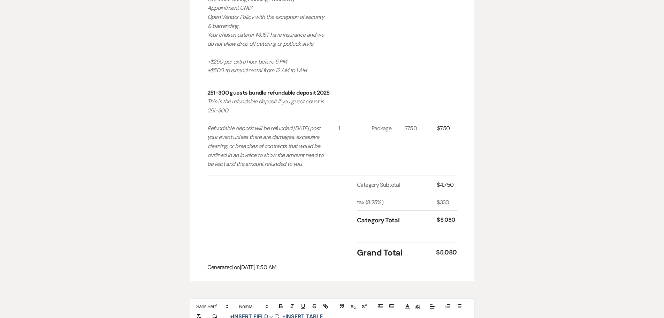
scroll to position [523, 0]
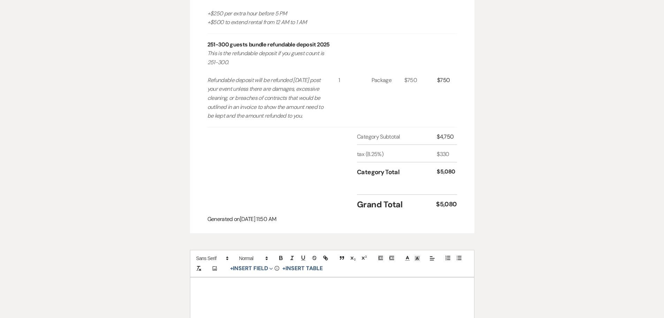
click at [249, 291] on div at bounding box center [332, 310] width 284 height 66
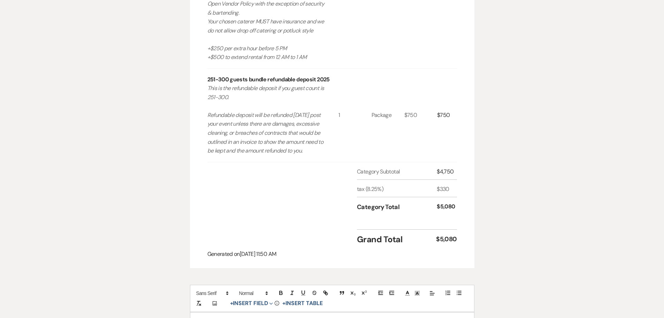
scroll to position [662, 0]
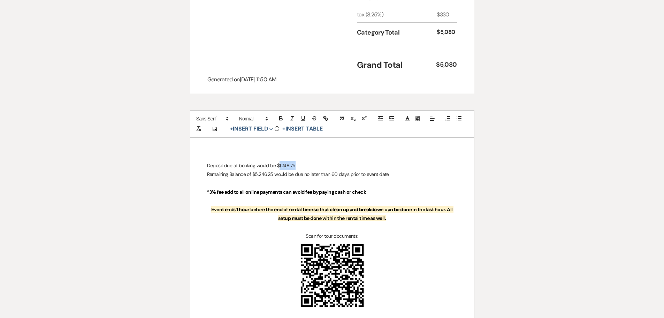
drag, startPoint x: 301, startPoint y: 170, endPoint x: 278, endPoint y: 171, distance: 23.0
click at [278, 170] on p "Deposit due at booking would be $1,748.75" at bounding box center [332, 165] width 250 height 9
drag, startPoint x: 272, startPoint y: 177, endPoint x: 255, endPoint y: 178, distance: 16.4
click at [255, 178] on p "Remaining Balance of $5,246.25 would be due no later than 60 days prior to even…" at bounding box center [332, 174] width 250 height 9
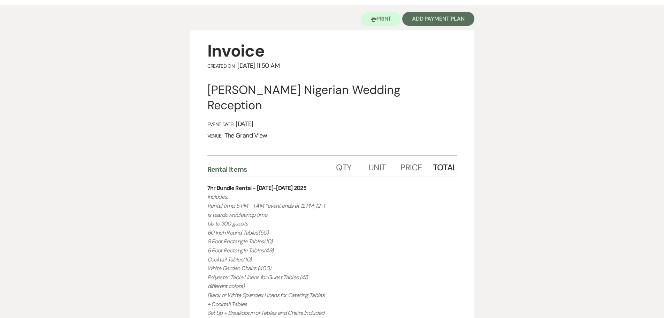
scroll to position [0, 0]
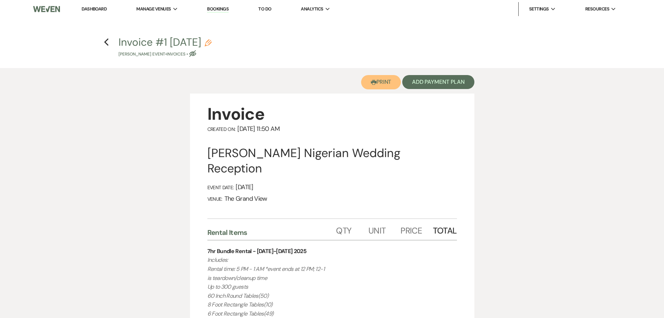
click at [384, 86] on button "Printer Print" at bounding box center [381, 82] width 40 height 14
click at [108, 43] on icon "Previous" at bounding box center [106, 42] width 5 height 8
select select "5"
select select "13"
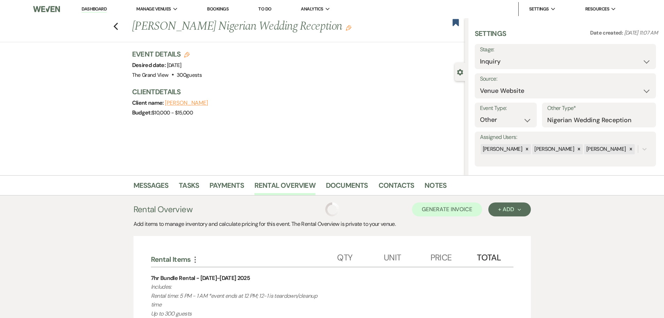
scroll to position [139, 0]
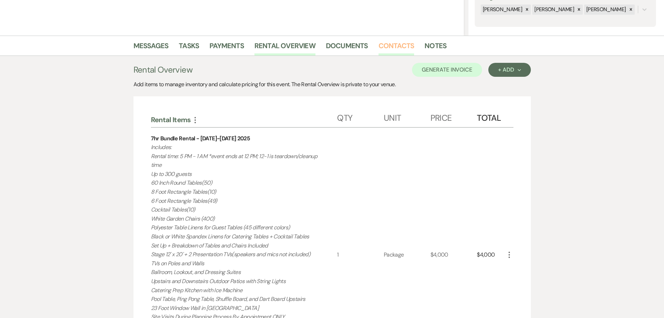
click at [382, 46] on link "Contacts" at bounding box center [397, 47] width 36 height 15
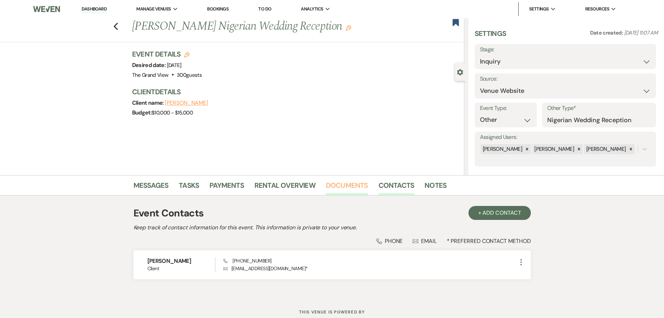
click at [351, 189] on link "Documents" at bounding box center [347, 187] width 42 height 15
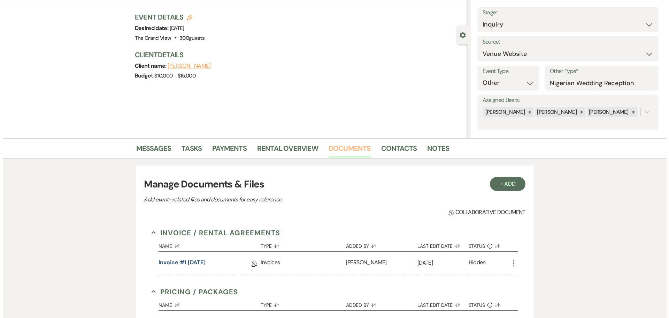
scroll to position [105, 0]
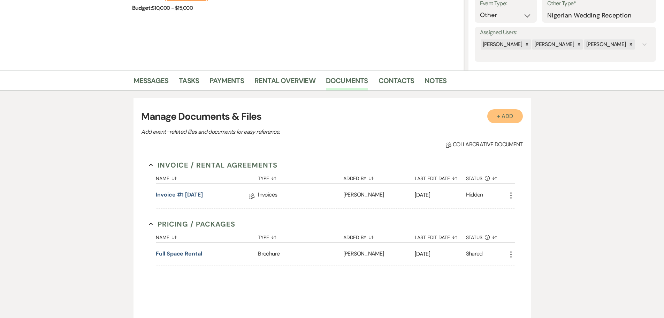
click at [508, 119] on button "+ Add" at bounding box center [505, 116] width 36 height 14
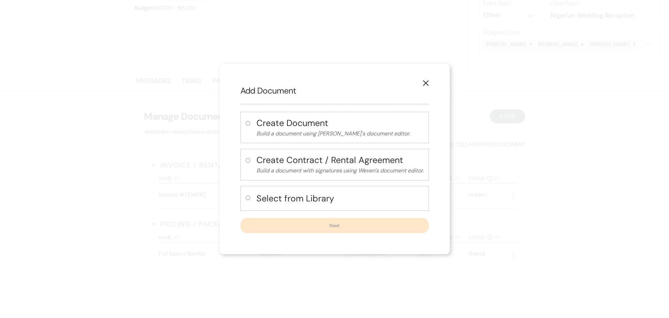
click at [312, 193] on h4 "Select from Library" at bounding box center [340, 198] width 167 height 12
radio input "true"
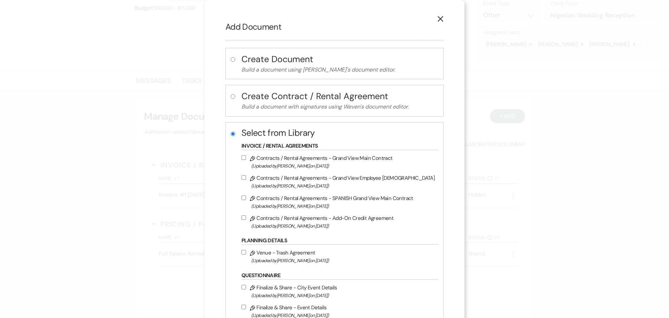
click at [311, 161] on label "Pencil Contracts / Rental Agreements - Grand View Main Contract (Uploaded by Mi…" at bounding box center [338, 161] width 193 height 16
click at [246, 160] on input "Pencil Contracts / Rental Agreements - Grand View Main Contract (Uploaded by Mi…" at bounding box center [244, 157] width 5 height 5
checkbox input "true"
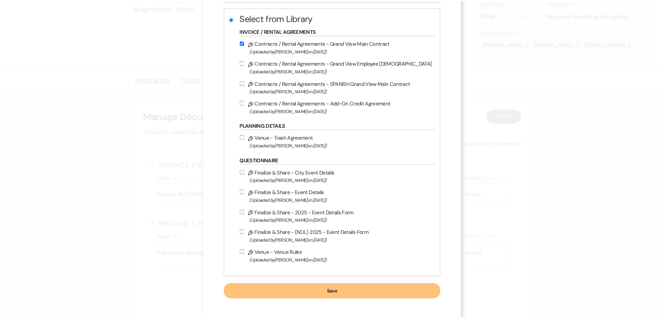
scroll to position [117, 0]
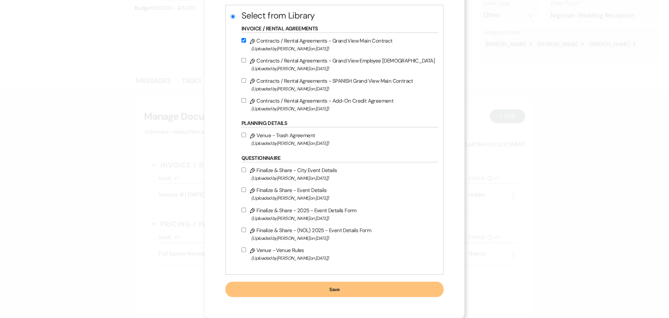
click at [388, 288] on button "Save" at bounding box center [335, 288] width 218 height 15
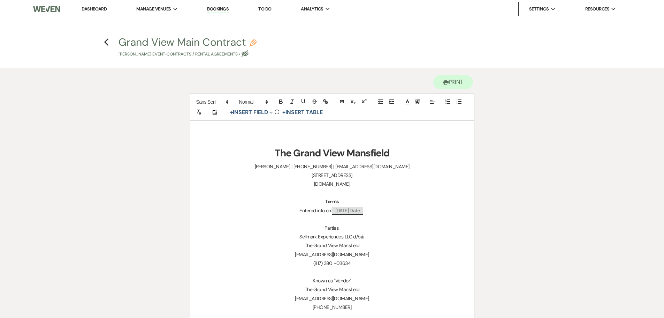
drag, startPoint x: 269, startPoint y: 153, endPoint x: 380, endPoint y: 252, distance: 148.9
click at [445, 80] on use "button" at bounding box center [446, 82] width 6 height 5
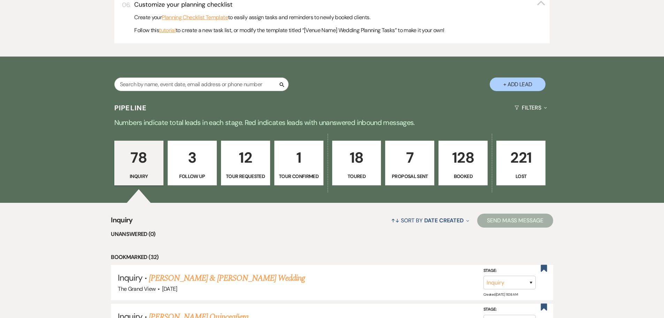
click at [358, 154] on p "18" at bounding box center [357, 157] width 40 height 23
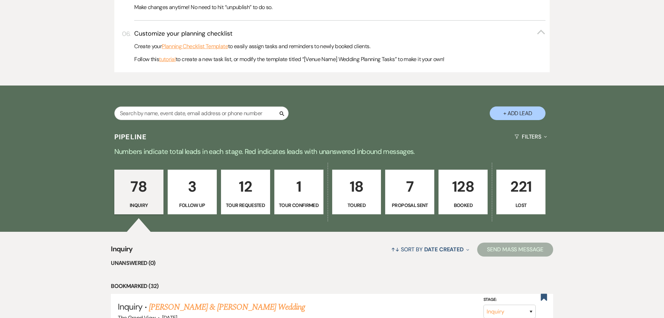
select select "5"
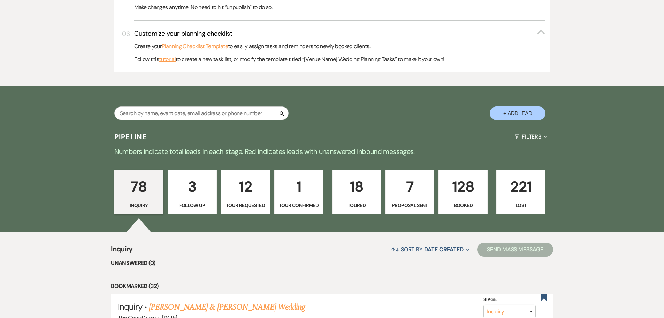
select select "5"
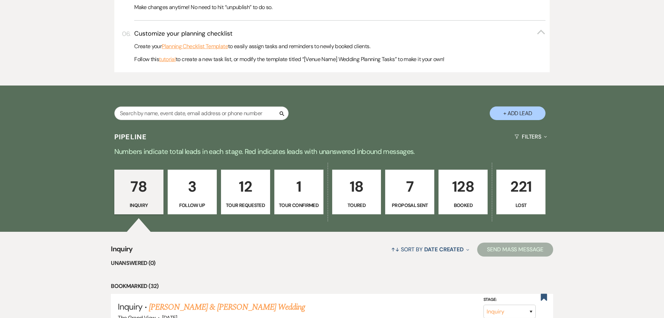
select select "5"
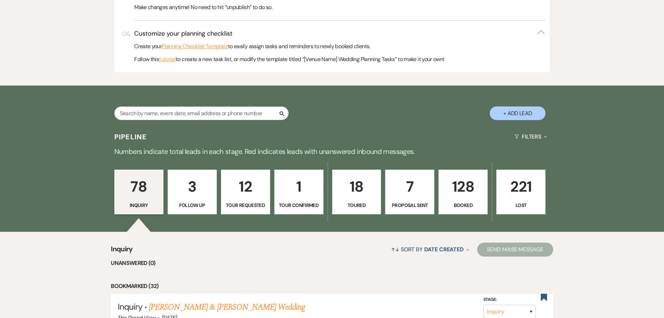
select select "5"
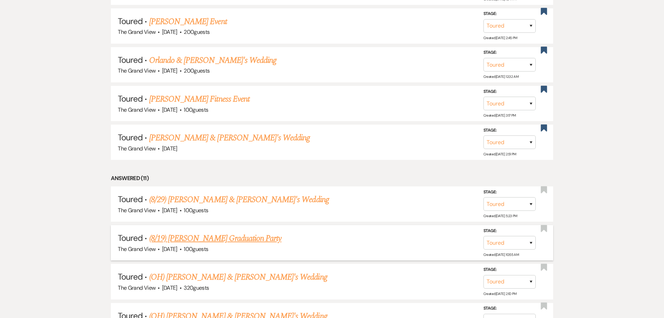
scroll to position [767, 0]
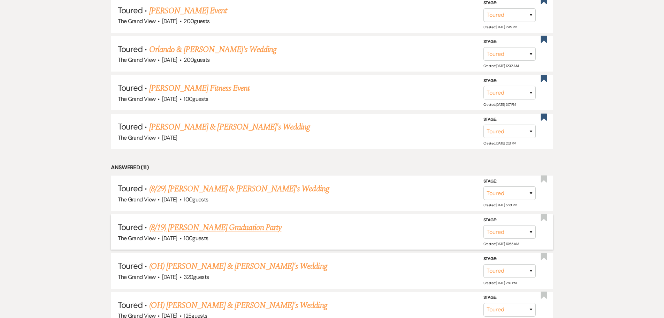
click at [230, 228] on link "(8/19) [PERSON_NAME] Graduation Party" at bounding box center [215, 227] width 132 height 13
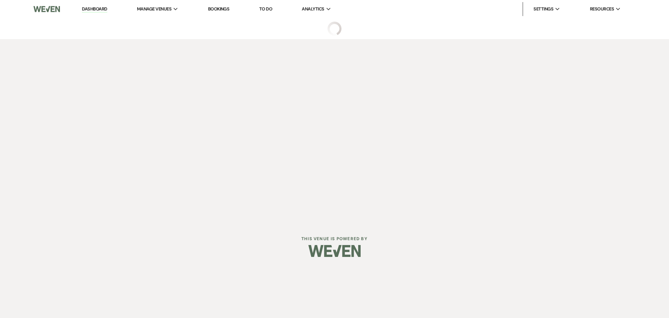
select select "5"
select select "22"
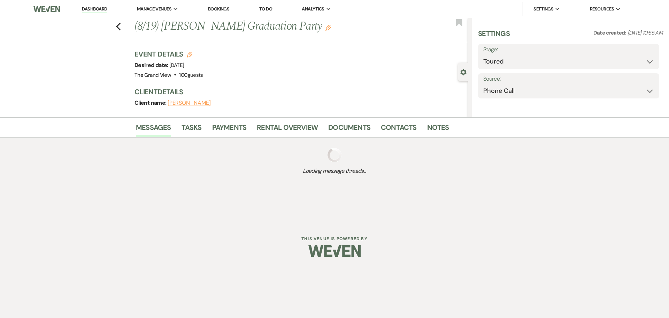
select select "19"
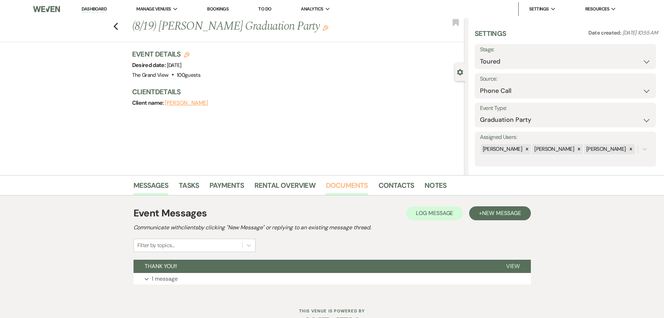
click at [343, 186] on link "Documents" at bounding box center [347, 187] width 42 height 15
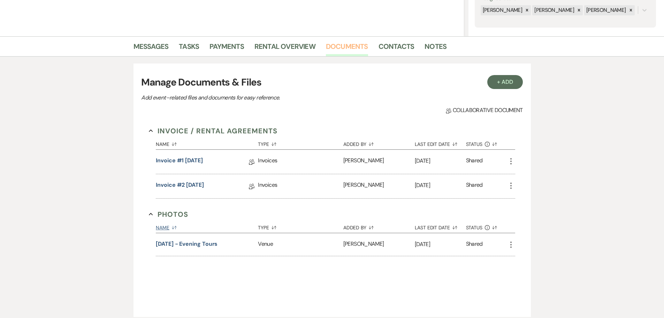
scroll to position [139, 0]
click at [194, 178] on div "Invoice #2 [DATE] Collab Doc" at bounding box center [207, 185] width 102 height 24
click at [198, 185] on link "Invoice #2 [DATE]" at bounding box center [180, 185] width 48 height 11
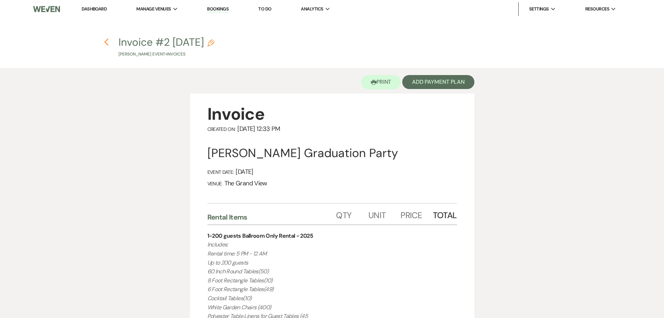
click at [106, 42] on icon "Previous" at bounding box center [106, 42] width 5 height 8
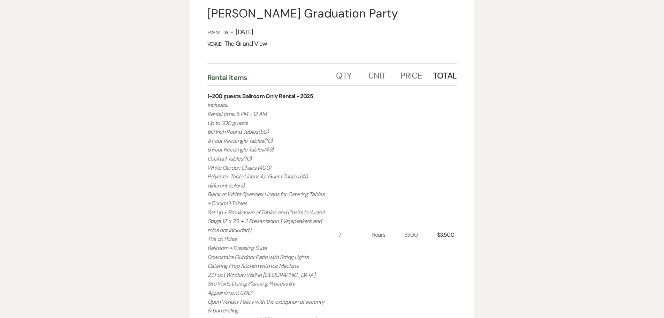
select select "5"
select select "22"
select select "19"
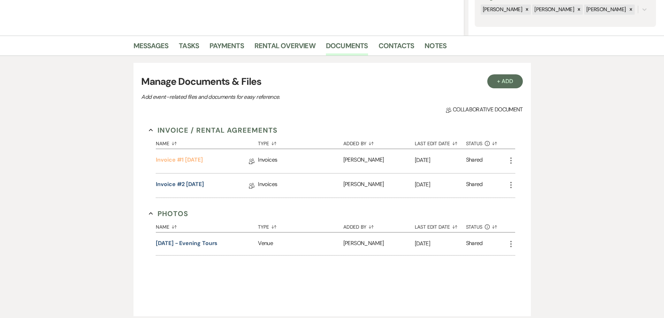
click at [201, 155] on link "Invoice #1 [DATE]" at bounding box center [179, 160] width 47 height 11
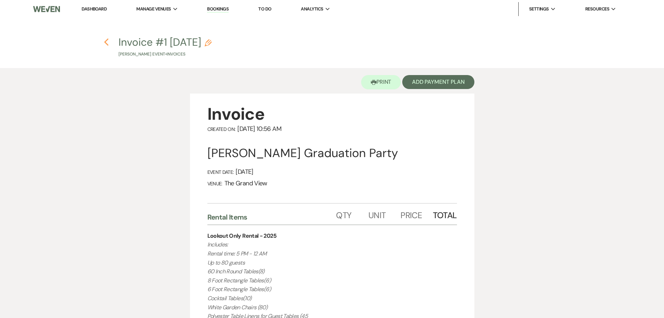
click at [108, 43] on icon "Previous" at bounding box center [106, 42] width 5 height 8
select select "5"
select select "22"
select select "19"
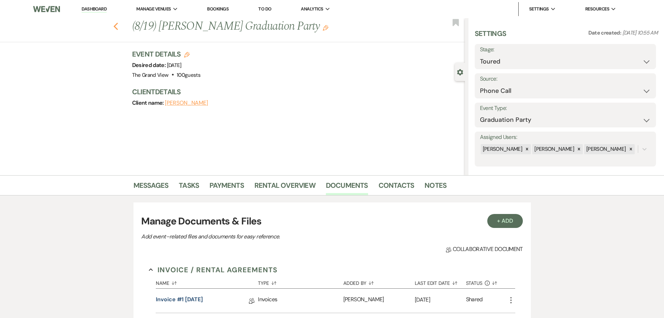
click at [119, 28] on icon "Previous" at bounding box center [115, 26] width 5 height 8
select select "5"
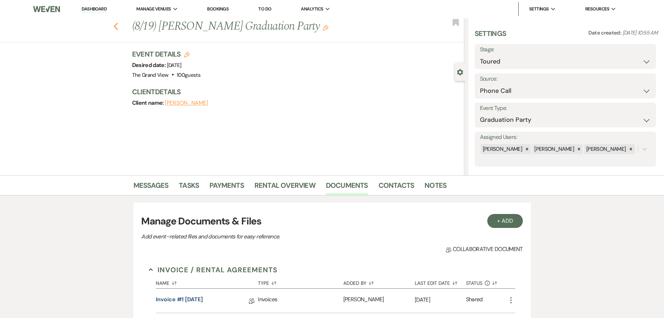
select select "5"
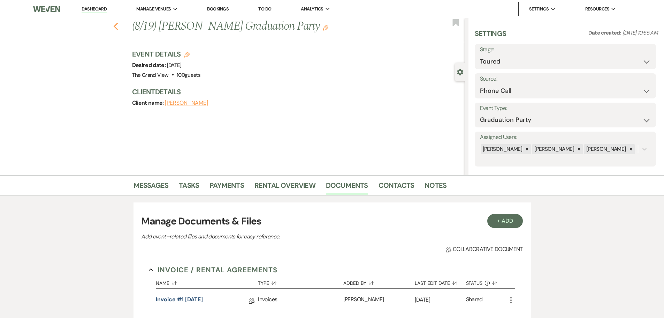
select select "5"
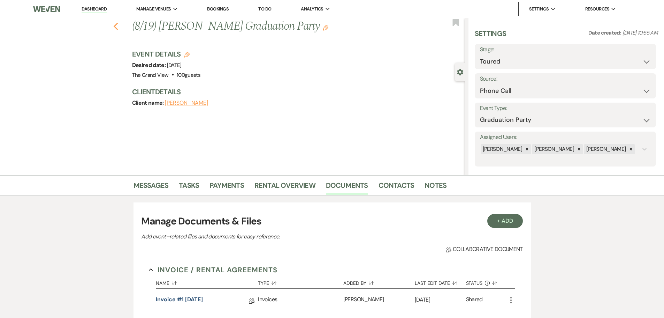
select select "5"
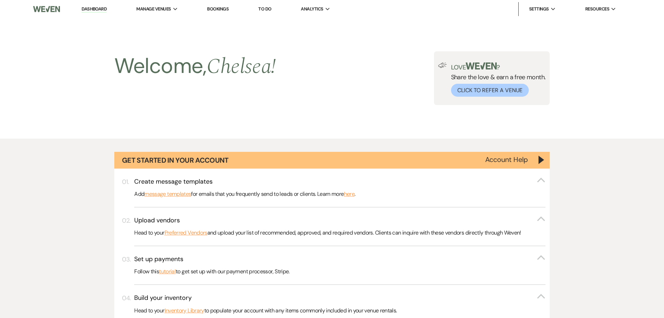
scroll to position [767, 0]
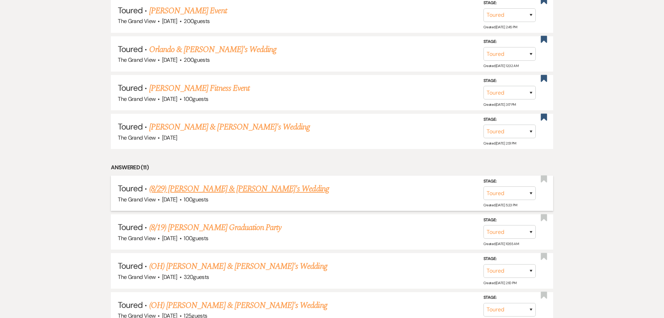
click at [218, 190] on link "(8/29) [PERSON_NAME] & [PERSON_NAME]'s Wedding" at bounding box center [239, 188] width 180 height 13
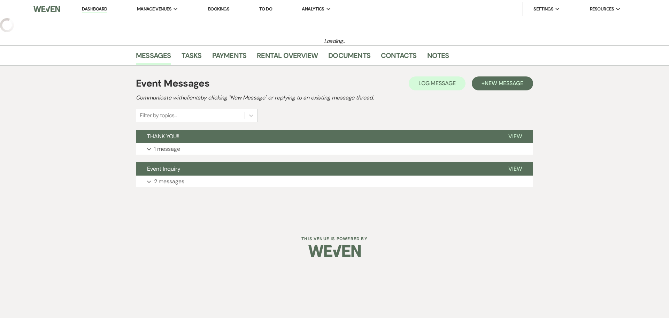
select select "5"
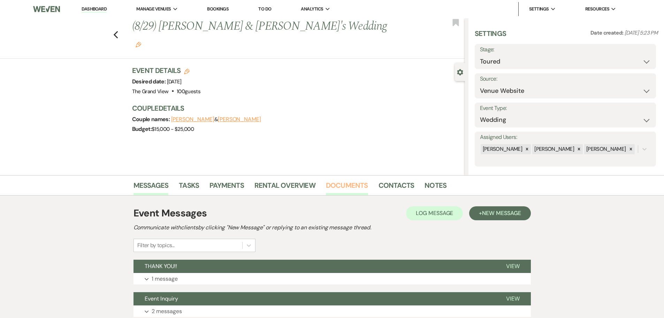
click at [353, 186] on link "Documents" at bounding box center [347, 187] width 42 height 15
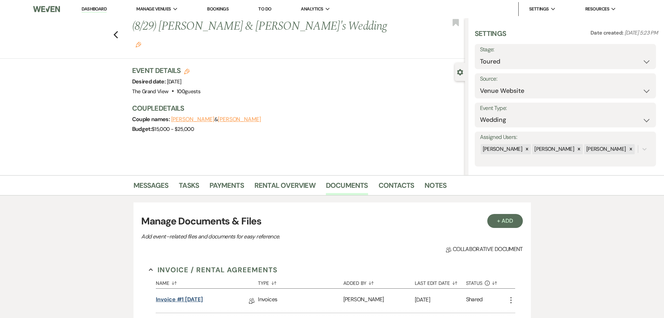
click at [183, 298] on link "Invoice #1 [DATE]" at bounding box center [179, 300] width 47 height 11
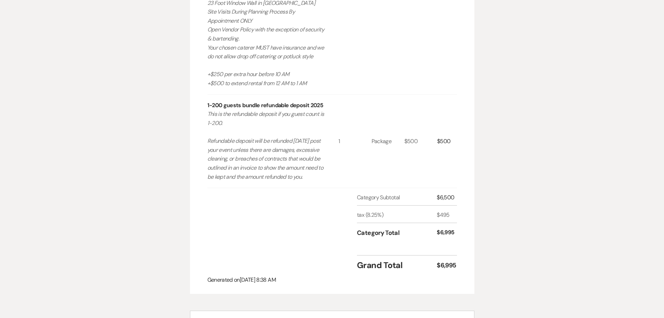
scroll to position [697, 0]
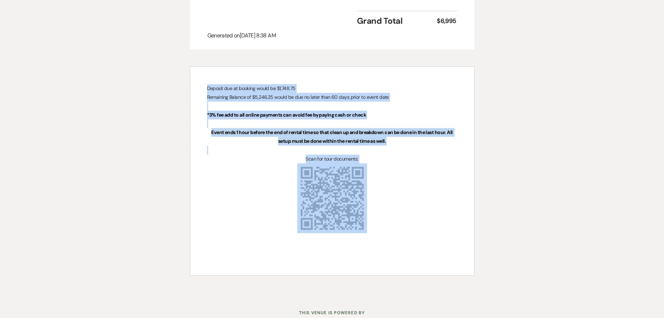
drag, startPoint x: 405, startPoint y: 224, endPoint x: 193, endPoint y: 85, distance: 253.9
click at [193, 85] on div "Deposit due at booking would be $1,748.75 Remaining Balance of $5,246.25 would …" at bounding box center [332, 171] width 284 height 208
copy div "Deposit due at booking would be $1,748.75 Remaining Balance of $5,246.25 would …"
